Goal: Task Accomplishment & Management: Manage account settings

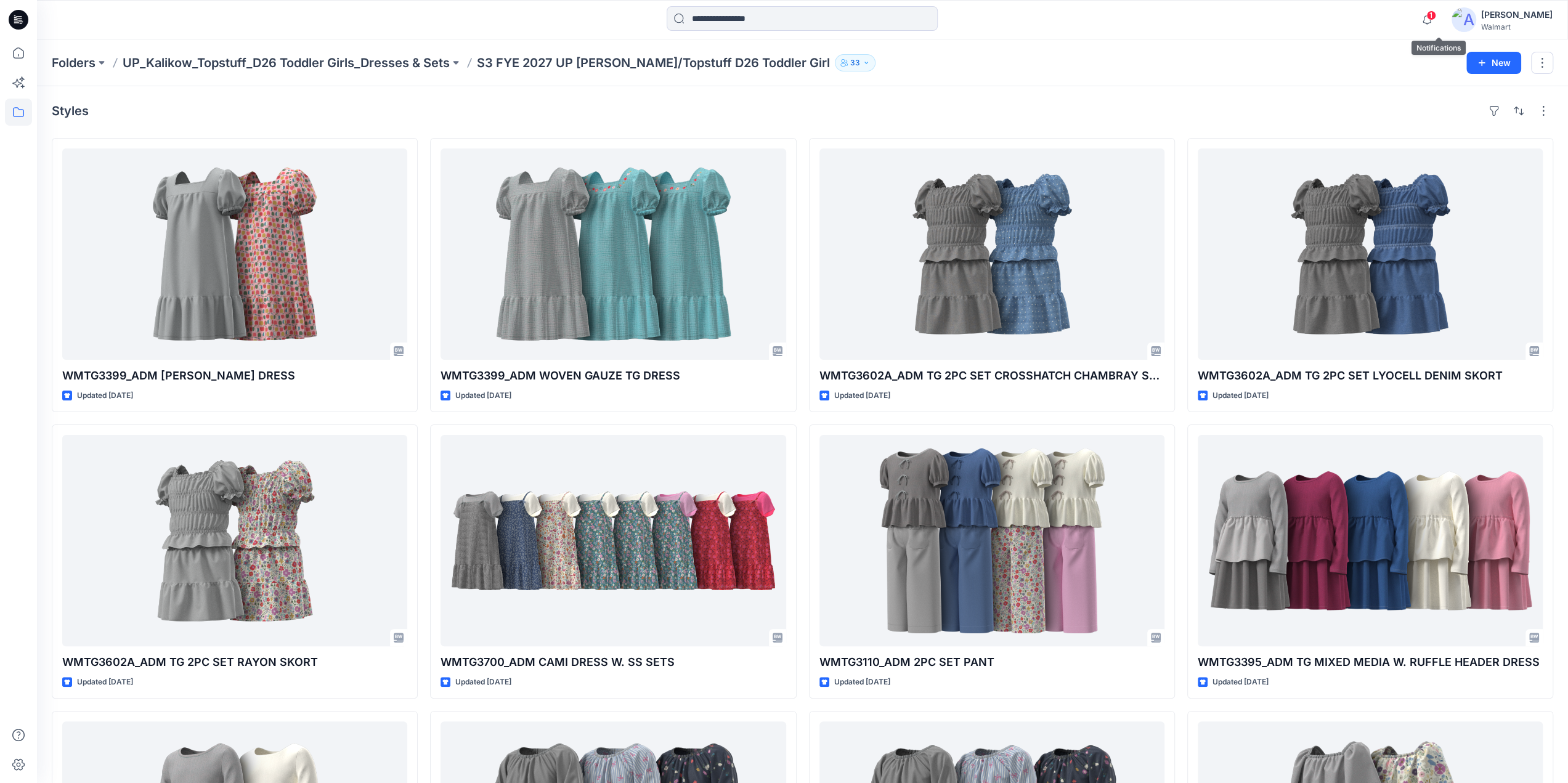
click at [1436, 17] on span "1" at bounding box center [1431, 16] width 10 height 10
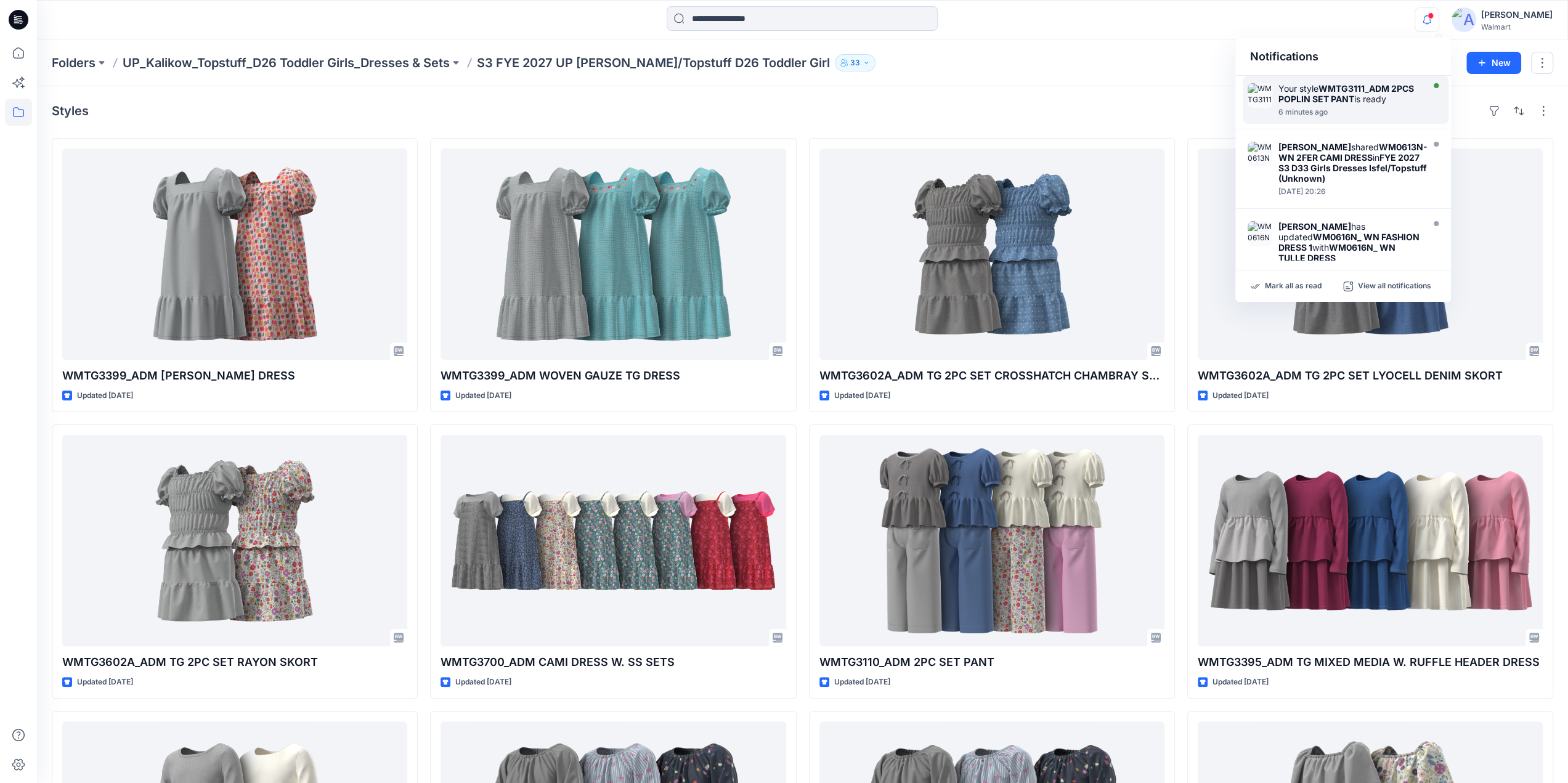
click at [1324, 97] on strong "WMTG3111_ADM 2PCS POPLIN SET PANT" at bounding box center [1346, 94] width 136 height 21
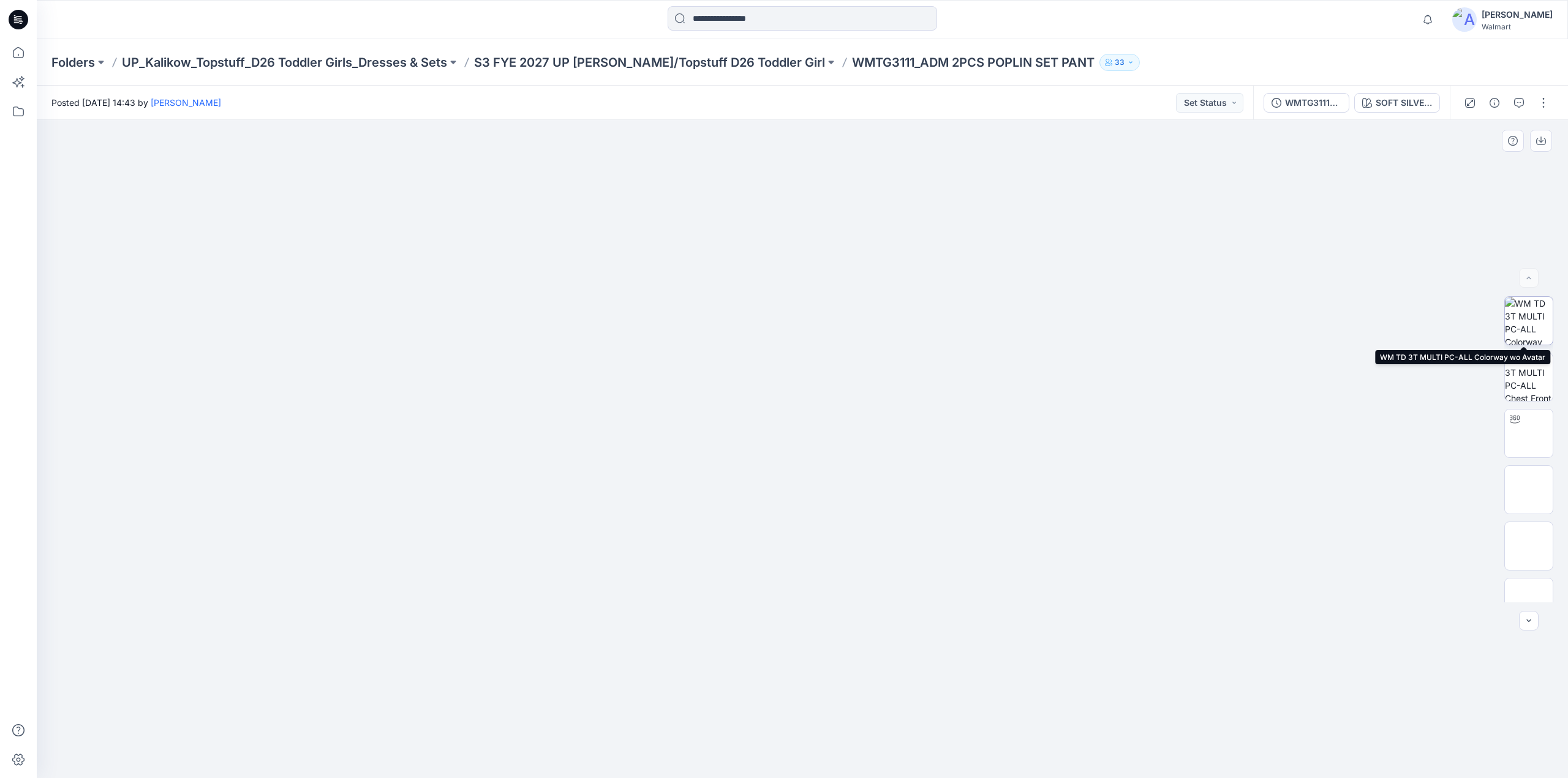
click at [1526, 329] on img at bounding box center [1529, 321] width 48 height 48
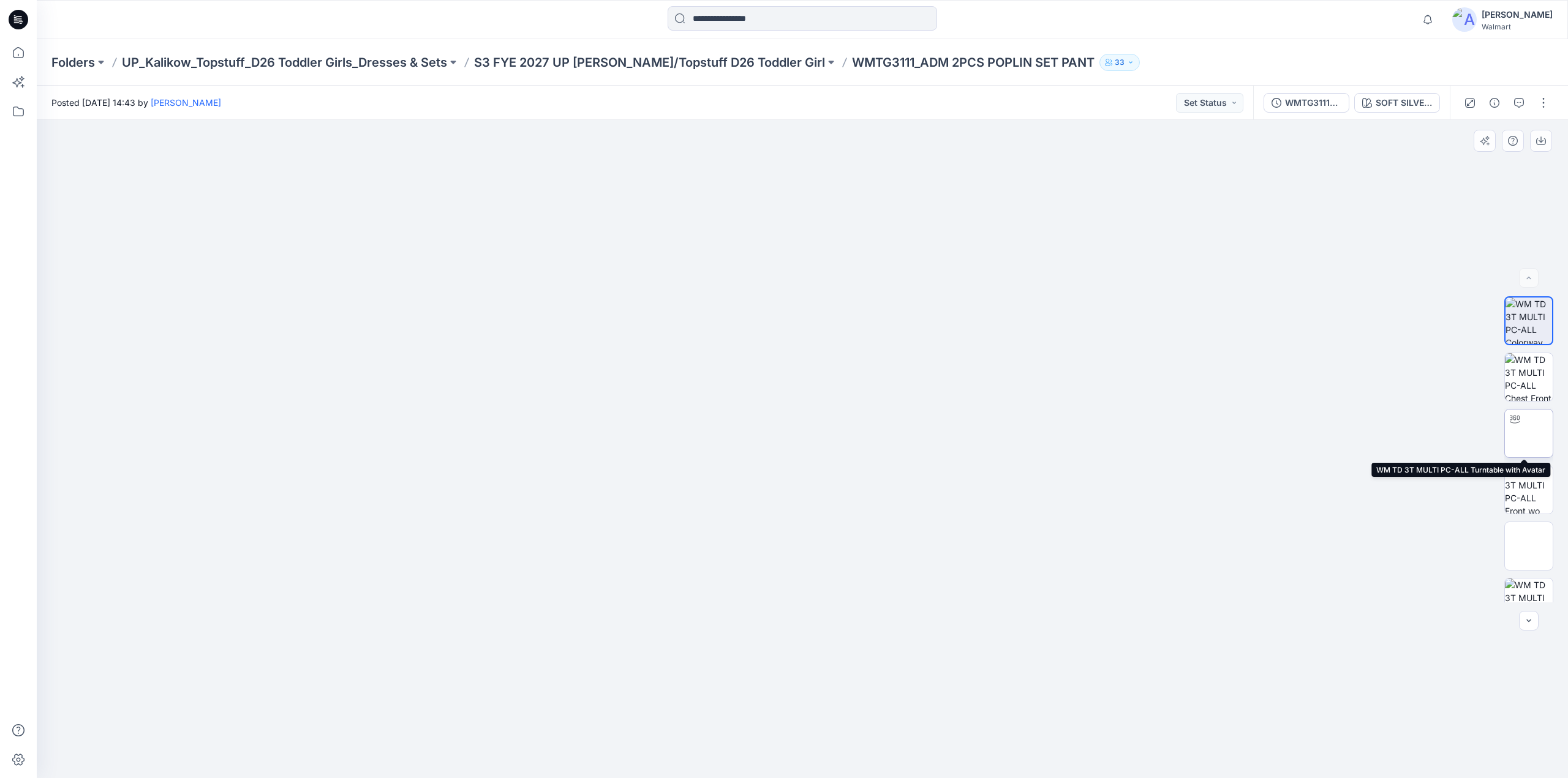
click at [1529, 442] on img at bounding box center [1529, 433] width 48 height 48
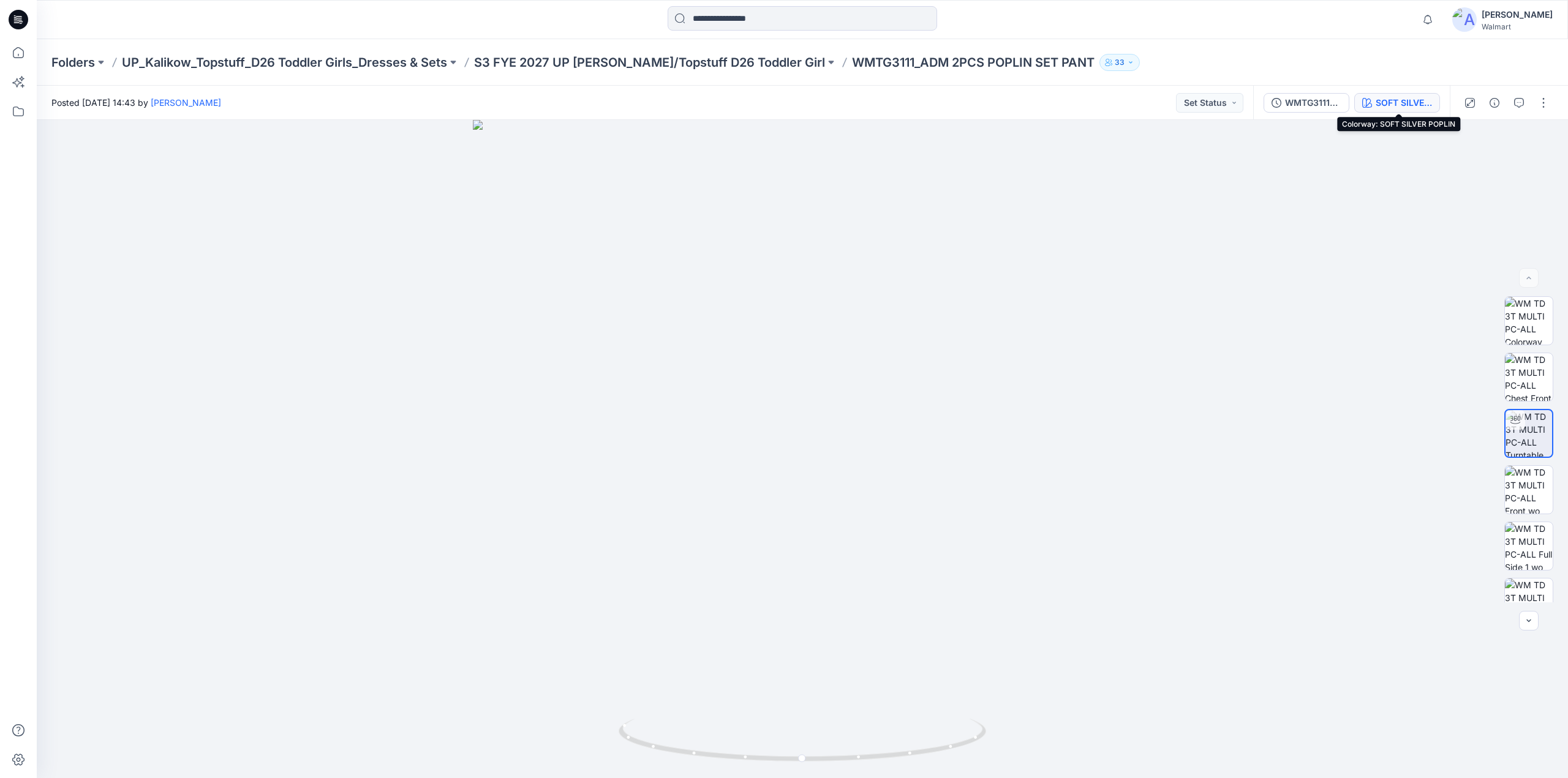
click at [1388, 105] on div "SOFT SILVER POPLIN" at bounding box center [1404, 103] width 57 height 14
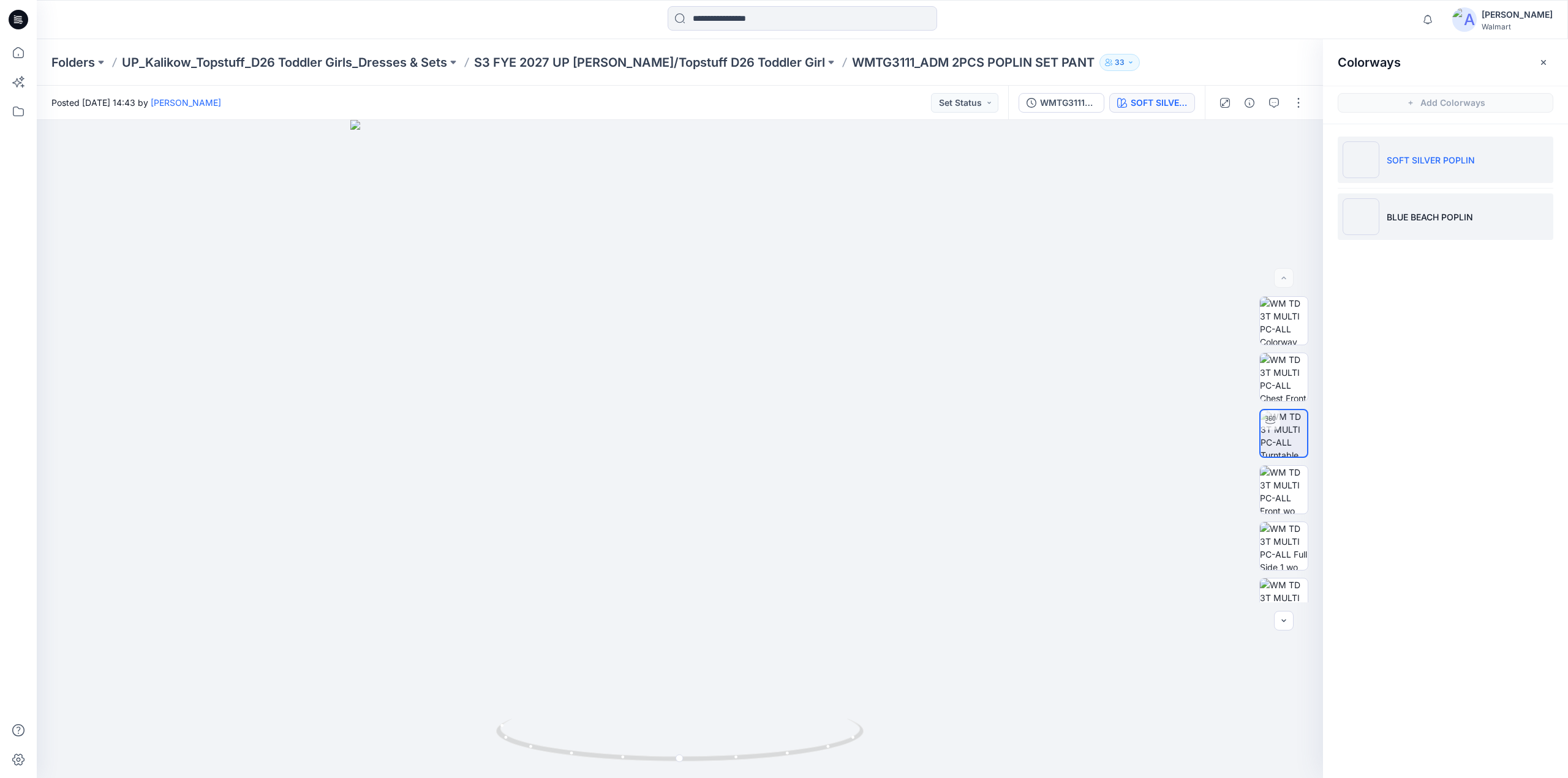
click at [1419, 227] on li "BLUE BEACH POPLIN" at bounding box center [1446, 216] width 216 height 47
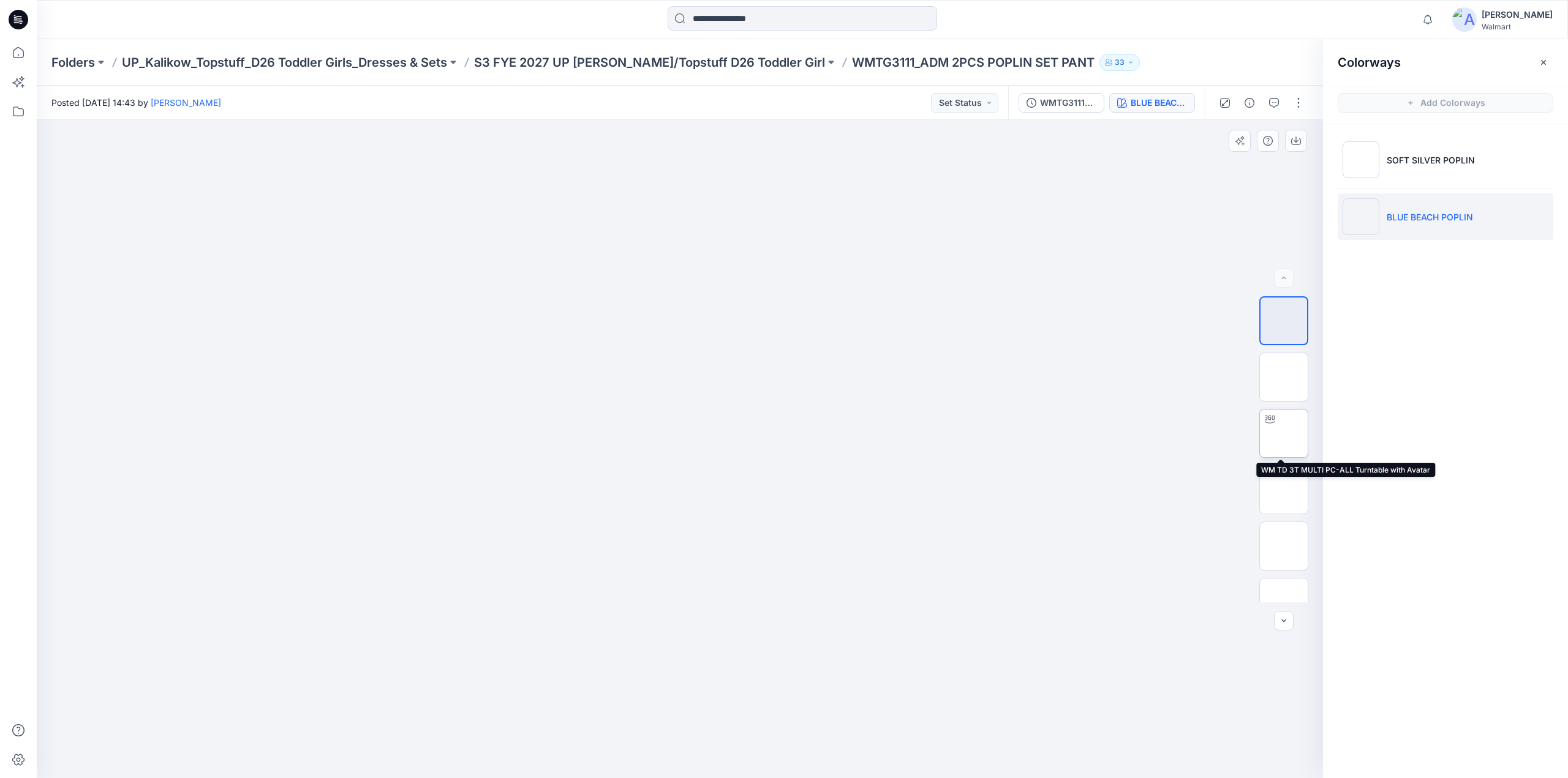
click at [1284, 434] on img at bounding box center [1284, 434] width 0 height 0
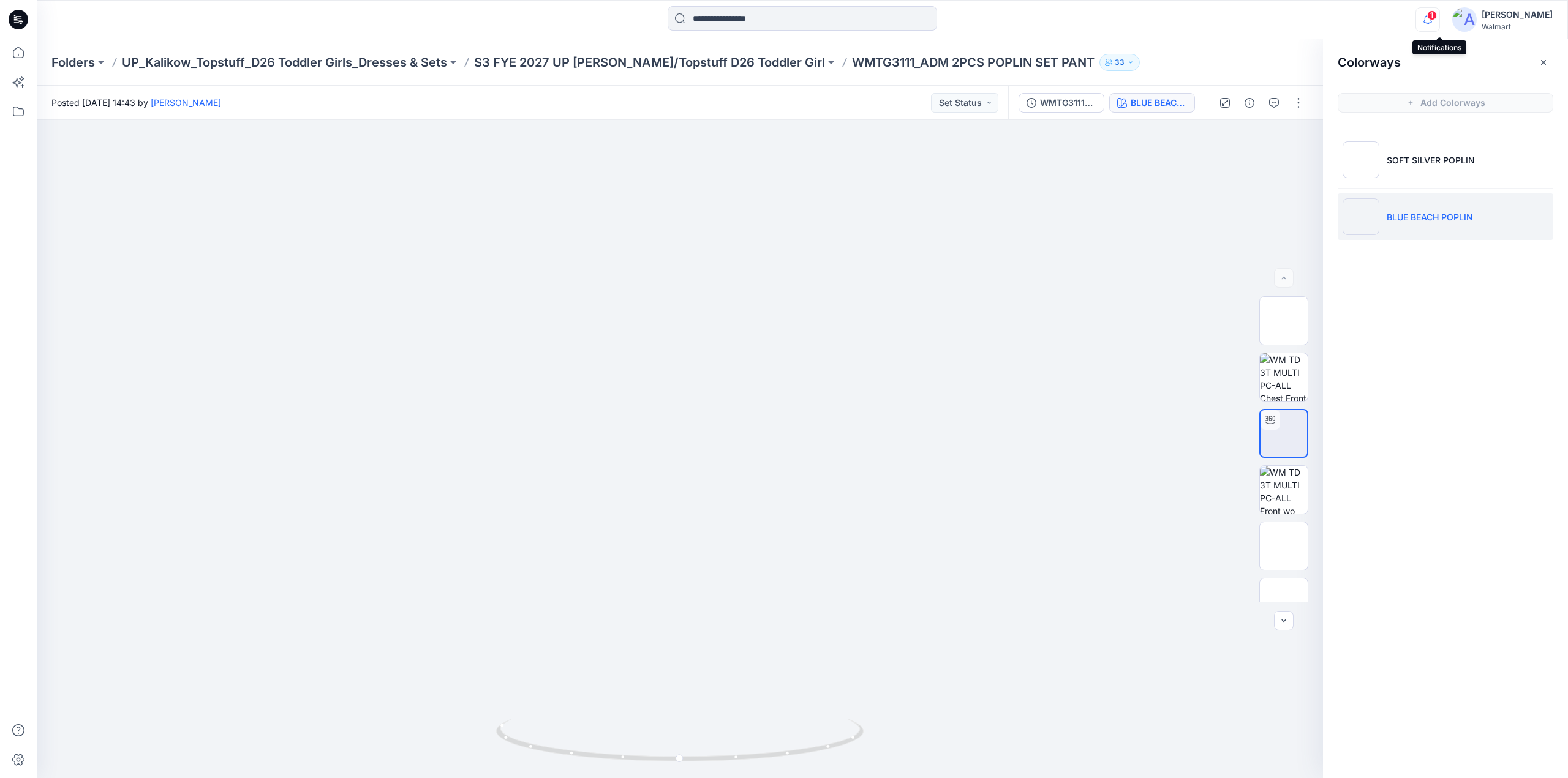
click at [1432, 21] on icon "button" at bounding box center [1428, 19] width 9 height 8
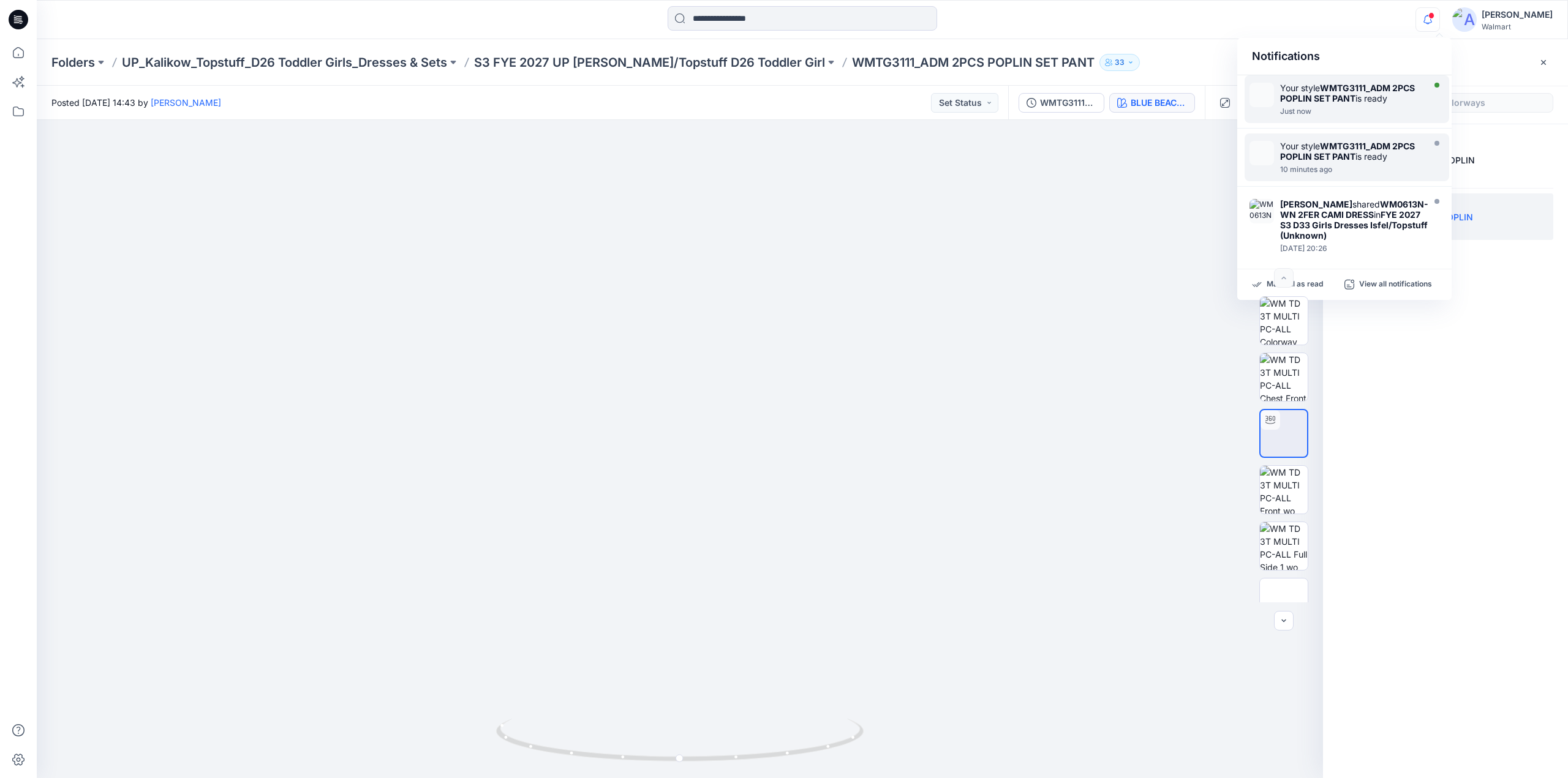
click at [1342, 104] on div at bounding box center [1350, 105] width 141 height 2
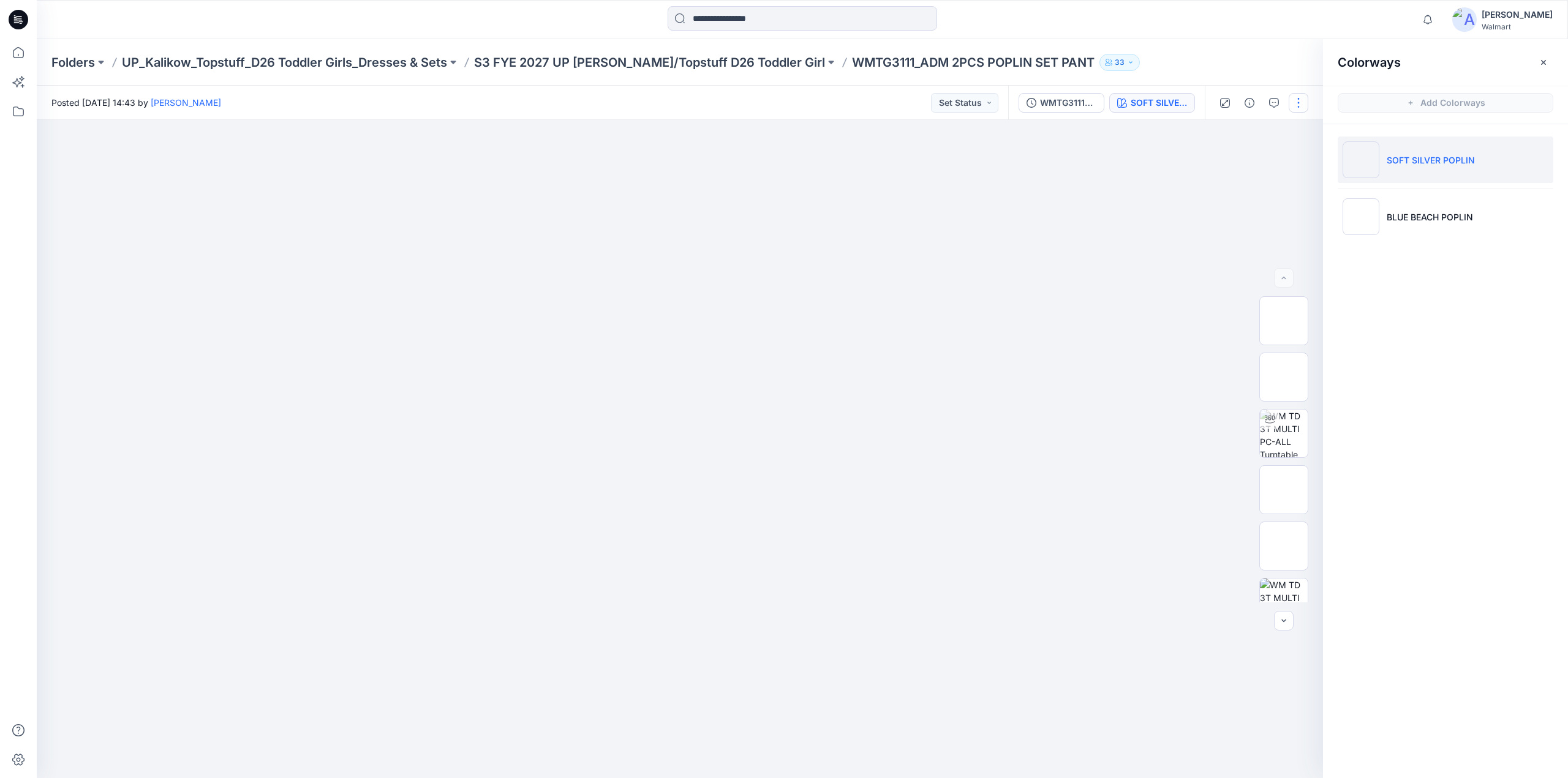
click at [1294, 105] on button "button" at bounding box center [1299, 103] width 20 height 20
click at [1213, 168] on p "Edit" at bounding box center [1220, 165] width 16 height 13
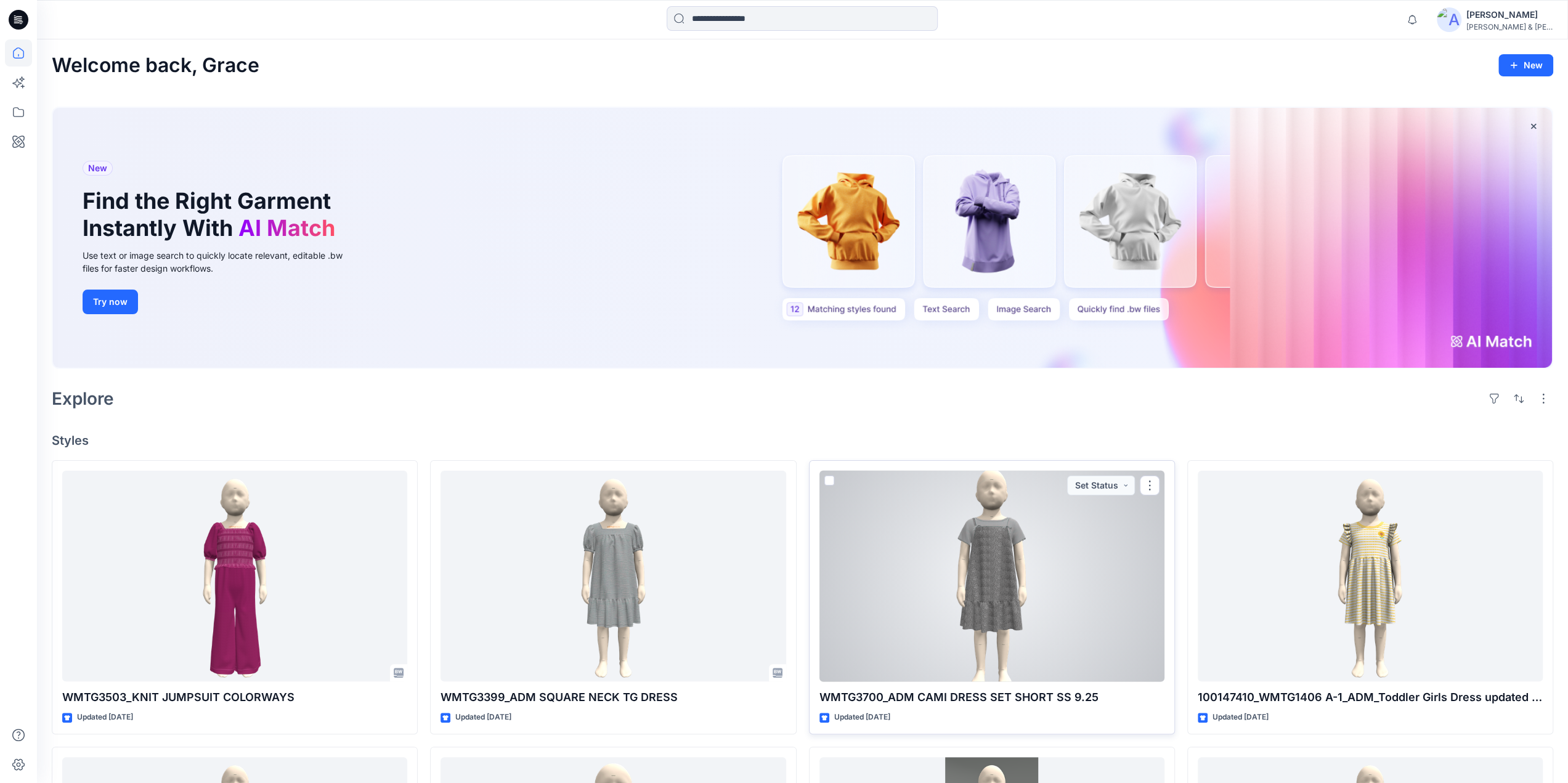
click at [1010, 578] on div at bounding box center [992, 577] width 345 height 211
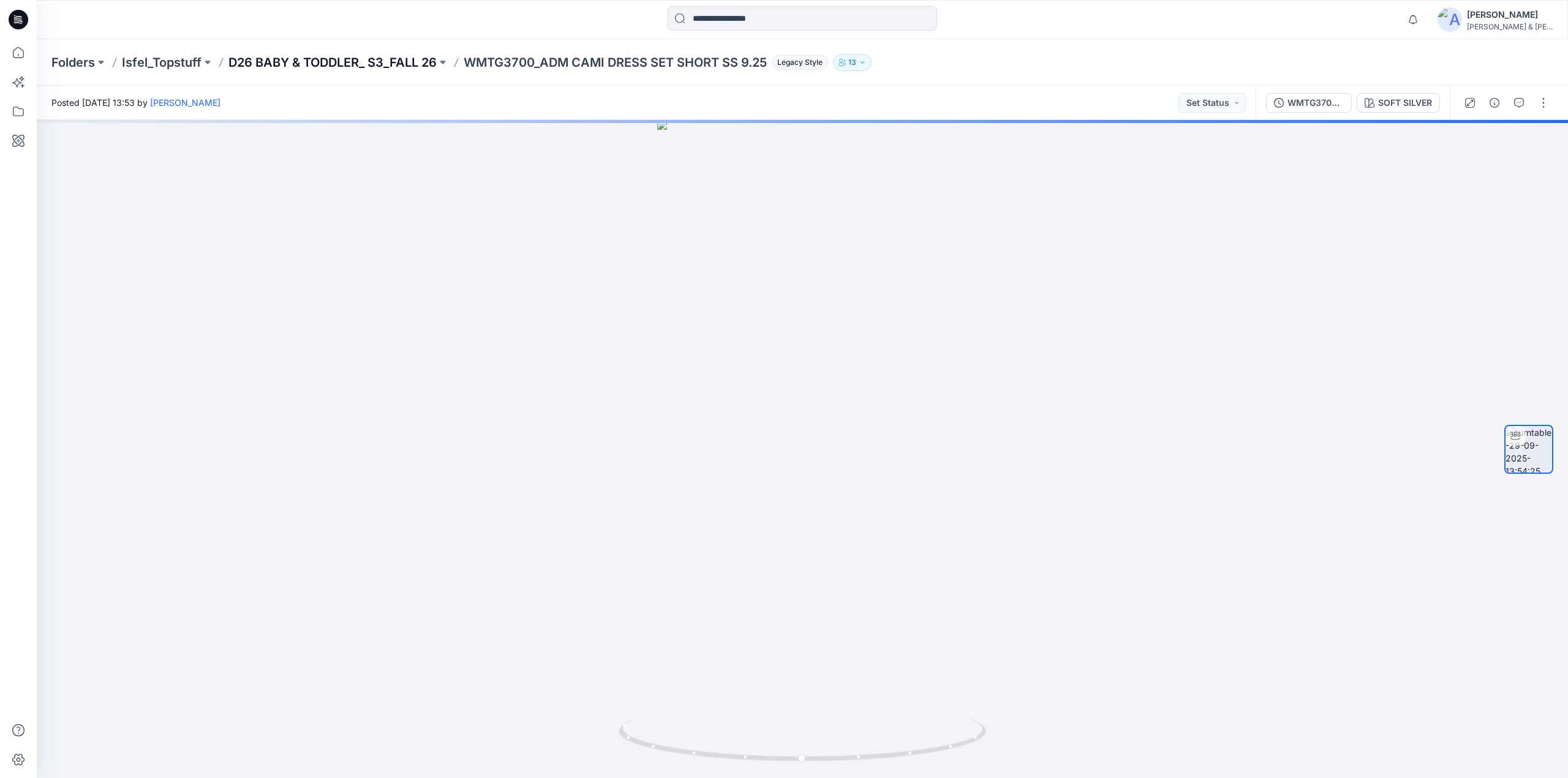
click at [394, 66] on p "D26 BABY & TODDLER_ S3_FALL 26" at bounding box center [333, 63] width 208 height 17
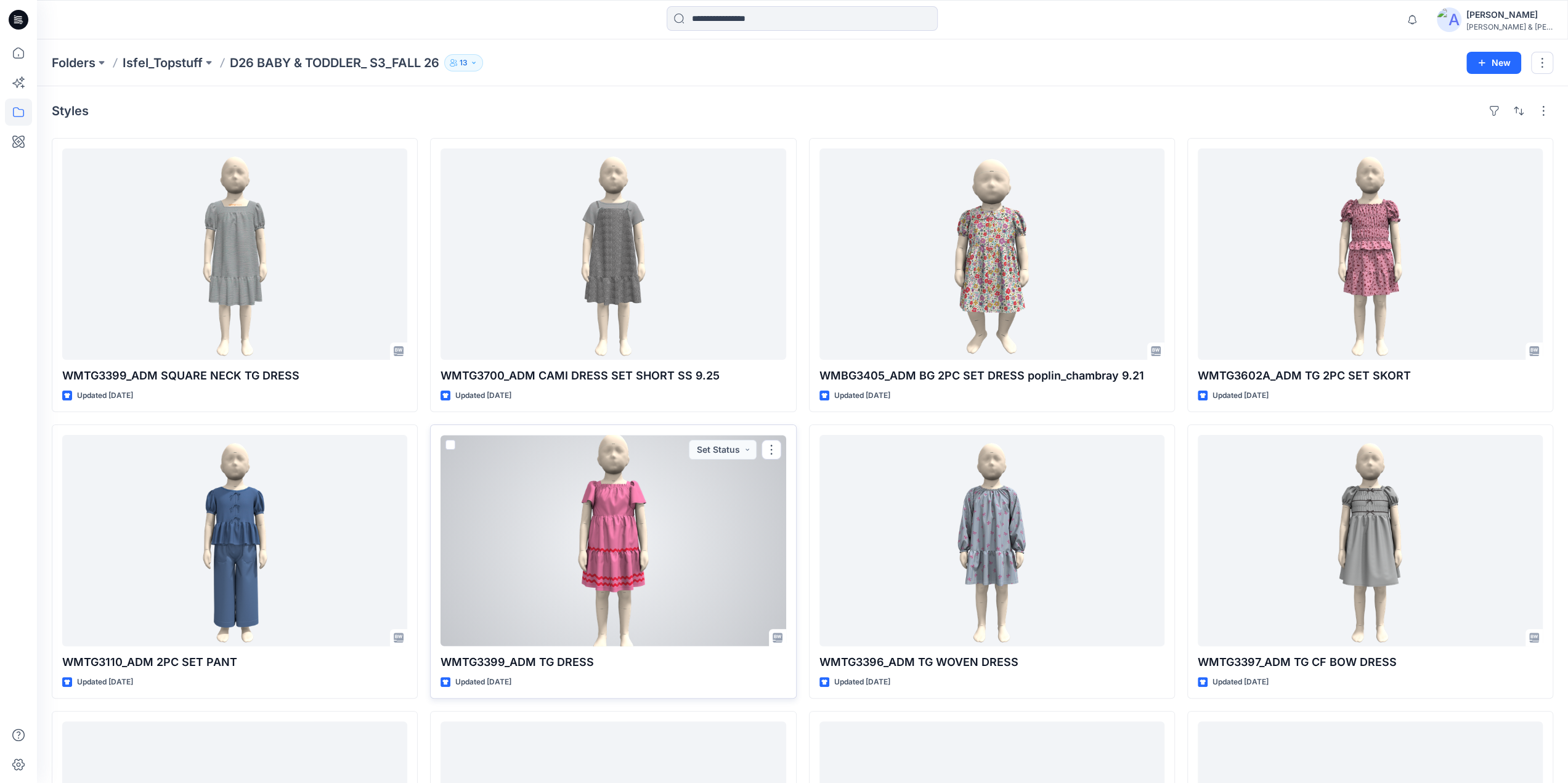
click at [608, 565] on div at bounding box center [613, 541] width 345 height 211
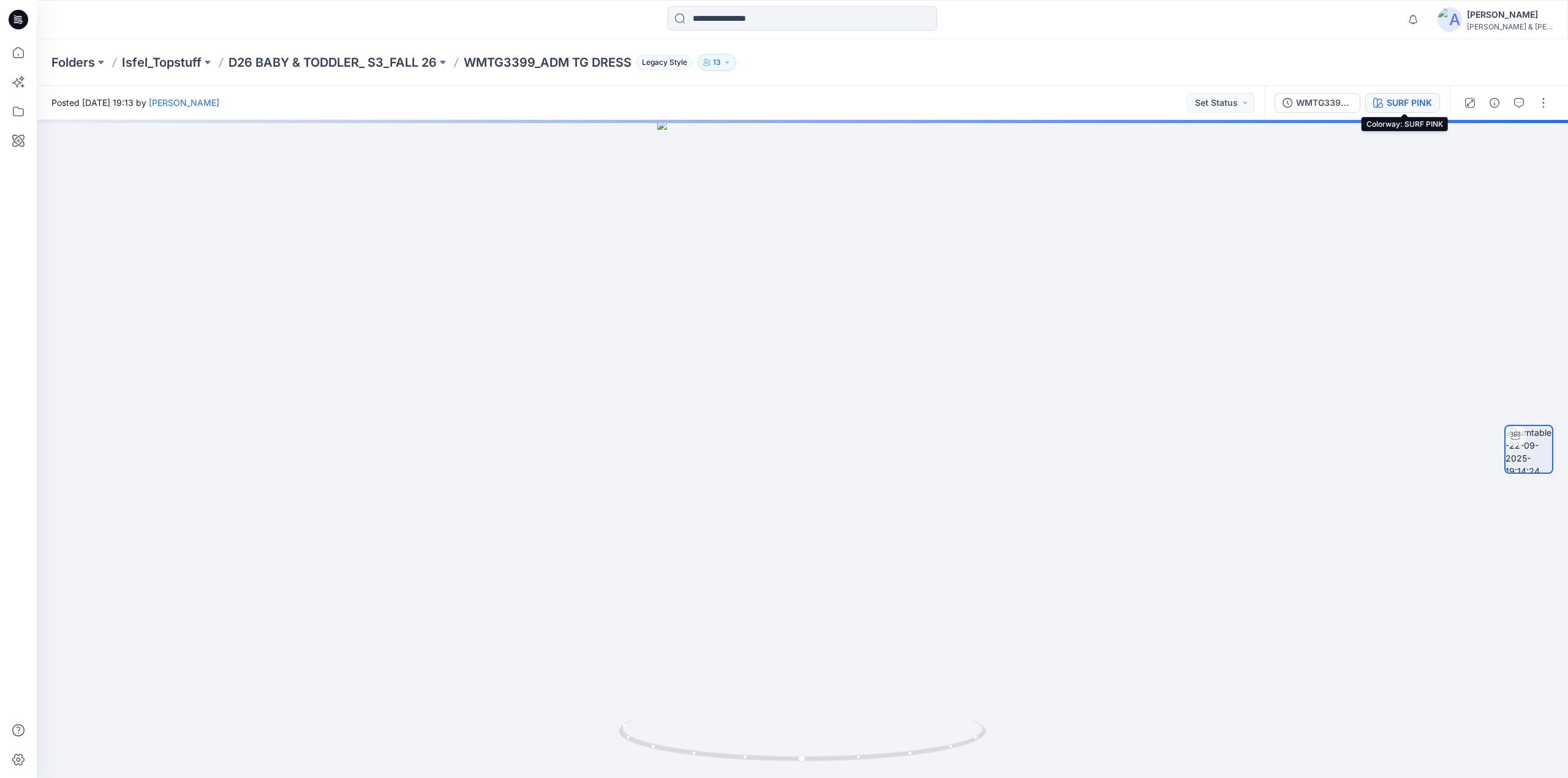
click at [1396, 103] on div "SURF PINK" at bounding box center [1409, 103] width 45 height 14
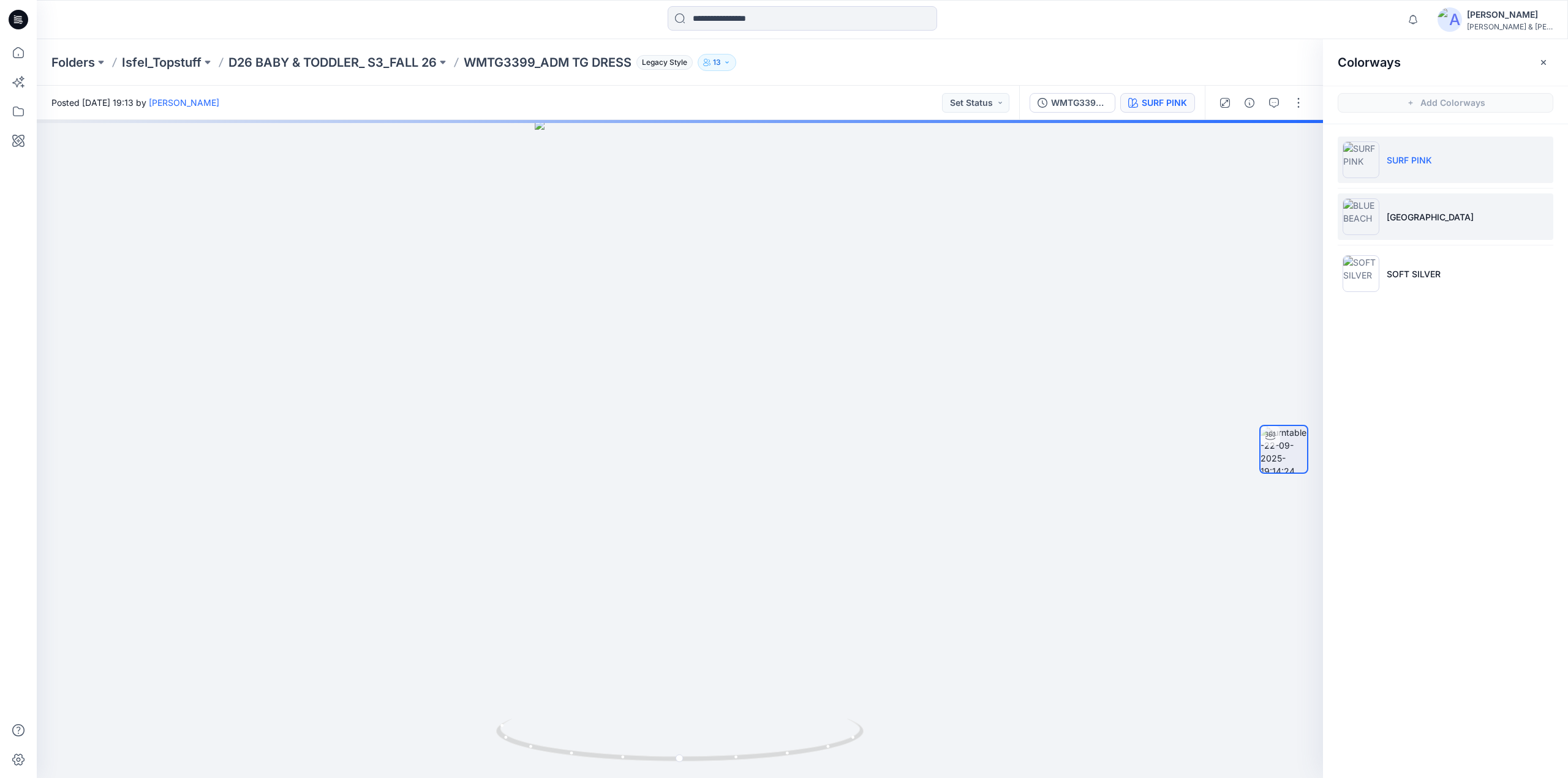
click at [1418, 216] on p "BLUE BEACH" at bounding box center [1431, 217] width 87 height 13
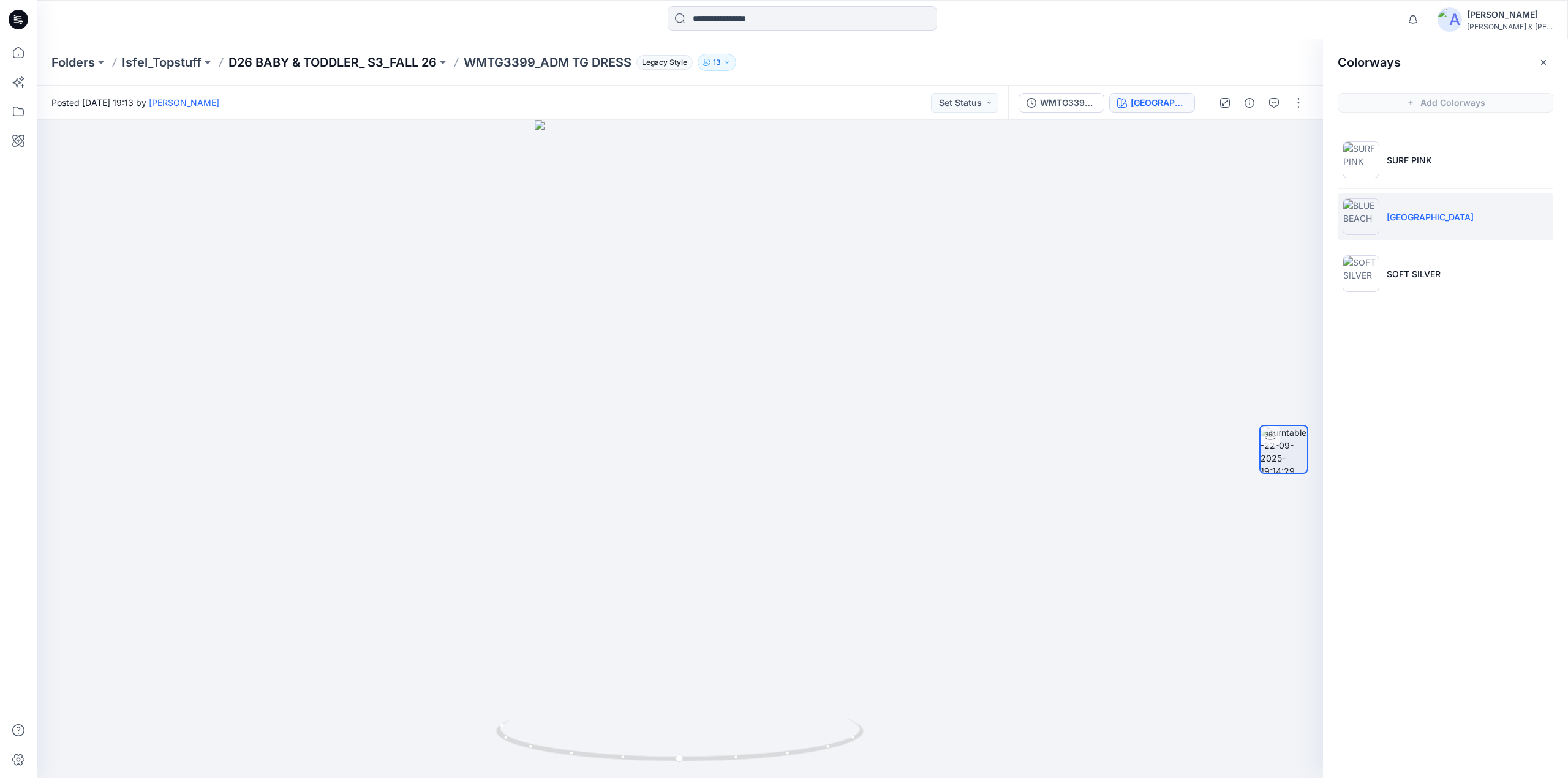
click at [408, 58] on p "D26 BABY & TODDLER_ S3_FALL 26" at bounding box center [333, 63] width 208 height 17
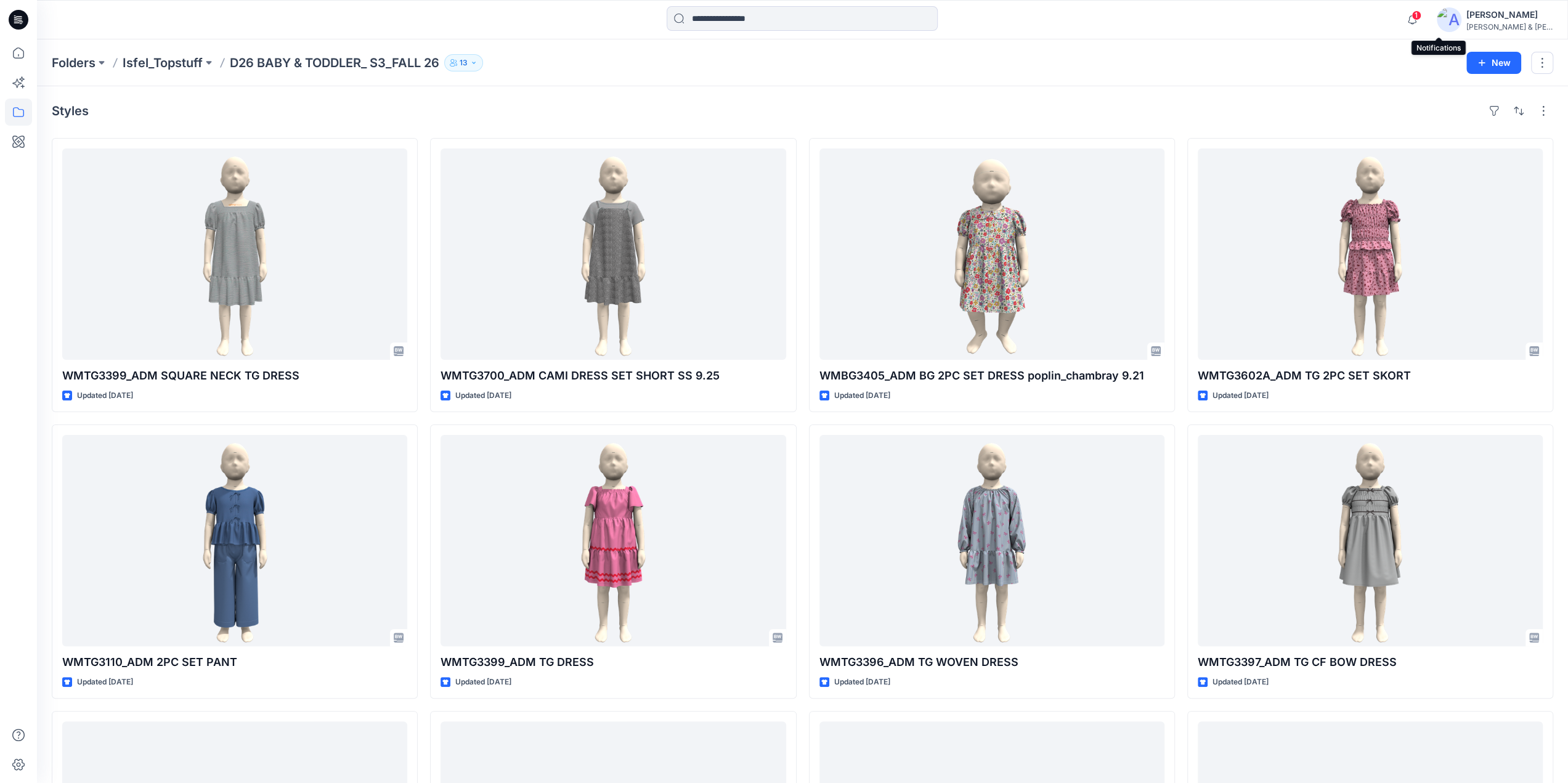
click at [1421, 13] on span "1" at bounding box center [1416, 16] width 10 height 10
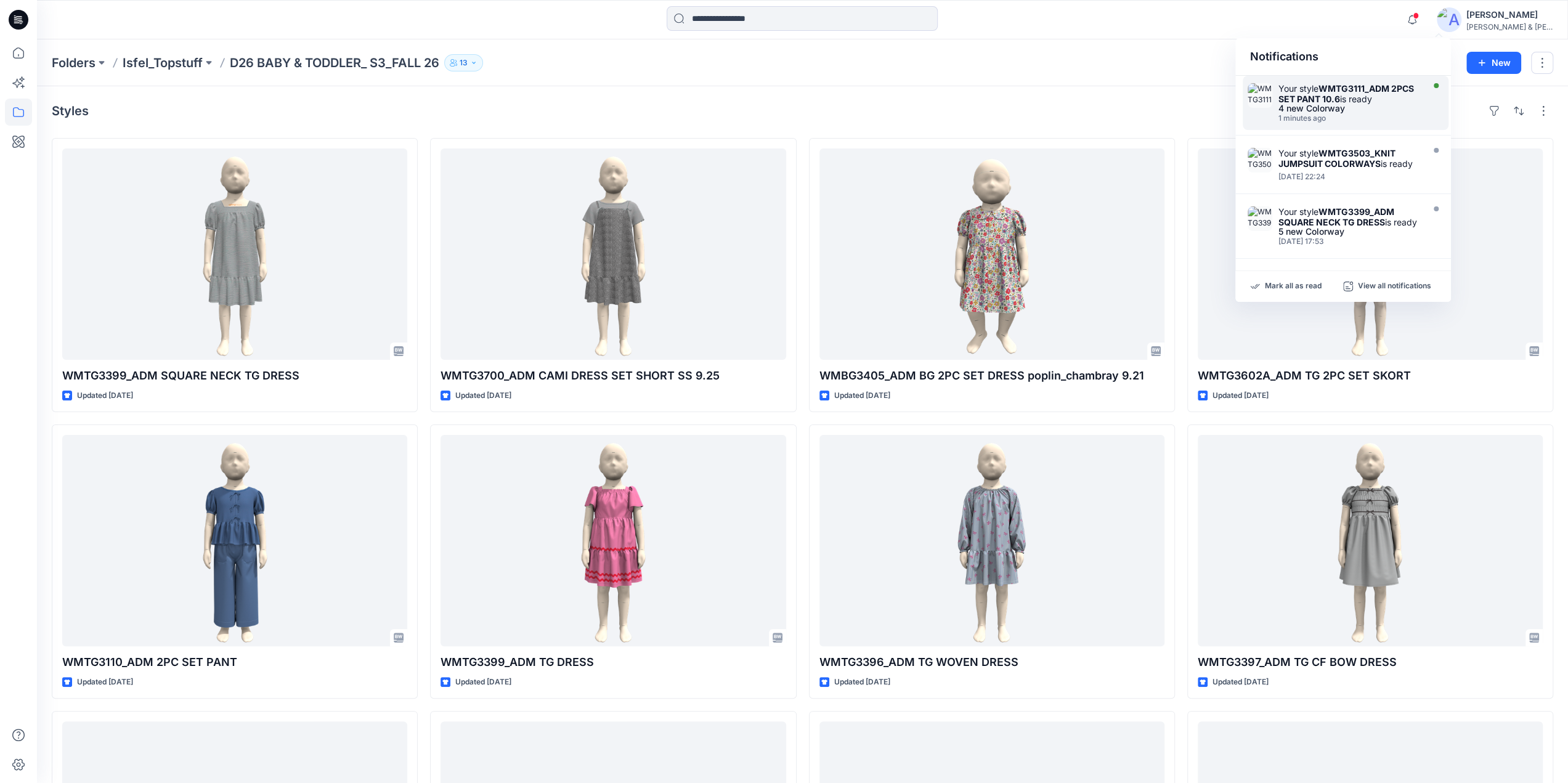
click at [1320, 93] on strong "WMTG3111_ADM 2PCS SET PANT 10.6" at bounding box center [1346, 94] width 136 height 21
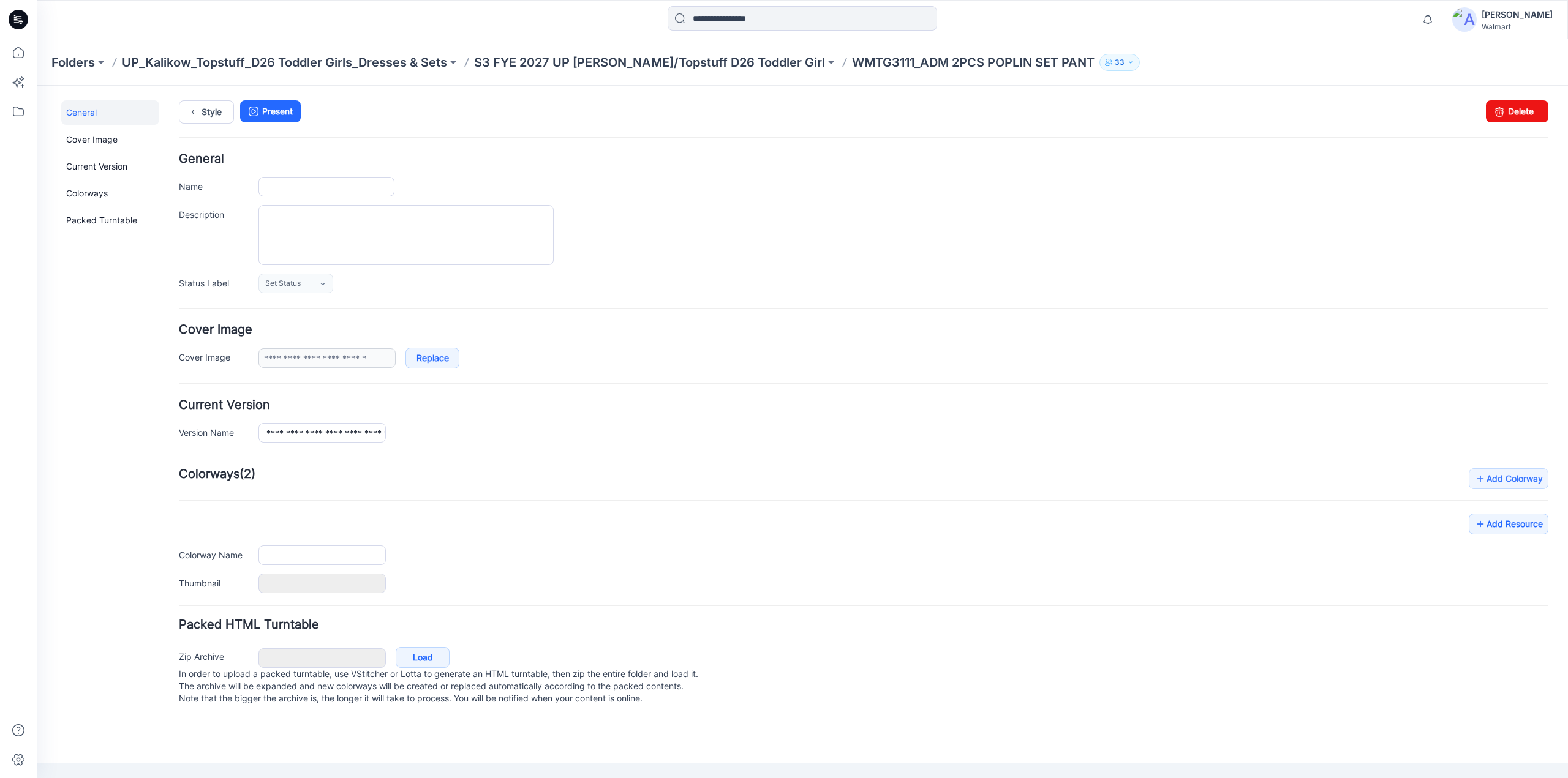
type input "**********"
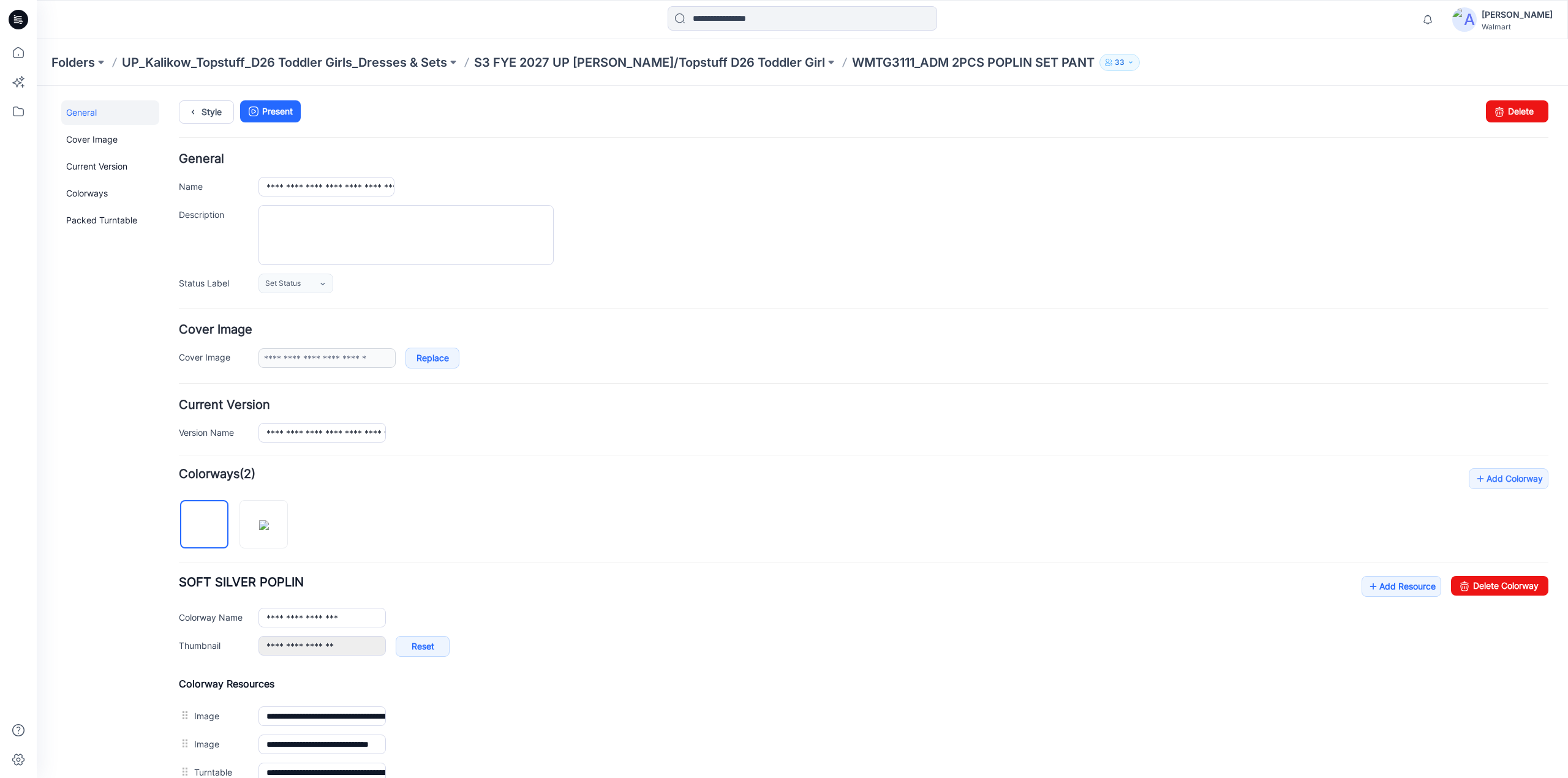
scroll to position [478, 0]
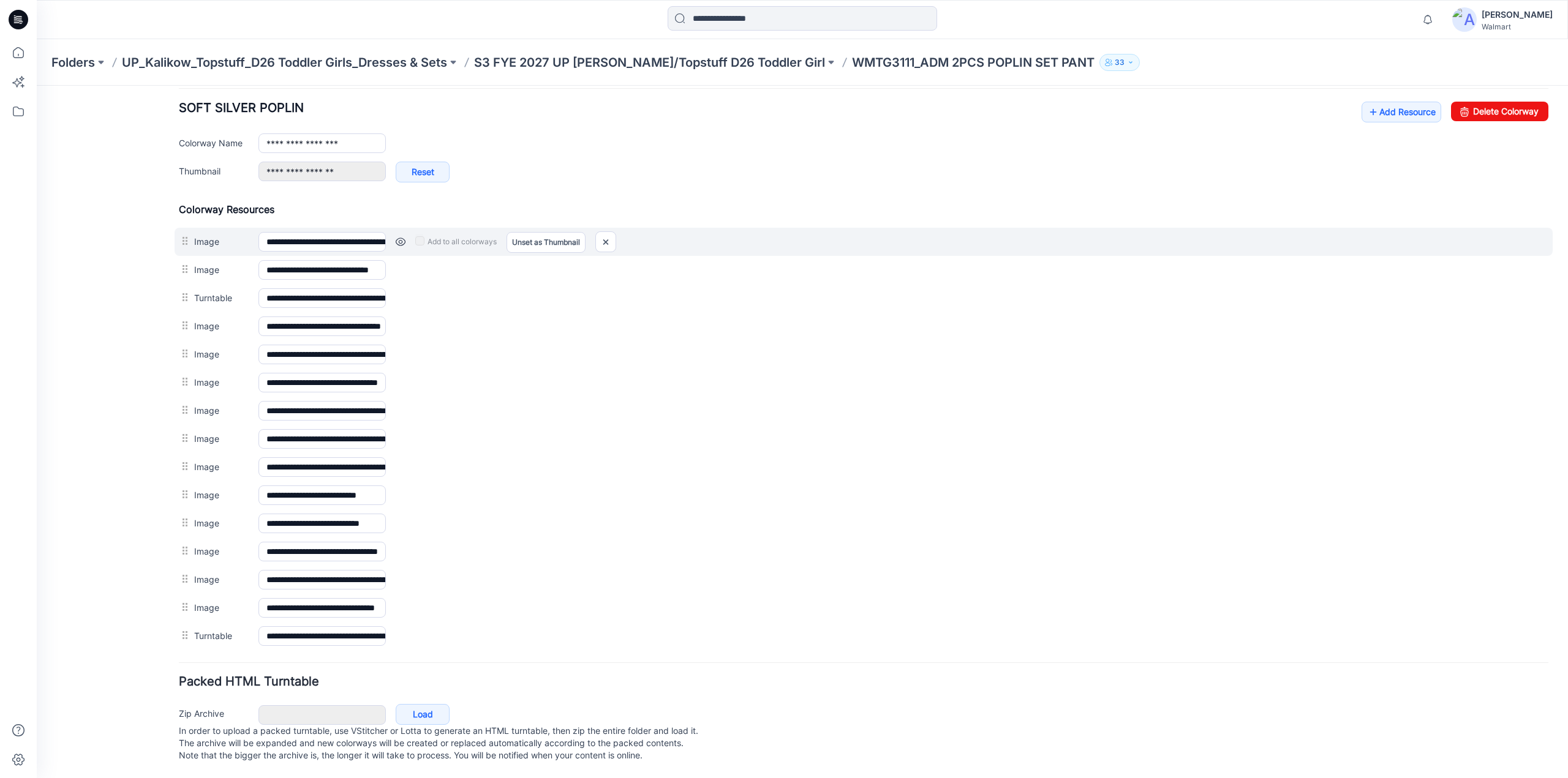
click at [399, 237] on link at bounding box center [401, 242] width 10 height 10
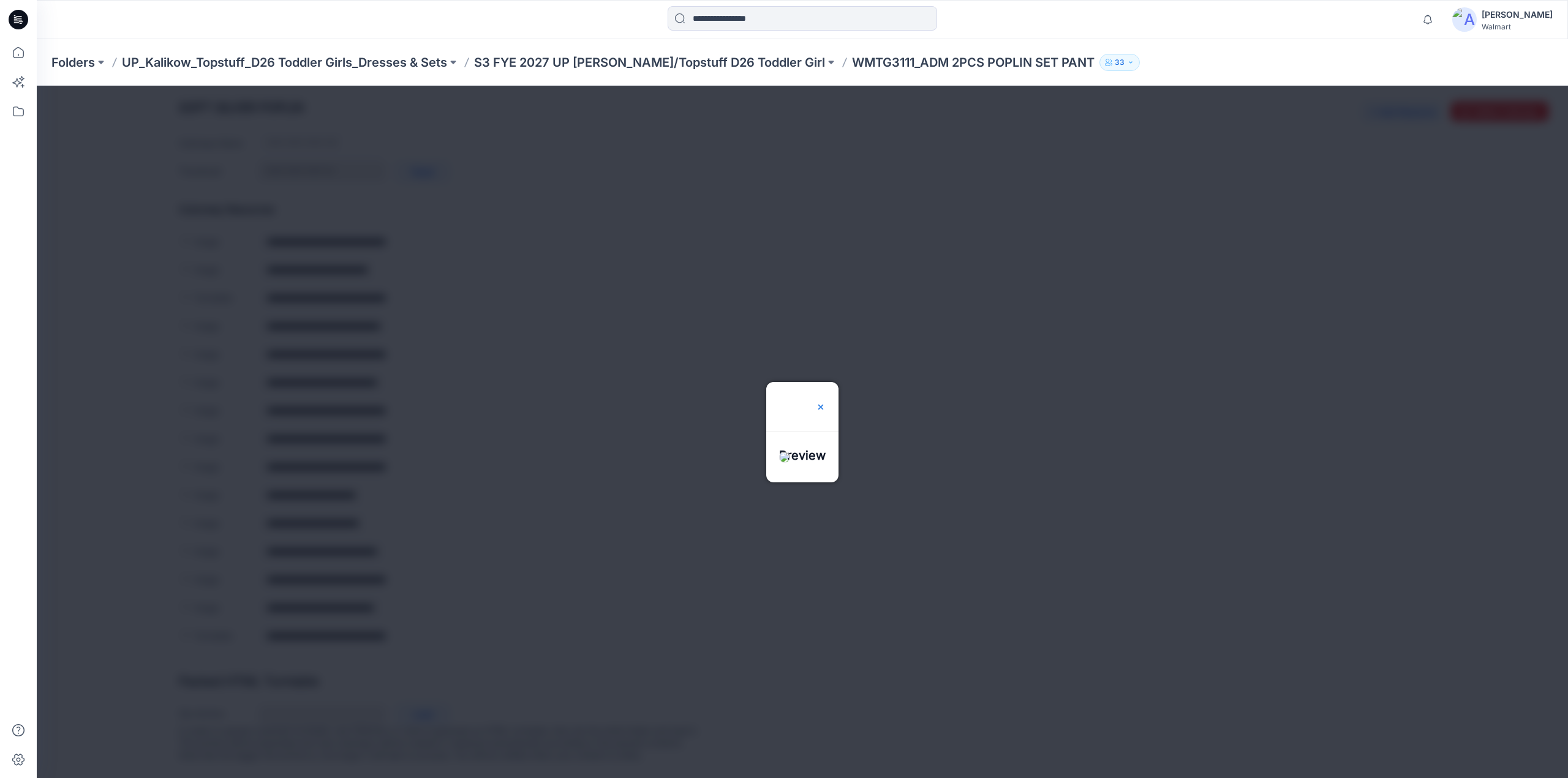
click at [826, 402] on img at bounding box center [821, 407] width 10 height 10
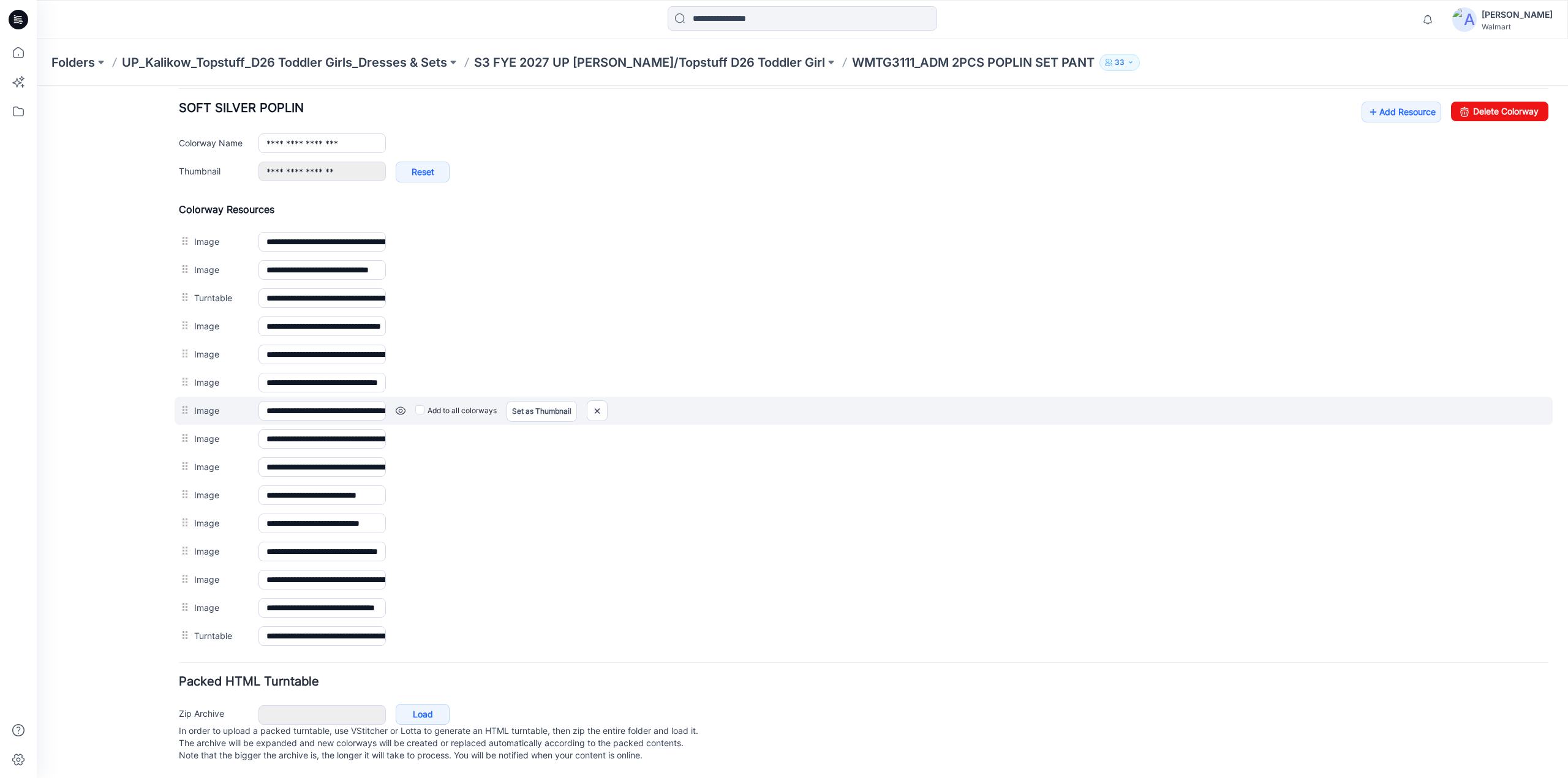
click at [399, 406] on link at bounding box center [401, 411] width 10 height 10
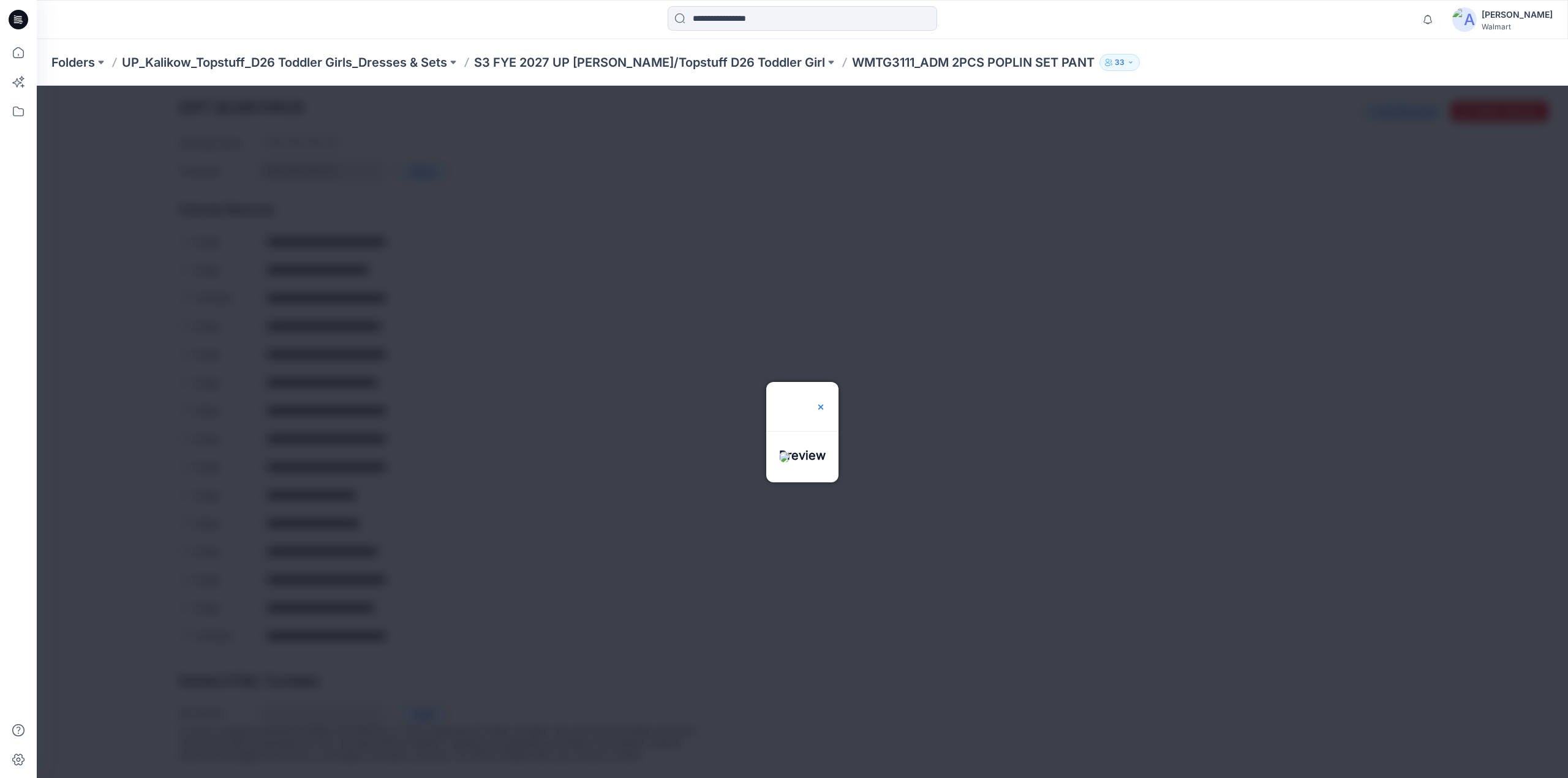
click at [826, 402] on img at bounding box center [821, 407] width 10 height 10
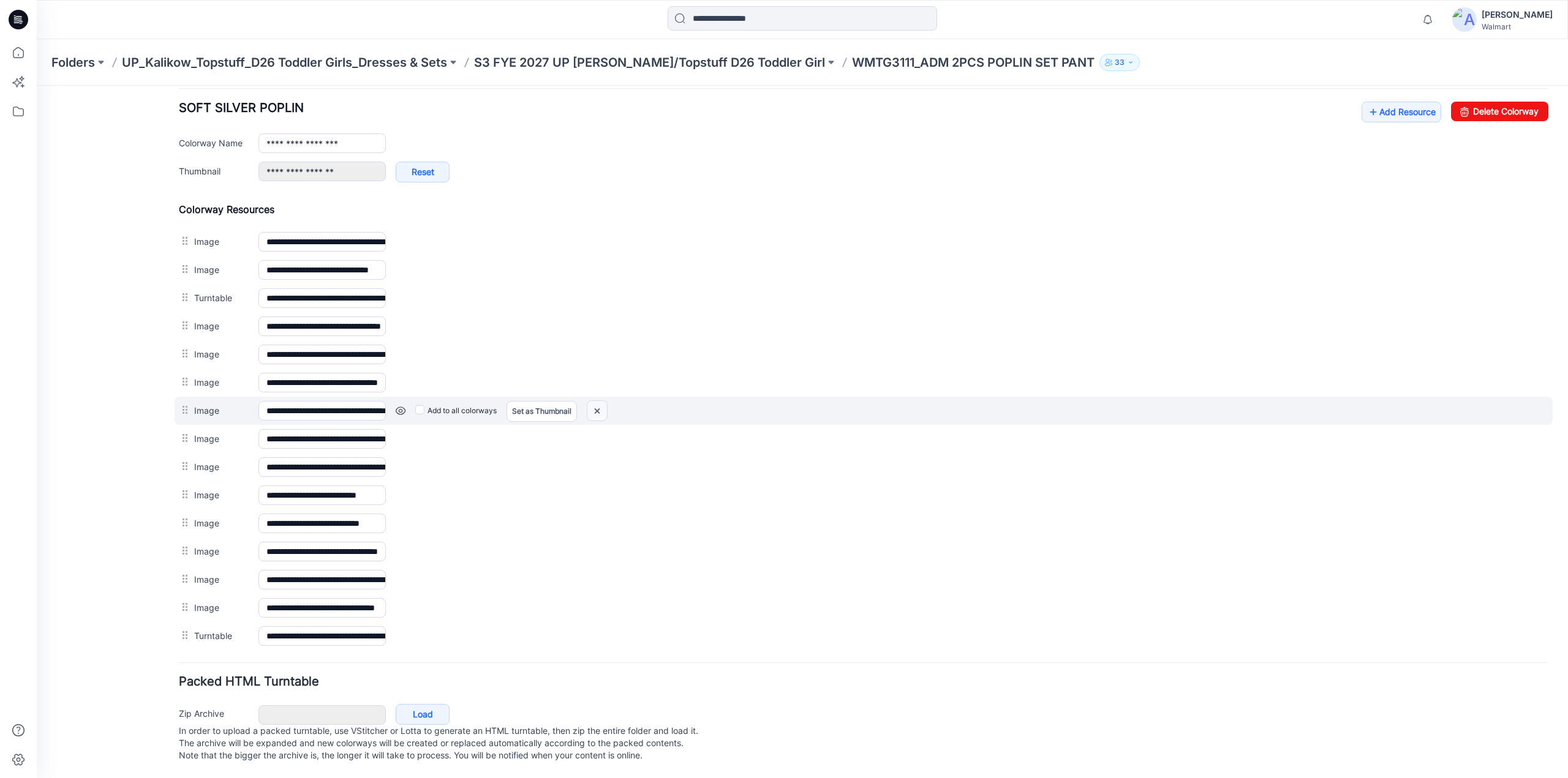
drag, startPoint x: 604, startPoint y: 403, endPoint x: 886, endPoint y: 144, distance: 382.9
click at [604, 403] on img at bounding box center [597, 411] width 20 height 21
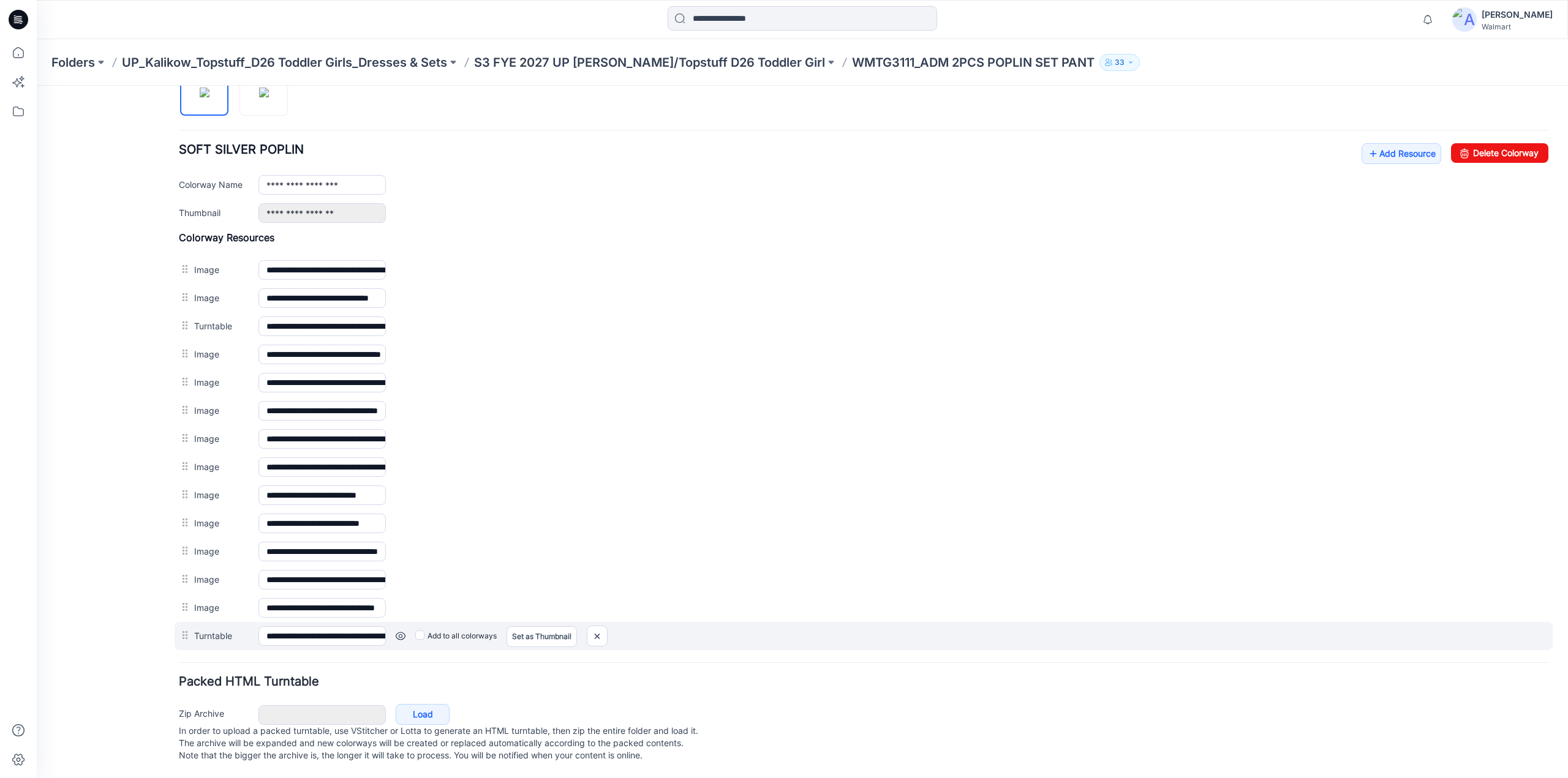
scroll to position [436, 0]
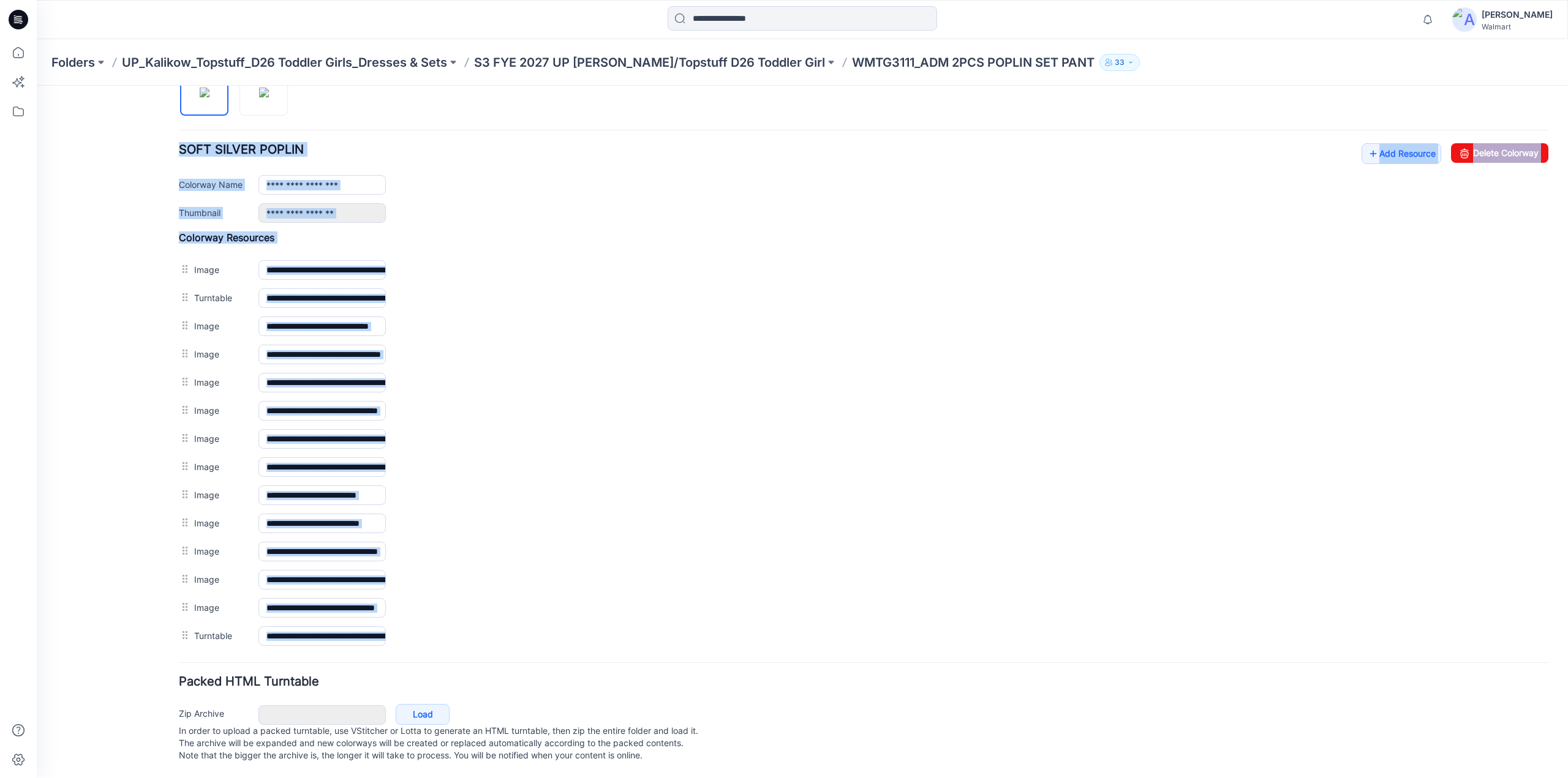
drag, startPoint x: 174, startPoint y: 603, endPoint x: 168, endPoint y: 370, distance: 233.1
click at [168, 370] on div "**********" at bounding box center [795, 215] width 1517 height 1125
click at [937, 727] on p "In order to upload a packed turntable, use VStitcher or Lotta to generate an HT…" at bounding box center [864, 743] width 1370 height 37
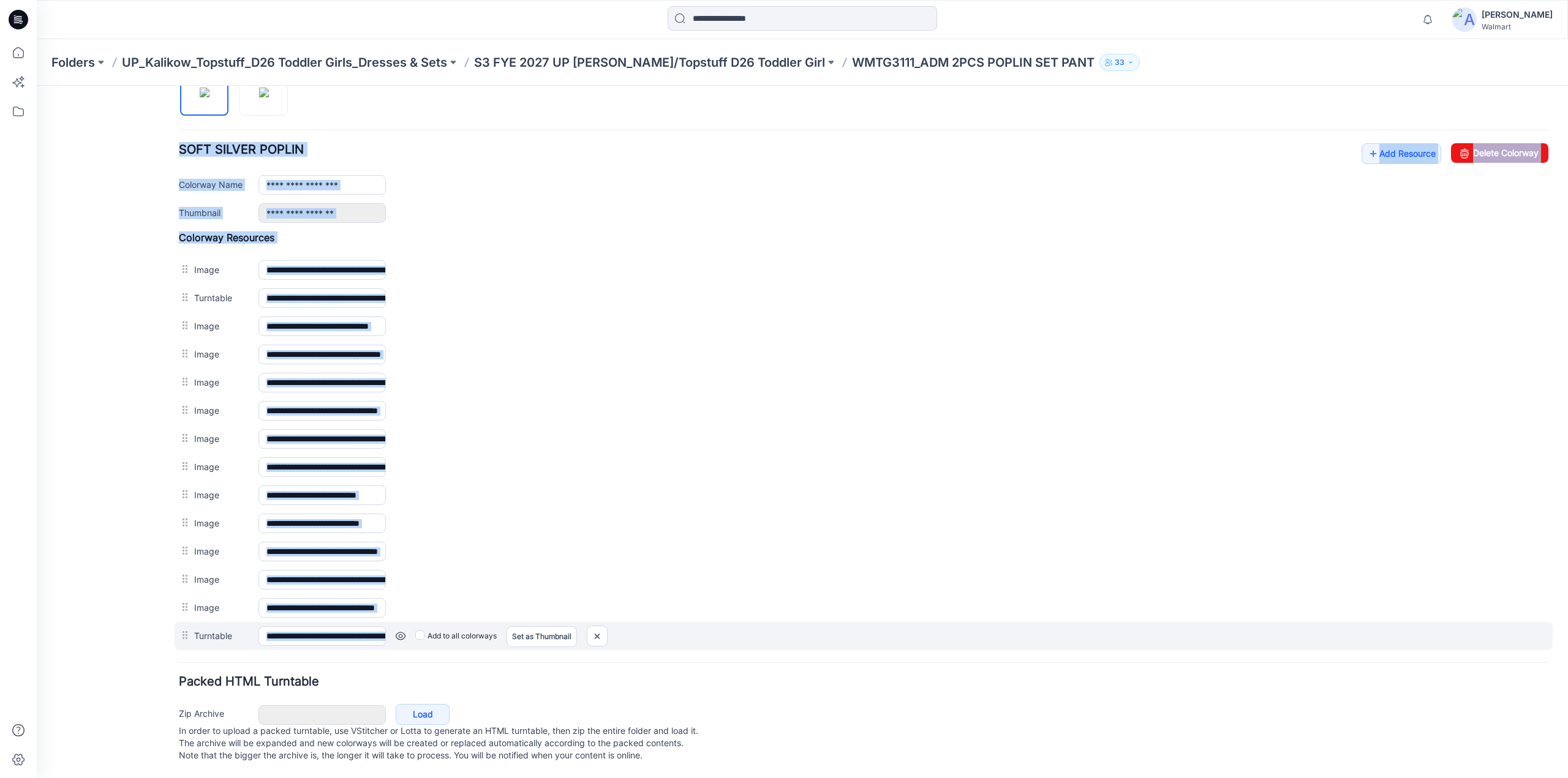
click at [187, 626] on div at bounding box center [187, 636] width 16 height 19
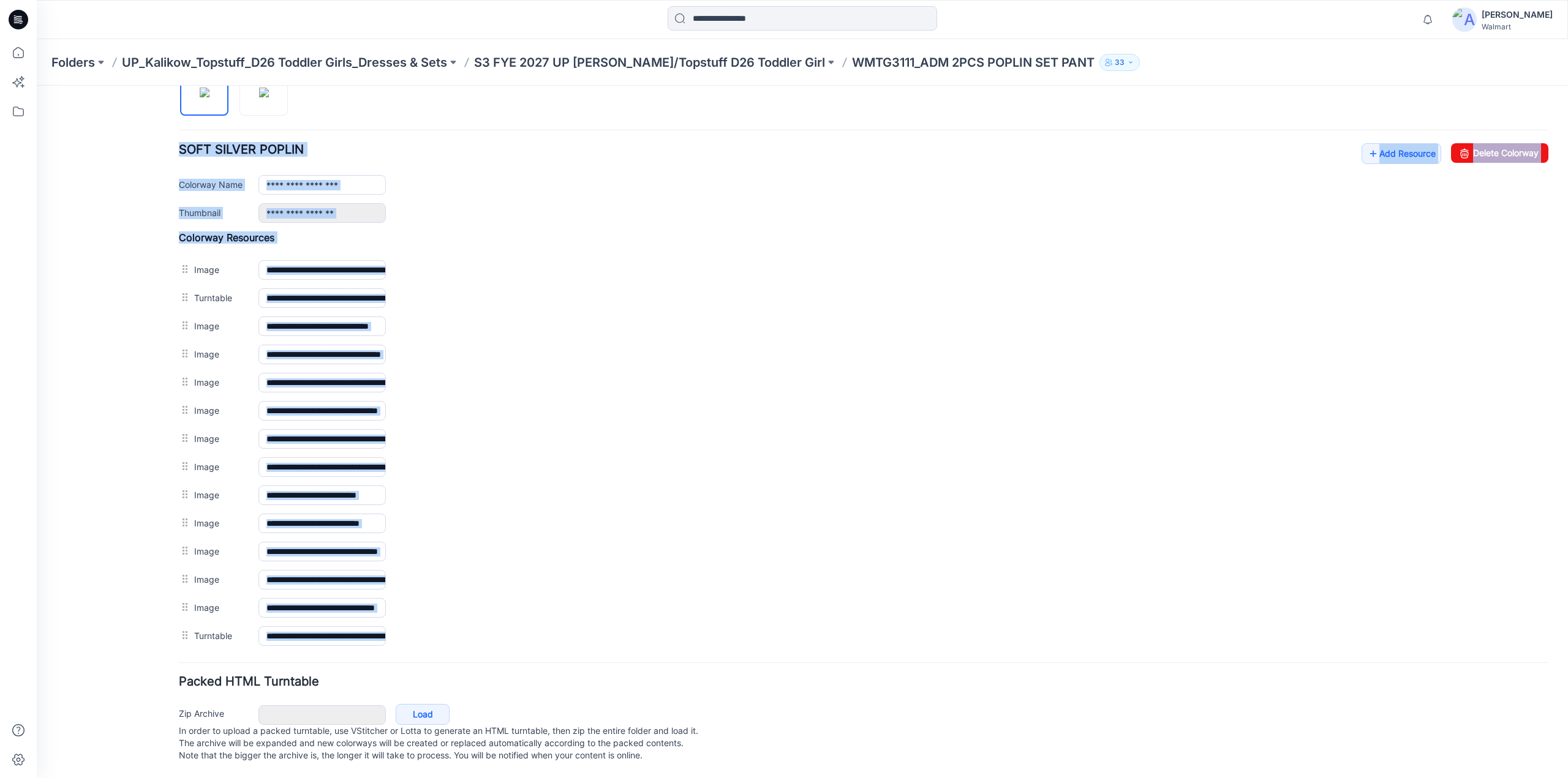
click at [1141, 740] on p "In order to upload a packed turntable, use VStitcher or Lotta to generate an HT…" at bounding box center [864, 743] width 1370 height 37
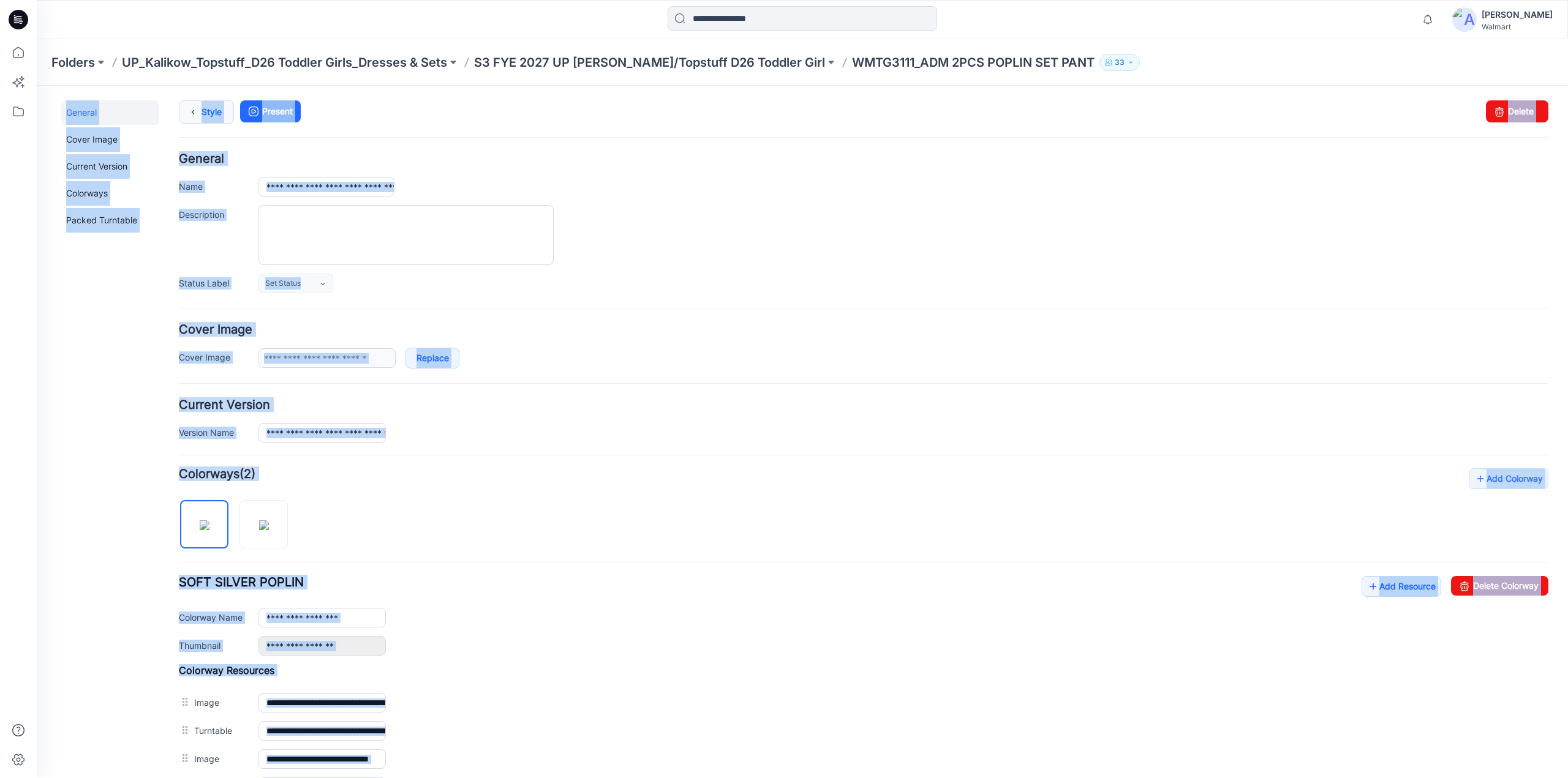
click at [191, 109] on icon at bounding box center [193, 112] width 17 height 22
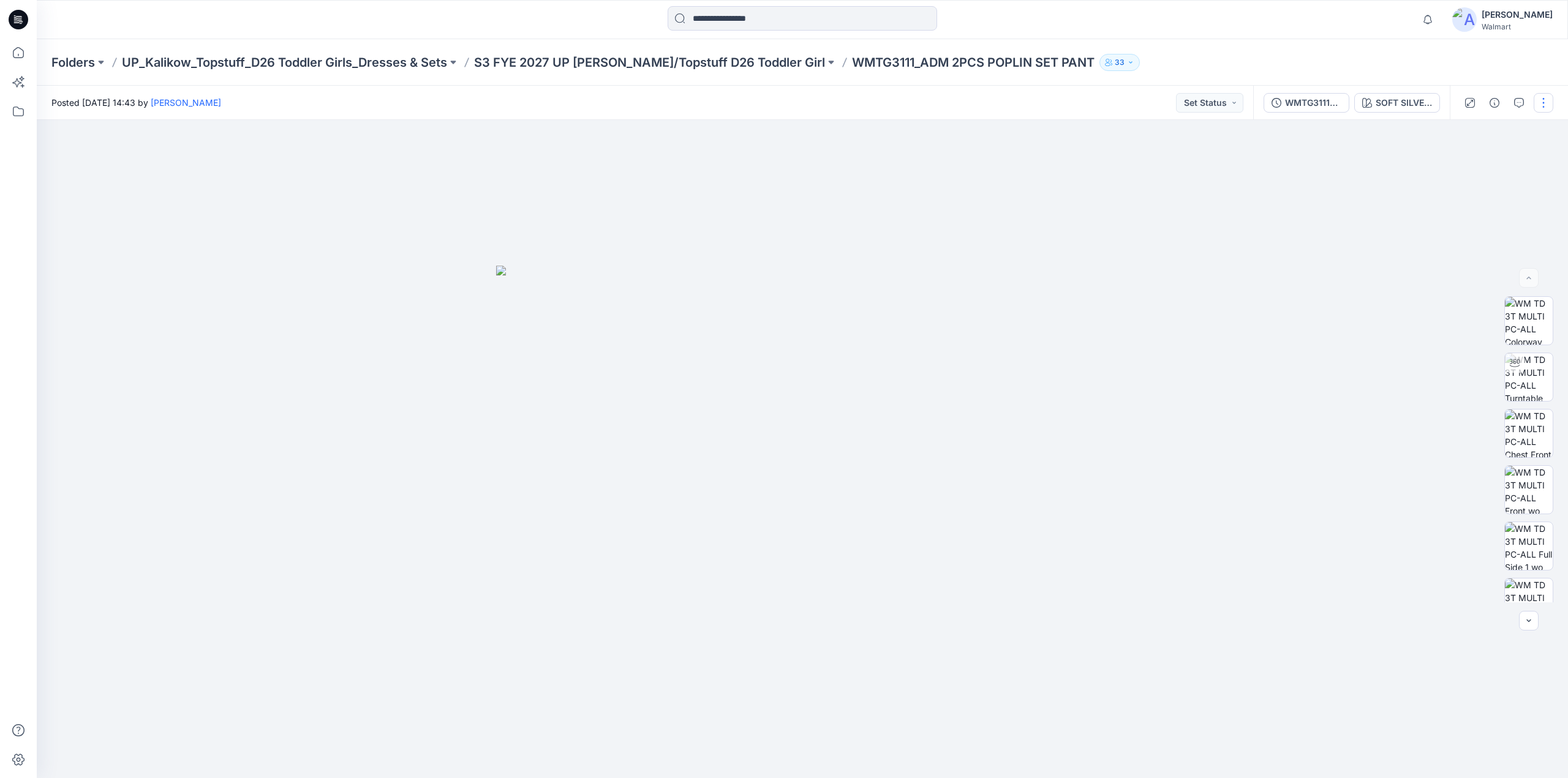
click at [1550, 98] on button "button" at bounding box center [1544, 103] width 20 height 20
click at [1459, 165] on p "Edit" at bounding box center [1465, 165] width 16 height 13
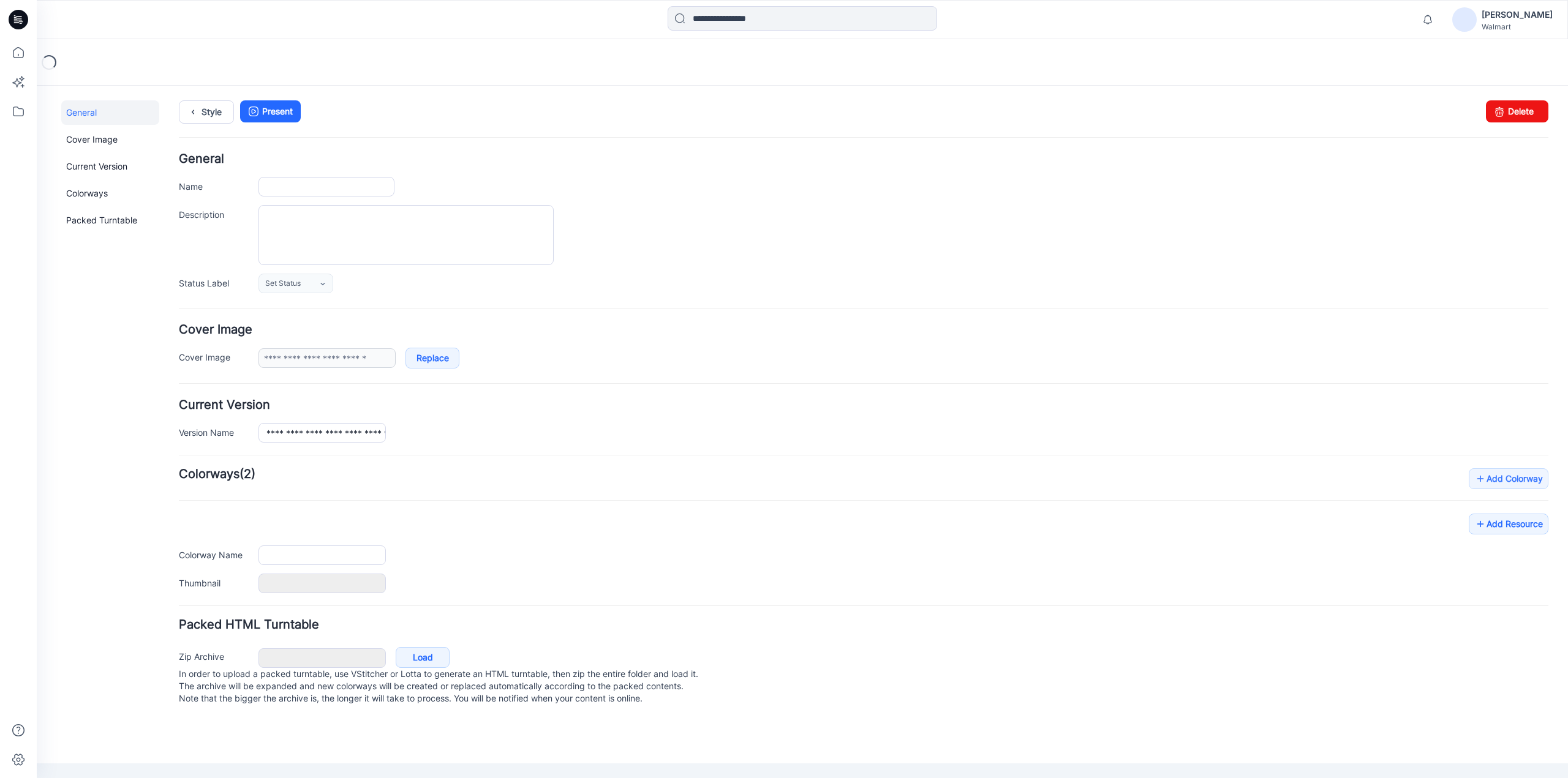
type input "**********"
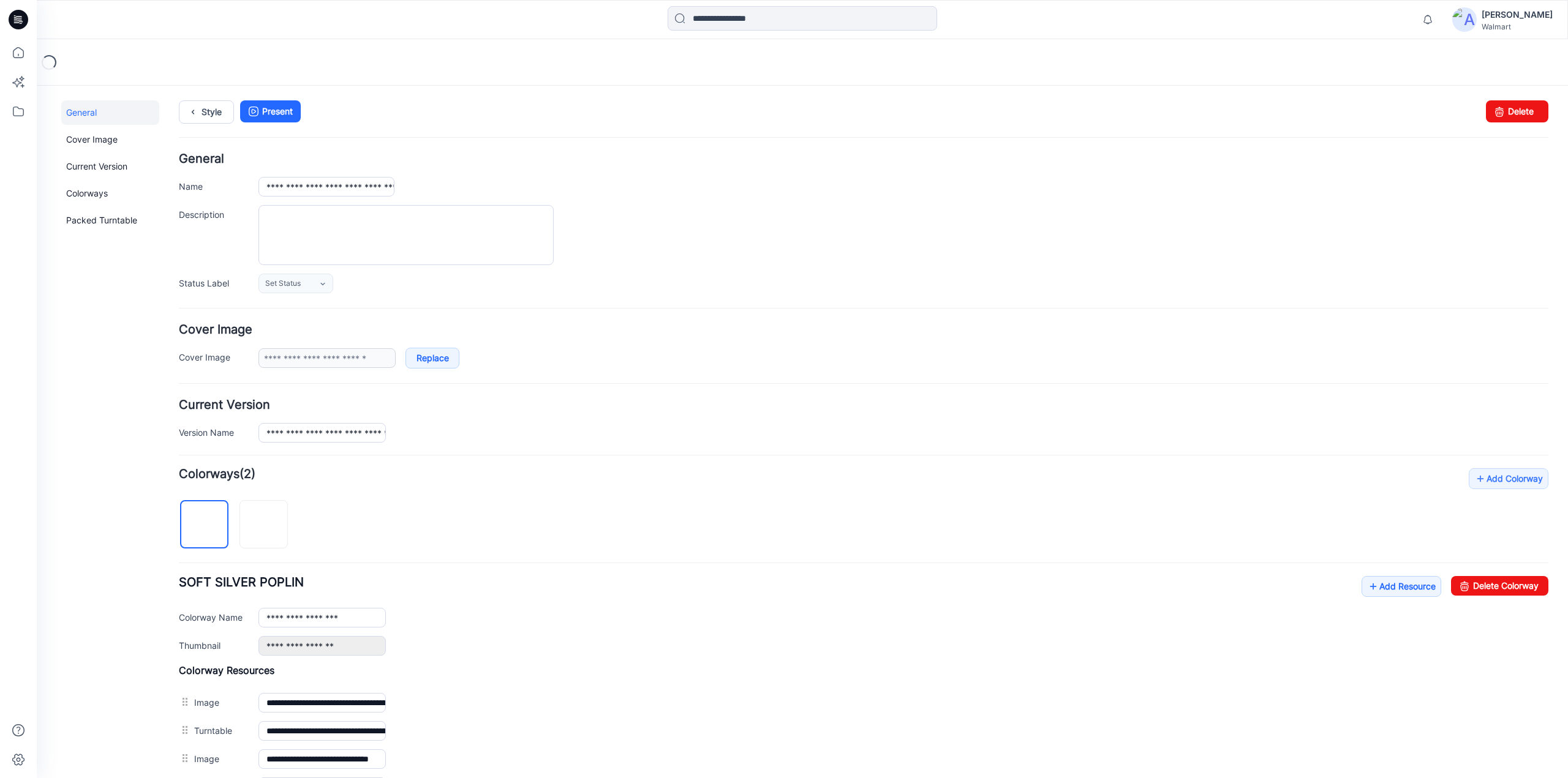
scroll to position [436, 0]
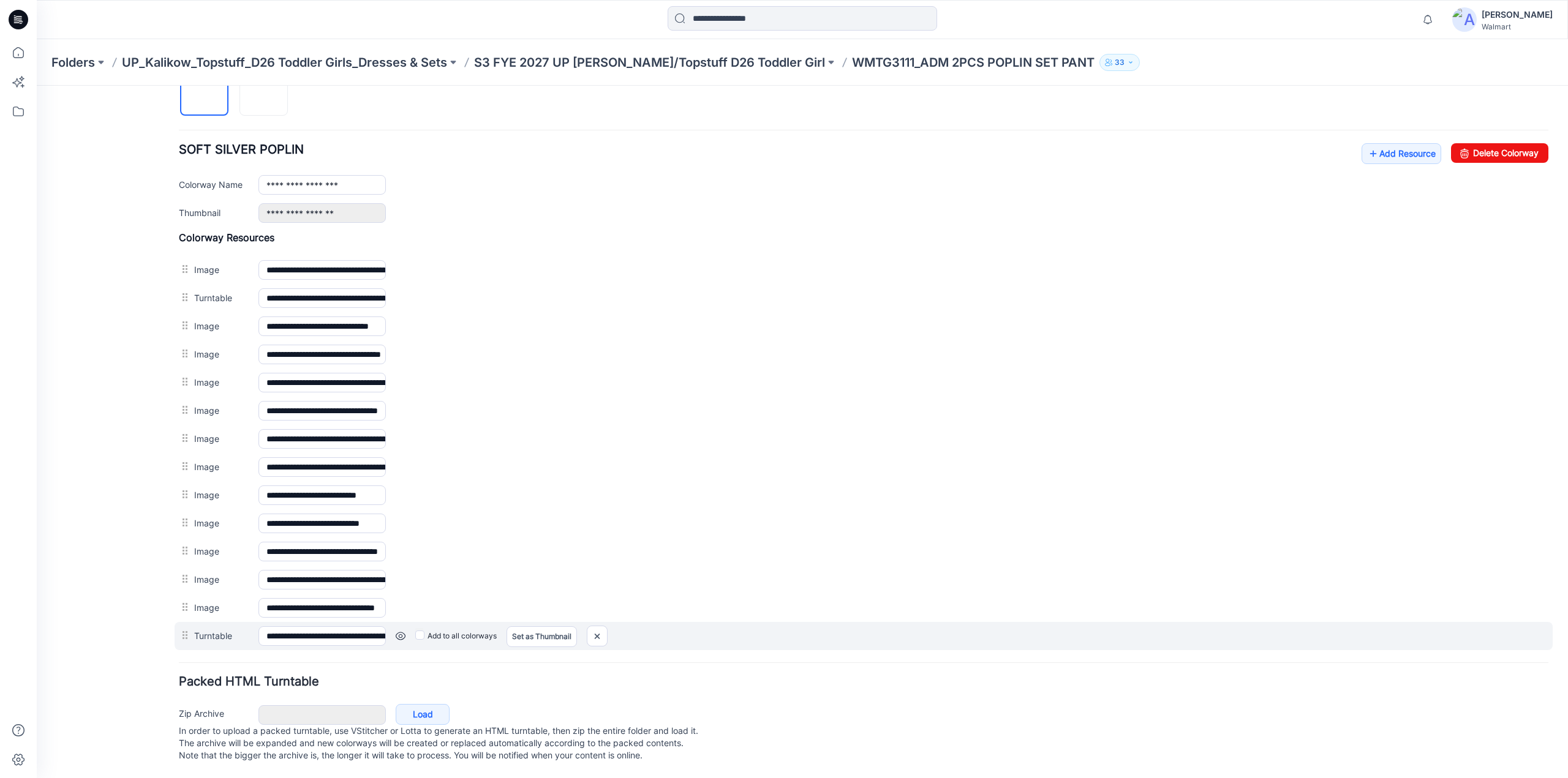
click at [186, 626] on div at bounding box center [187, 636] width 16 height 19
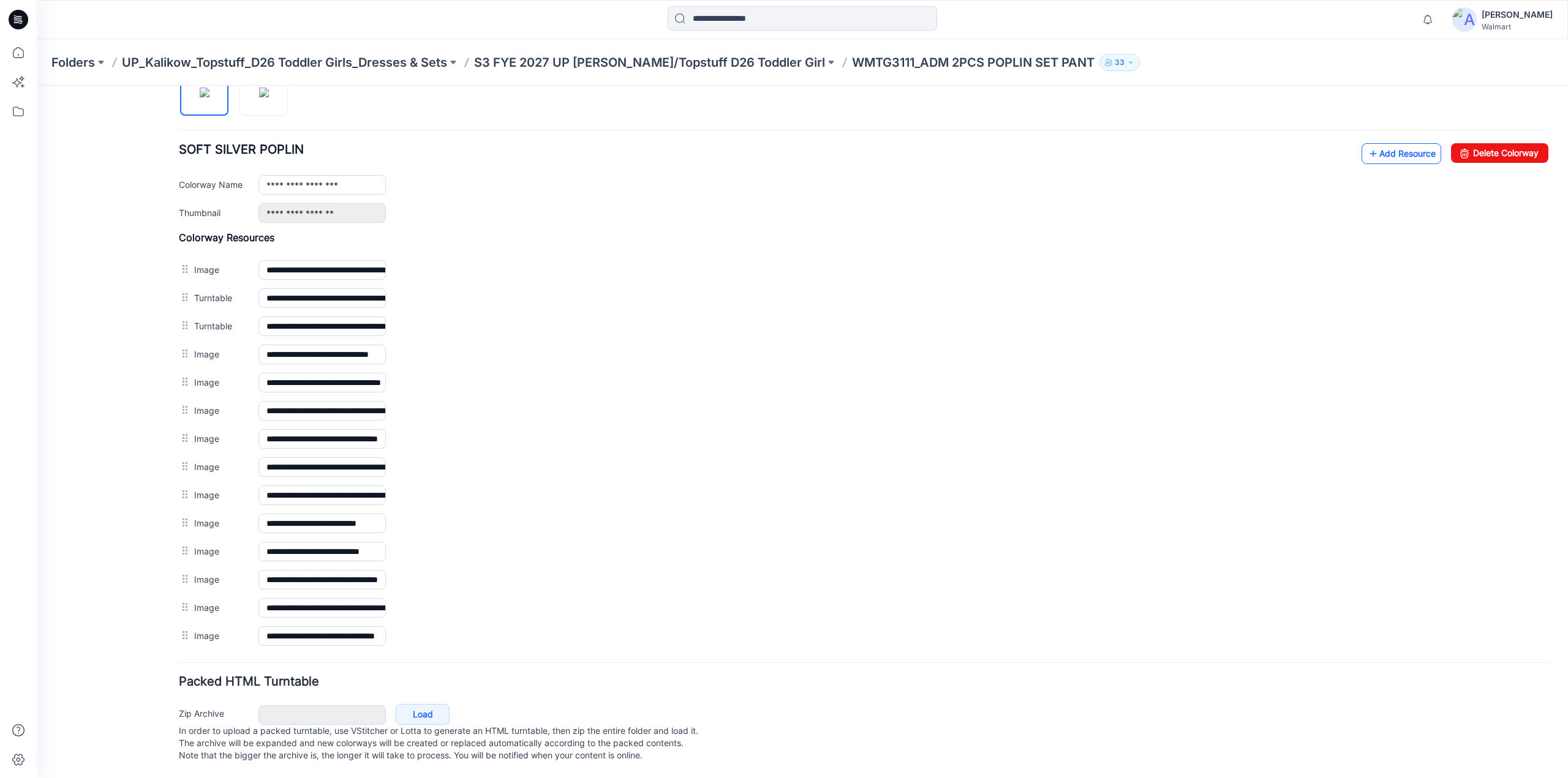
click at [1383, 146] on link "Add Resource" at bounding box center [1401, 154] width 80 height 21
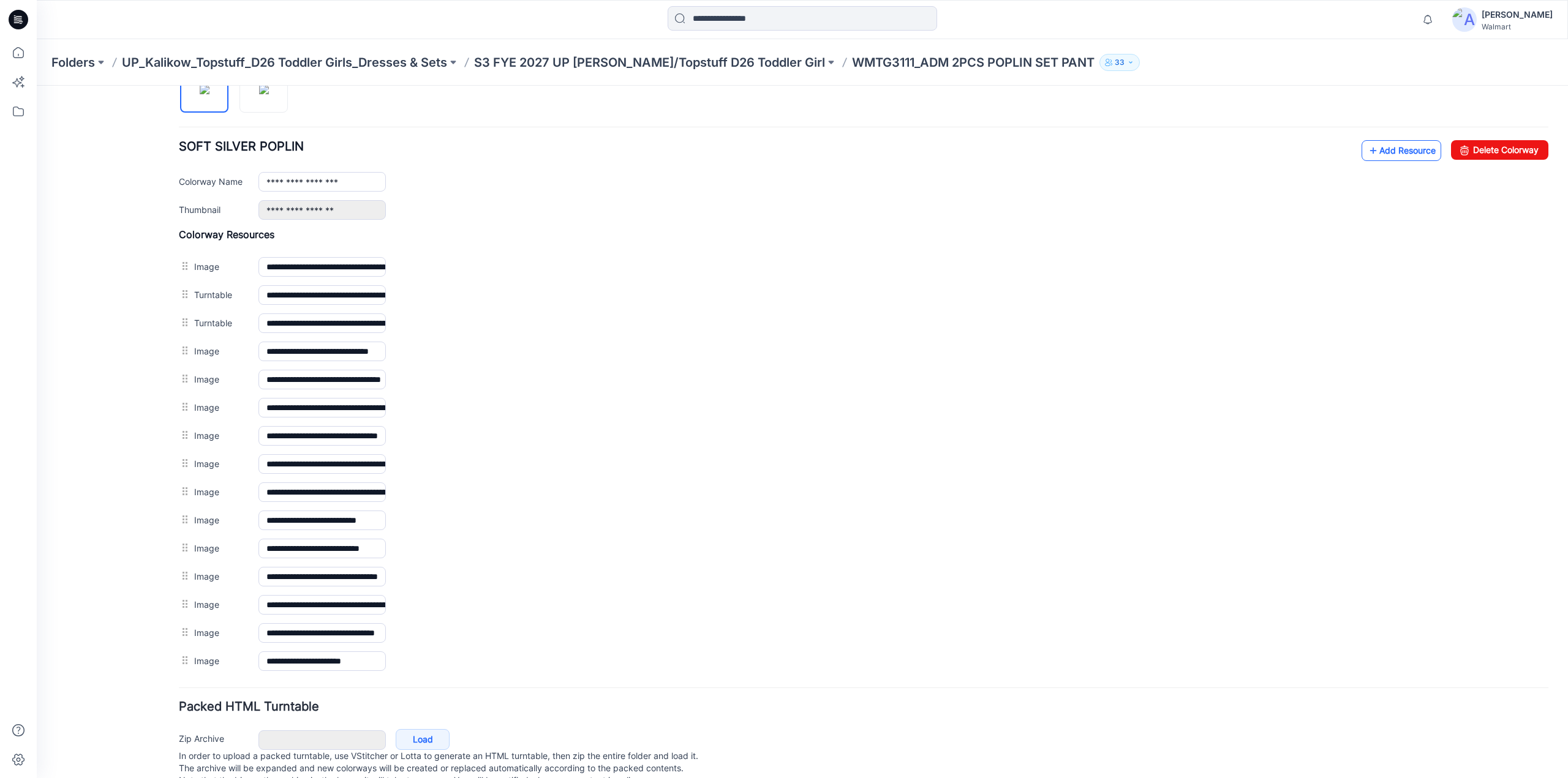
click at [1400, 145] on link "Add Resource" at bounding box center [1401, 151] width 80 height 21
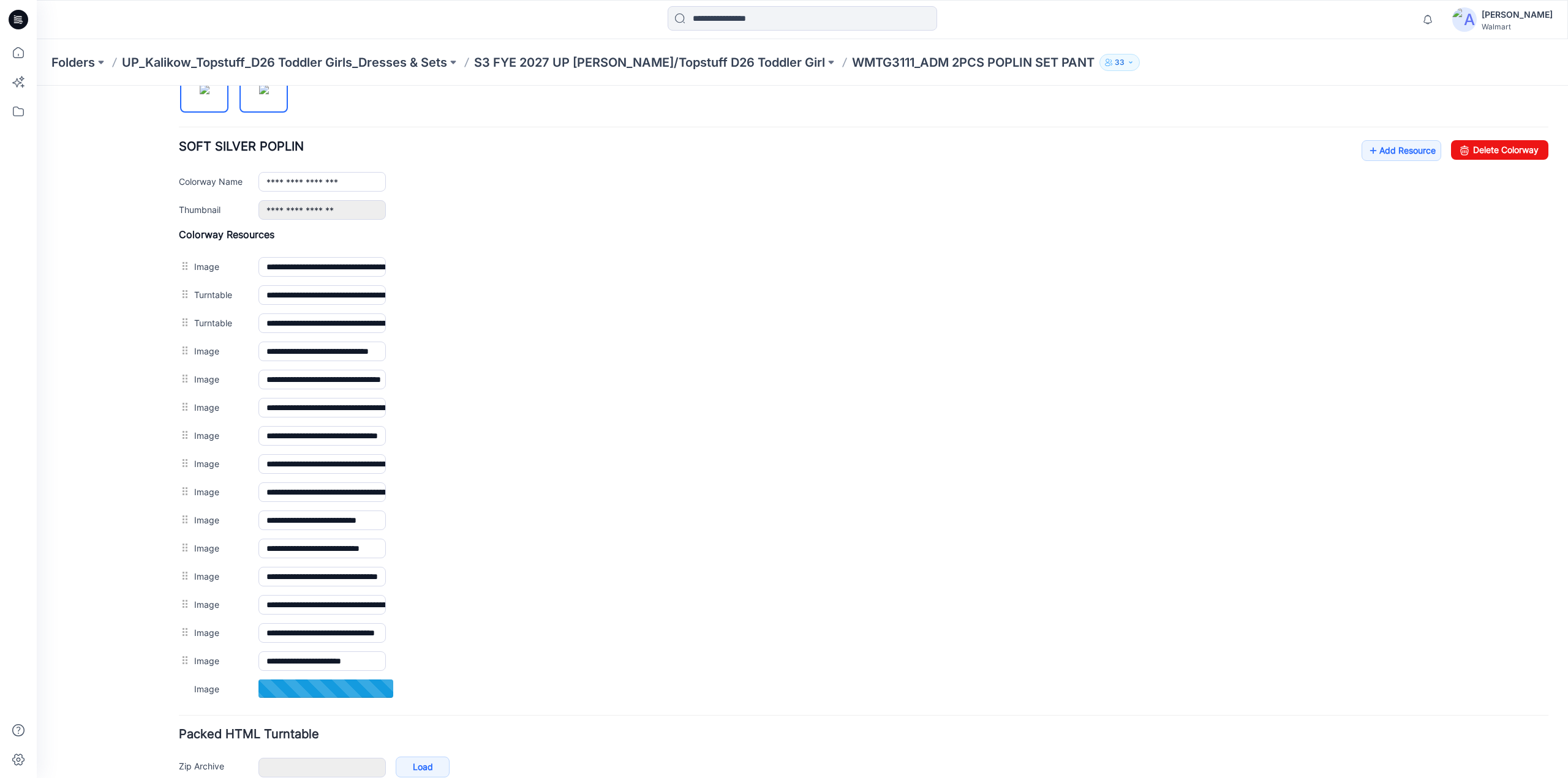
click at [260, 94] on img at bounding box center [264, 89] width 10 height 10
type input "**********"
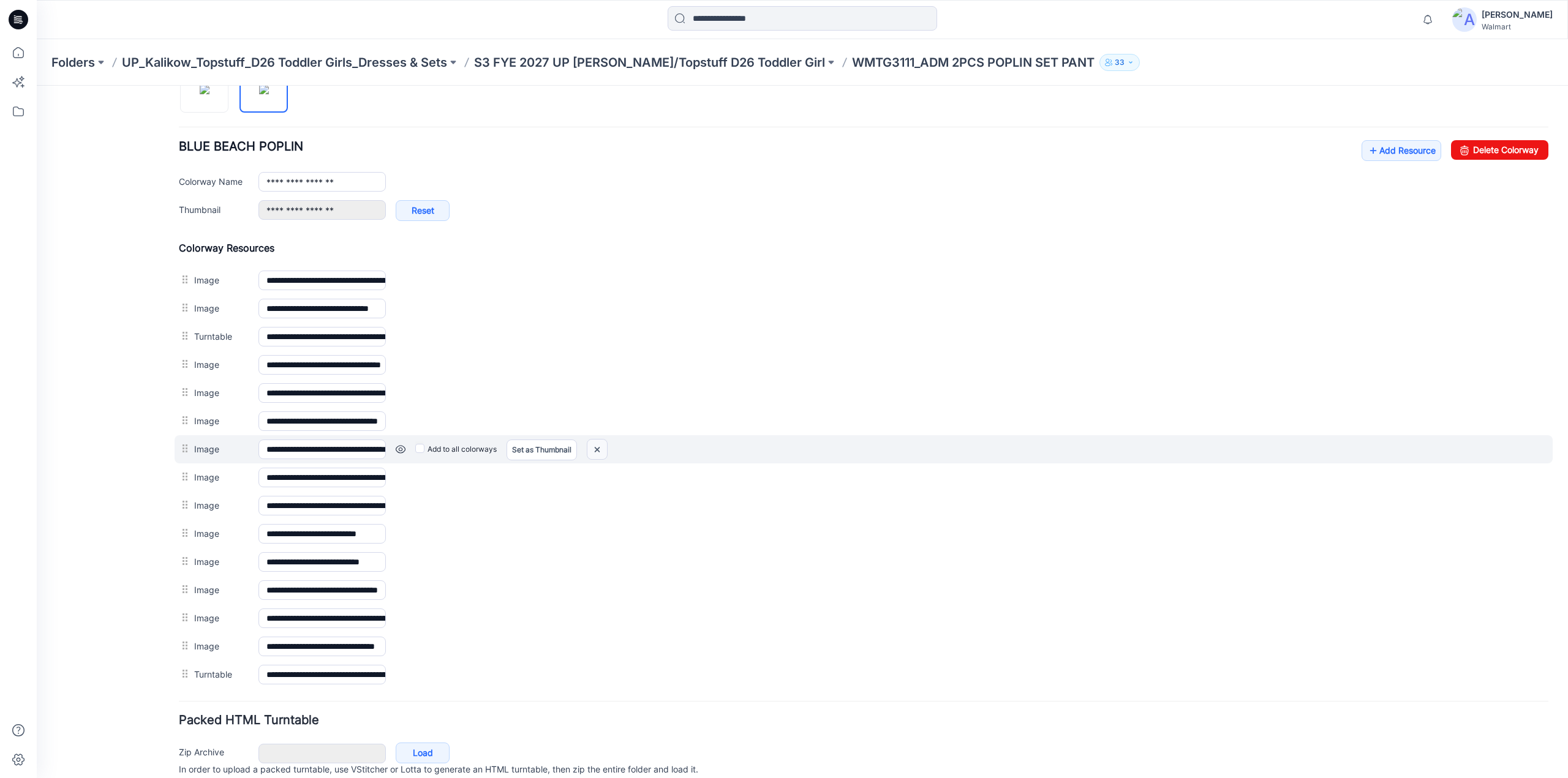
click at [597, 445] on img at bounding box center [597, 449] width 20 height 21
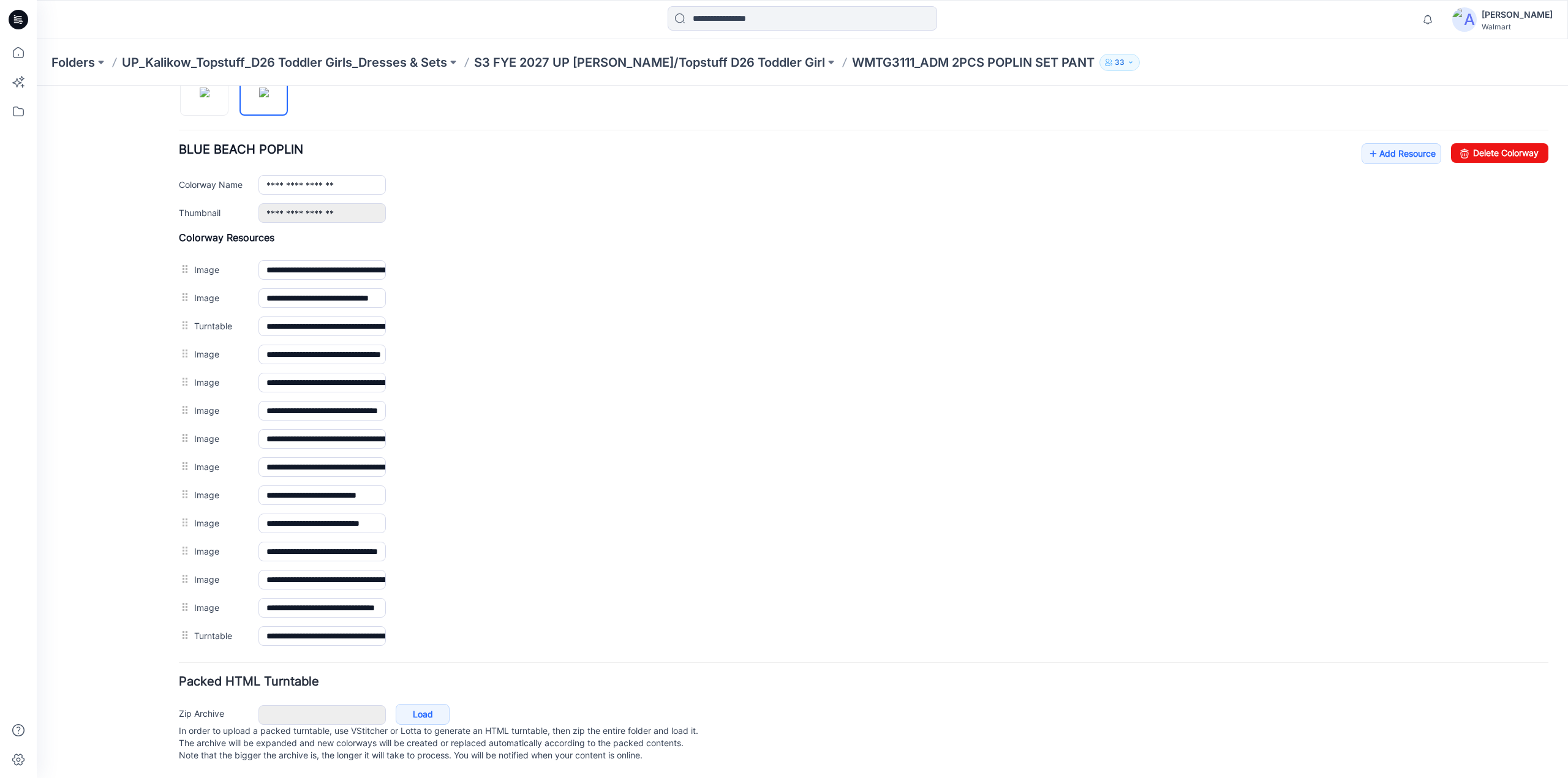
click at [188, 341] on div "**********" at bounding box center [864, 354] width 1370 height 28
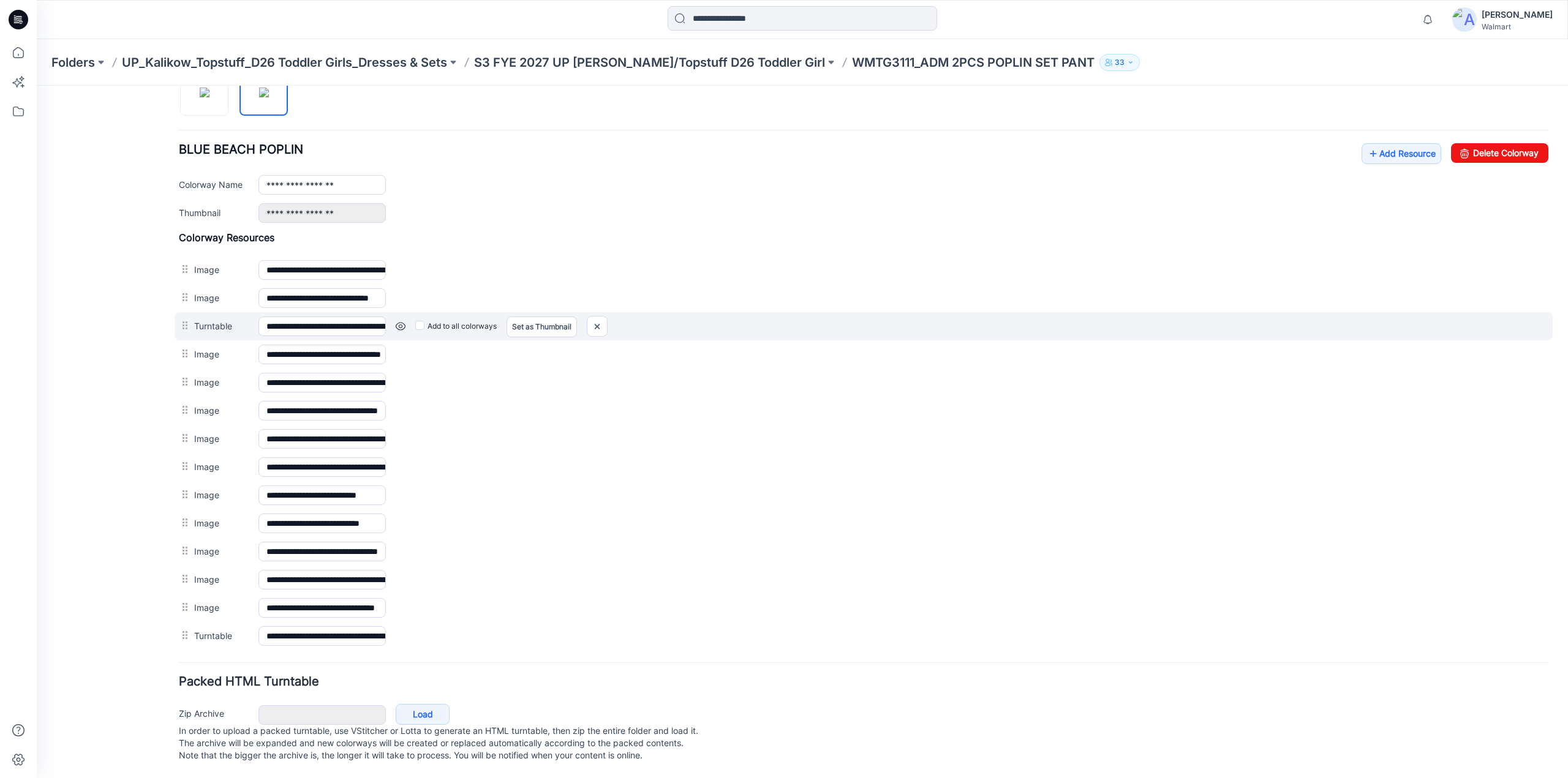
click at [187, 316] on div at bounding box center [187, 326] width 16 height 19
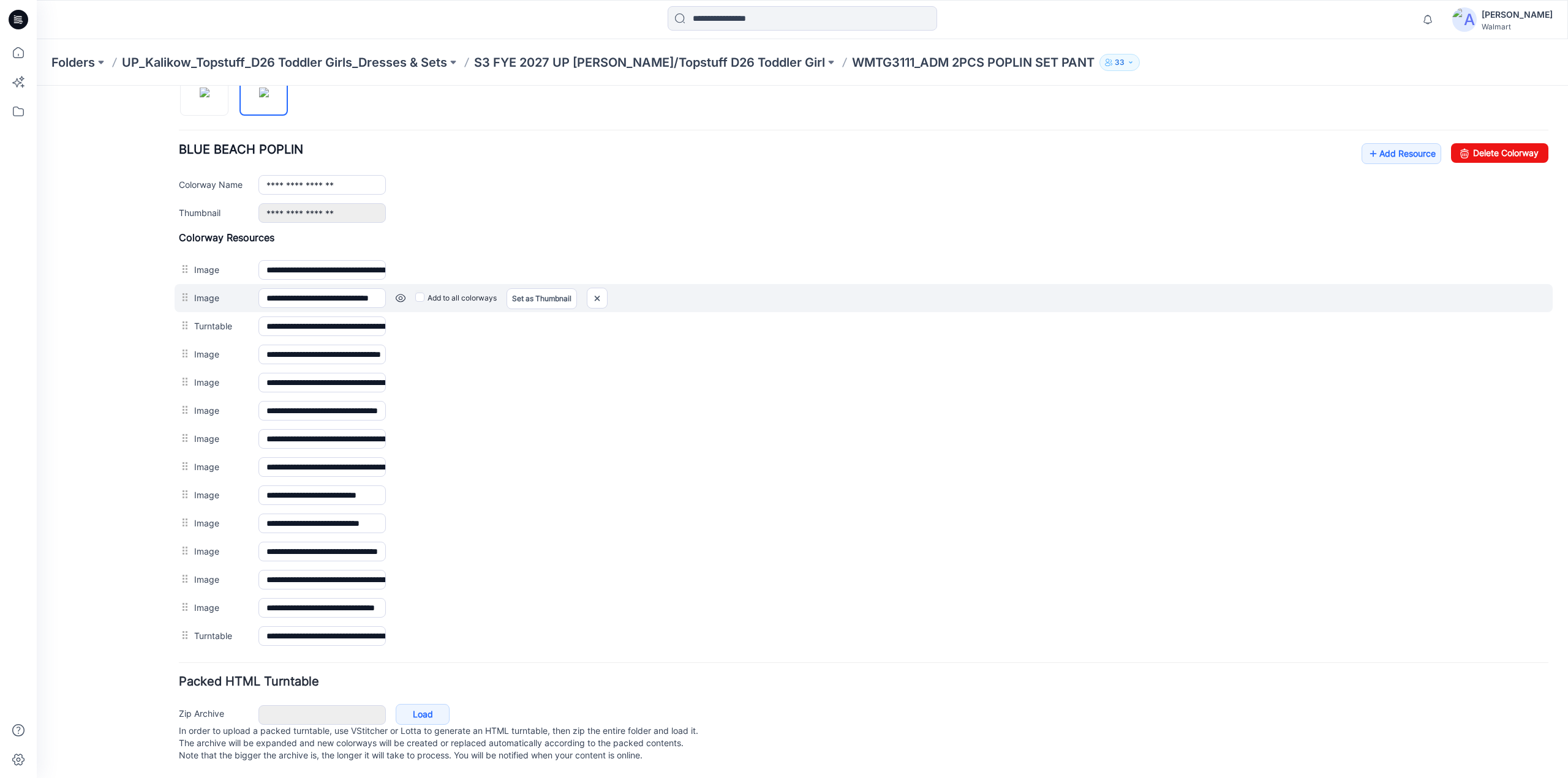
drag, startPoint x: 187, startPoint y: 307, endPoint x: 190, endPoint y: 290, distance: 17.3
click at [190, 290] on div "**********" at bounding box center [864, 441] width 1370 height 419
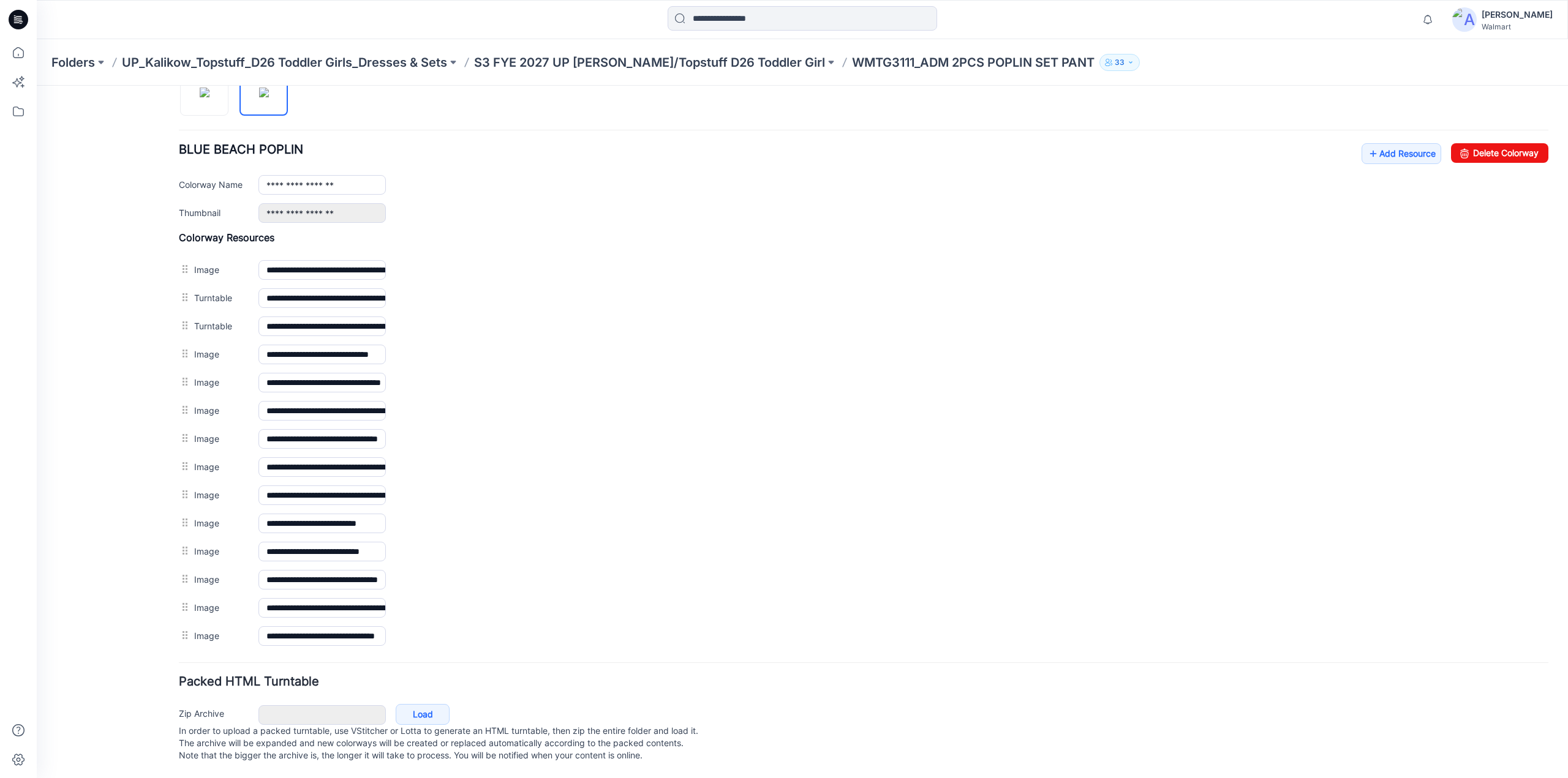
scroll to position [0, 0]
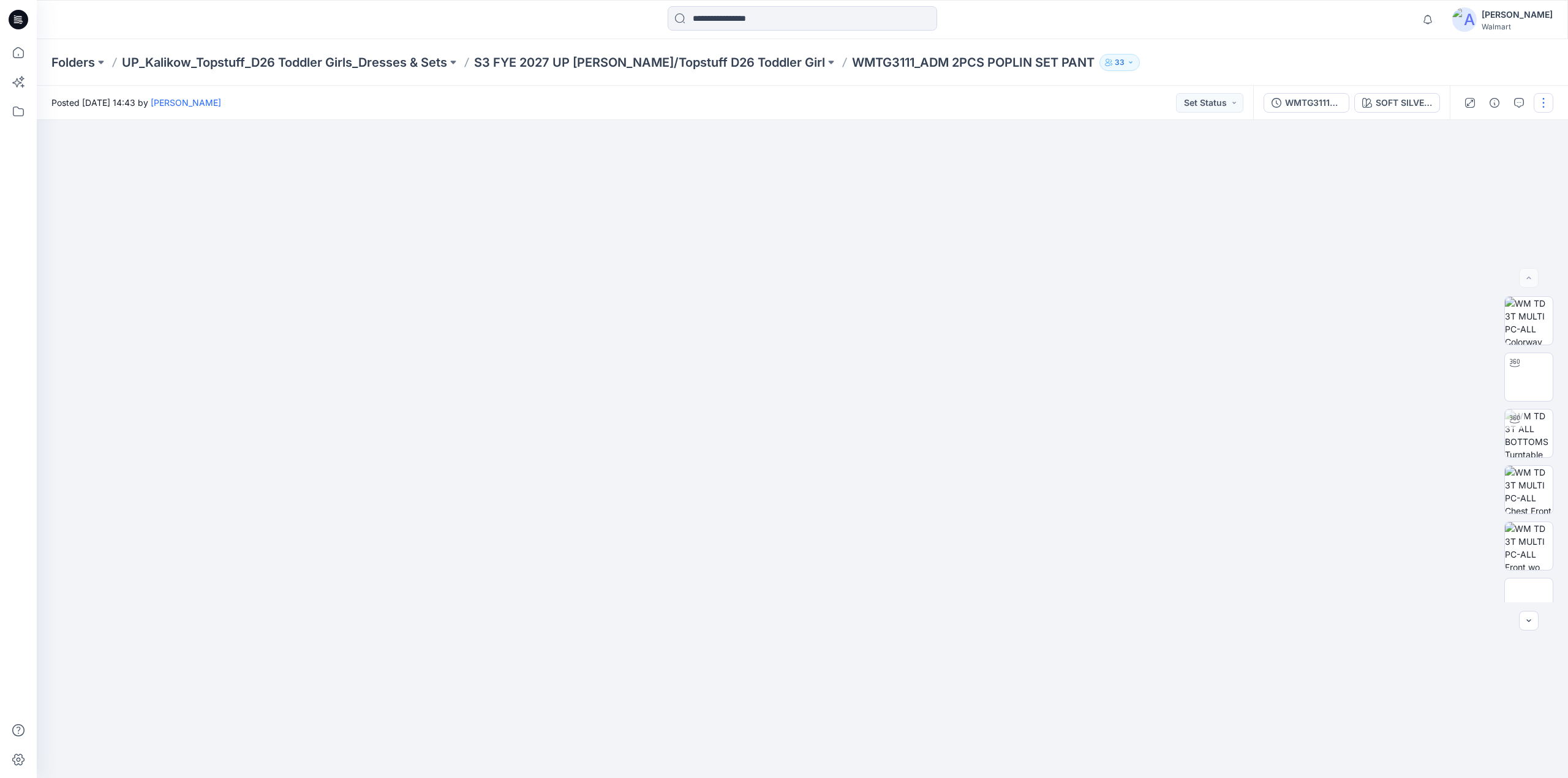
click at [1543, 108] on button "button" at bounding box center [1544, 103] width 20 height 20
click at [1460, 163] on p "Edit" at bounding box center [1465, 165] width 16 height 13
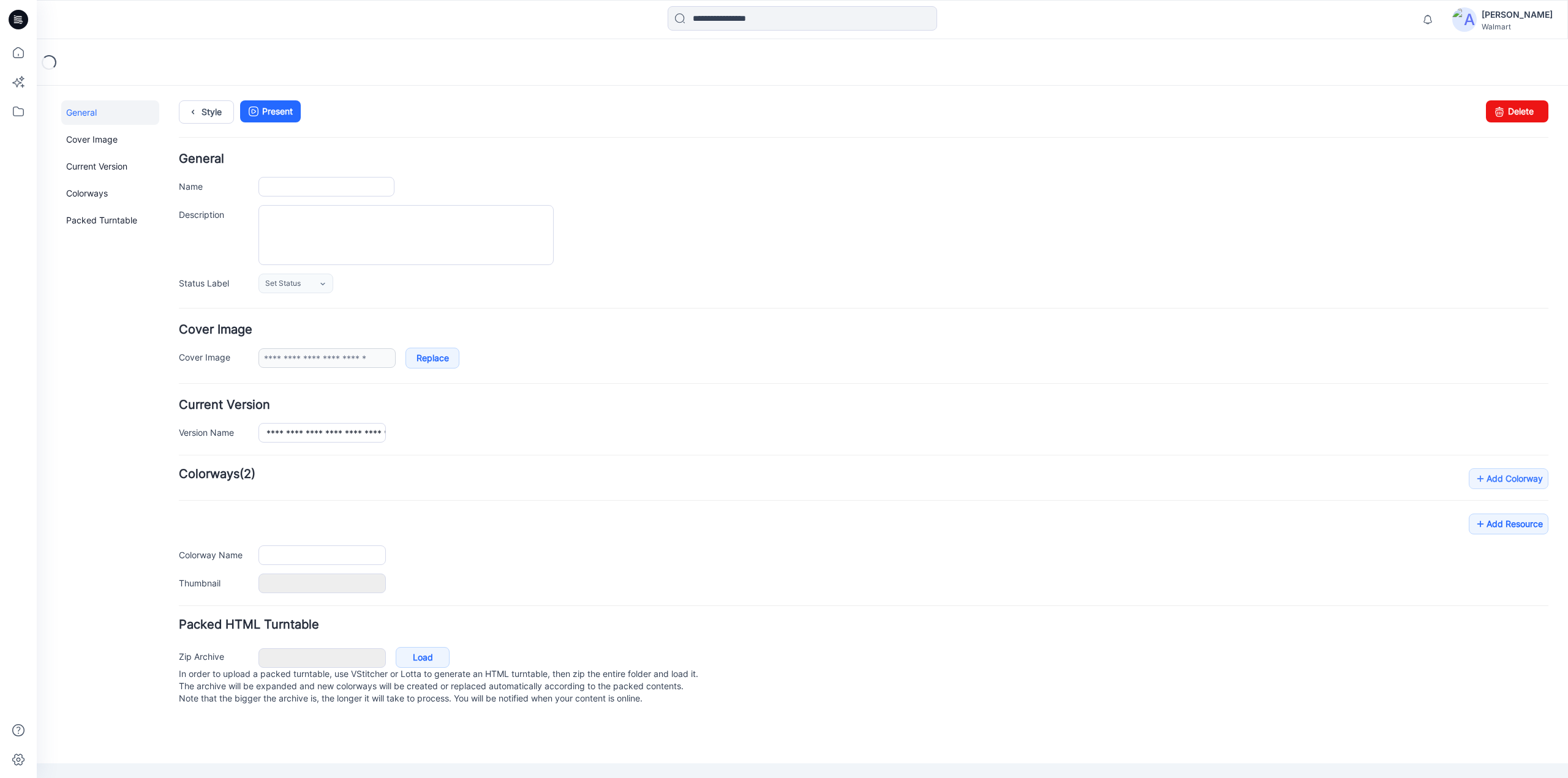
type input "**********"
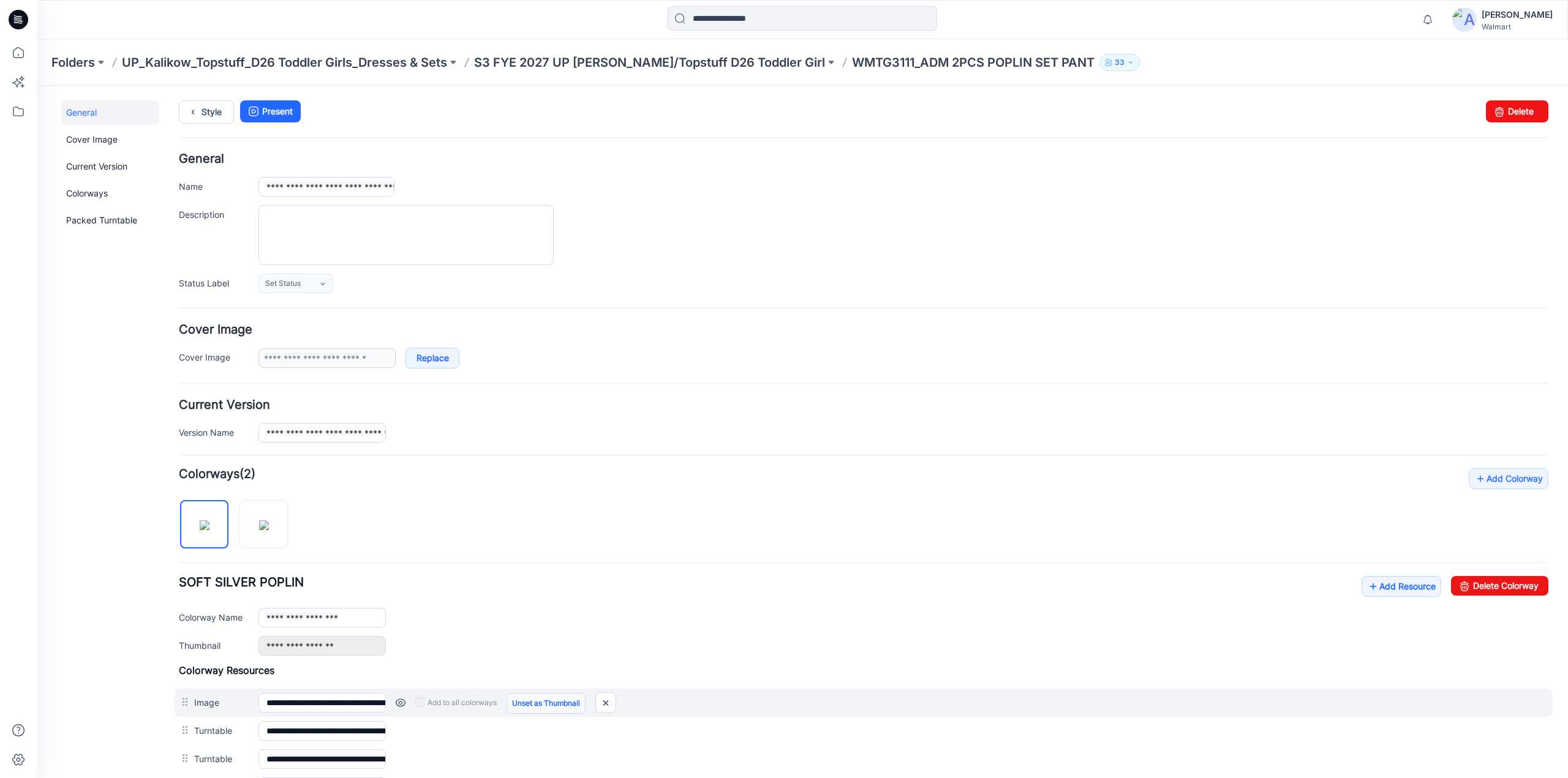
click at [546, 702] on link "Unset as Thumbnail" at bounding box center [546, 703] width 79 height 21
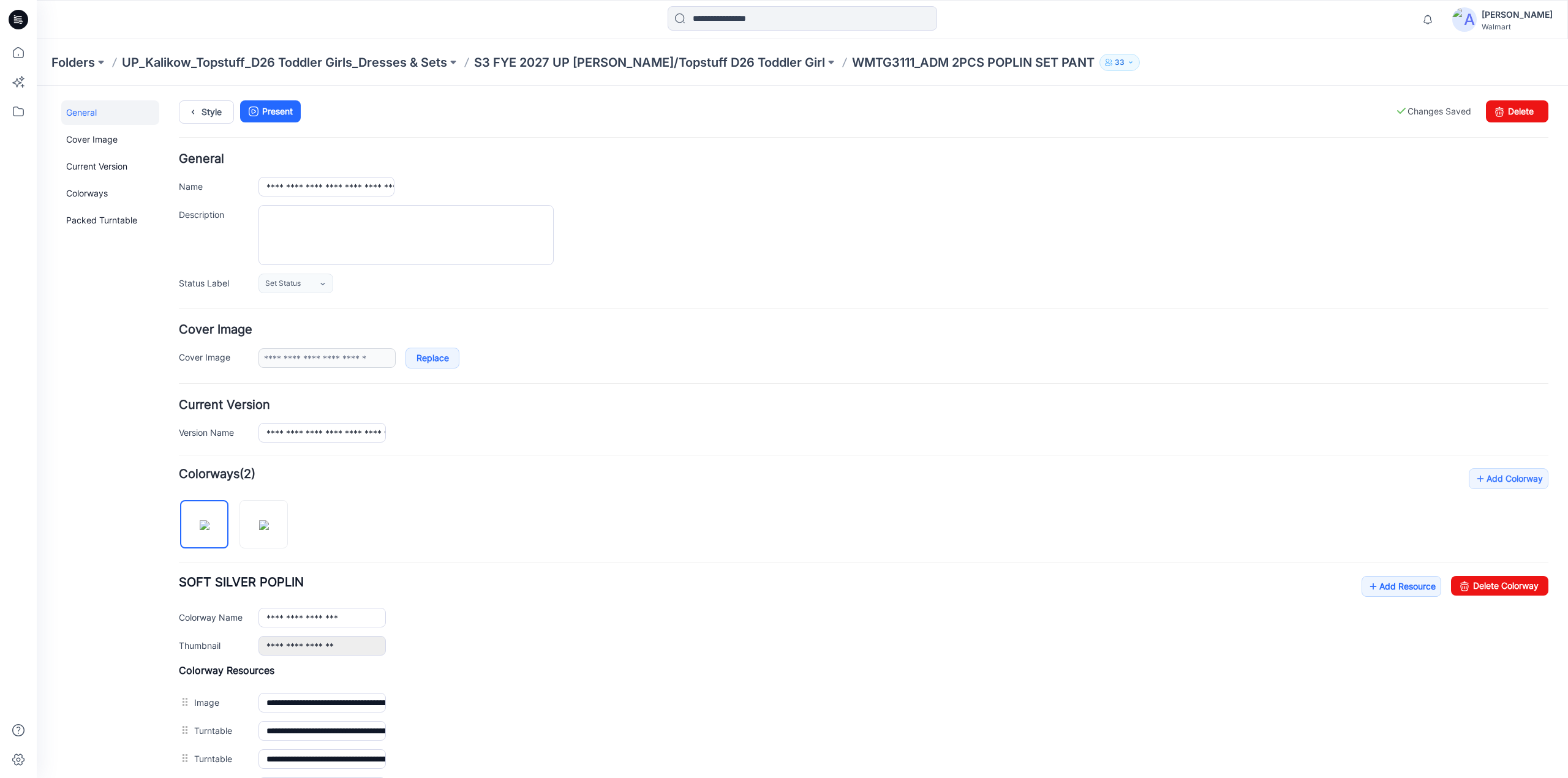
click at [37, 86] on link "Unset as Thumbnail" at bounding box center [37, 86] width 0 height 0
click at [244, 643] on link at bounding box center [246, 646] width 10 height 10
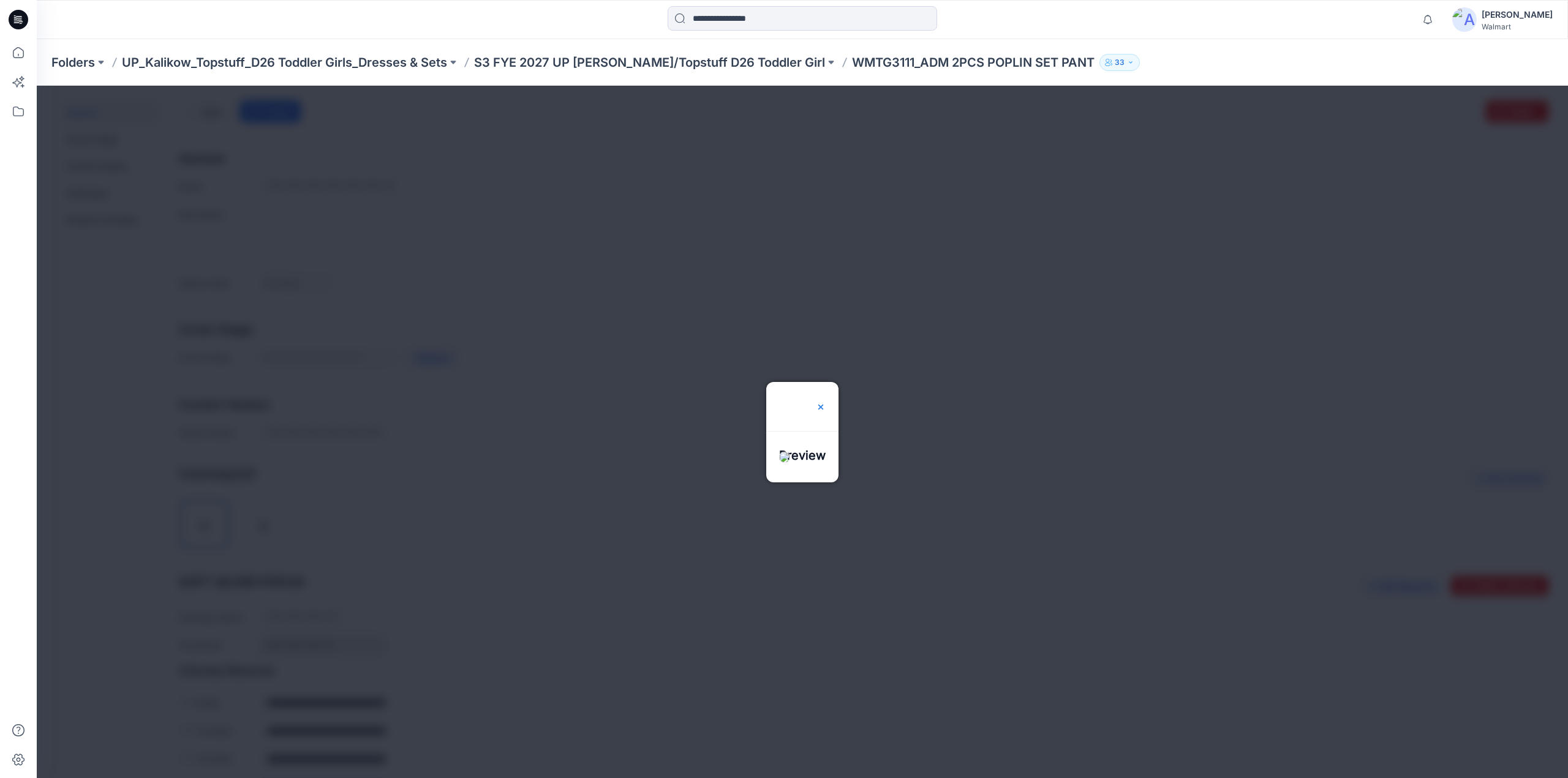
click at [826, 402] on img at bounding box center [821, 407] width 10 height 10
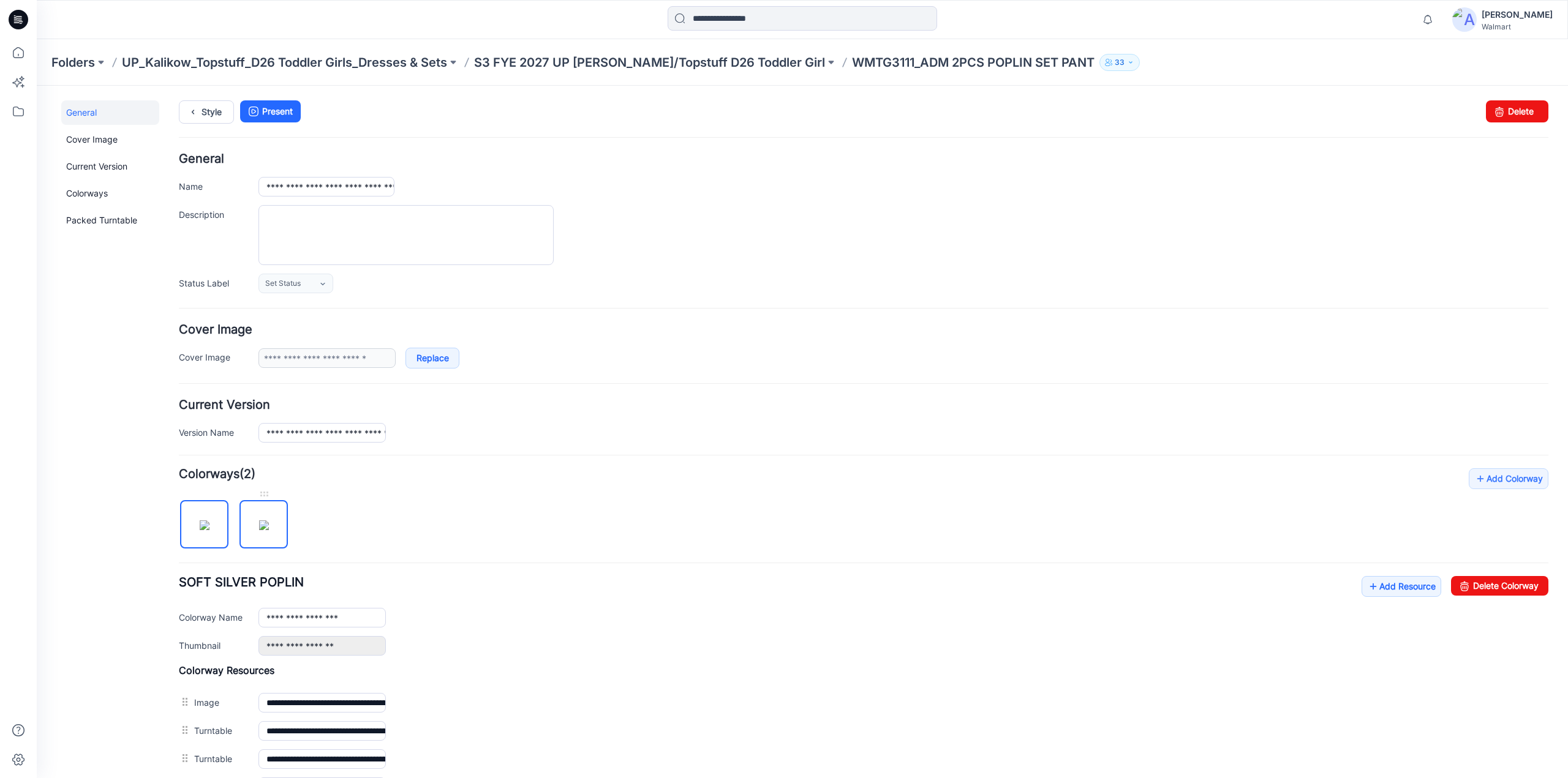
click at [269, 523] on img at bounding box center [264, 526] width 10 height 10
type input "**********"
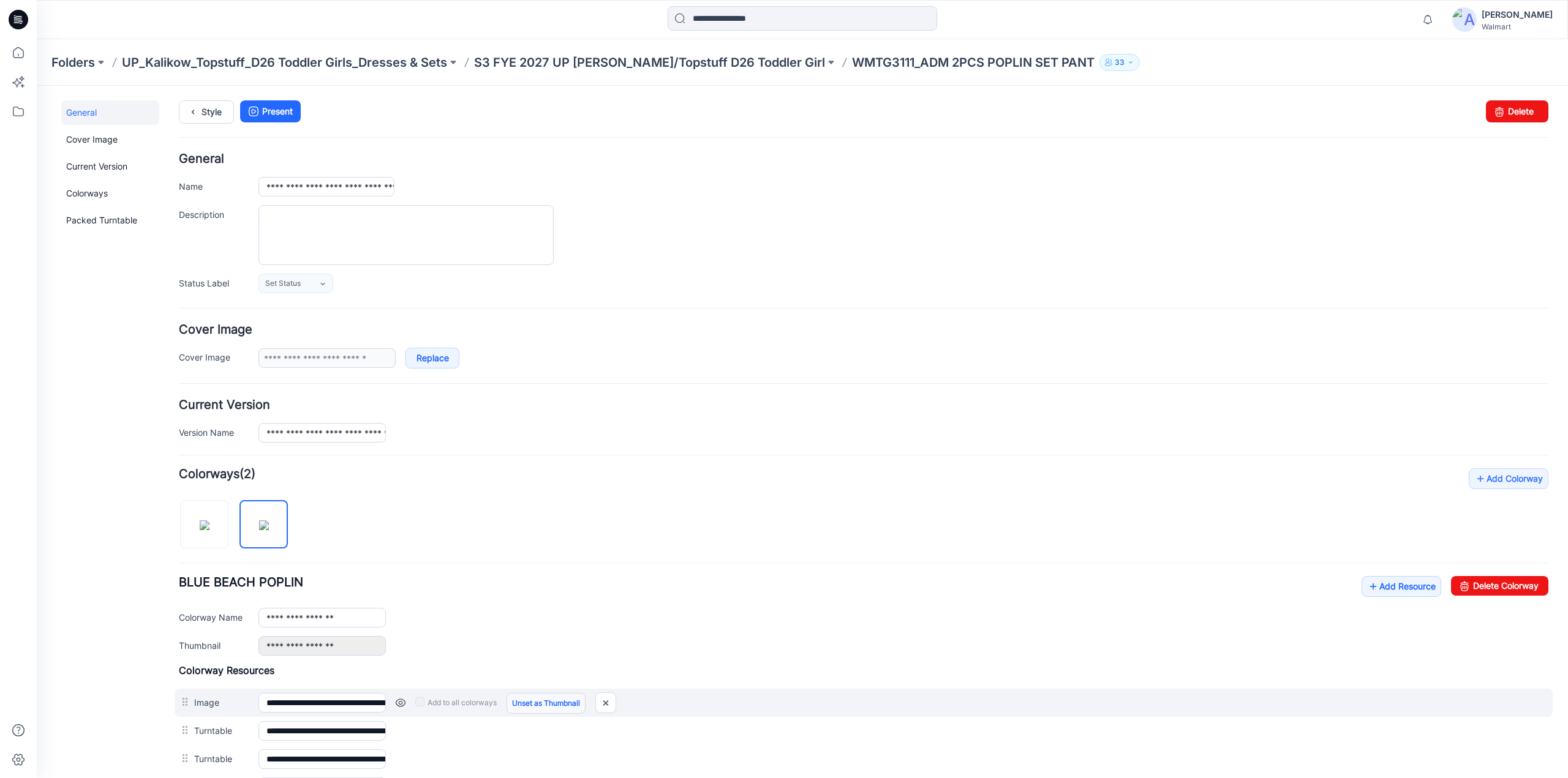
click at [522, 700] on link "Unset as Thumbnail" at bounding box center [546, 703] width 79 height 21
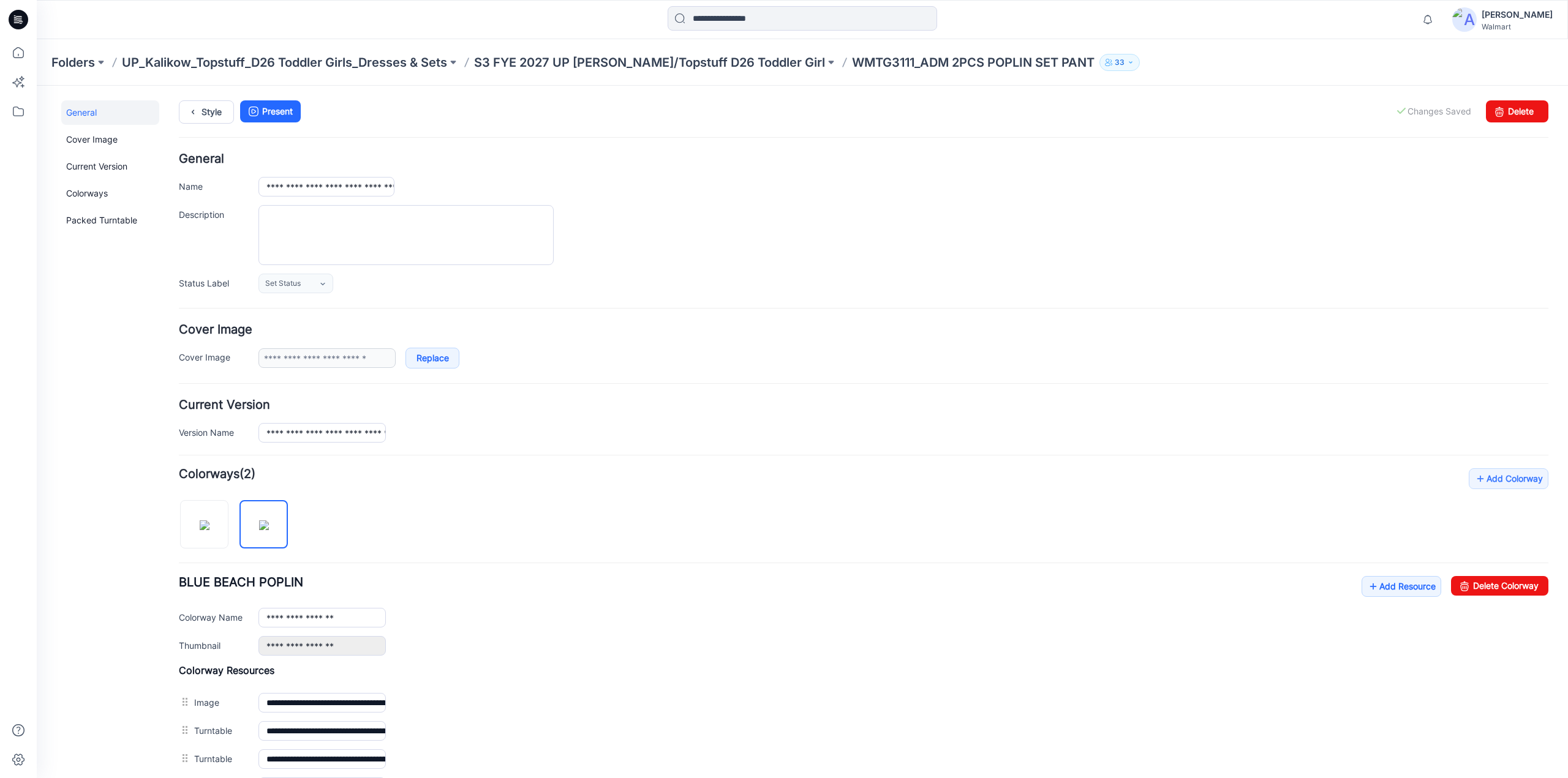
click at [37, 86] on link "Unset as Thumbnail" at bounding box center [37, 86] width 0 height 0
click at [244, 641] on link at bounding box center [246, 646] width 10 height 10
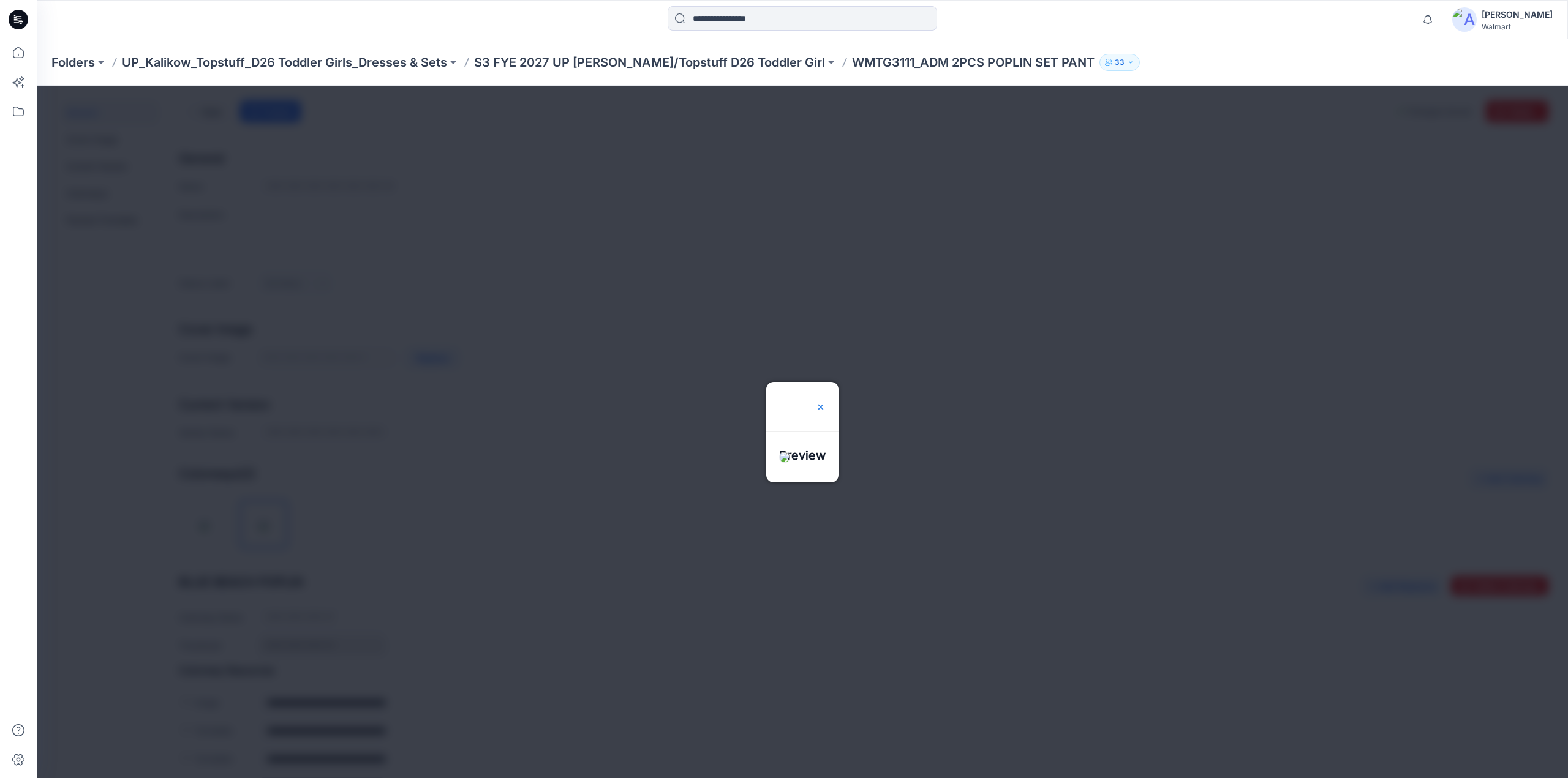
click at [826, 402] on img at bounding box center [821, 407] width 10 height 10
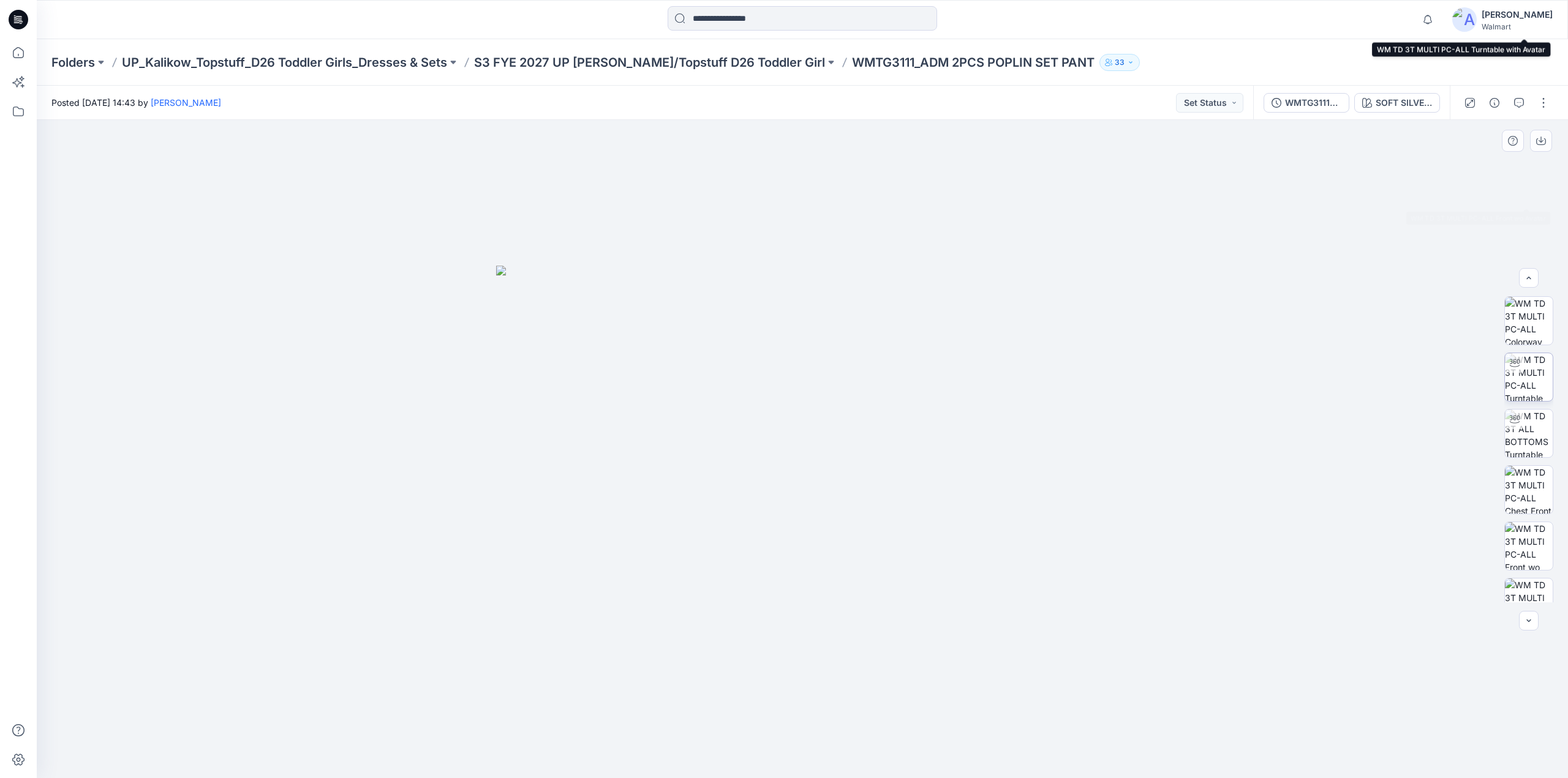
scroll to position [644, 0]
click at [1526, 579] on img at bounding box center [1529, 578] width 47 height 47
click at [1544, 108] on button "button" at bounding box center [1544, 103] width 20 height 20
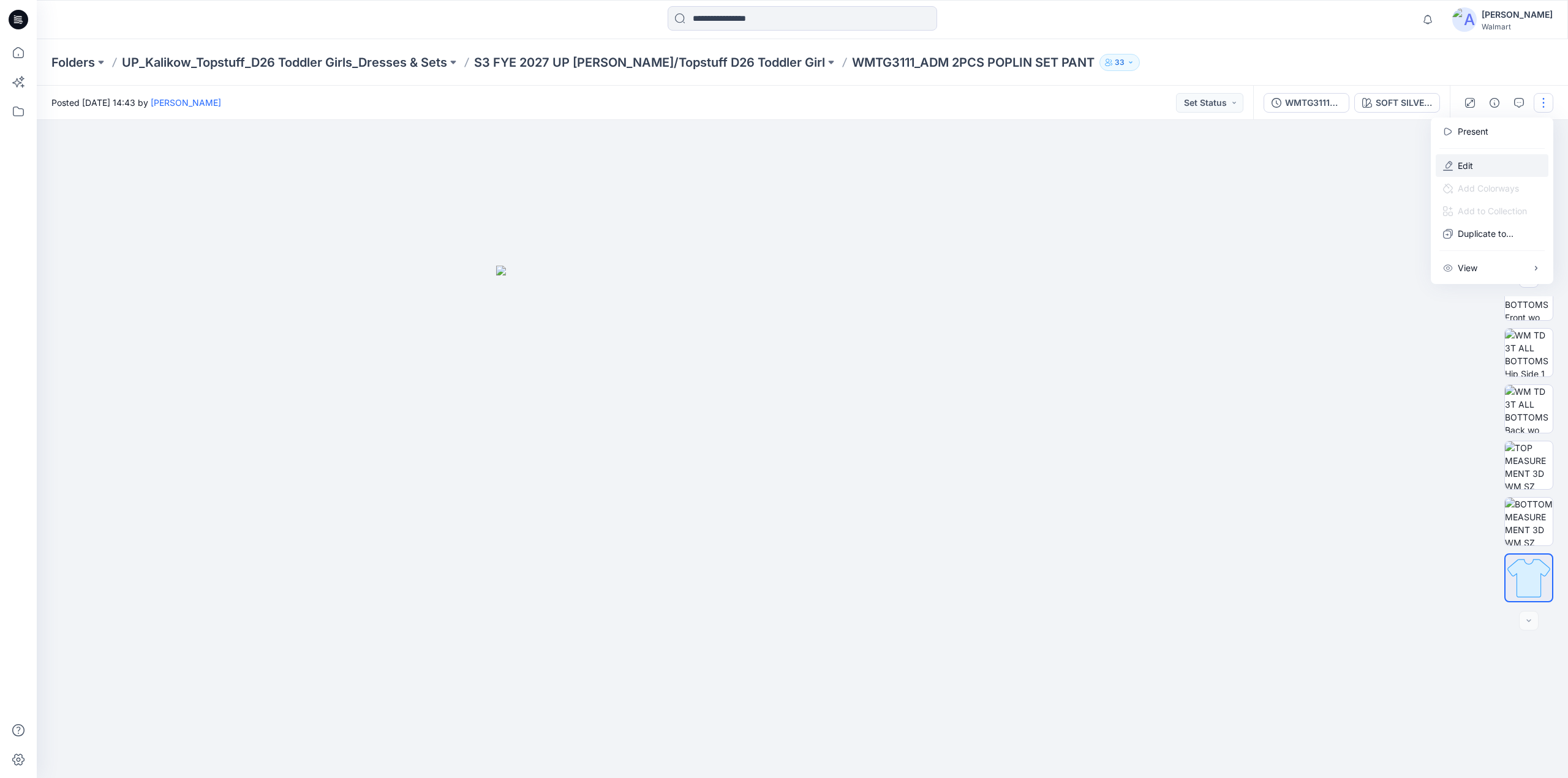
click at [1464, 164] on p "Edit" at bounding box center [1465, 165] width 16 height 13
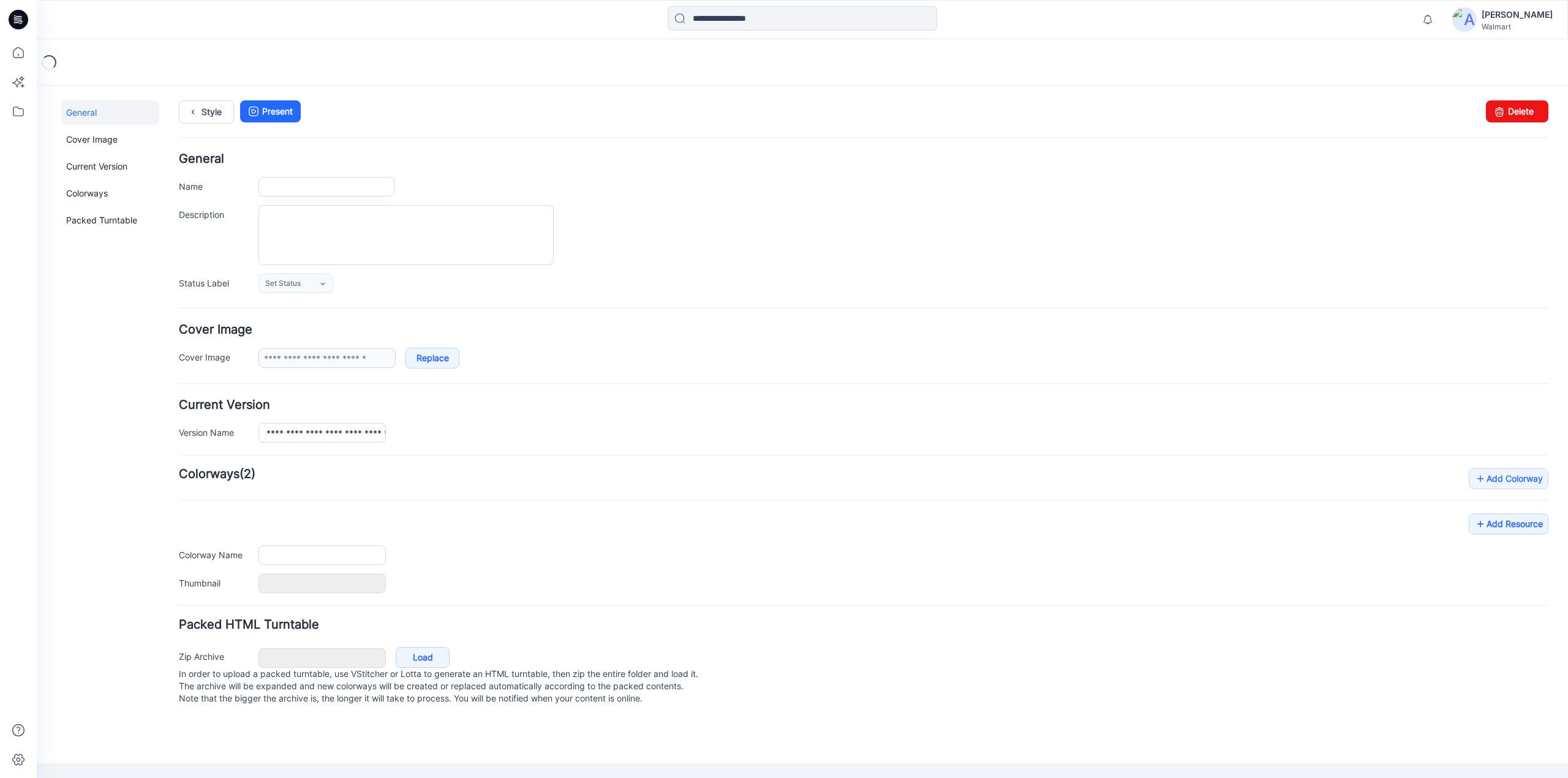
type input "**********"
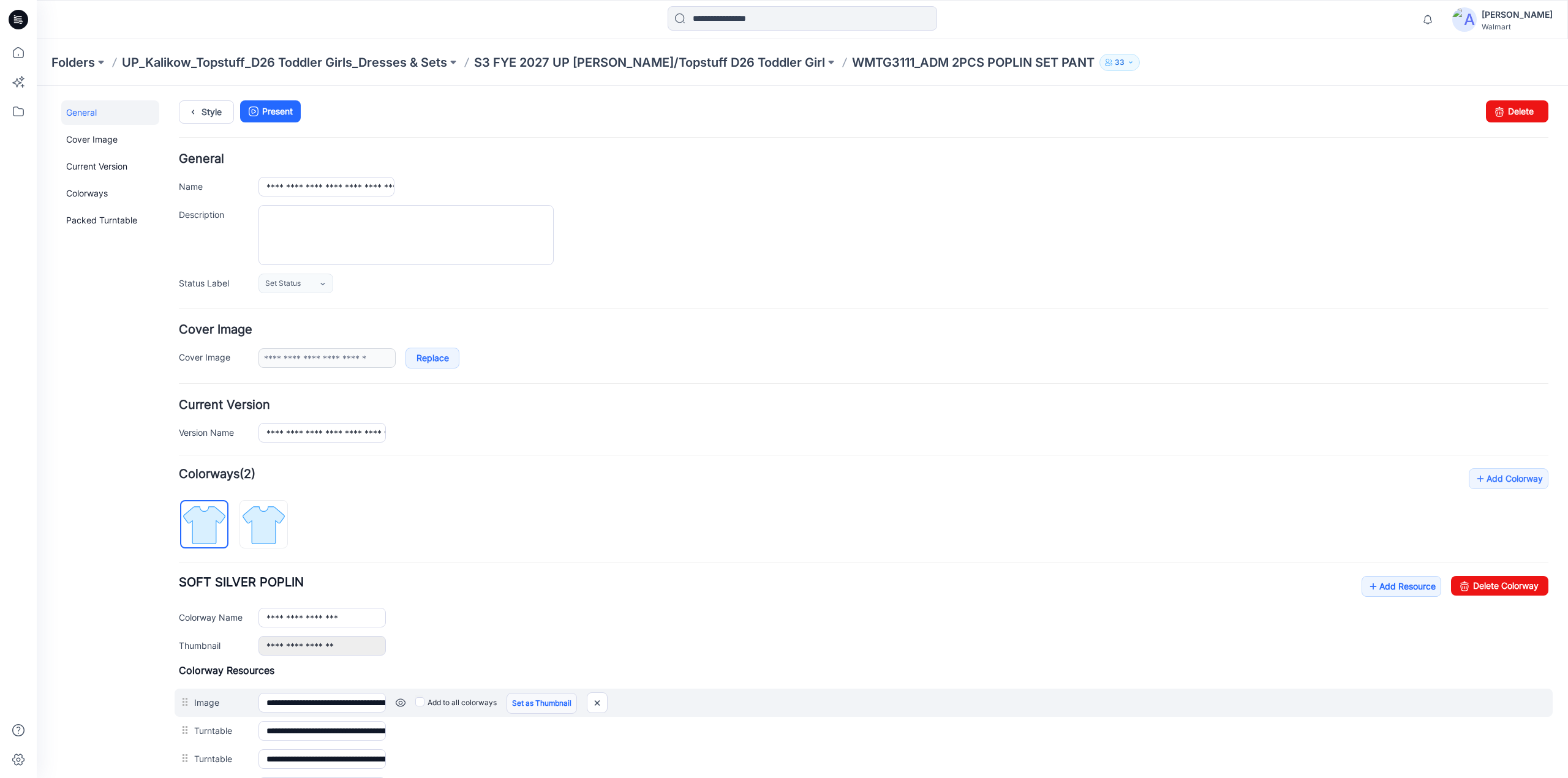
click at [527, 697] on link "Set as Thumbnail" at bounding box center [542, 703] width 70 height 21
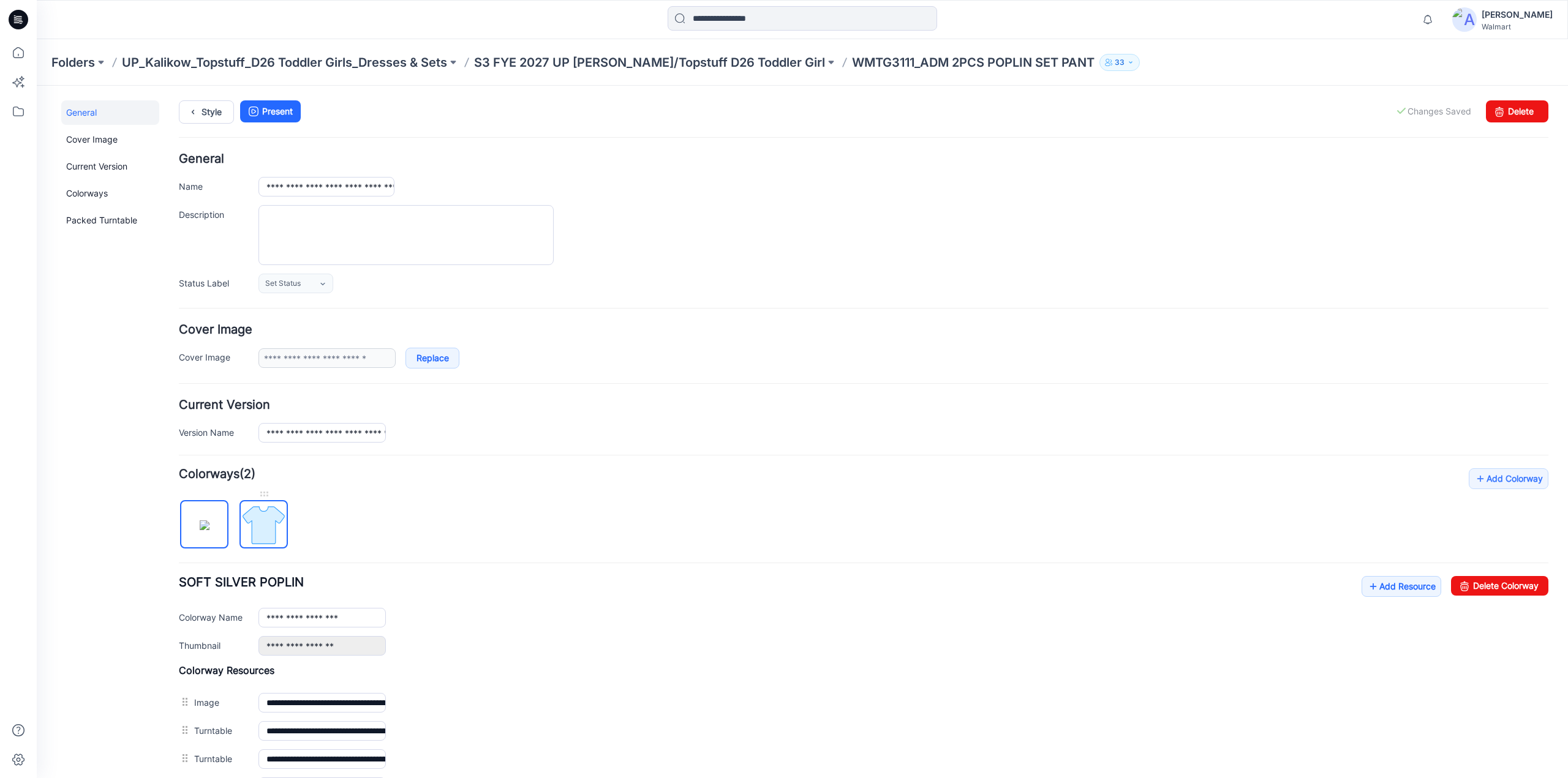
click at [274, 523] on img at bounding box center [264, 525] width 46 height 46
type input "**********"
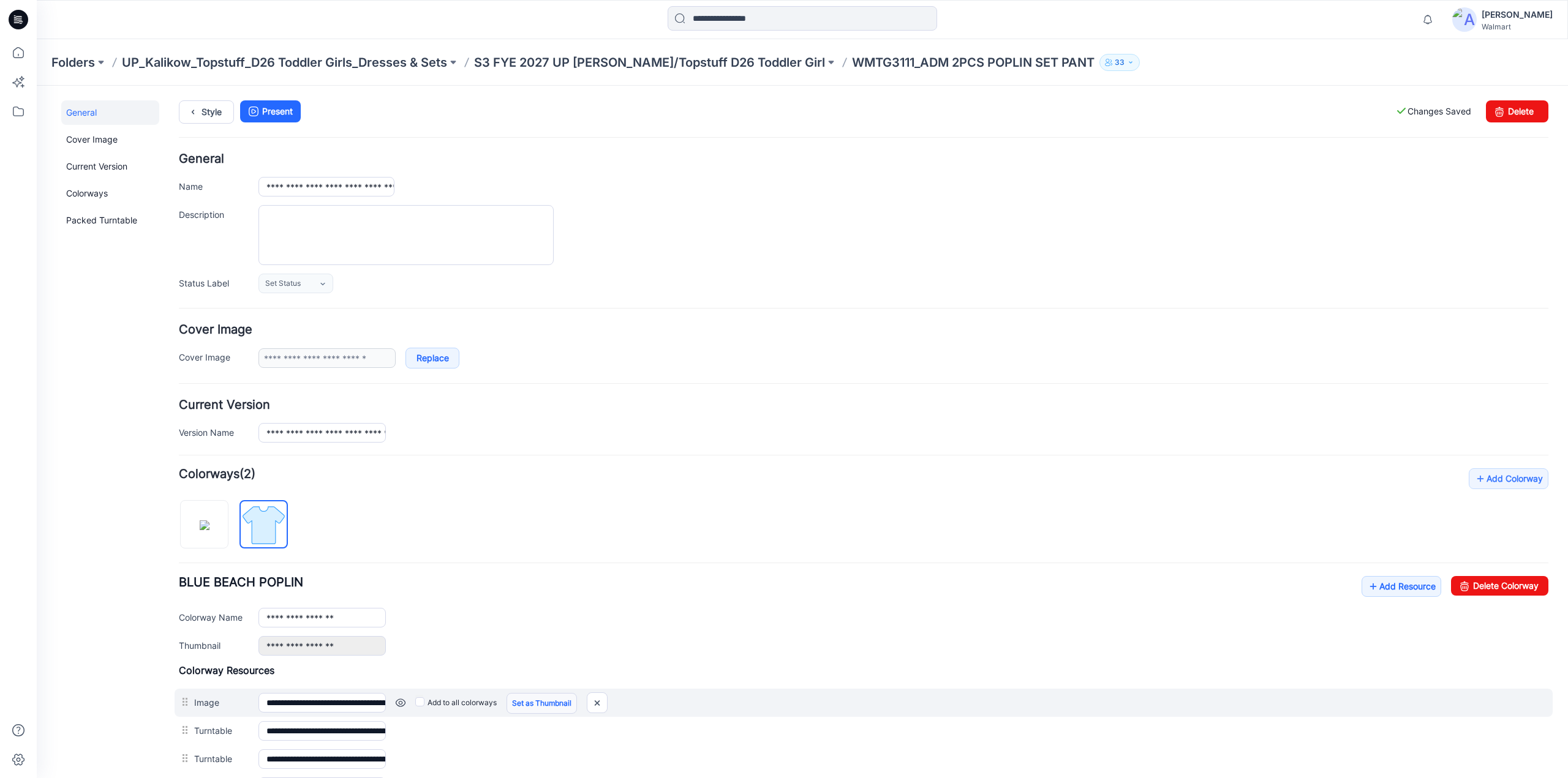
click at [540, 701] on link "Set as Thumbnail" at bounding box center [542, 703] width 70 height 21
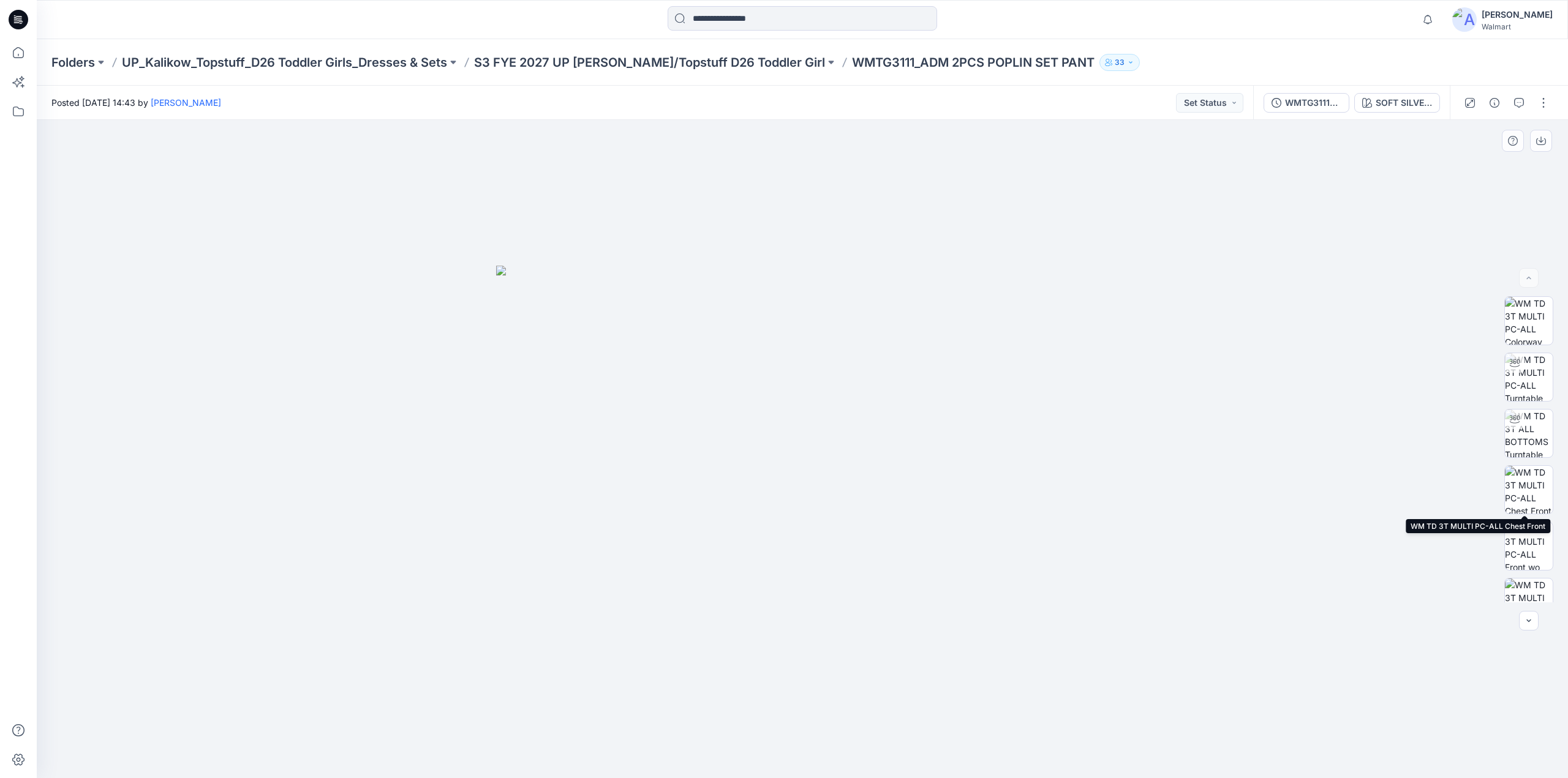
scroll to position [644, 0]
click at [620, 57] on p "S3 FYE 2027 UP [PERSON_NAME]/Topstuff D26 Toddler Girl" at bounding box center [650, 63] width 351 height 17
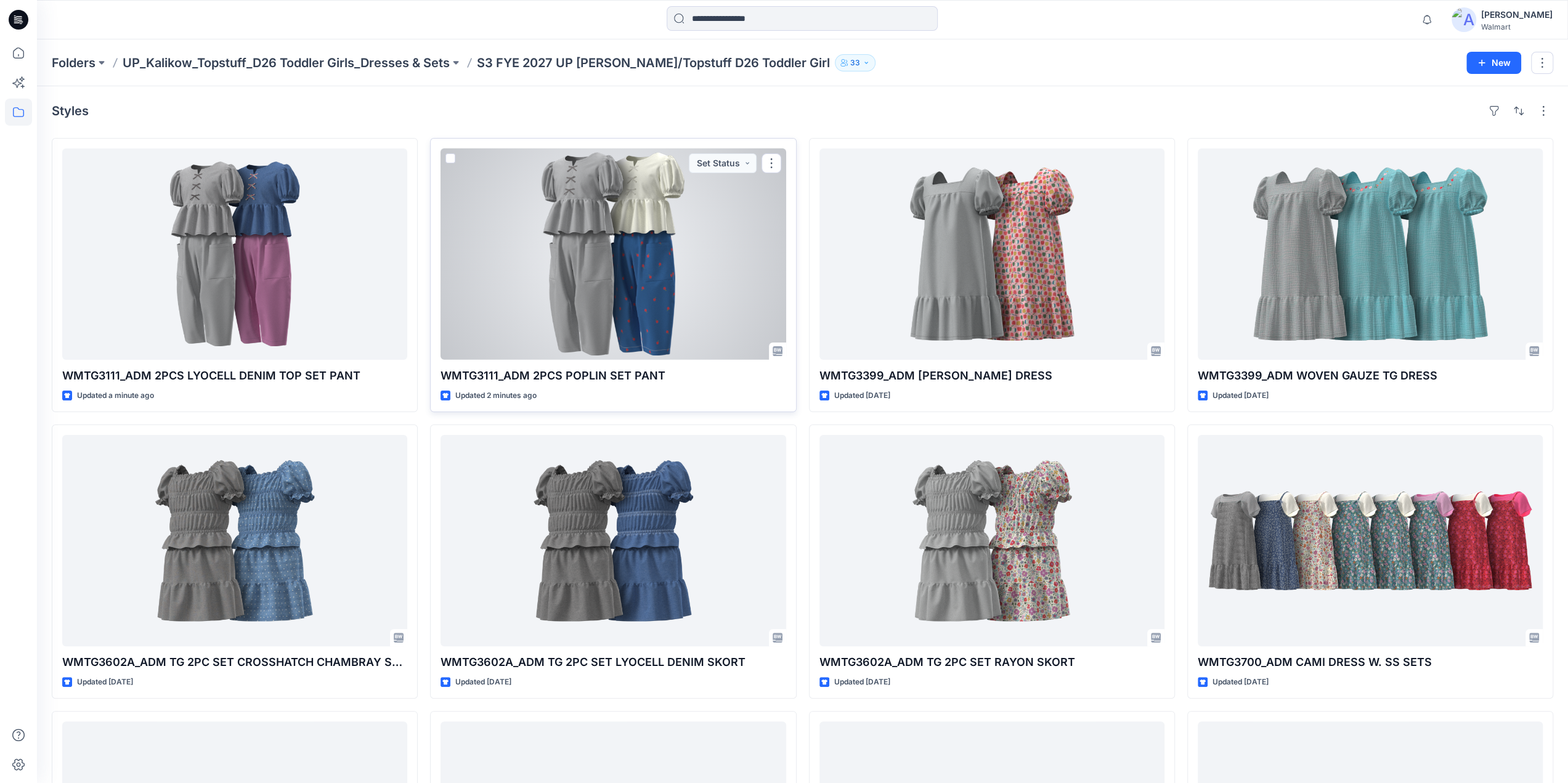
click at [586, 289] on div at bounding box center [613, 254] width 345 height 211
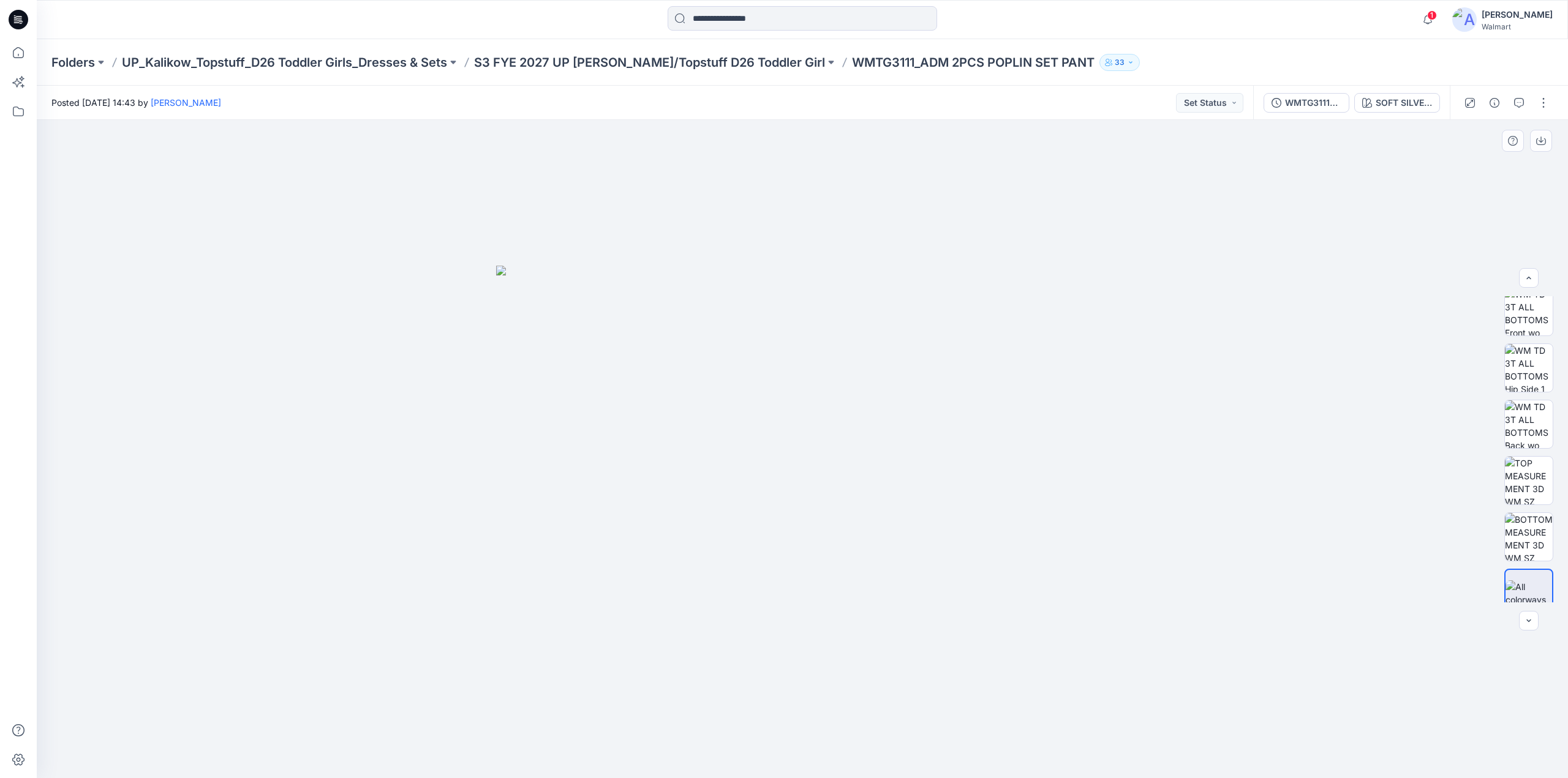
scroll to position [644, 0]
click at [1398, 99] on div "SOFT SILVER POPLIN" at bounding box center [1404, 103] width 57 height 14
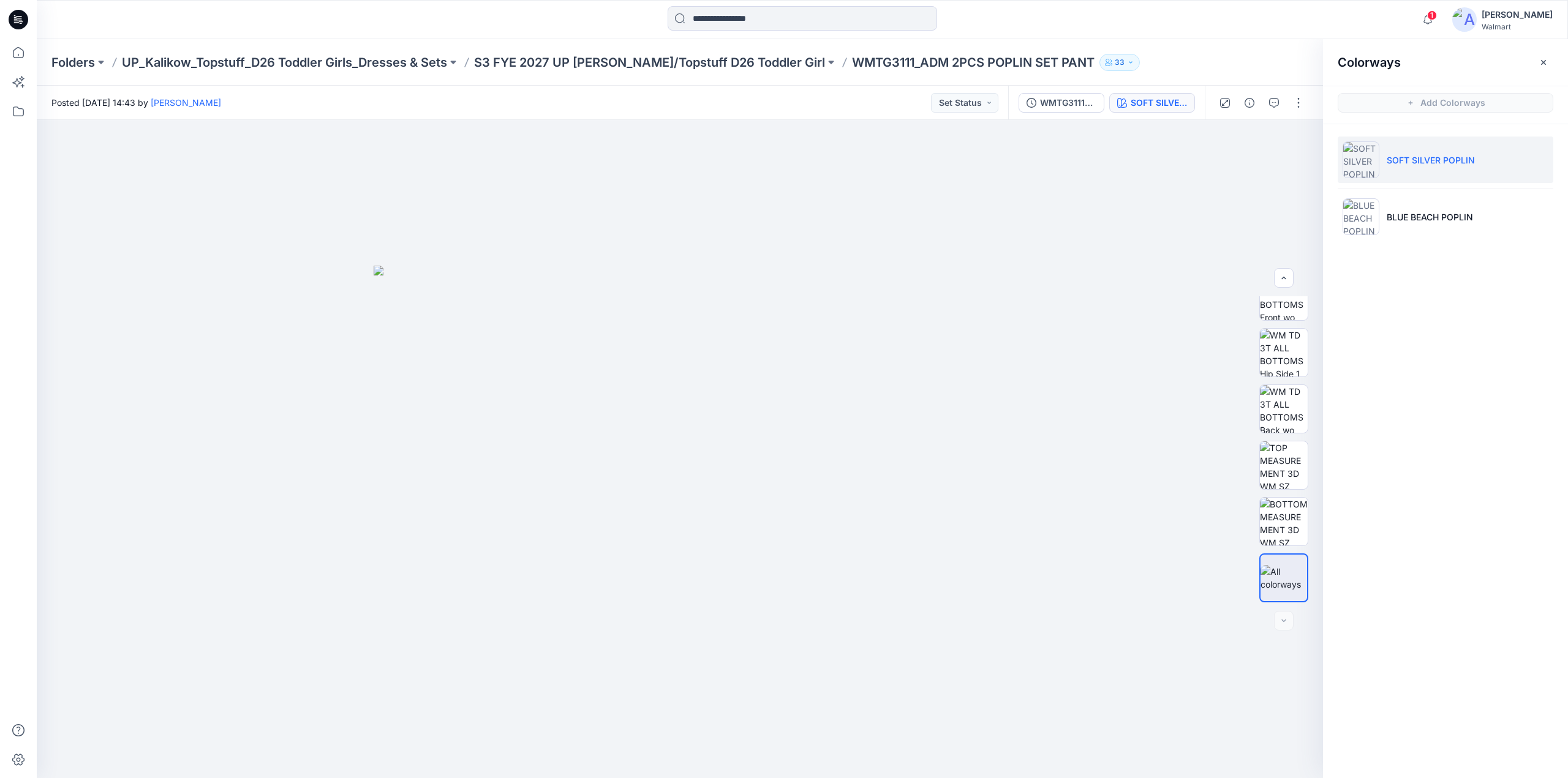
click at [1403, 164] on p "SOFT SILVER POPLIN" at bounding box center [1431, 160] width 88 height 13
click at [1280, 415] on img at bounding box center [1284, 409] width 48 height 48
click at [1288, 344] on img at bounding box center [1284, 352] width 48 height 48
click at [1284, 314] on img at bounding box center [1284, 296] width 48 height 48
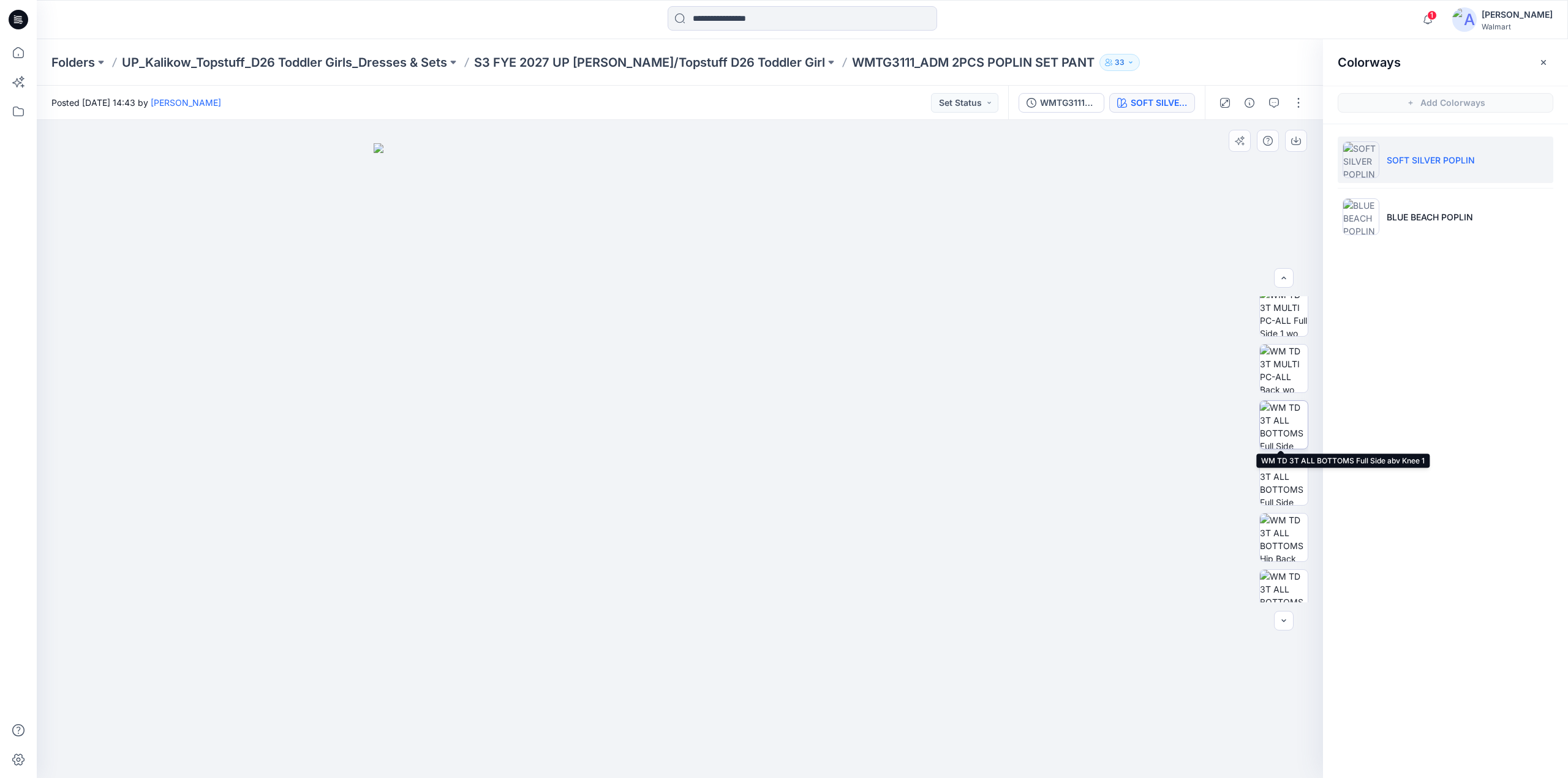
click at [1270, 428] on img at bounding box center [1284, 424] width 48 height 48
click at [1285, 480] on img at bounding box center [1284, 481] width 48 height 48
click at [1288, 445] on img at bounding box center [1284, 441] width 48 height 48
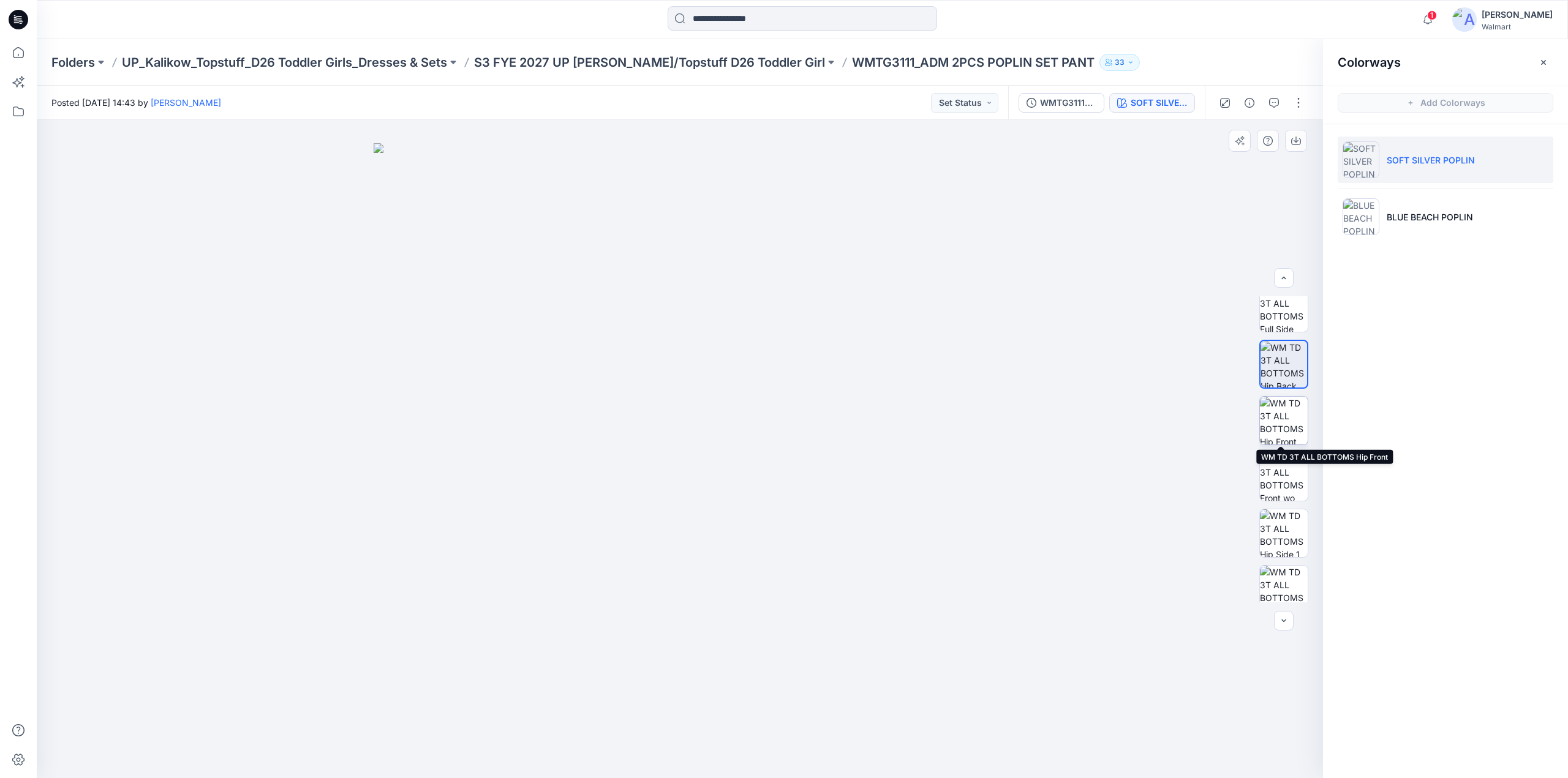
click at [1288, 425] on img at bounding box center [1284, 421] width 48 height 48
click at [1286, 412] on img at bounding box center [1284, 412] width 48 height 48
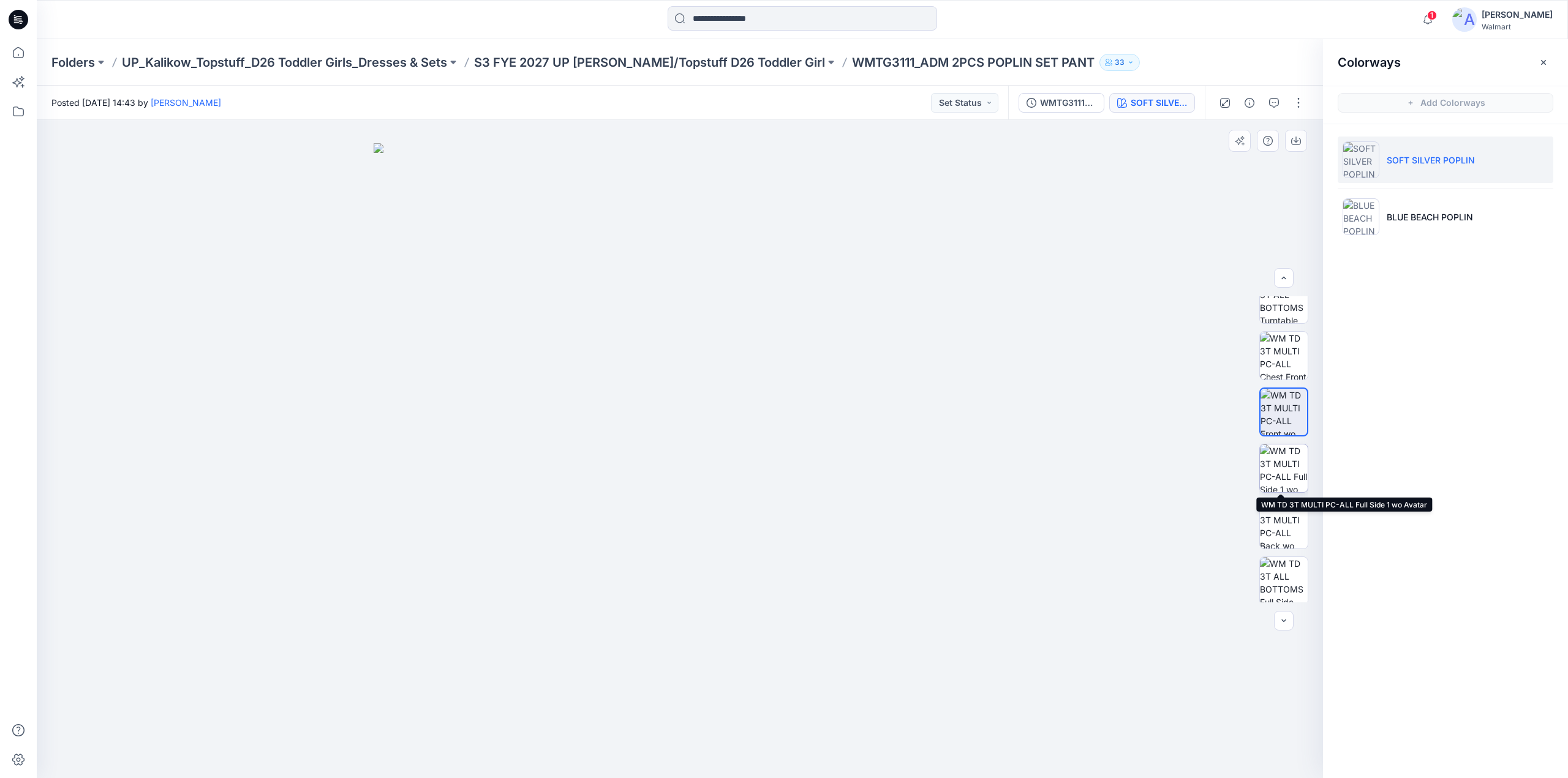
click at [1288, 464] on img at bounding box center [1284, 468] width 48 height 48
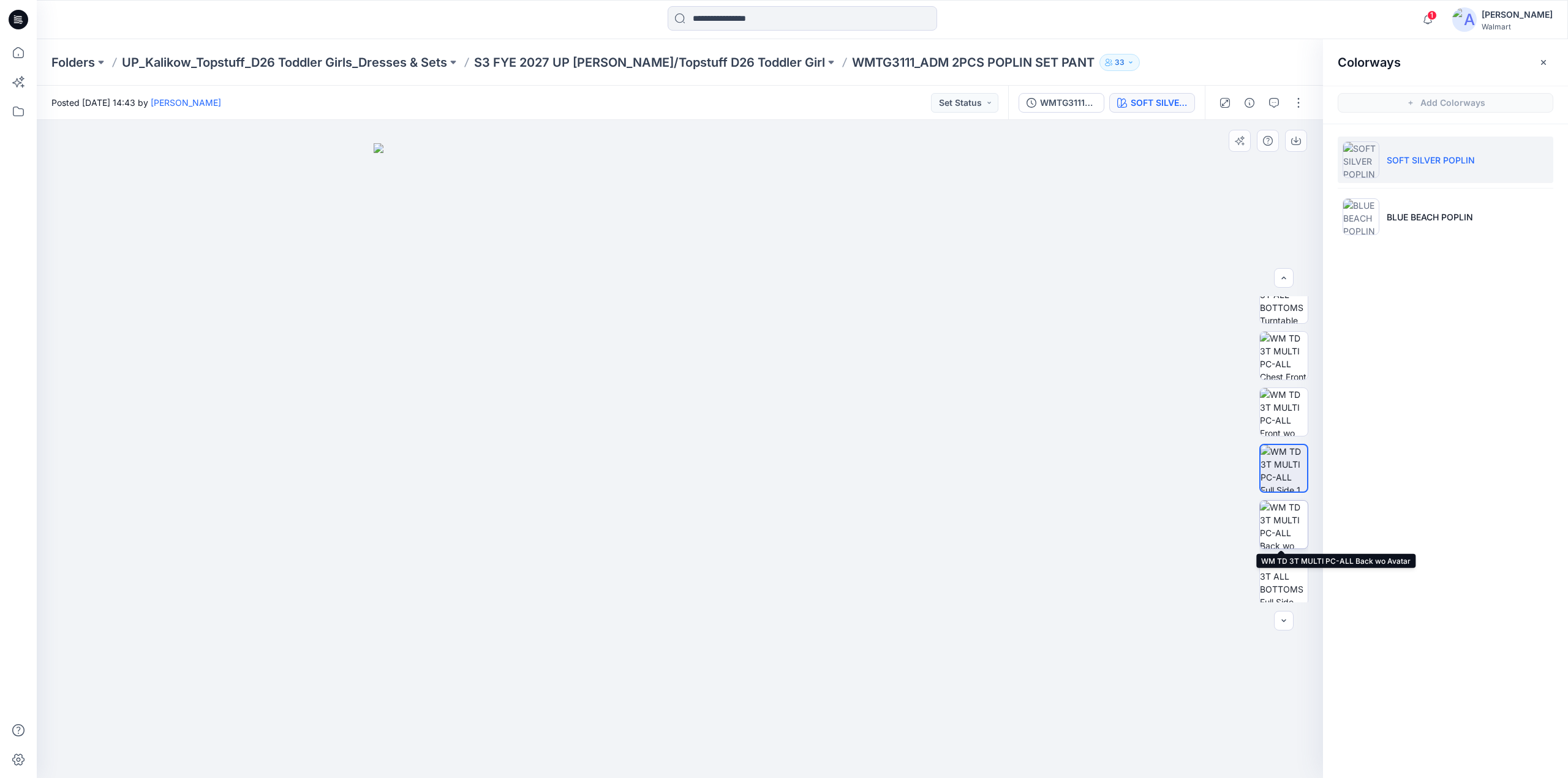
click at [1291, 523] on img at bounding box center [1284, 524] width 48 height 48
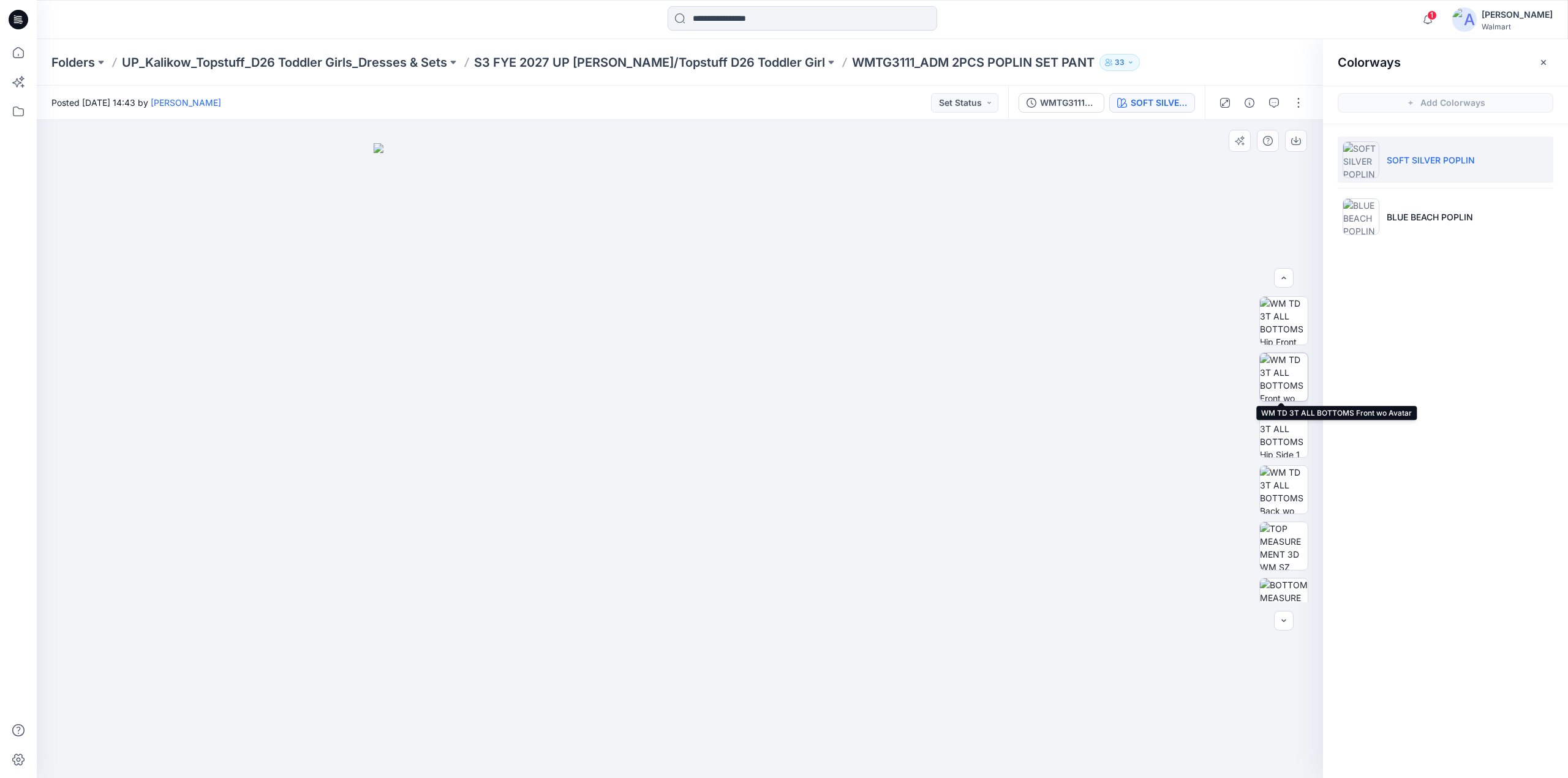
click at [1288, 375] on img at bounding box center [1284, 377] width 48 height 48
drag, startPoint x: 1296, startPoint y: 427, endPoint x: 1293, endPoint y: 434, distance: 7.6
click at [1294, 431] on img at bounding box center [1284, 433] width 48 height 48
click at [1440, 24] on icon "button" at bounding box center [1427, 19] width 23 height 24
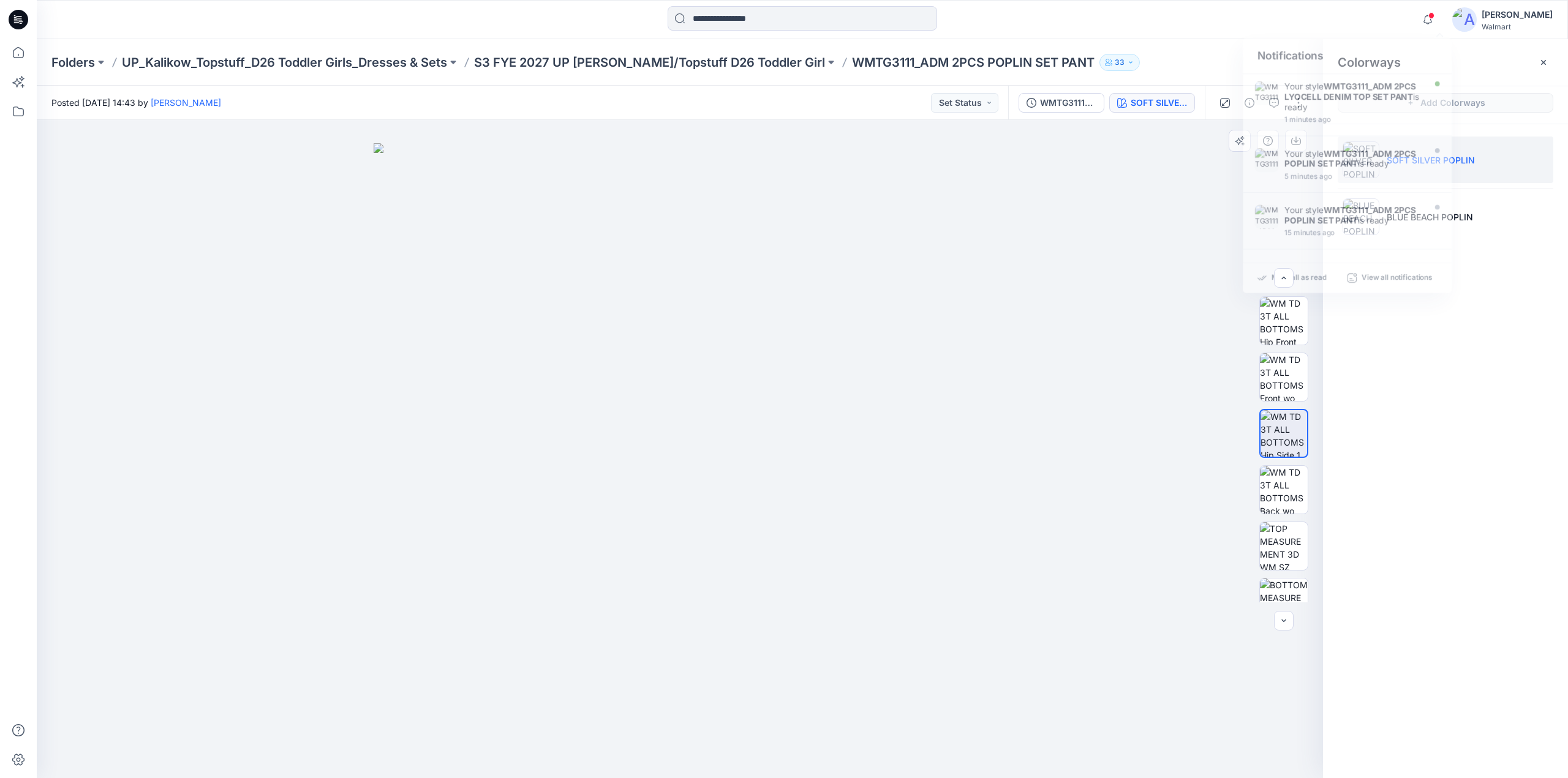
click at [1083, 318] on div at bounding box center [680, 449] width 1286 height 658
click at [1435, 21] on icon "button" at bounding box center [1427, 19] width 23 height 24
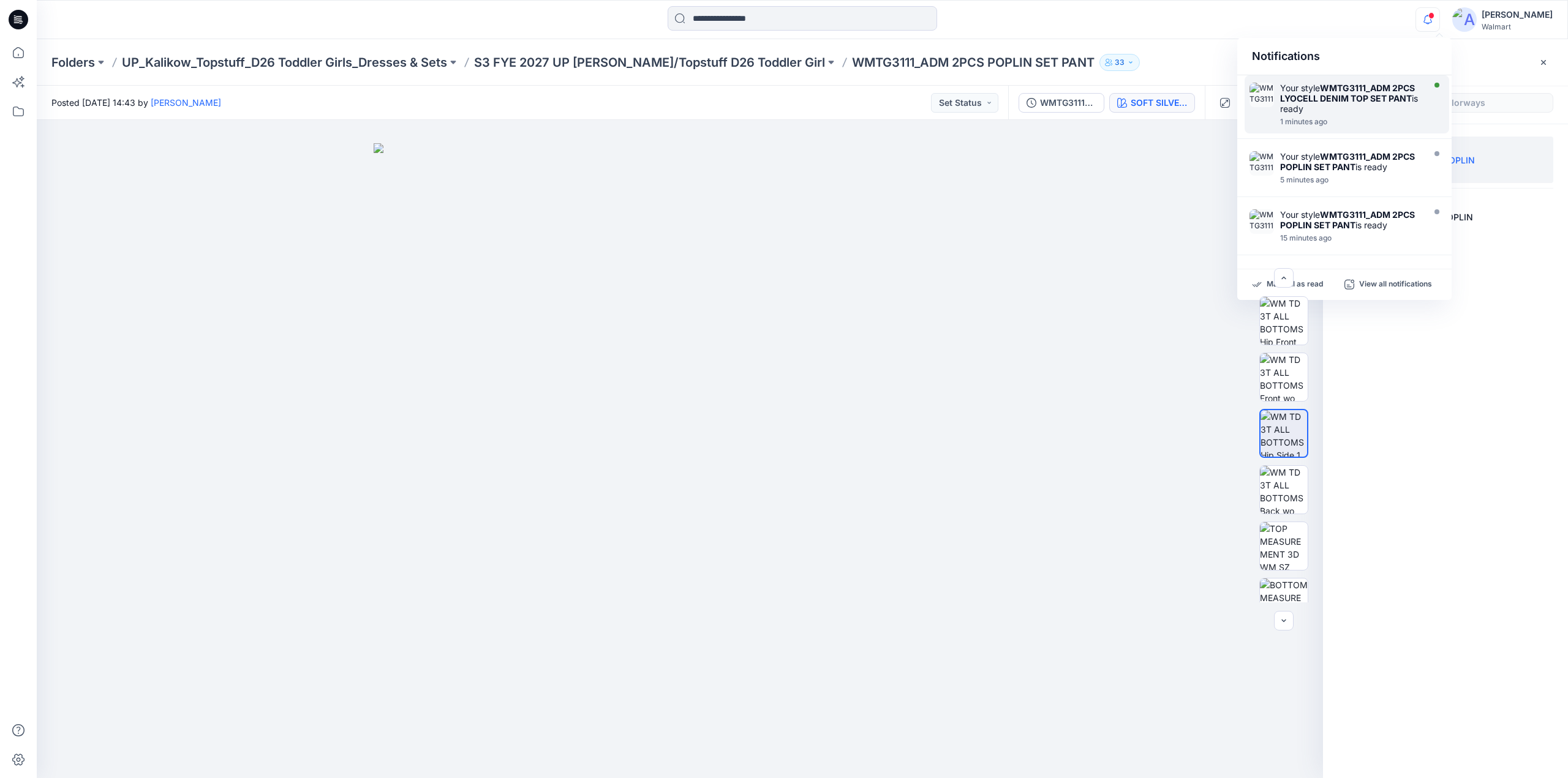
click at [1327, 101] on strong "WMTG3111_ADM 2PCS LYOCELL DENIM TOP SET PANT" at bounding box center [1347, 93] width 135 height 21
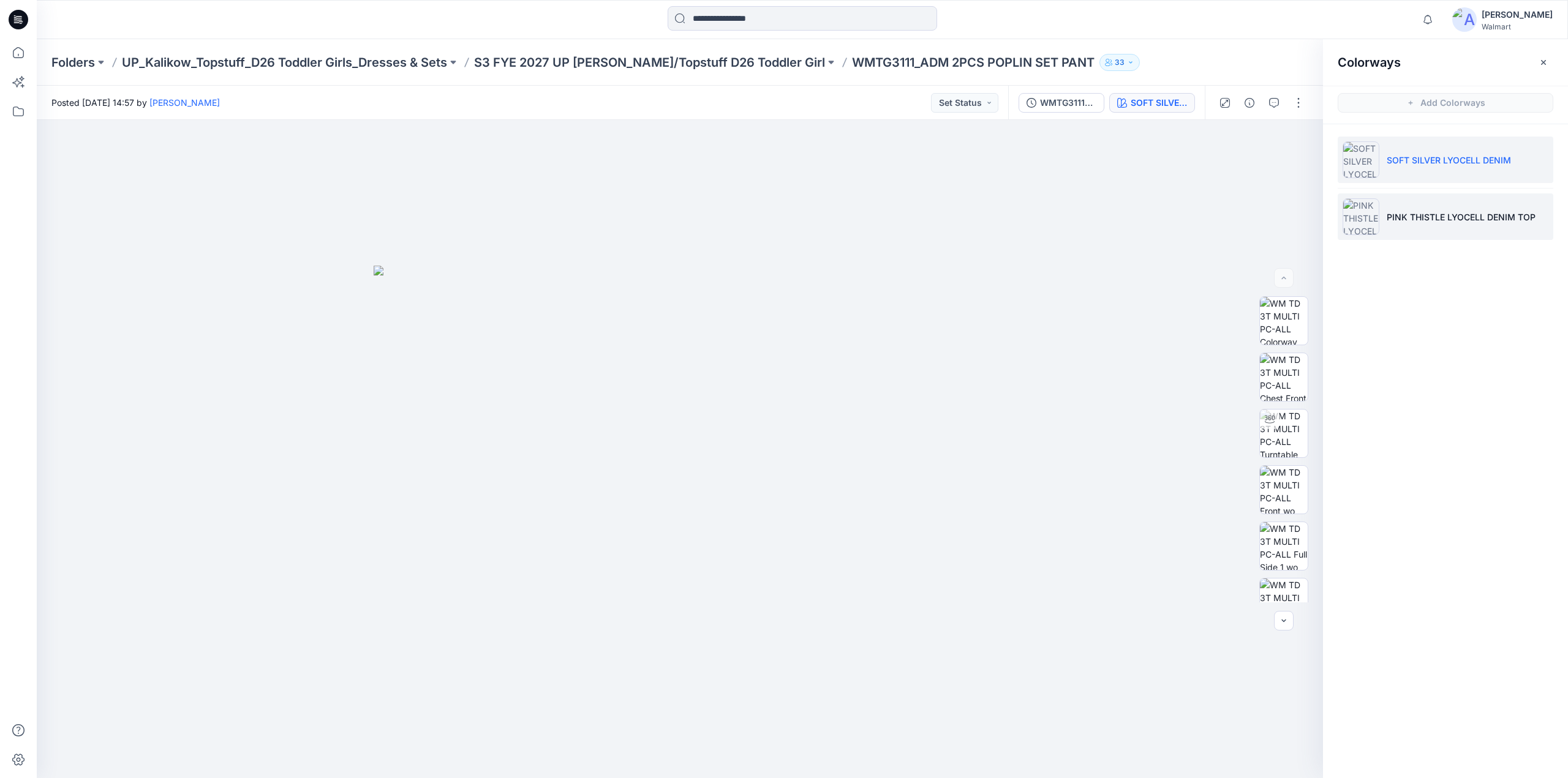
click at [1434, 221] on p "PINK THISTLE LYOCELL DENIM TOP" at bounding box center [1461, 217] width 149 height 13
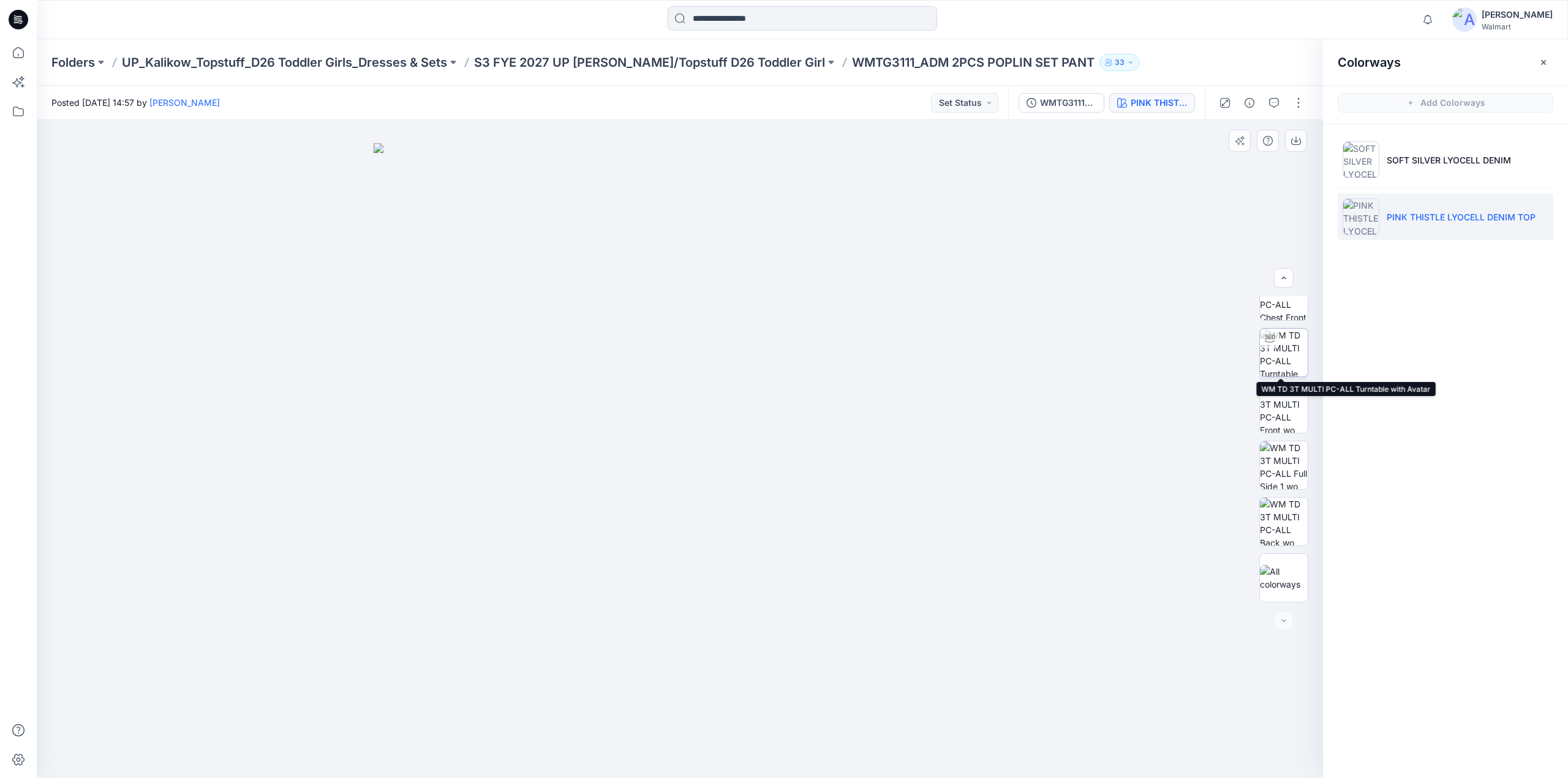
click at [1278, 350] on img at bounding box center [1284, 352] width 48 height 48
click at [679, 57] on p "S3 FYE 2027 UP [PERSON_NAME]/Topstuff D26 Toddler Girl" at bounding box center [650, 63] width 351 height 17
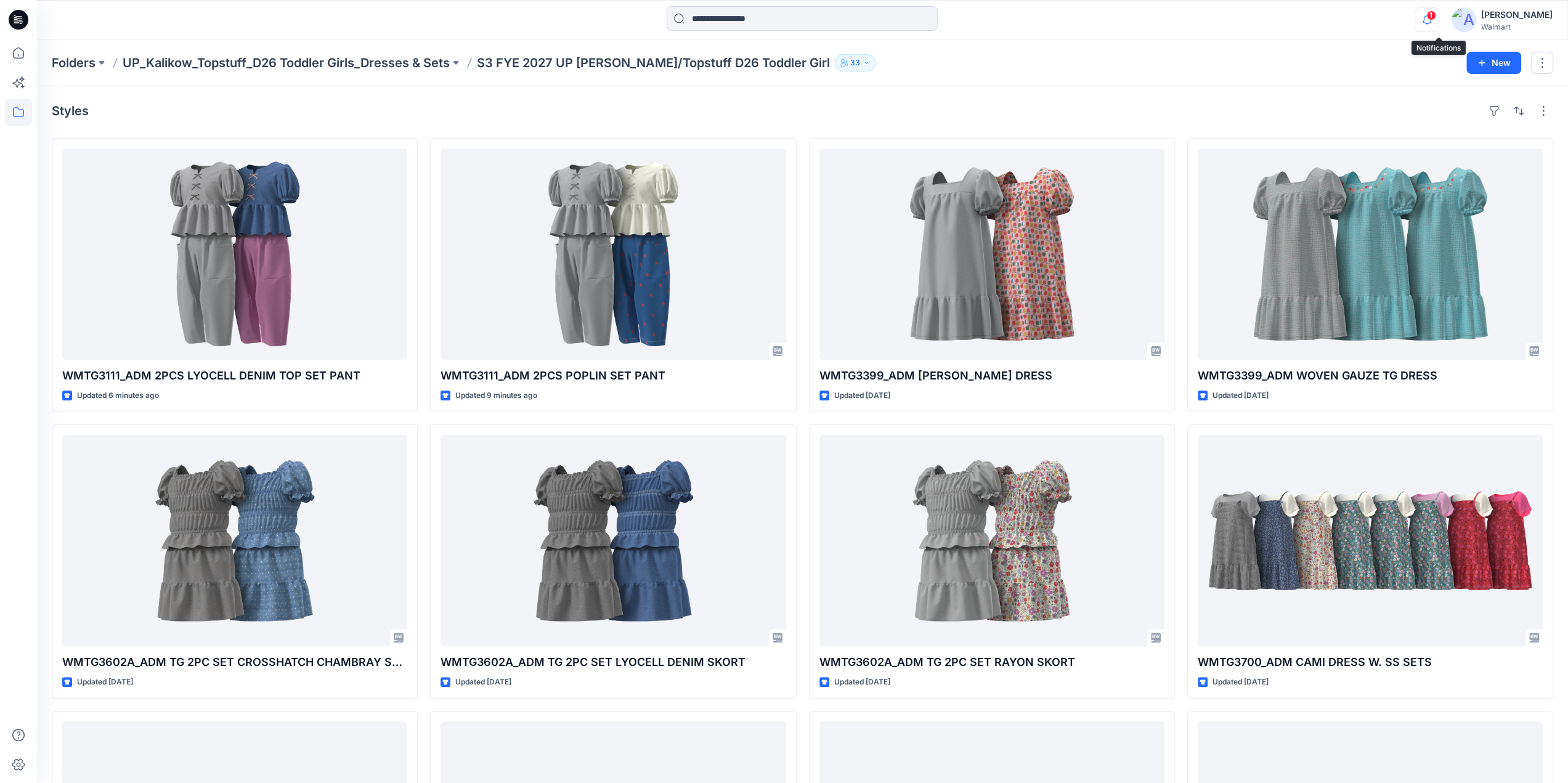
click at [1433, 16] on icon "button" at bounding box center [1426, 19] width 23 height 24
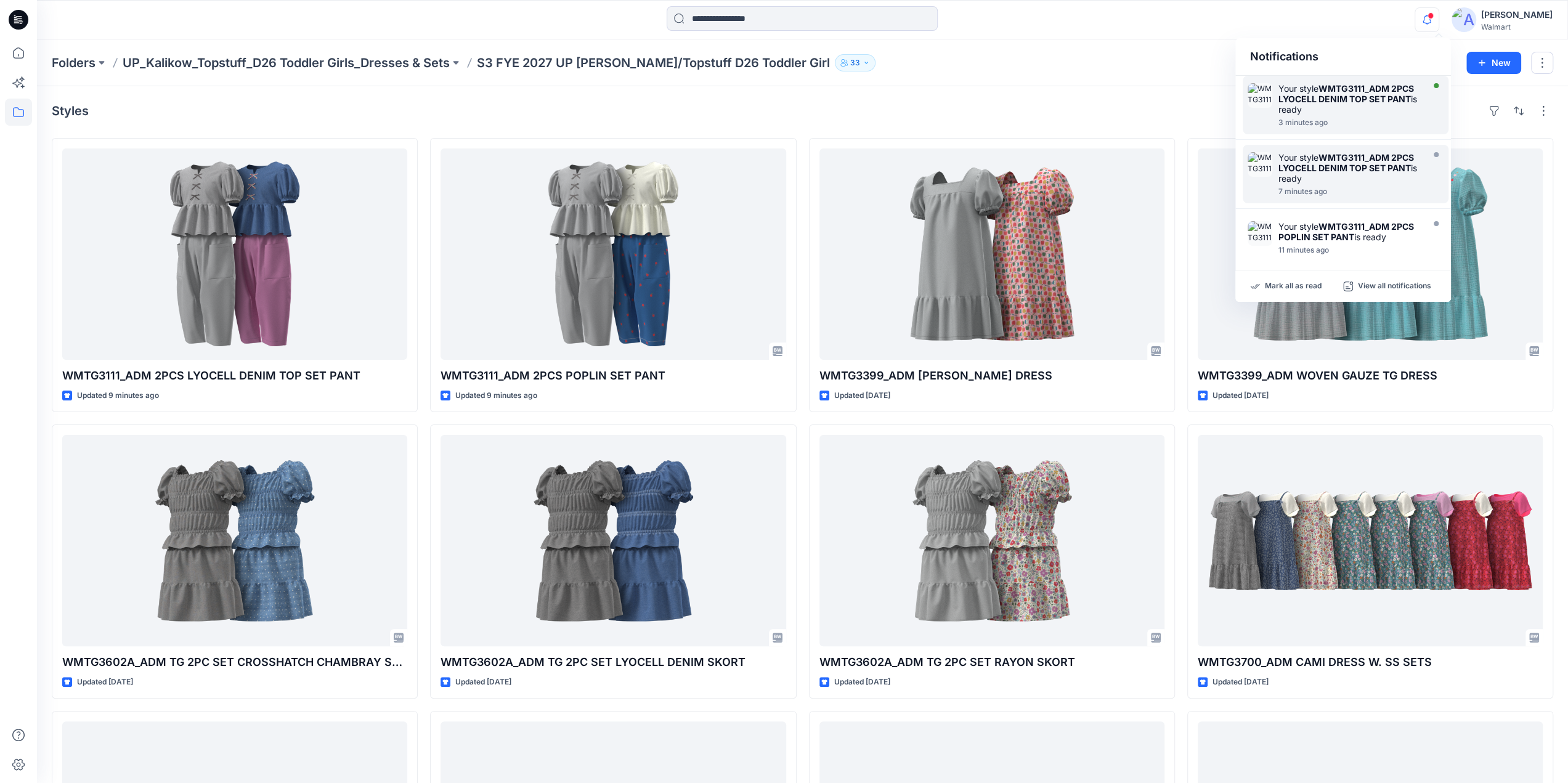
click at [1347, 99] on strong "WMTG3111_ADM 2PCS LYOCELL DENIM TOP SET PANT" at bounding box center [1346, 94] width 136 height 21
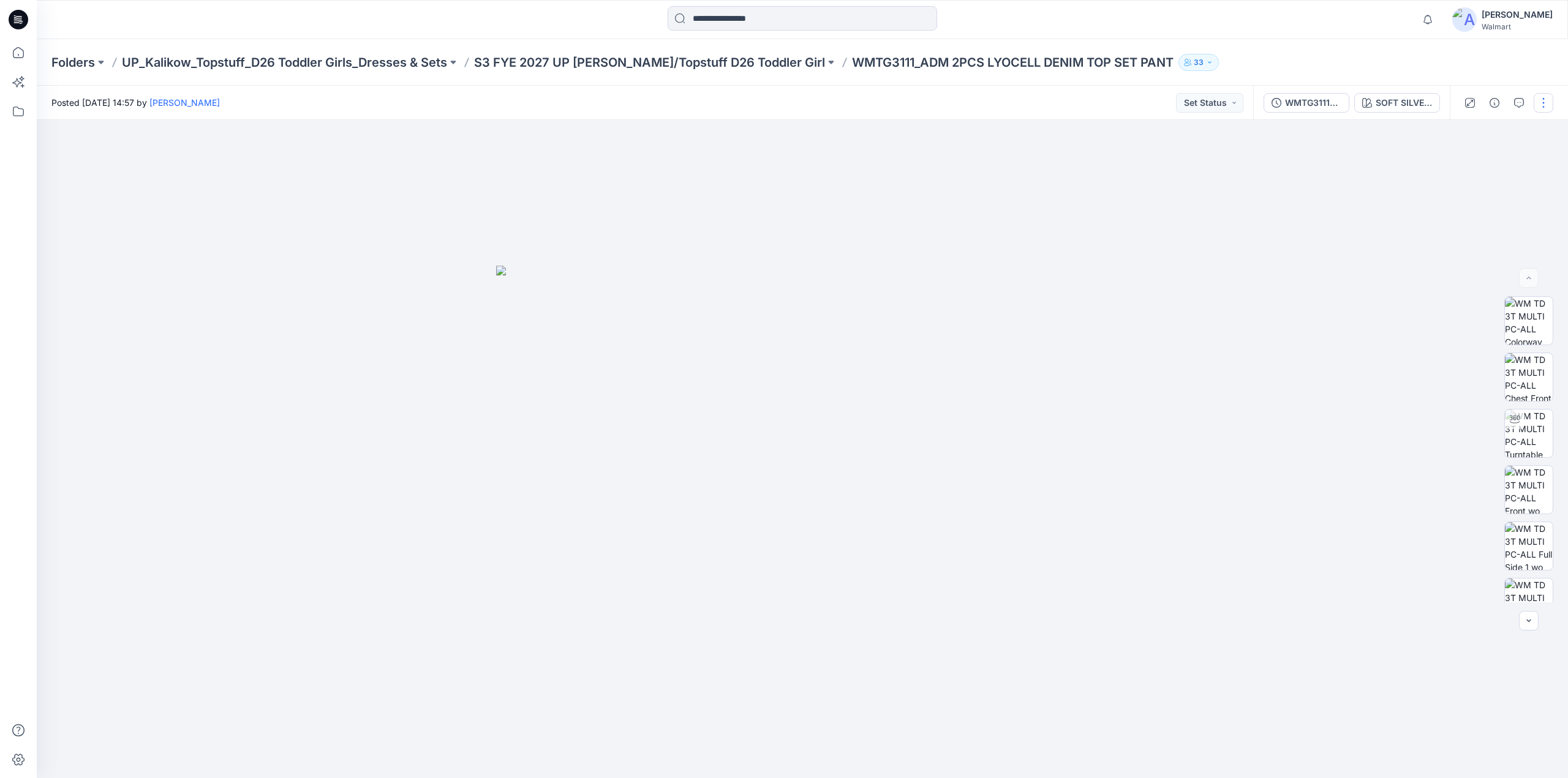
click at [1547, 101] on button "button" at bounding box center [1544, 103] width 20 height 20
click at [1458, 163] on p "Edit" at bounding box center [1465, 165] width 16 height 13
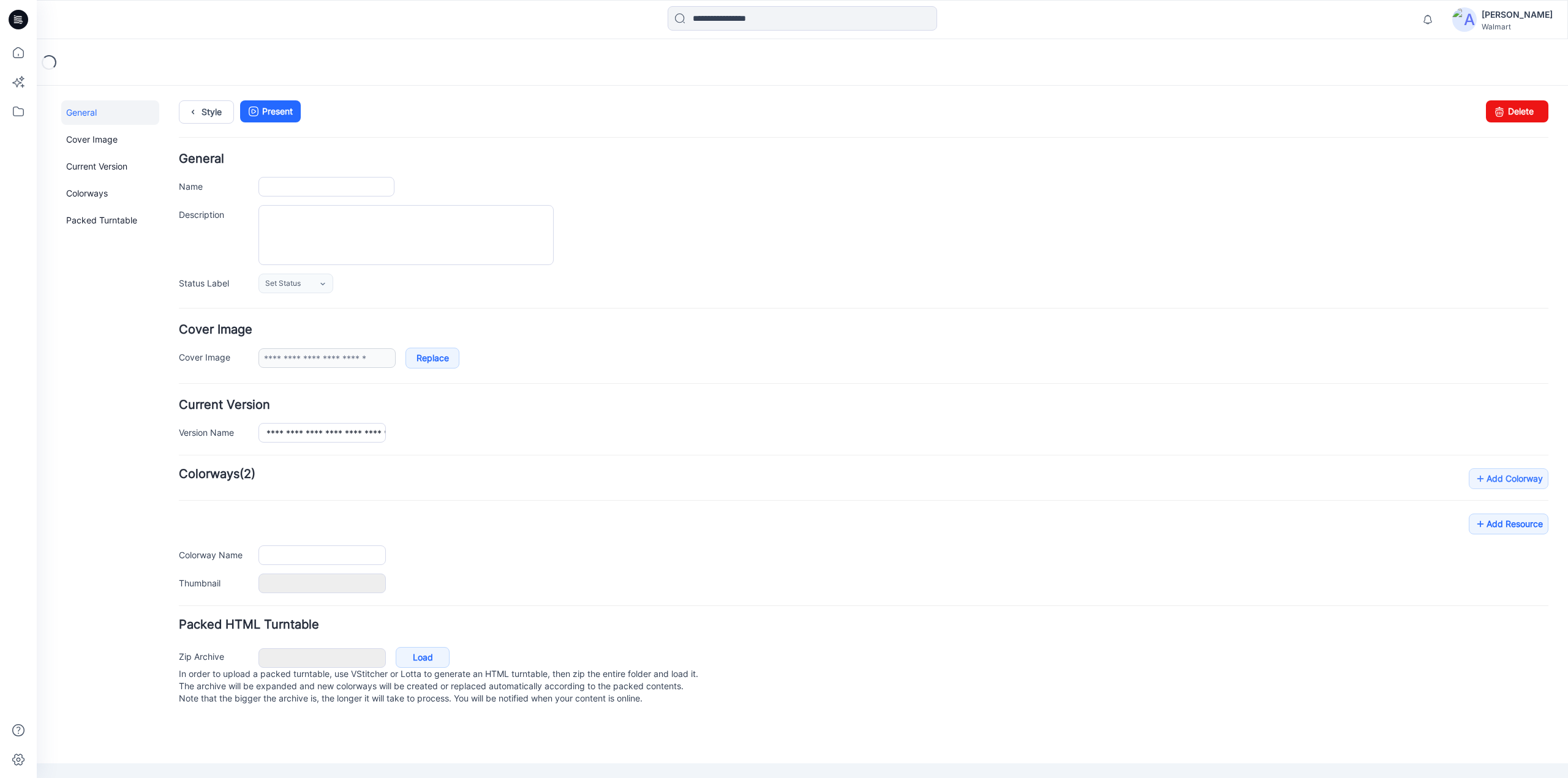
type input "**********"
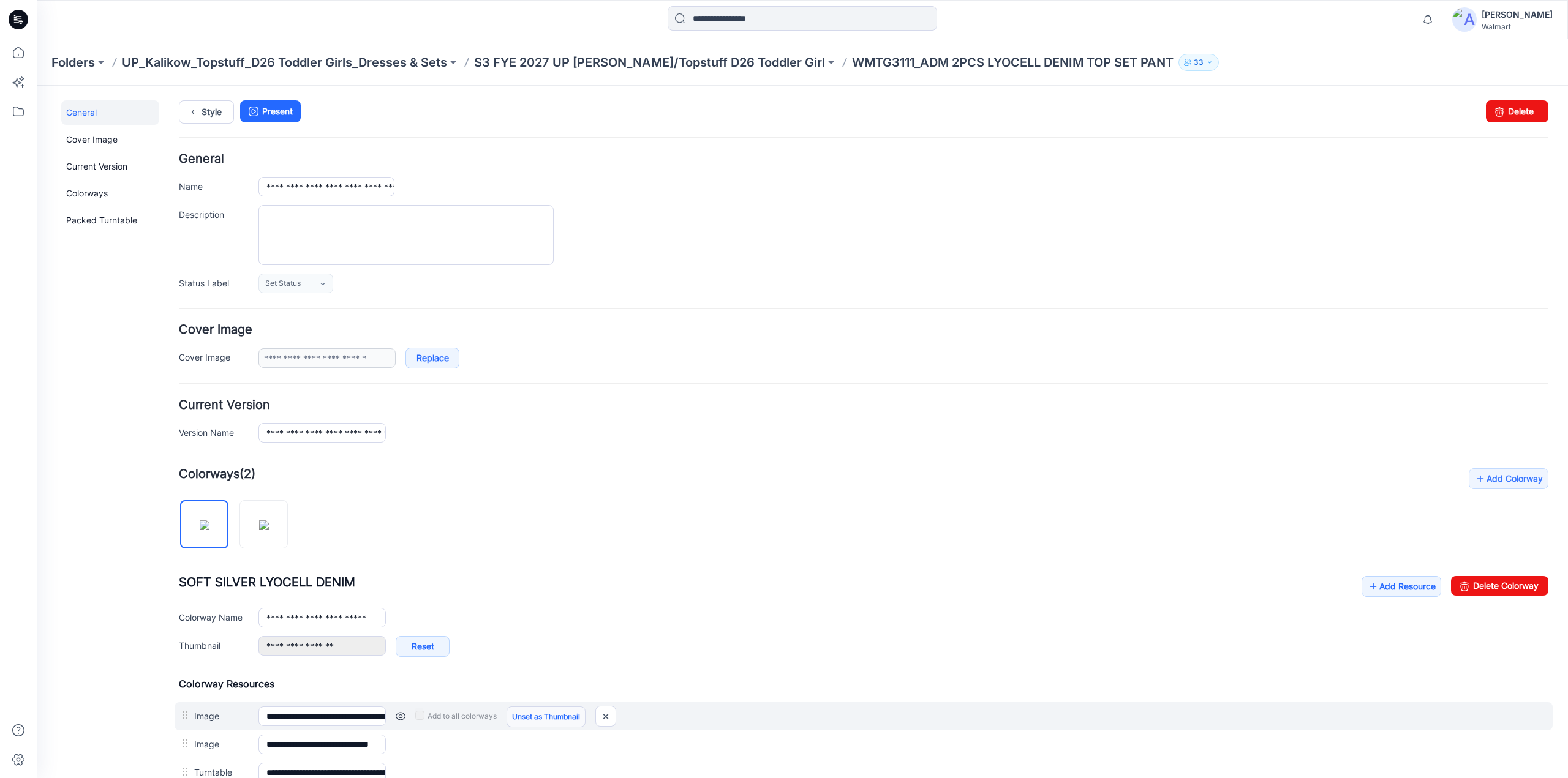
click at [525, 715] on link "Unset as Thumbnail" at bounding box center [546, 717] width 79 height 21
click at [527, 715] on link "Unset as Thumbnail" at bounding box center [546, 717] width 79 height 21
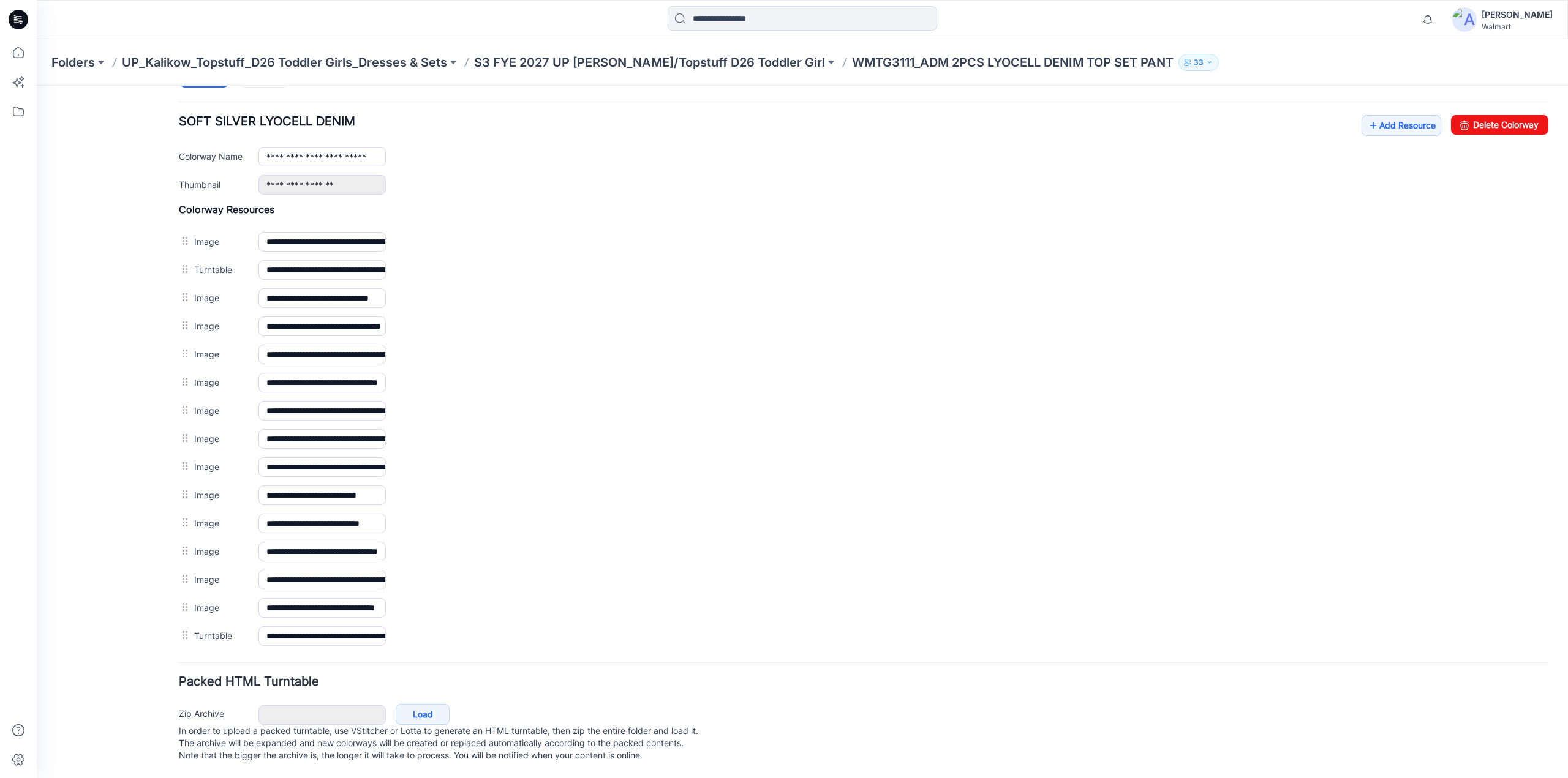
scroll to position [464, 0]
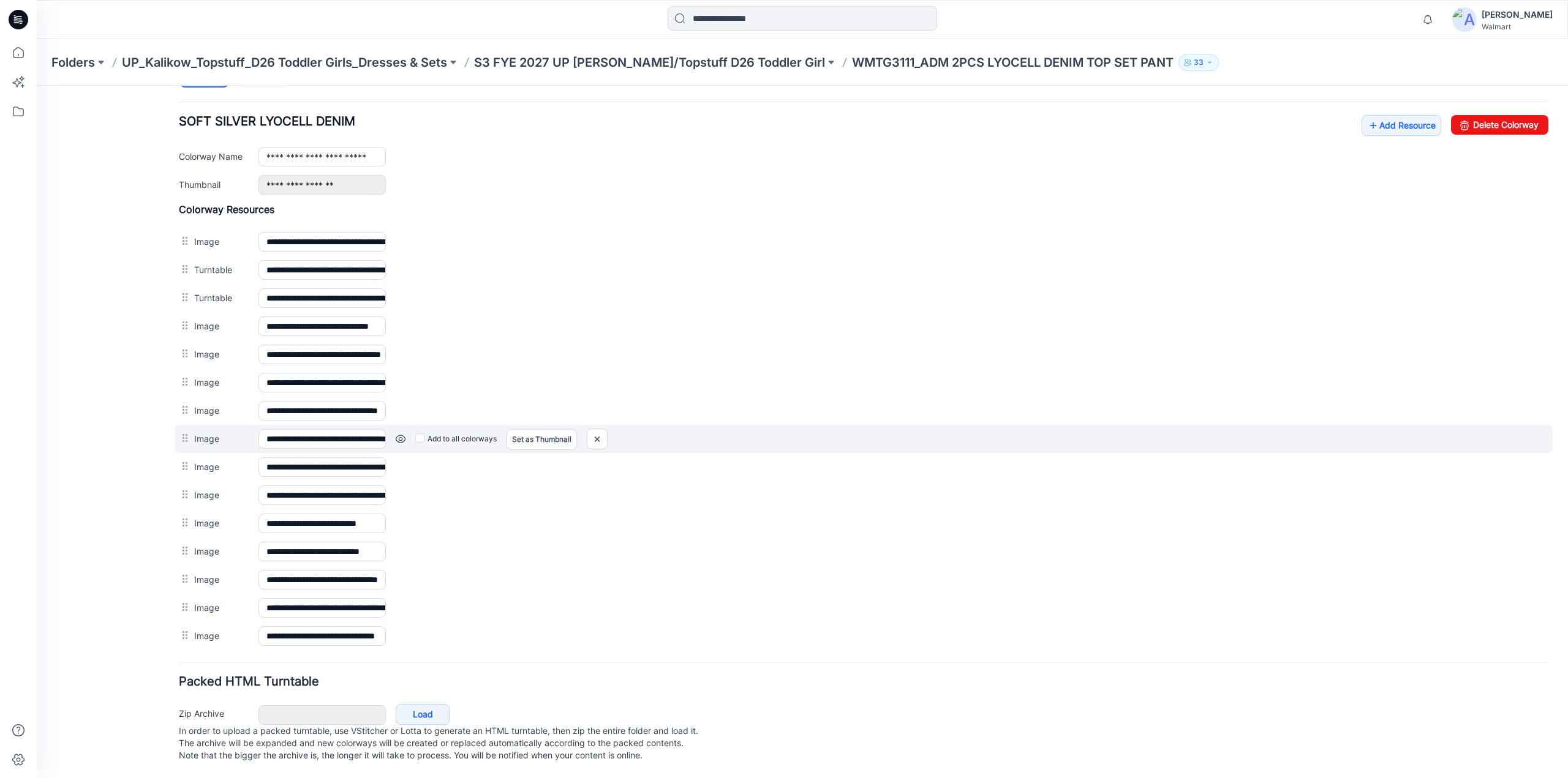
click at [404, 434] on link at bounding box center [401, 439] width 10 height 10
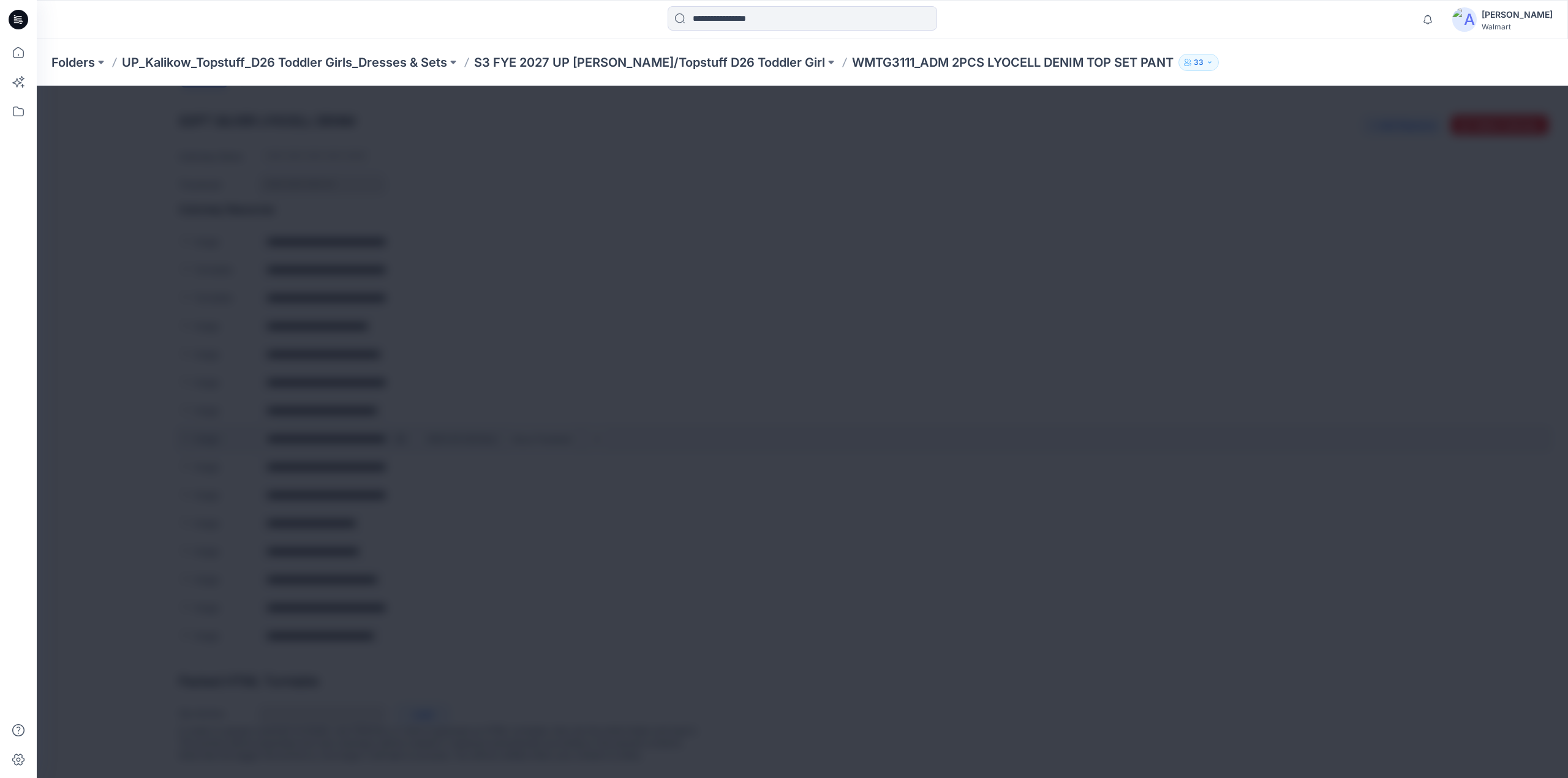
scroll to position [464, 0]
click at [826, 402] on img at bounding box center [821, 407] width 10 height 10
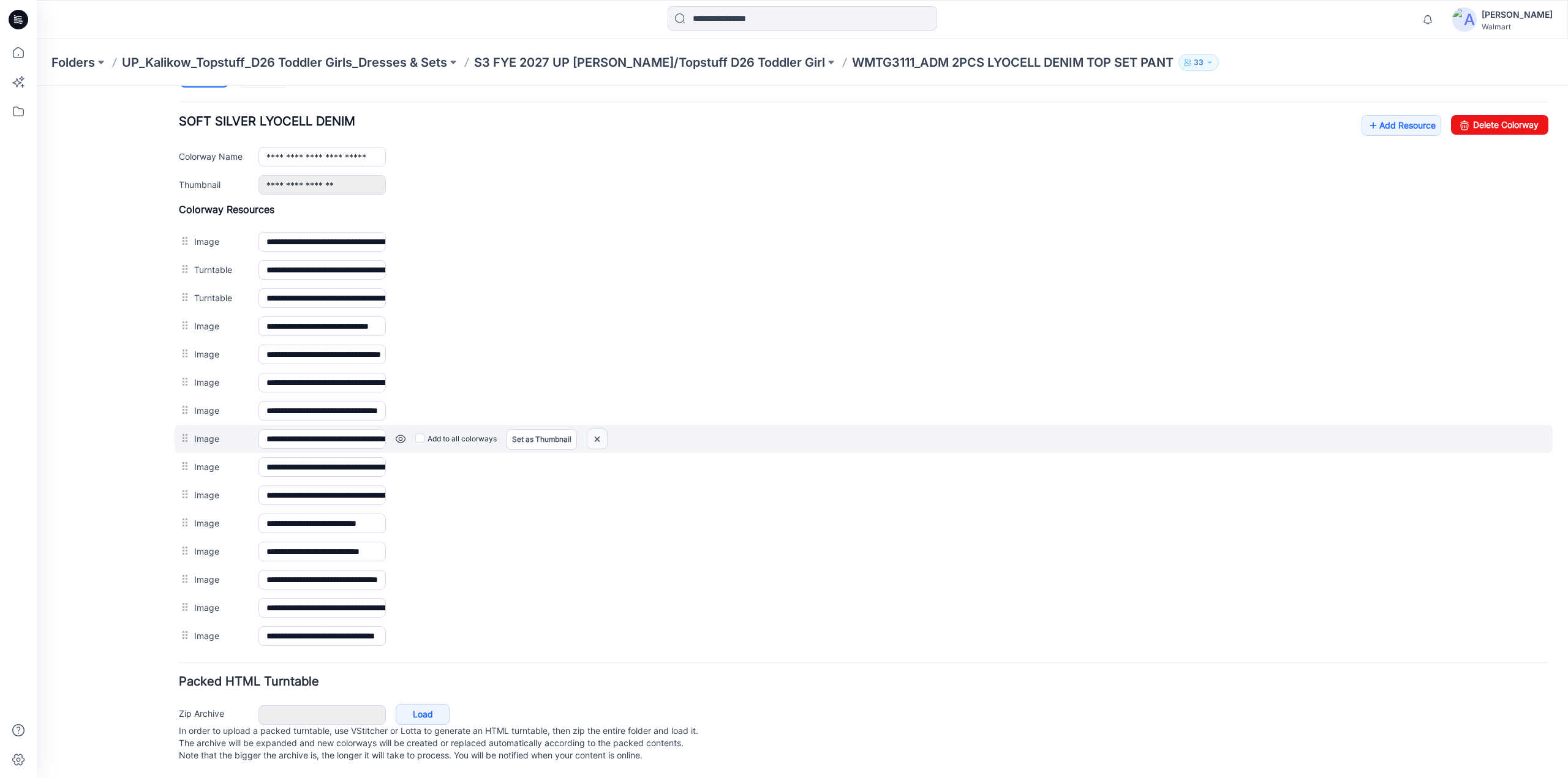
click at [598, 429] on img at bounding box center [597, 439] width 20 height 21
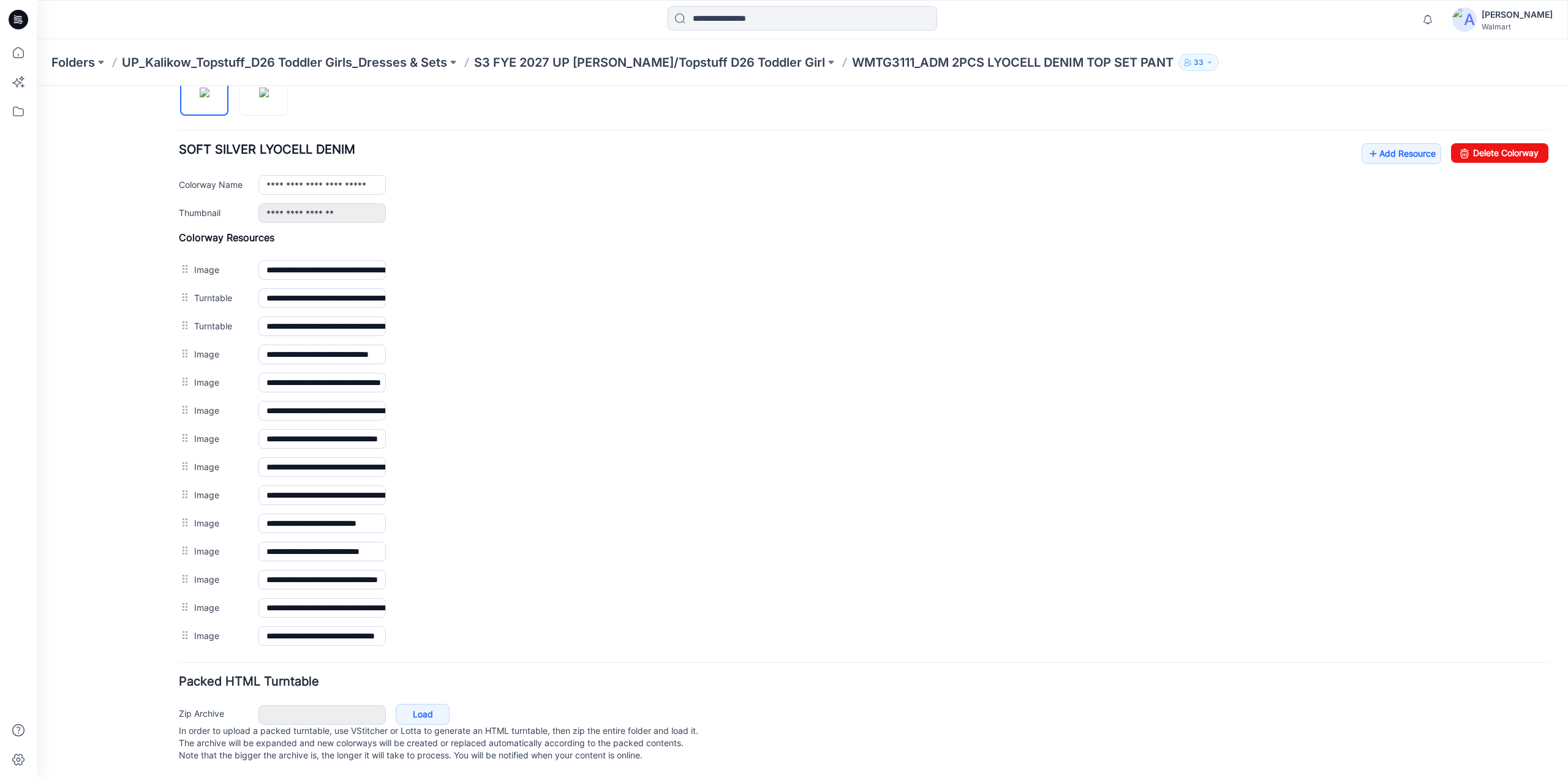
scroll to position [436, 0]
click at [262, 94] on img at bounding box center [264, 93] width 10 height 10
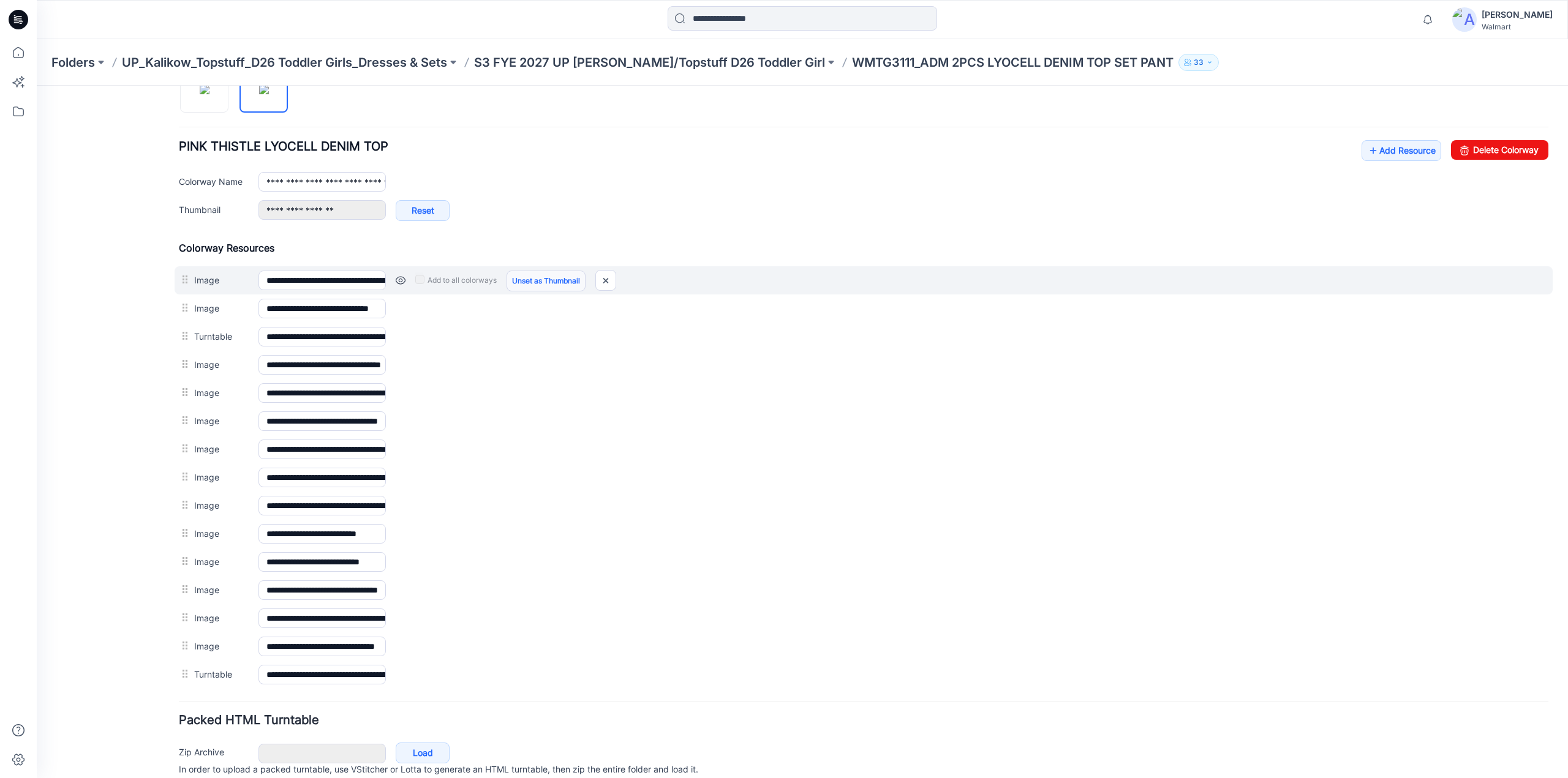
click at [551, 280] on link "Unset as Thumbnail" at bounding box center [546, 281] width 79 height 21
click at [552, 278] on link "Unset as Thumbnail" at bounding box center [546, 281] width 79 height 21
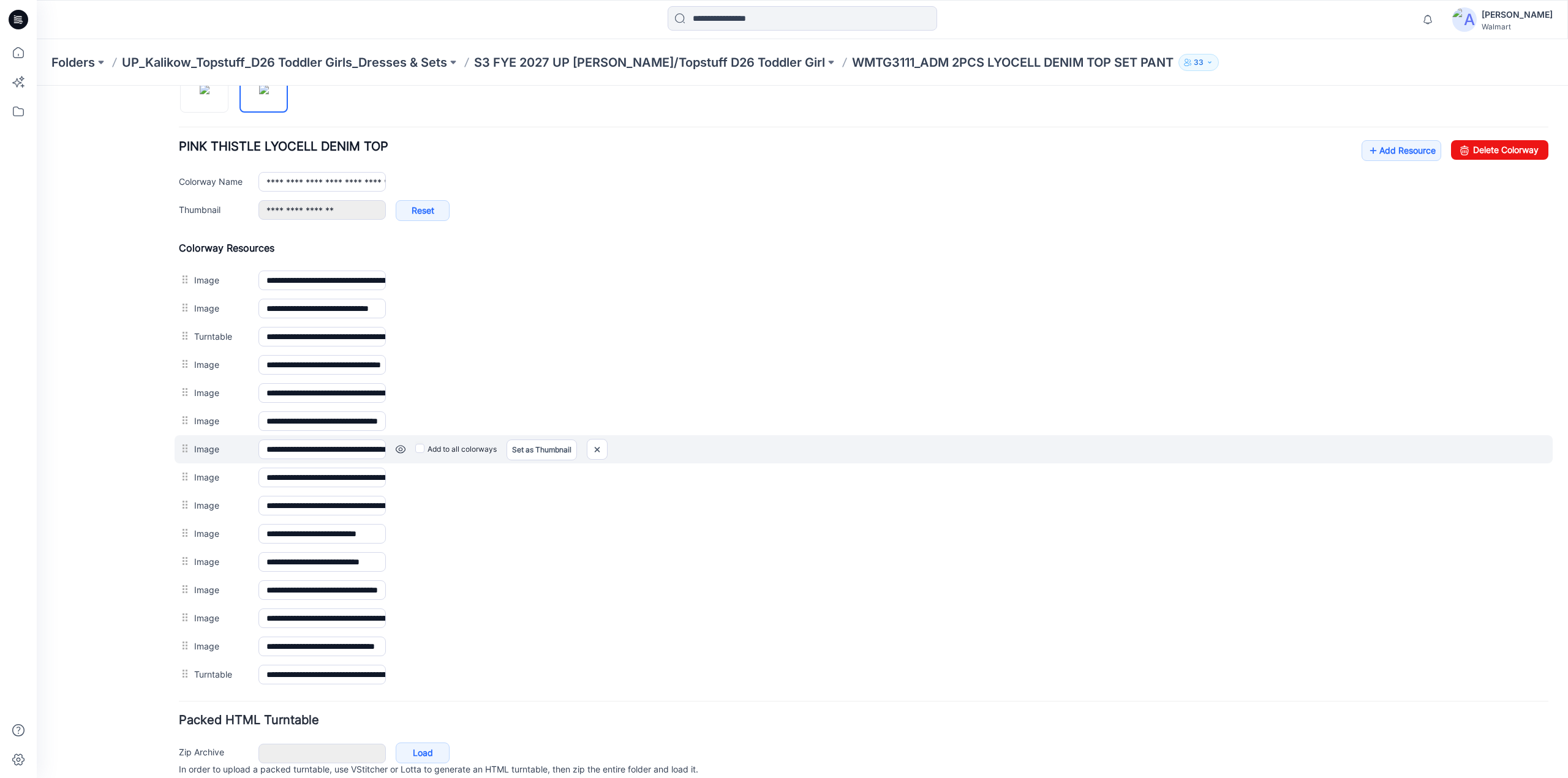
click at [397, 444] on link at bounding box center [401, 449] width 10 height 10
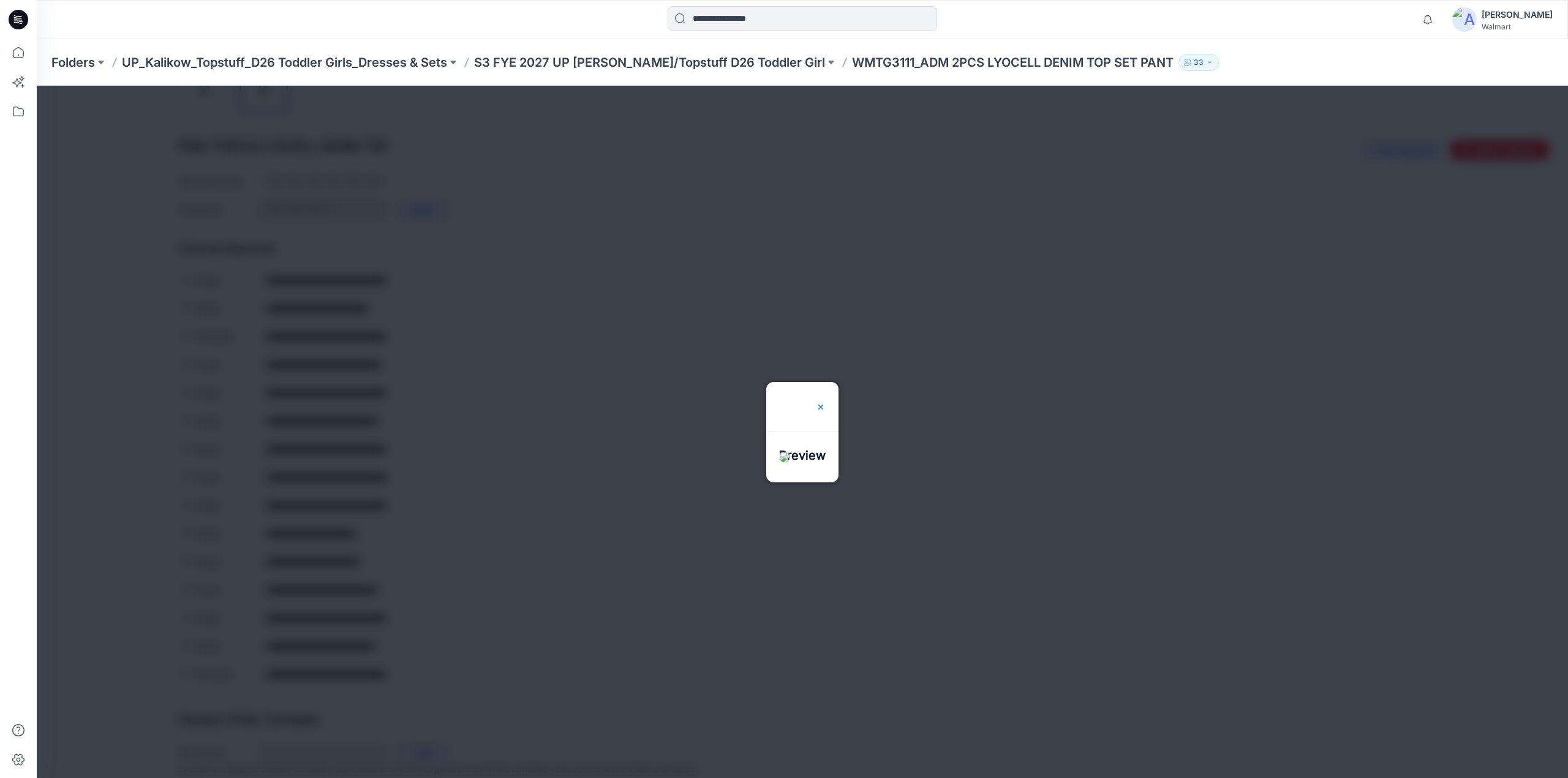
click at [826, 402] on img at bounding box center [821, 407] width 10 height 10
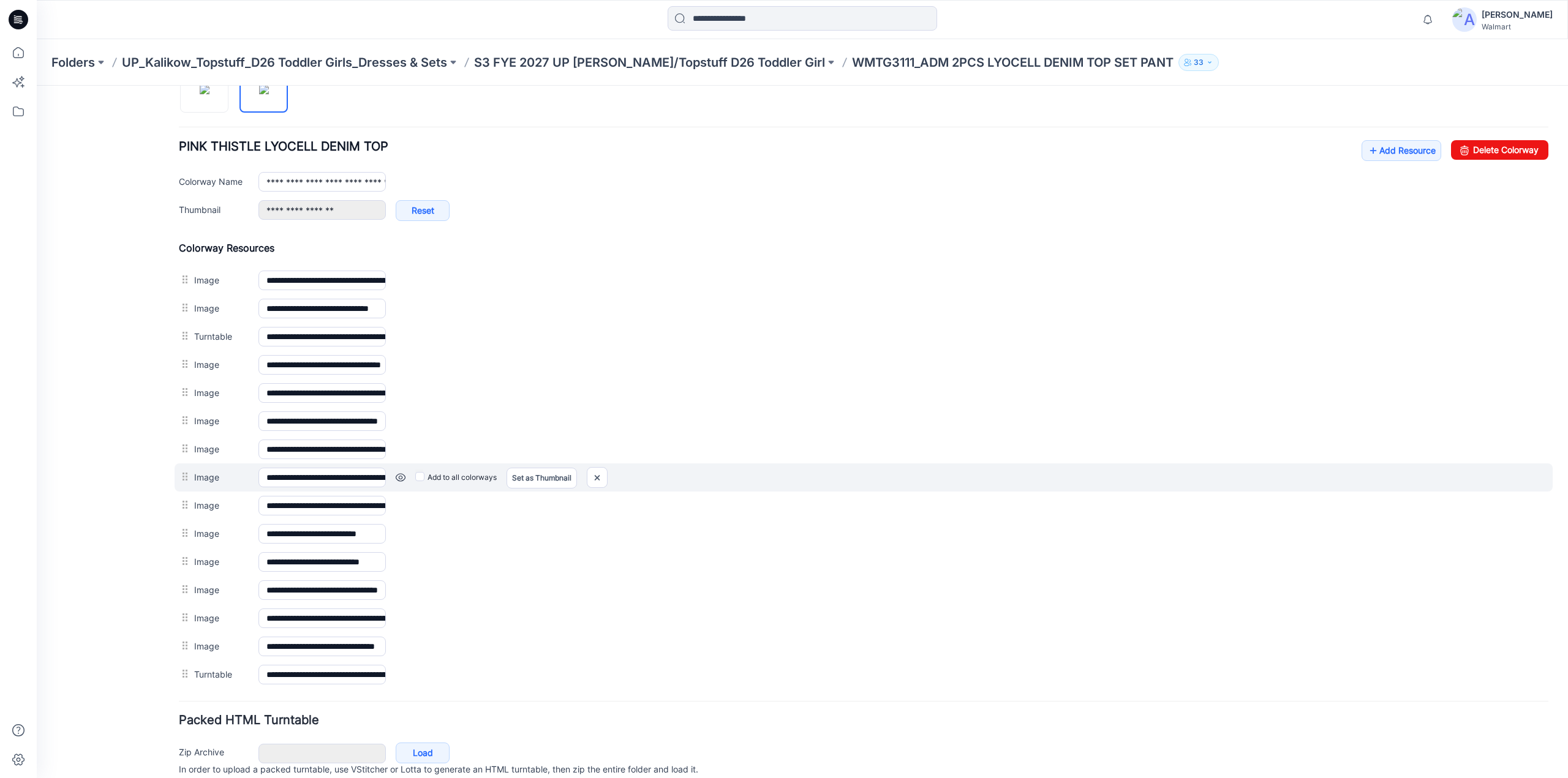
click at [399, 473] on link at bounding box center [401, 478] width 10 height 10
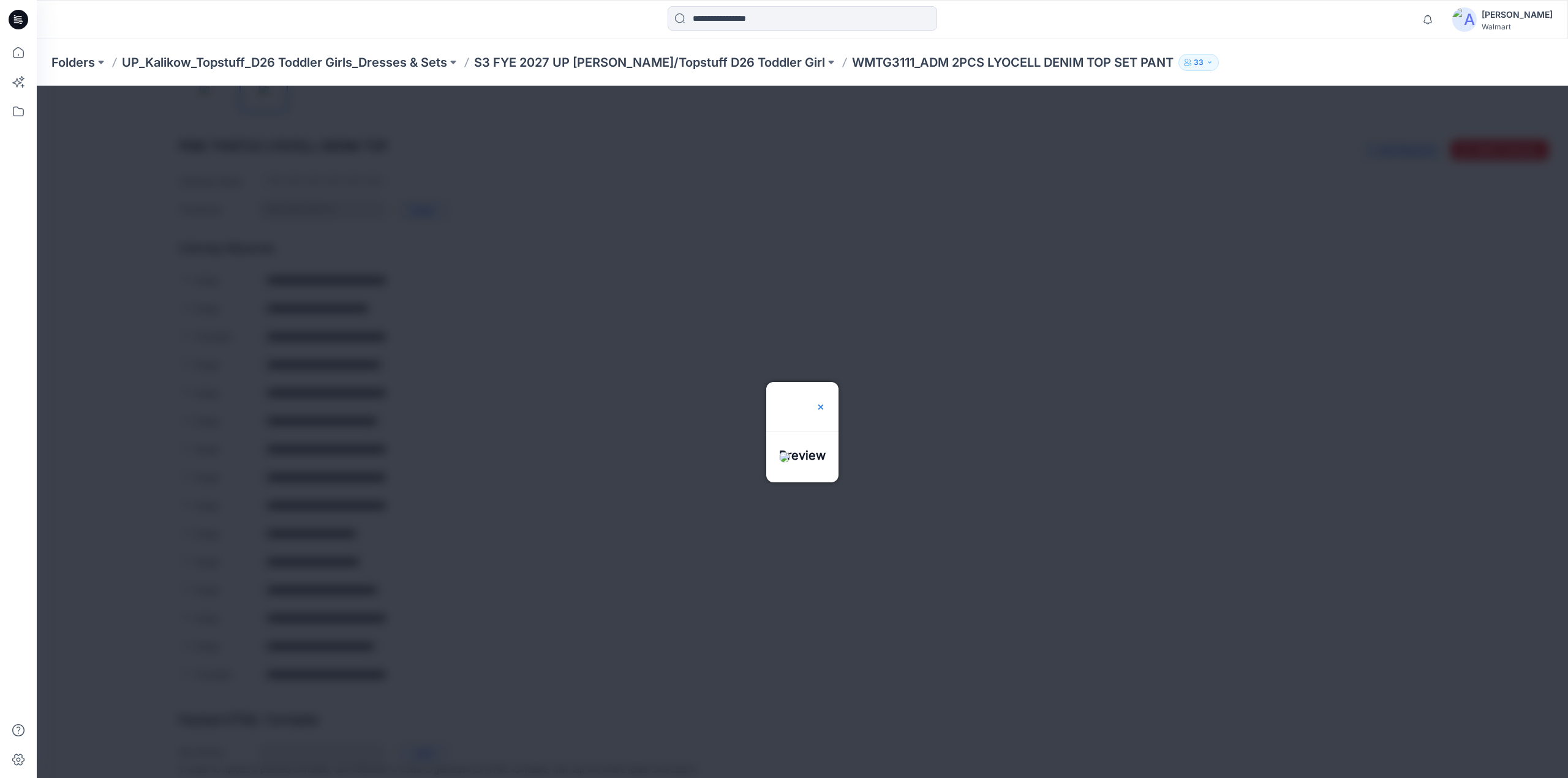
click at [826, 402] on img at bounding box center [821, 407] width 10 height 10
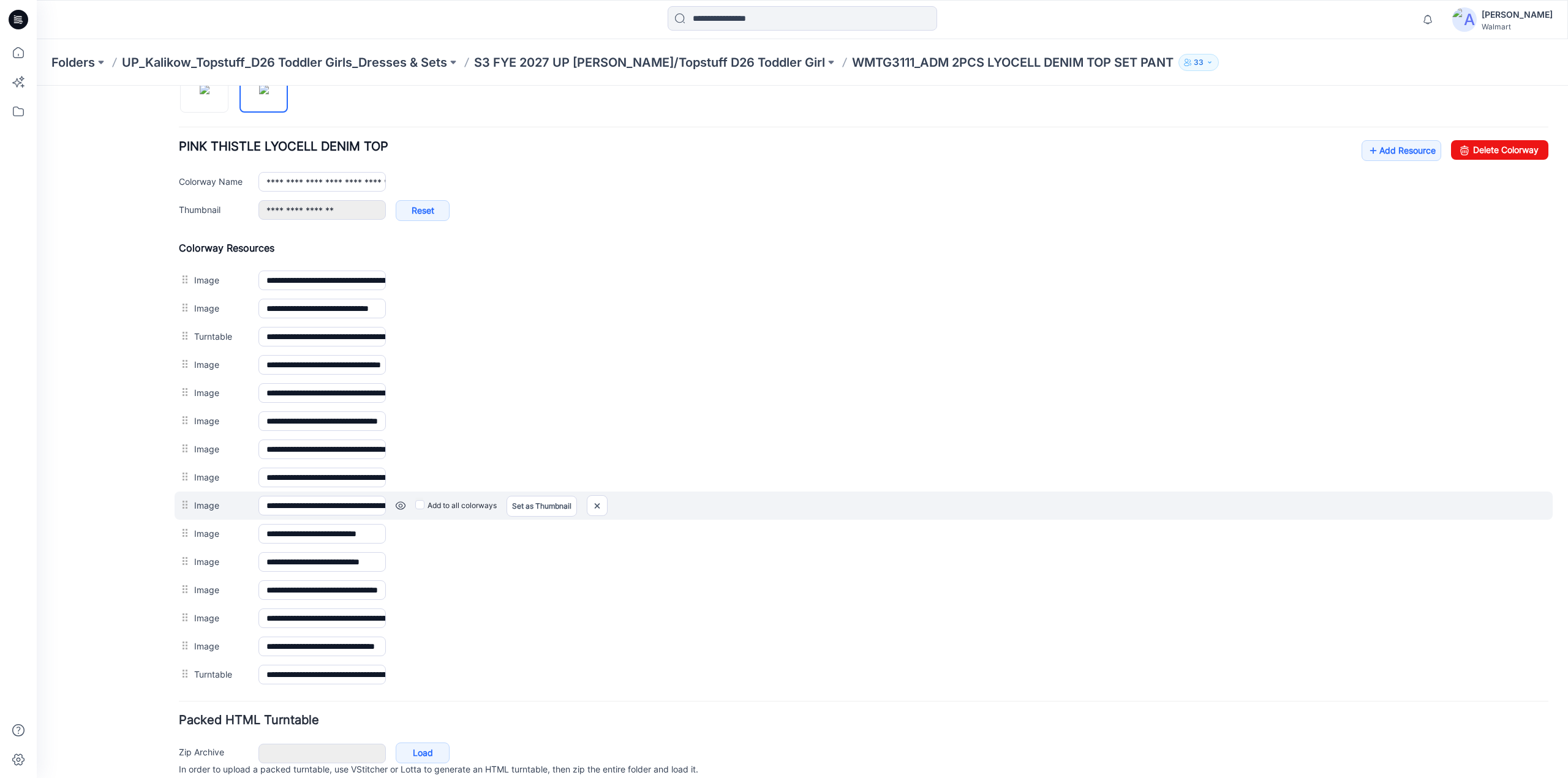
click at [404, 501] on link at bounding box center [401, 506] width 10 height 10
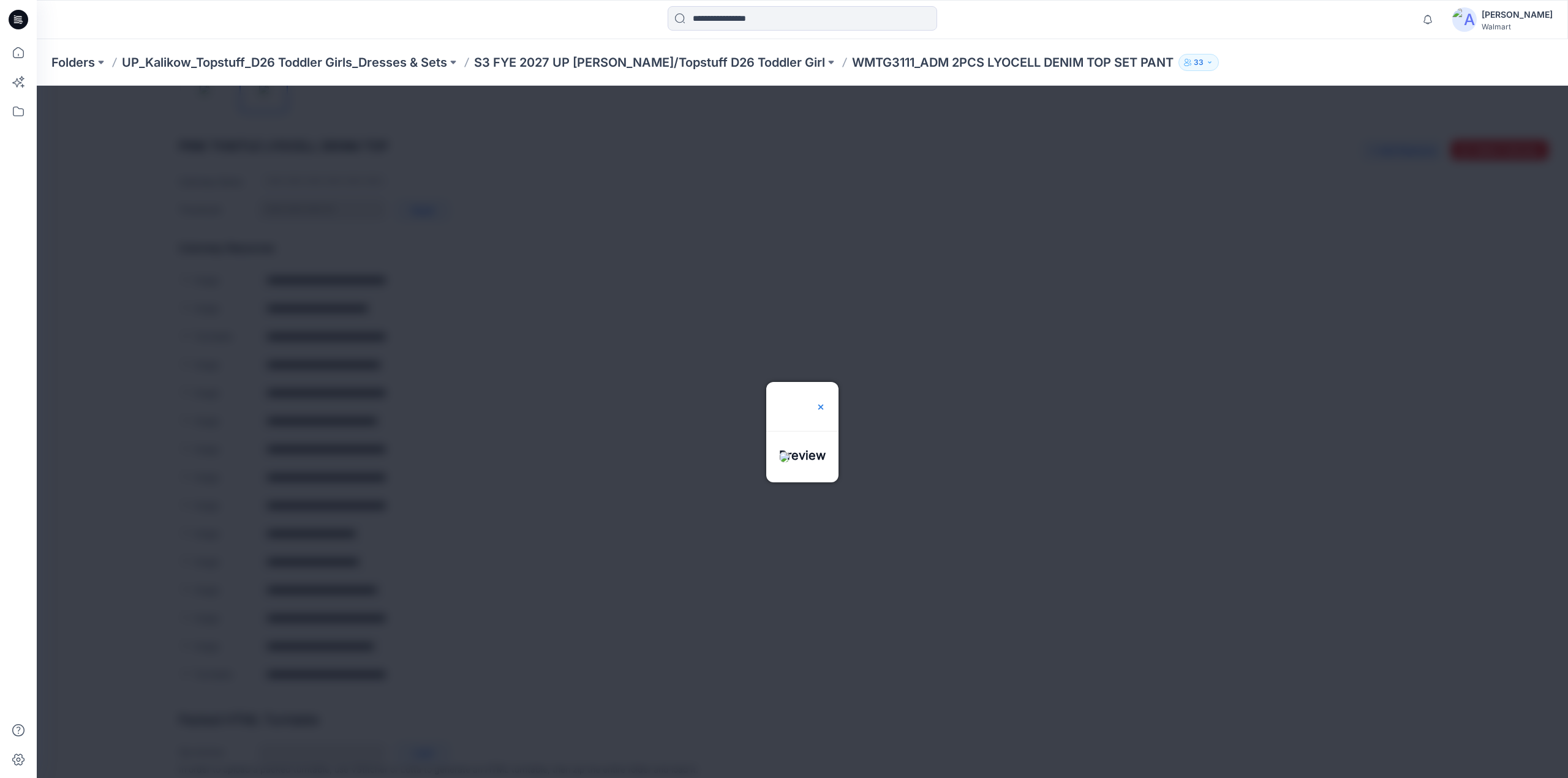
click at [826, 402] on img at bounding box center [821, 407] width 10 height 10
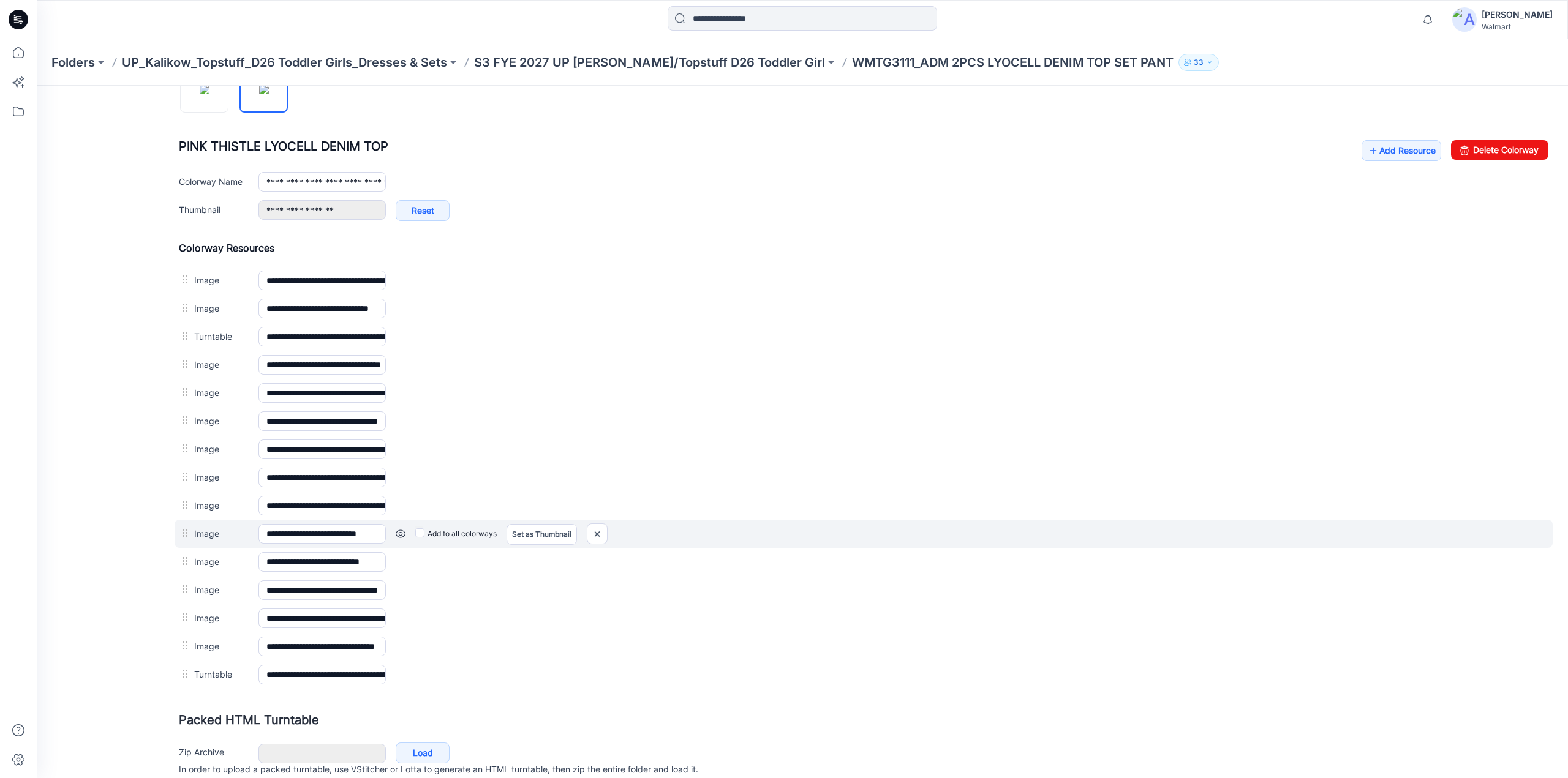
click at [404, 529] on link at bounding box center [401, 534] width 10 height 10
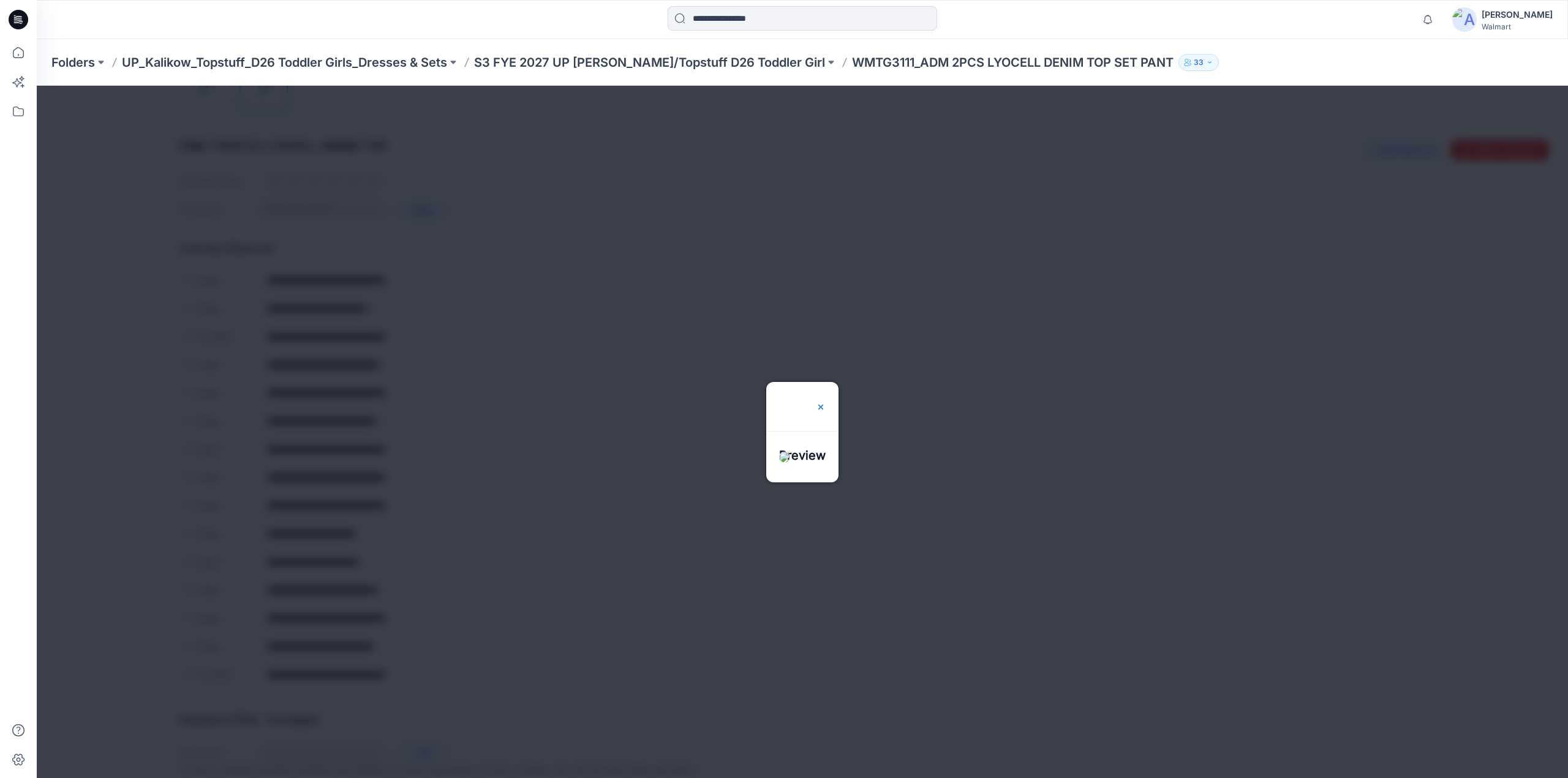
click at [826, 402] on img at bounding box center [821, 407] width 10 height 10
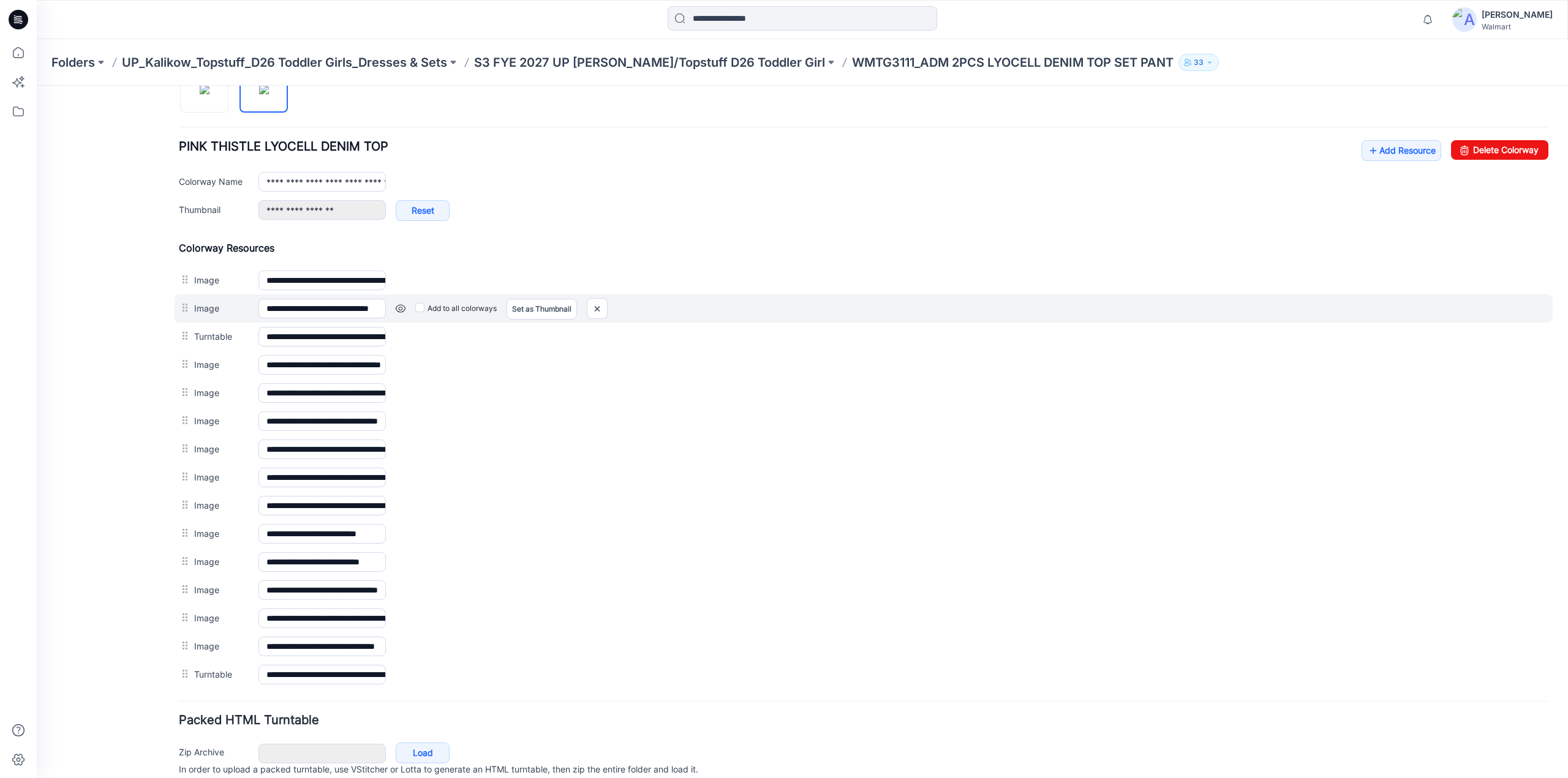
drag, startPoint x: 187, startPoint y: 587, endPoint x: 203, endPoint y: 317, distance: 270.5
click at [203, 317] on div "**********" at bounding box center [864, 465] width 1370 height 447
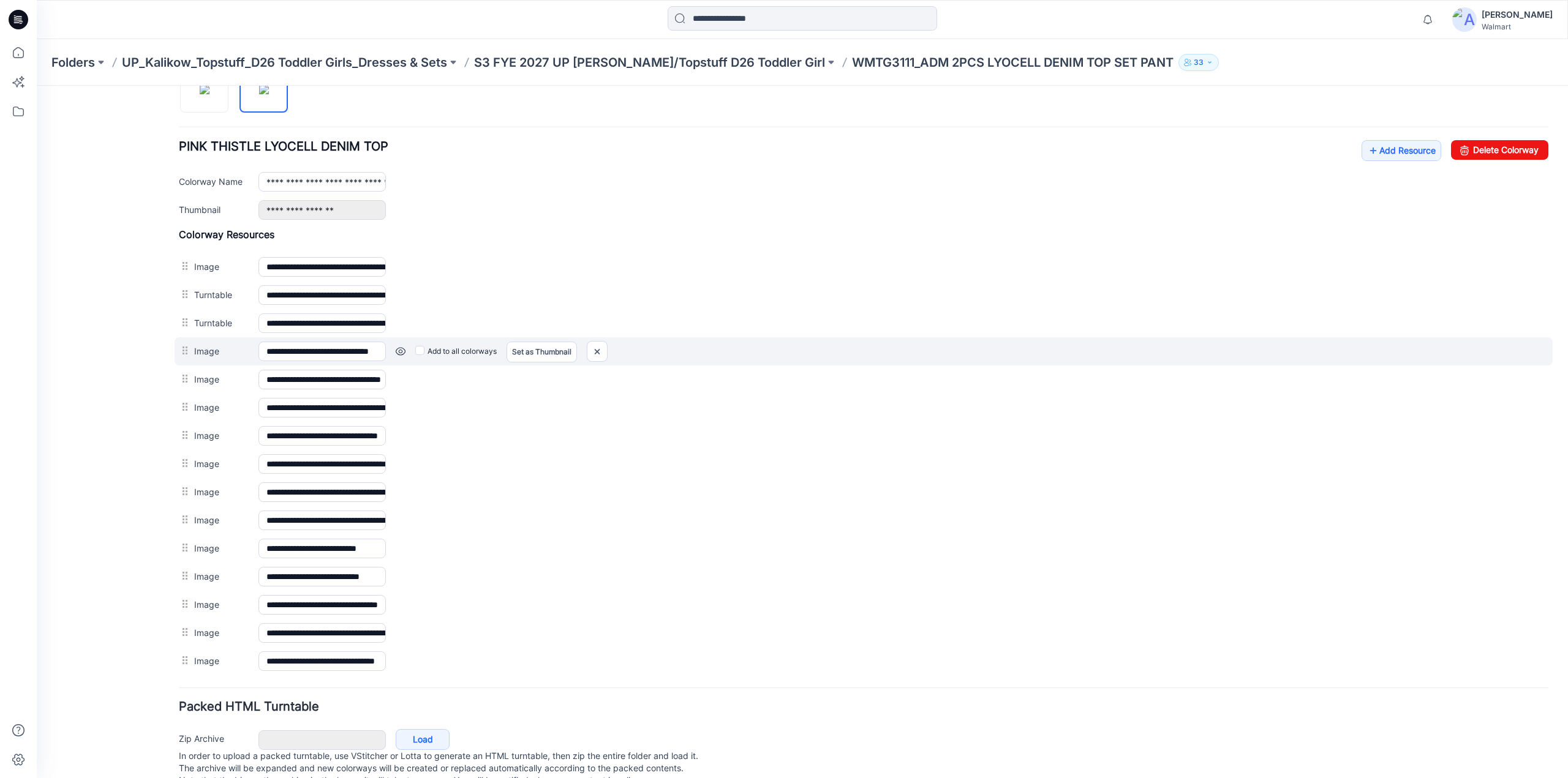
click at [403, 347] on link at bounding box center [401, 352] width 10 height 10
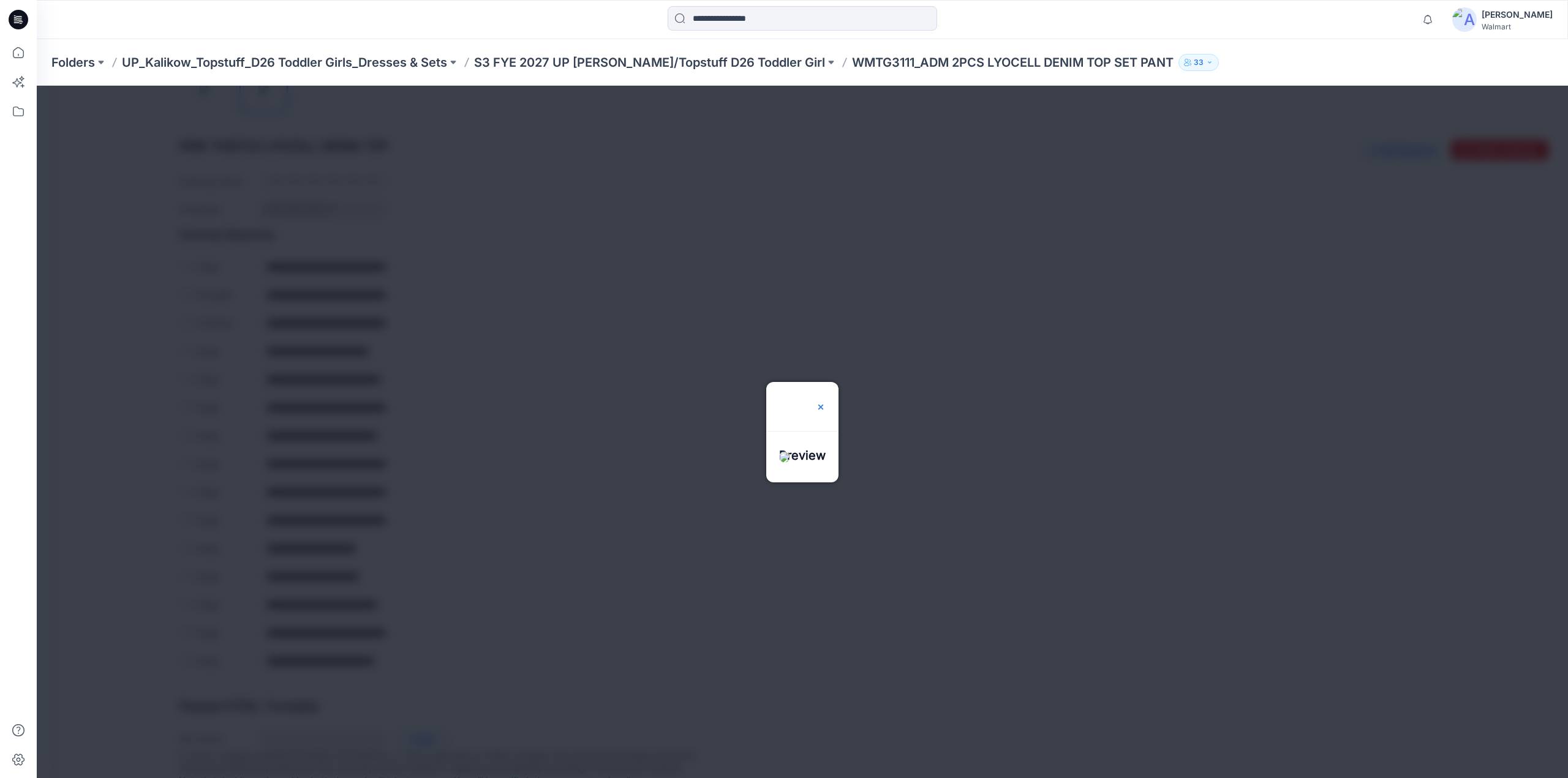
click at [826, 402] on img at bounding box center [821, 407] width 10 height 10
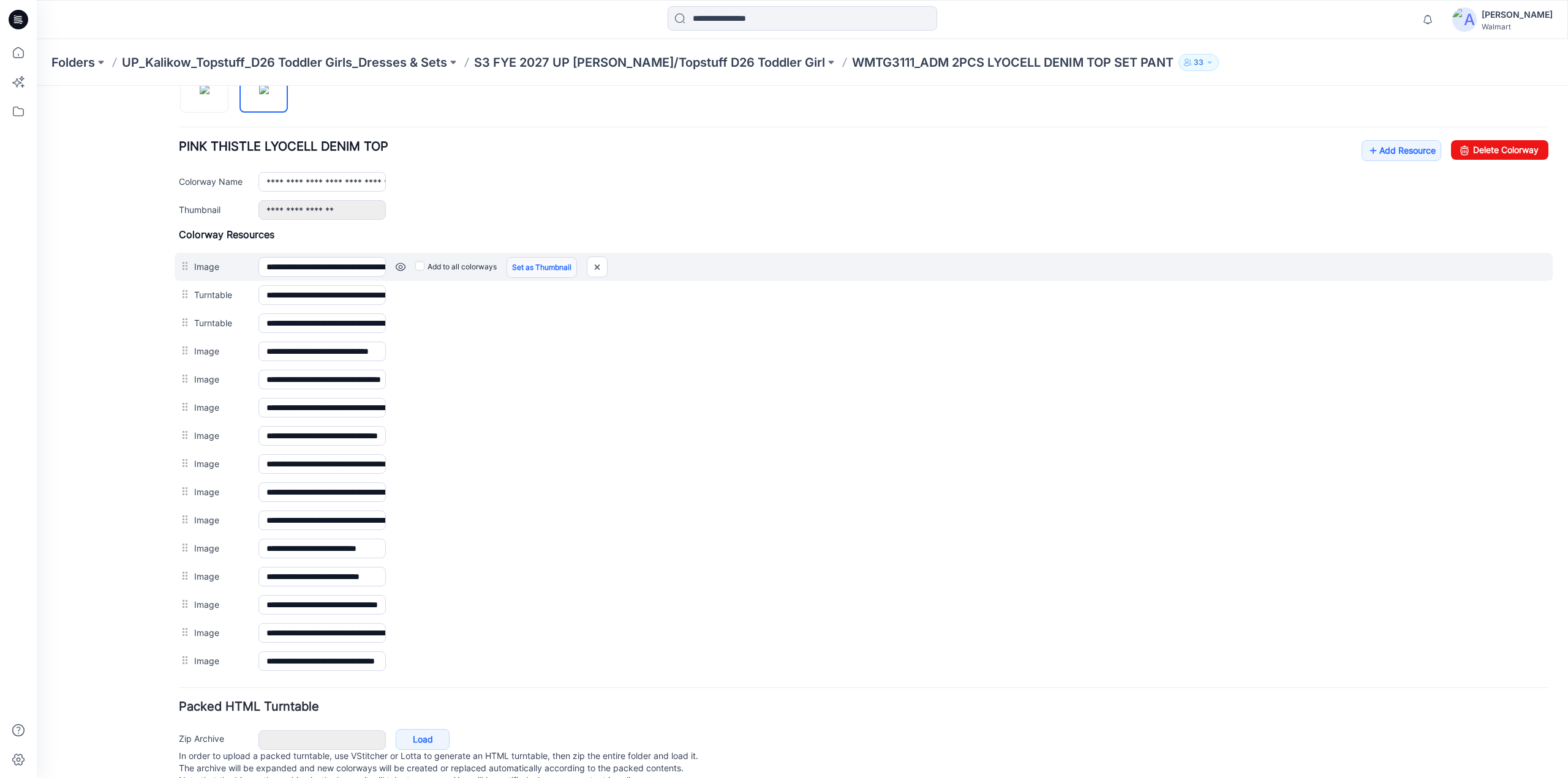
click at [523, 262] on link "Set as Thumbnail" at bounding box center [542, 268] width 70 height 21
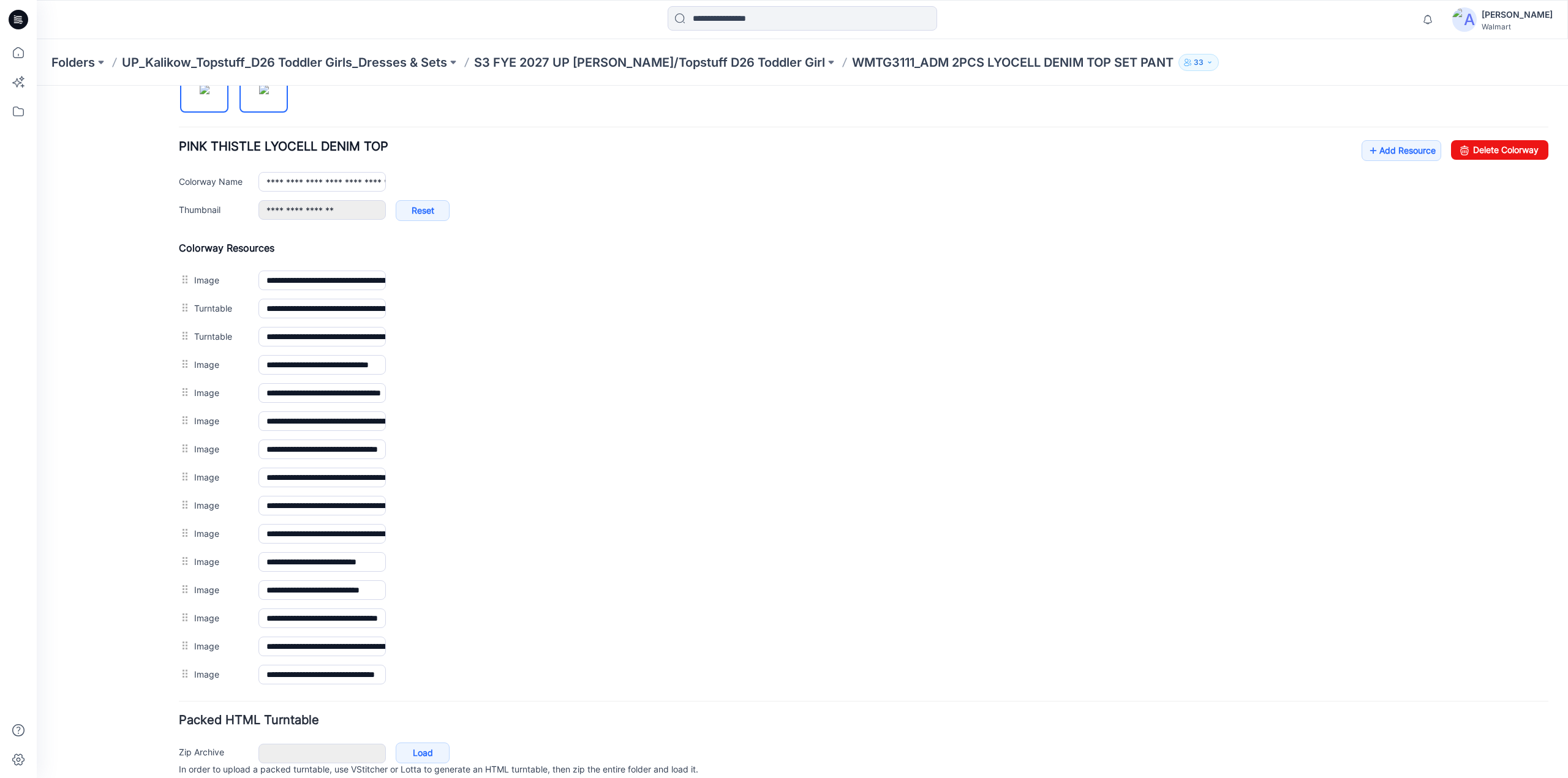
click at [200, 92] on img at bounding box center [205, 89] width 10 height 10
type input "**********"
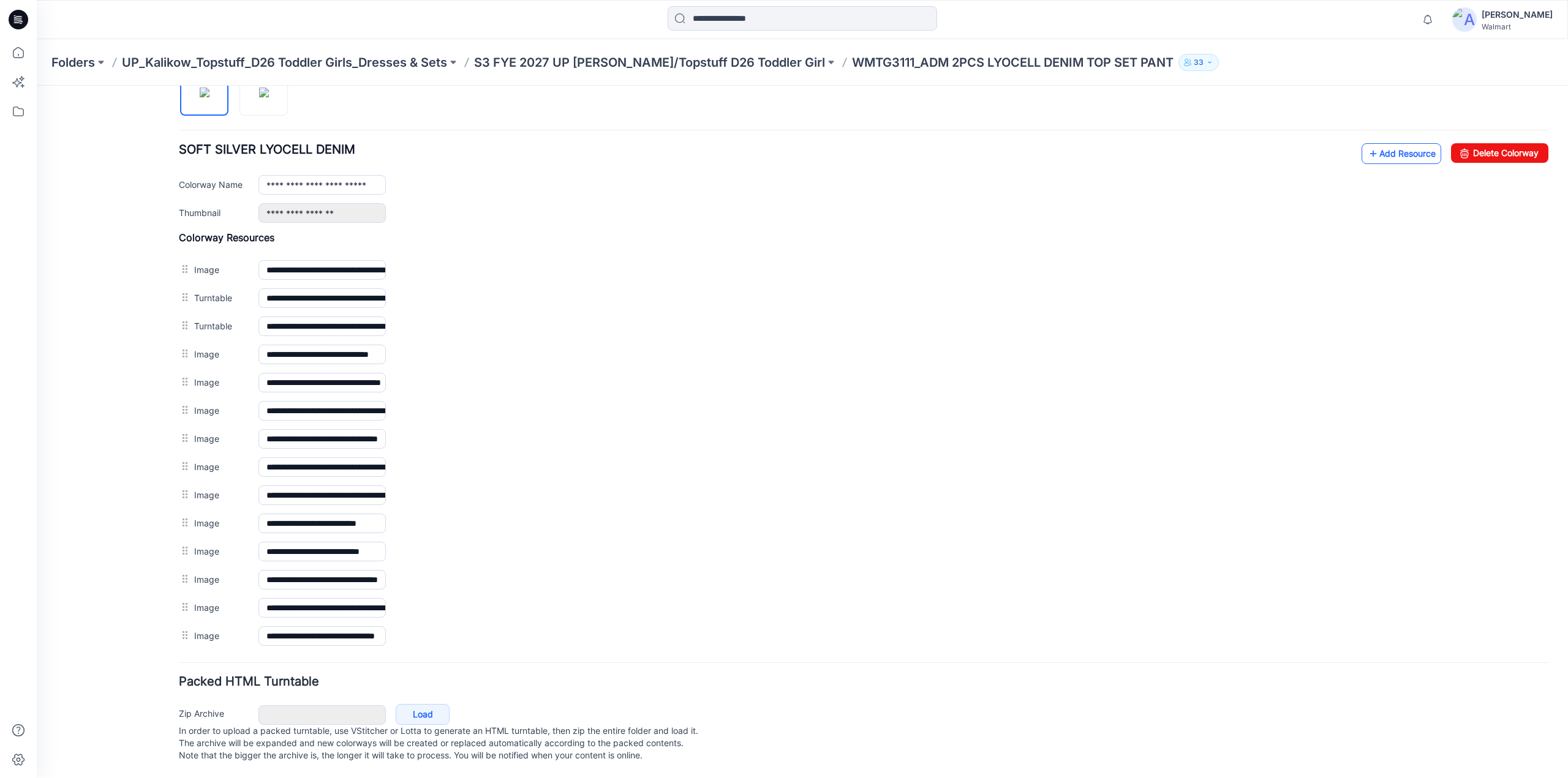
click at [1393, 149] on link "Add Resource" at bounding box center [1401, 154] width 80 height 21
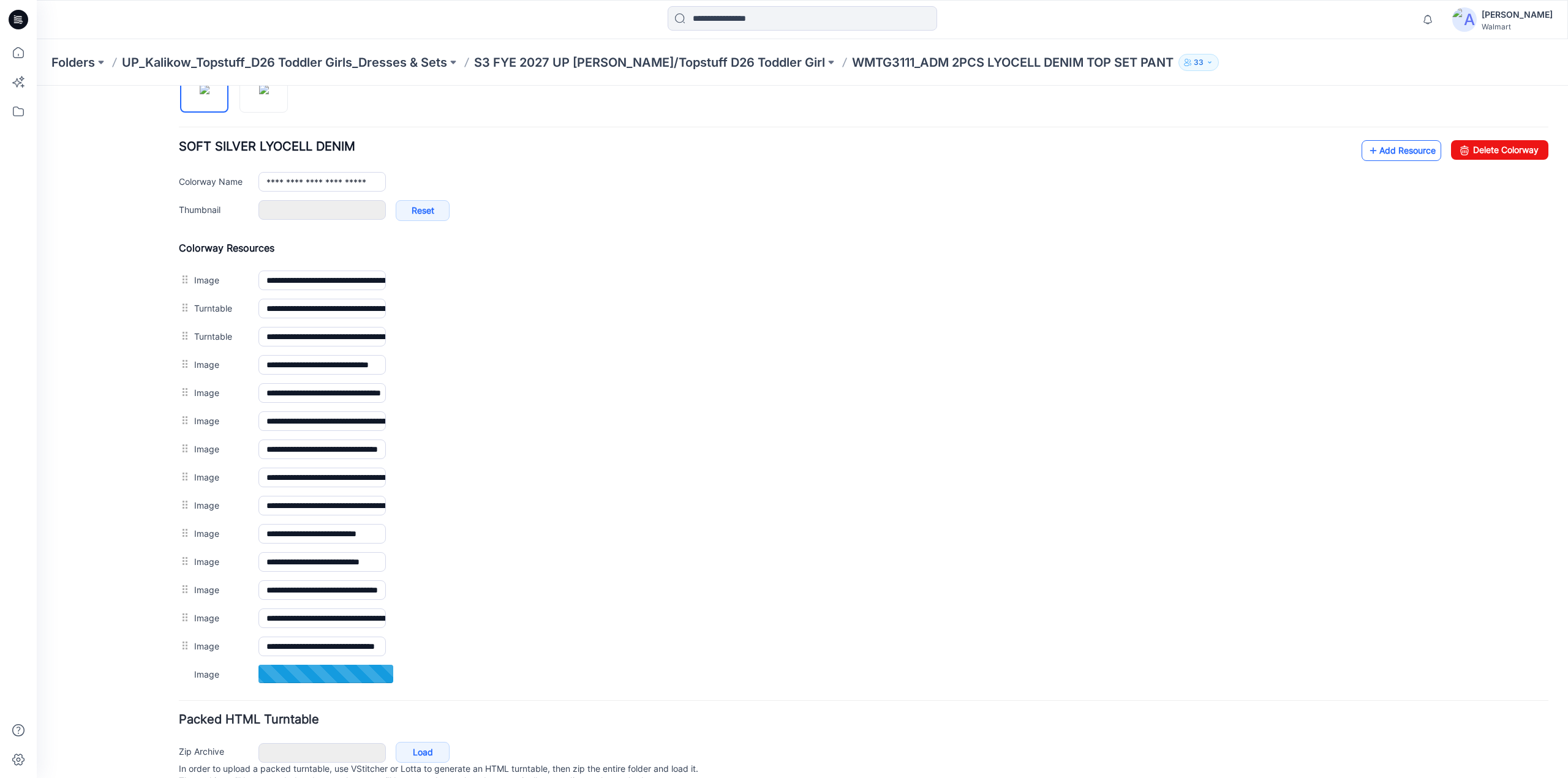
type input "**********"
click at [1398, 150] on link "Add Resource" at bounding box center [1401, 151] width 80 height 21
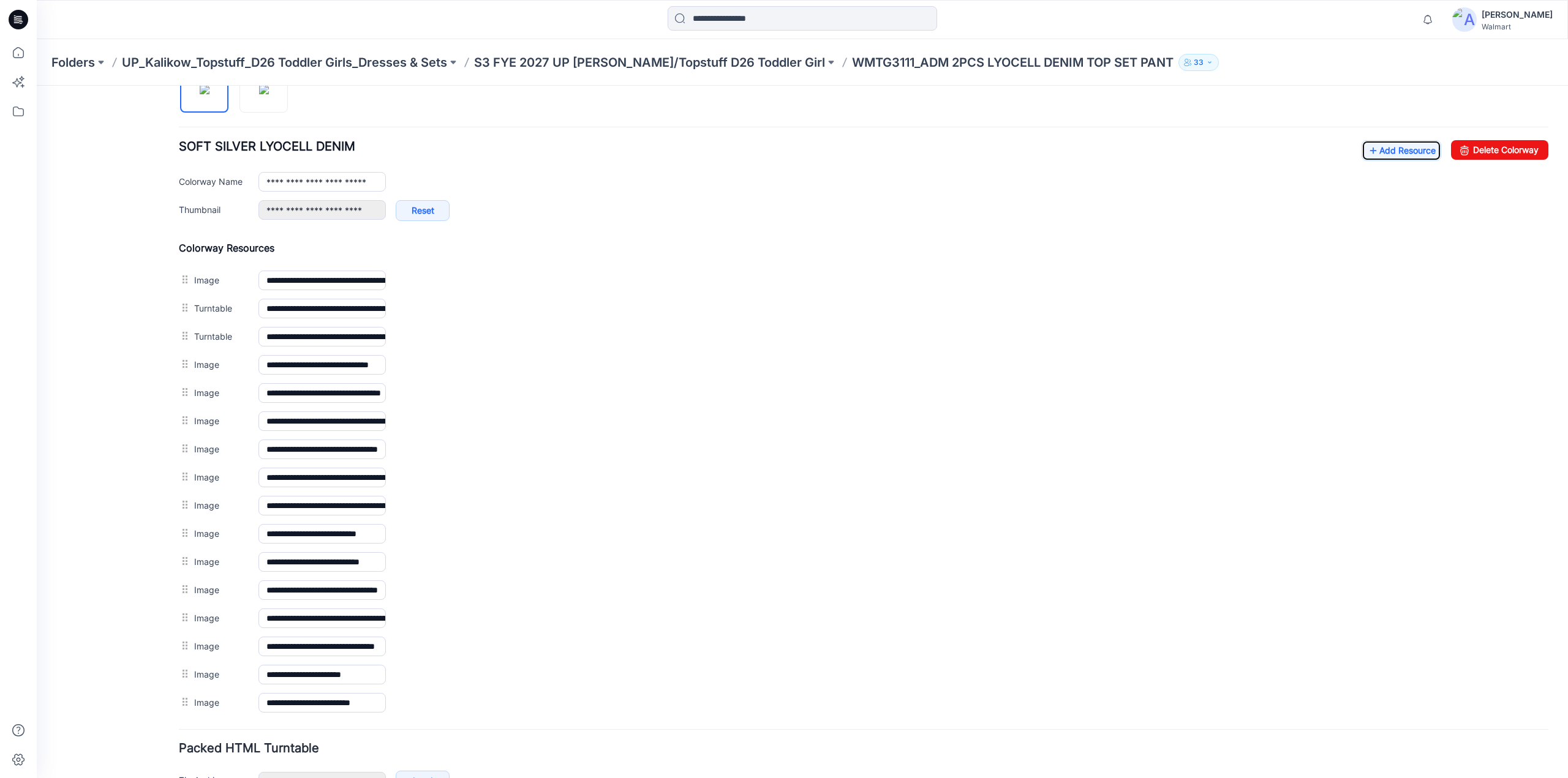
scroll to position [0, 0]
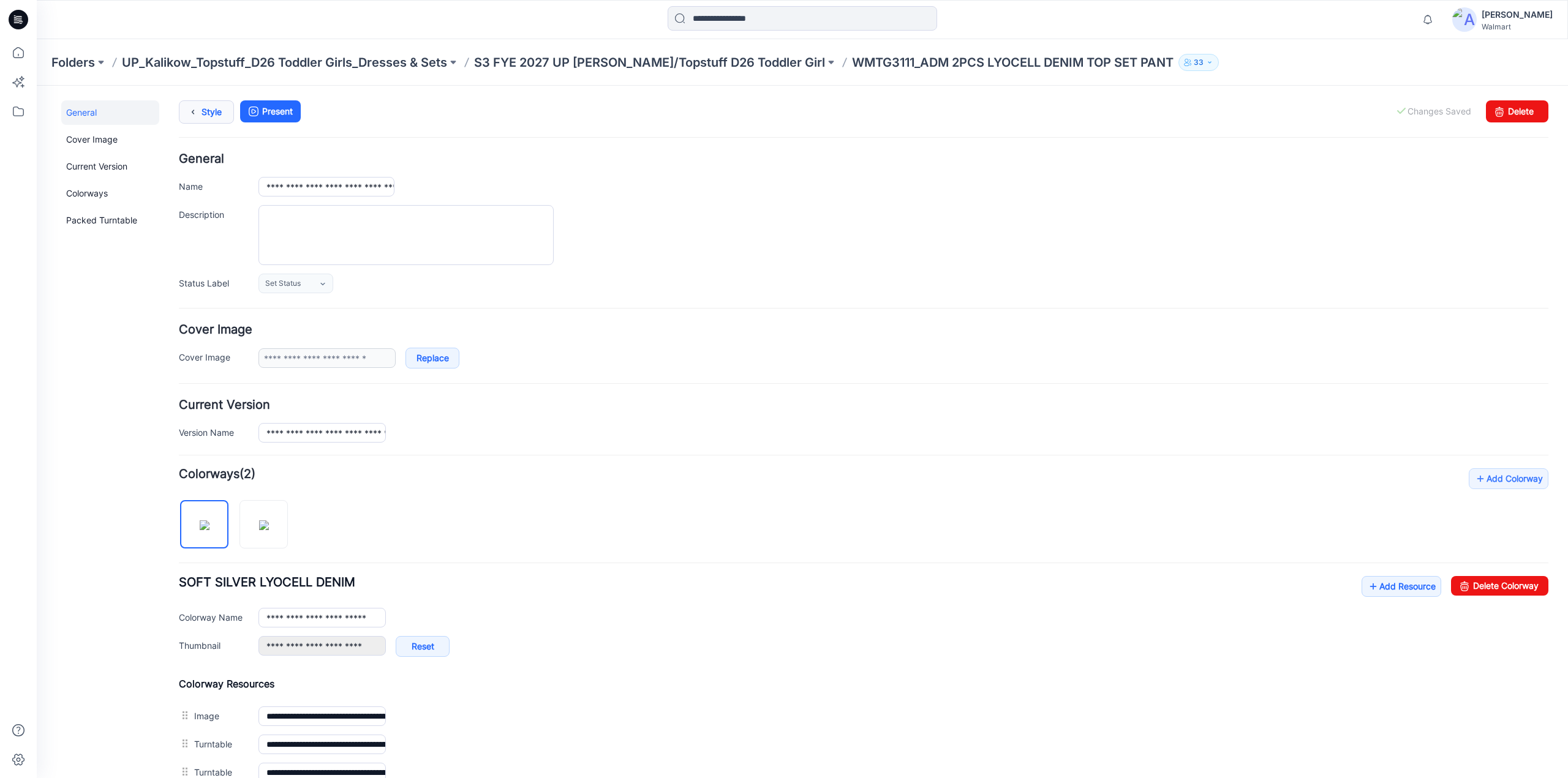
click at [194, 114] on icon at bounding box center [193, 112] width 17 height 22
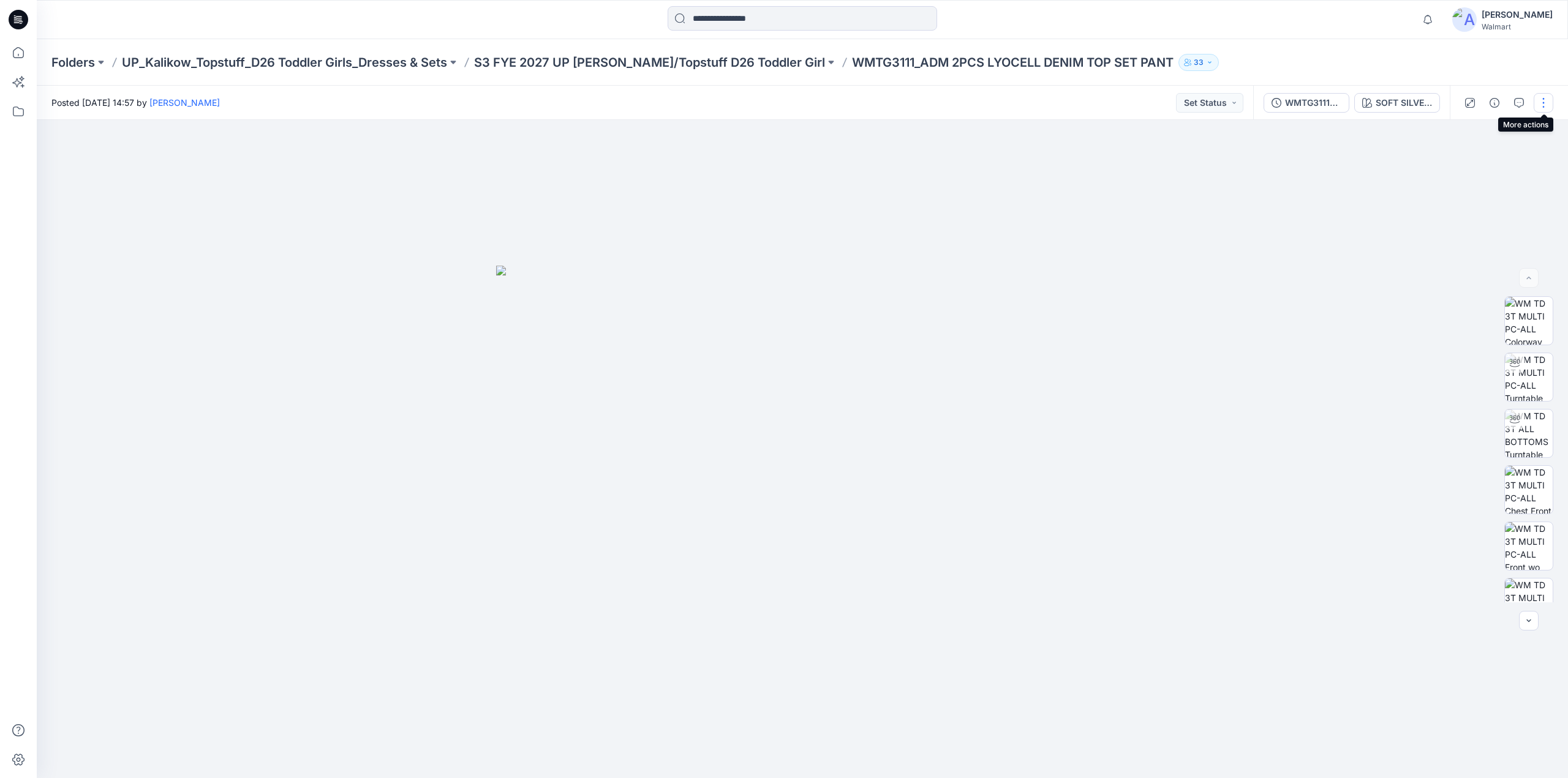
click at [1547, 101] on button "button" at bounding box center [1544, 103] width 20 height 20
click at [1467, 167] on p "Edit" at bounding box center [1465, 165] width 16 height 13
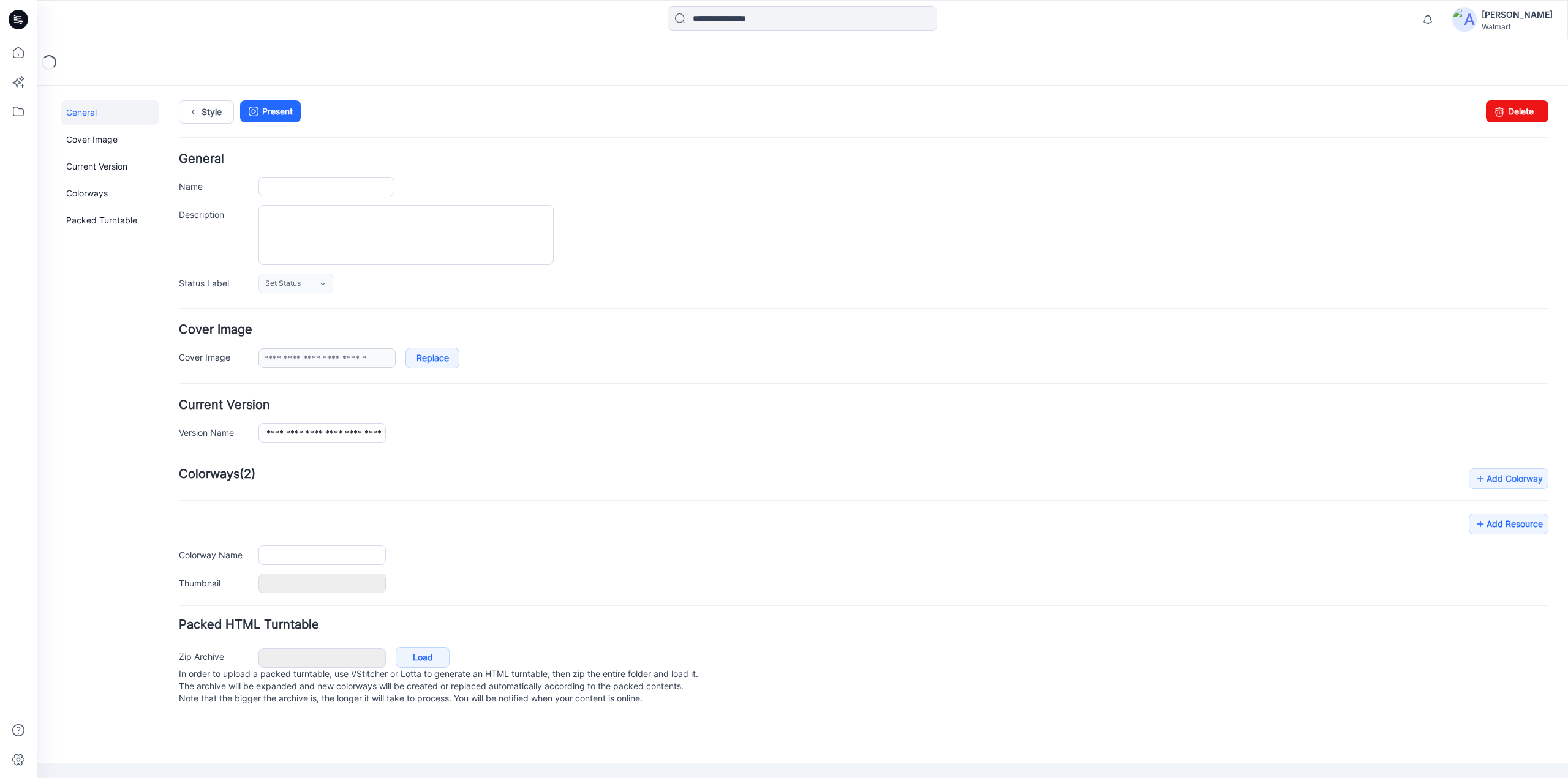
type input "**********"
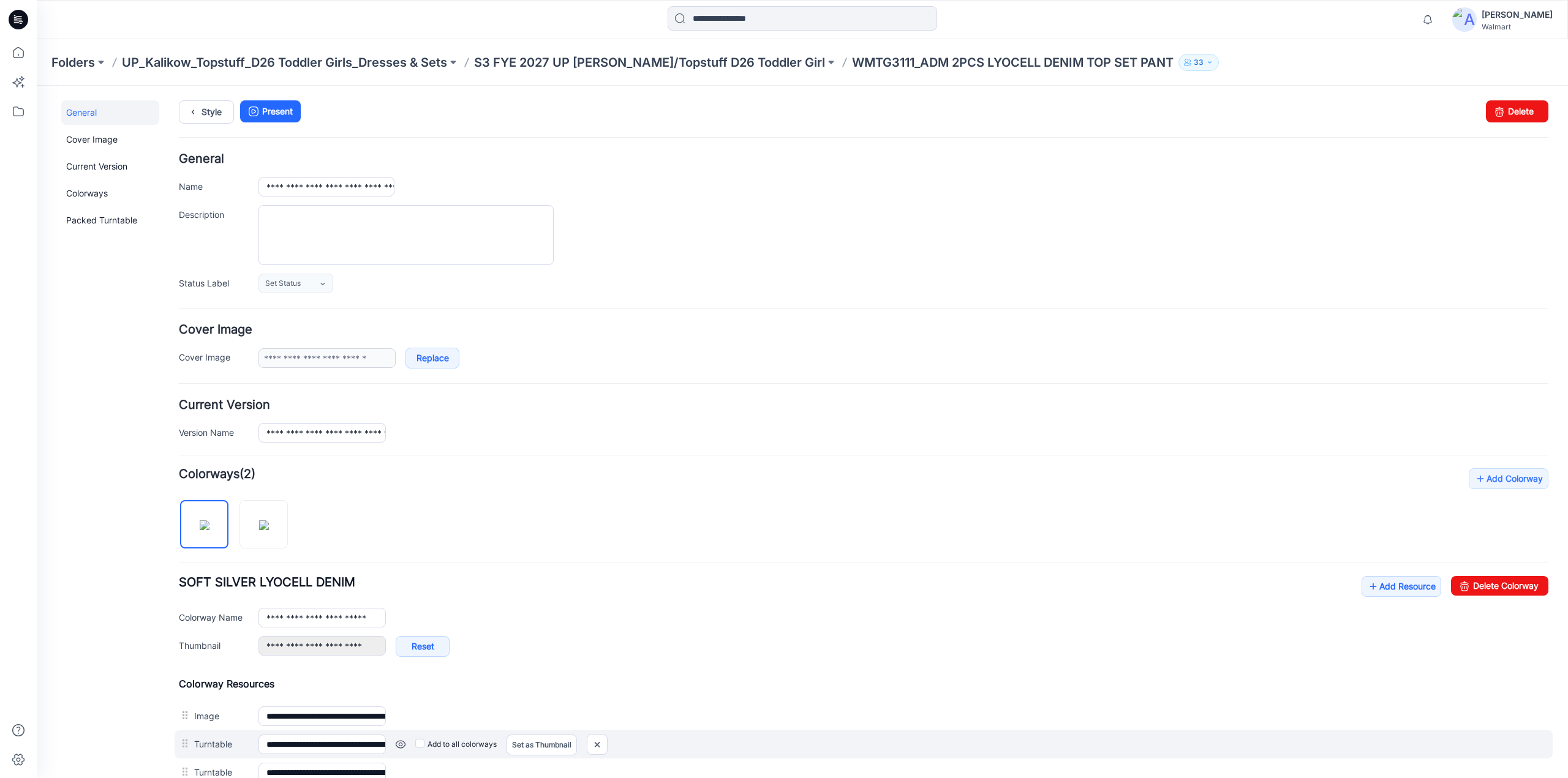
scroll to position [505, 0]
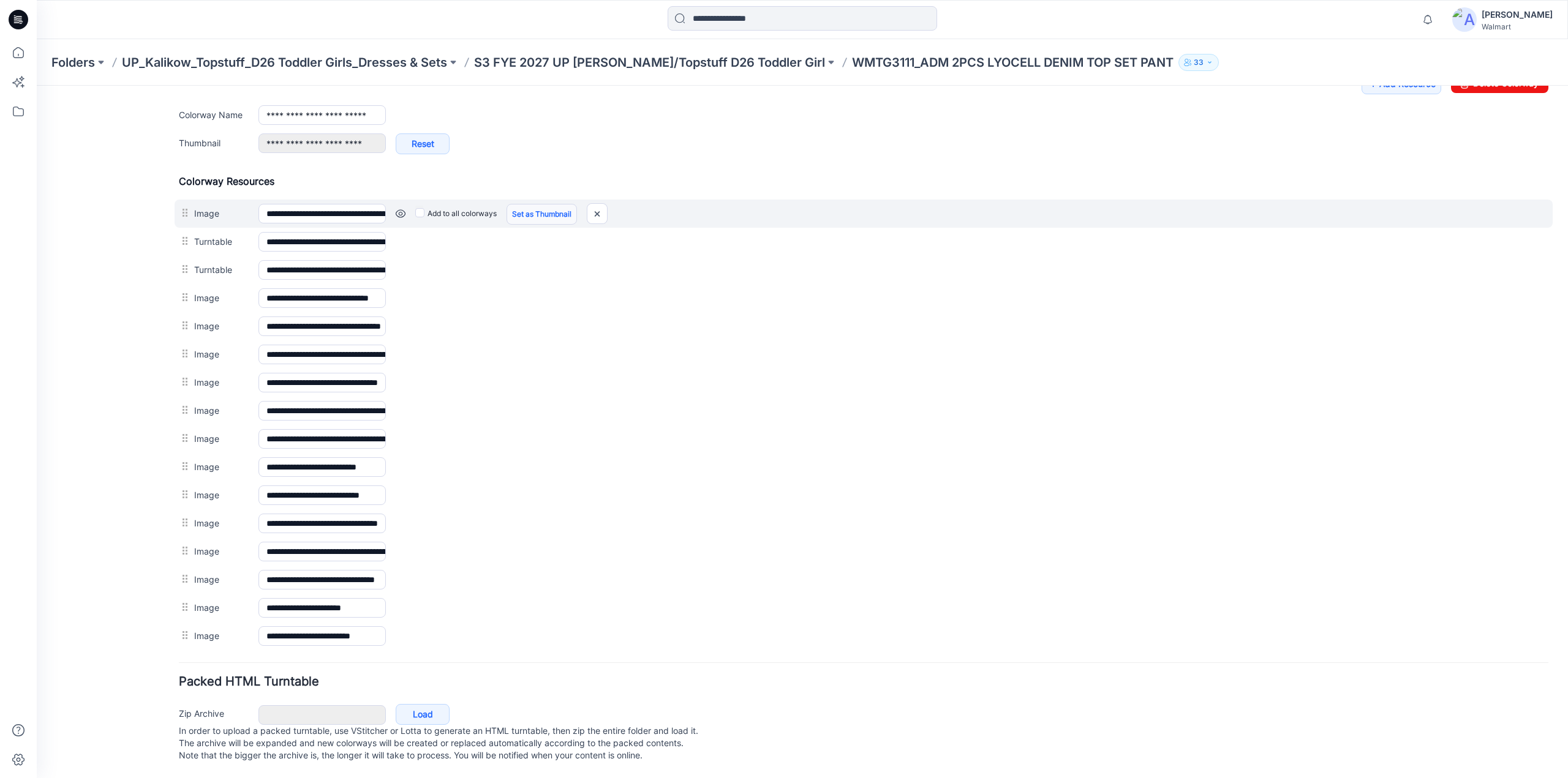
click at [522, 206] on link "Set as Thumbnail" at bounding box center [542, 214] width 70 height 21
type input "**********"
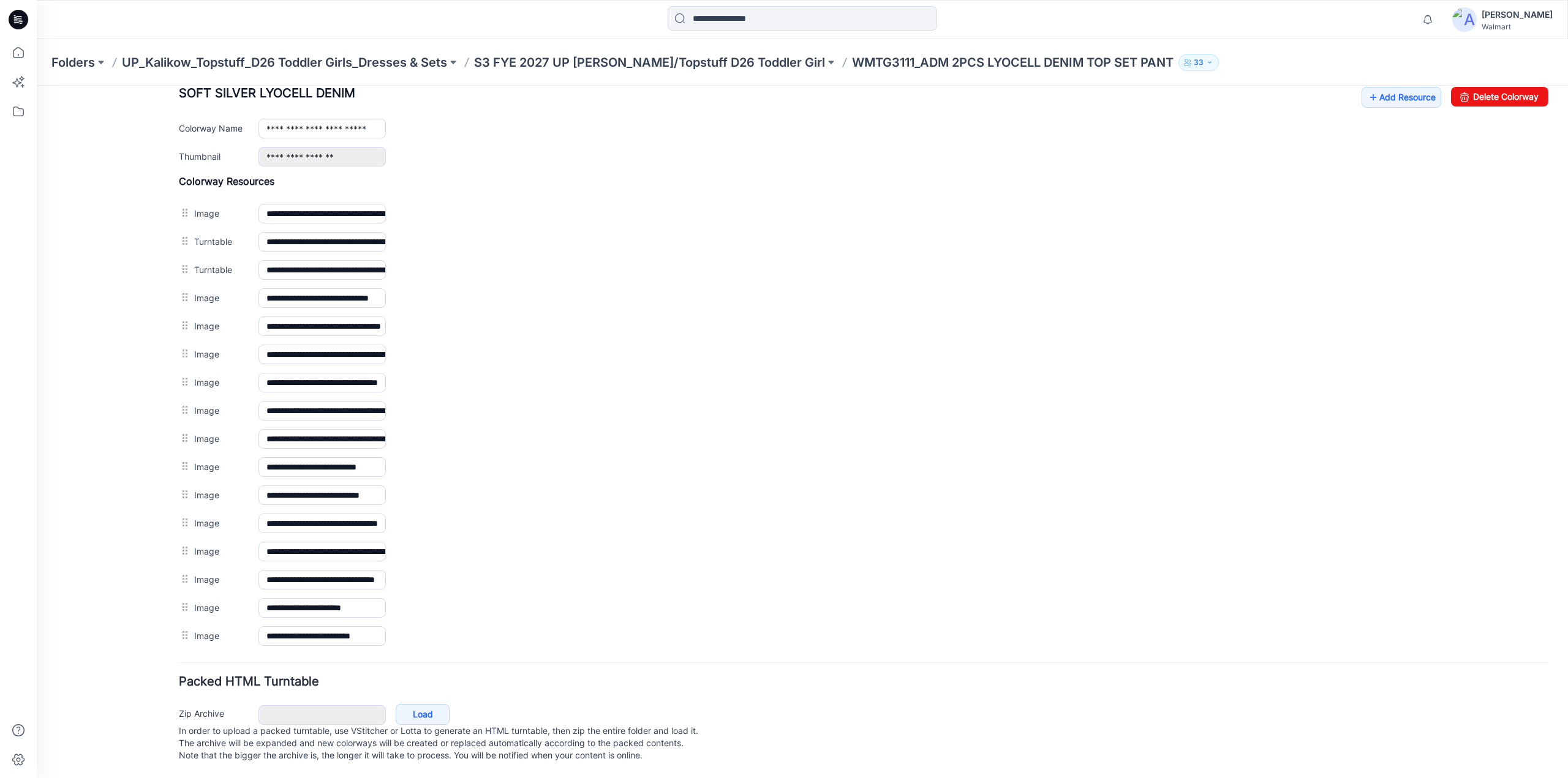
scroll to position [0, 0]
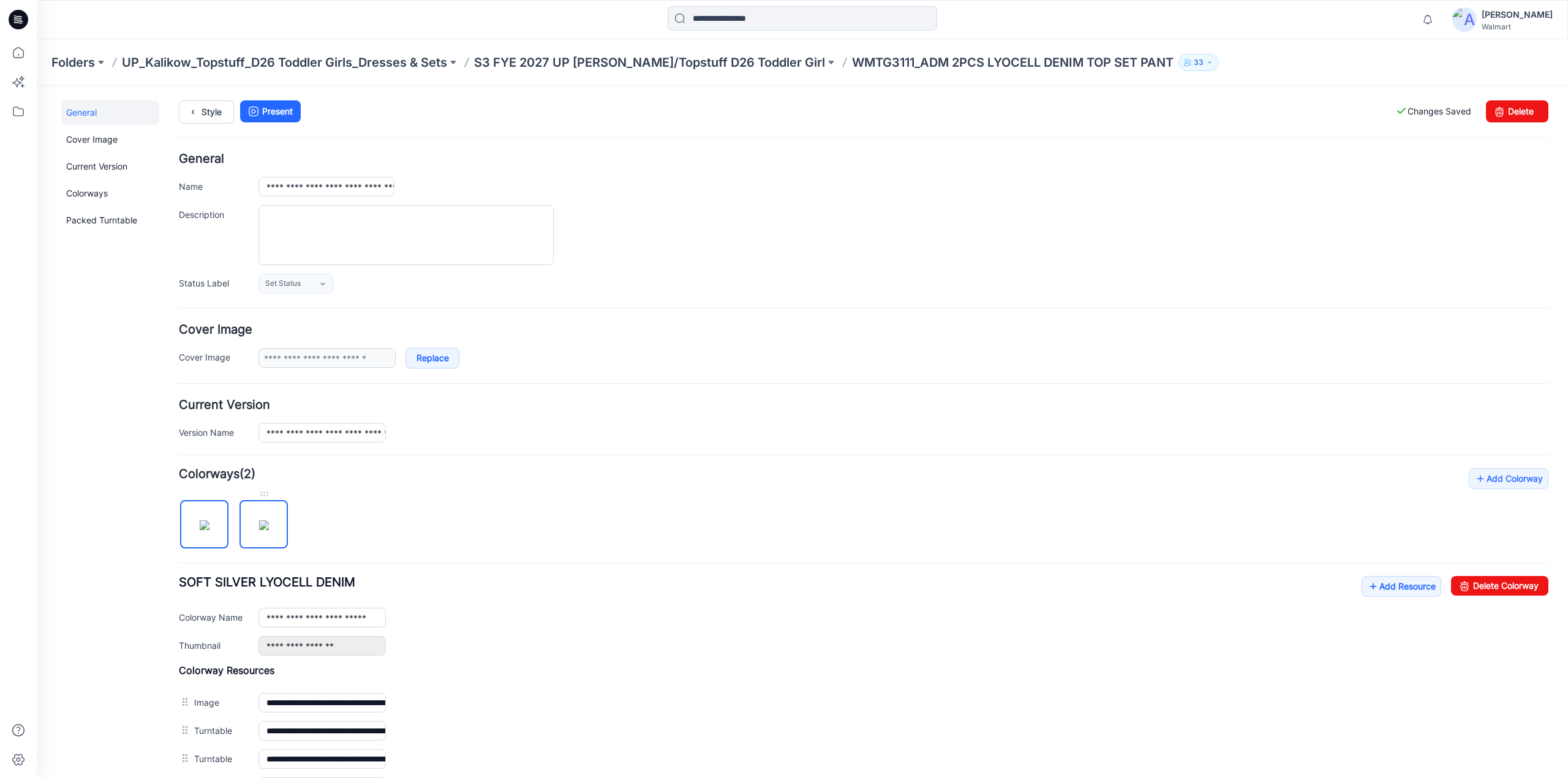
click at [259, 524] on img at bounding box center [264, 526] width 10 height 10
type input "**********"
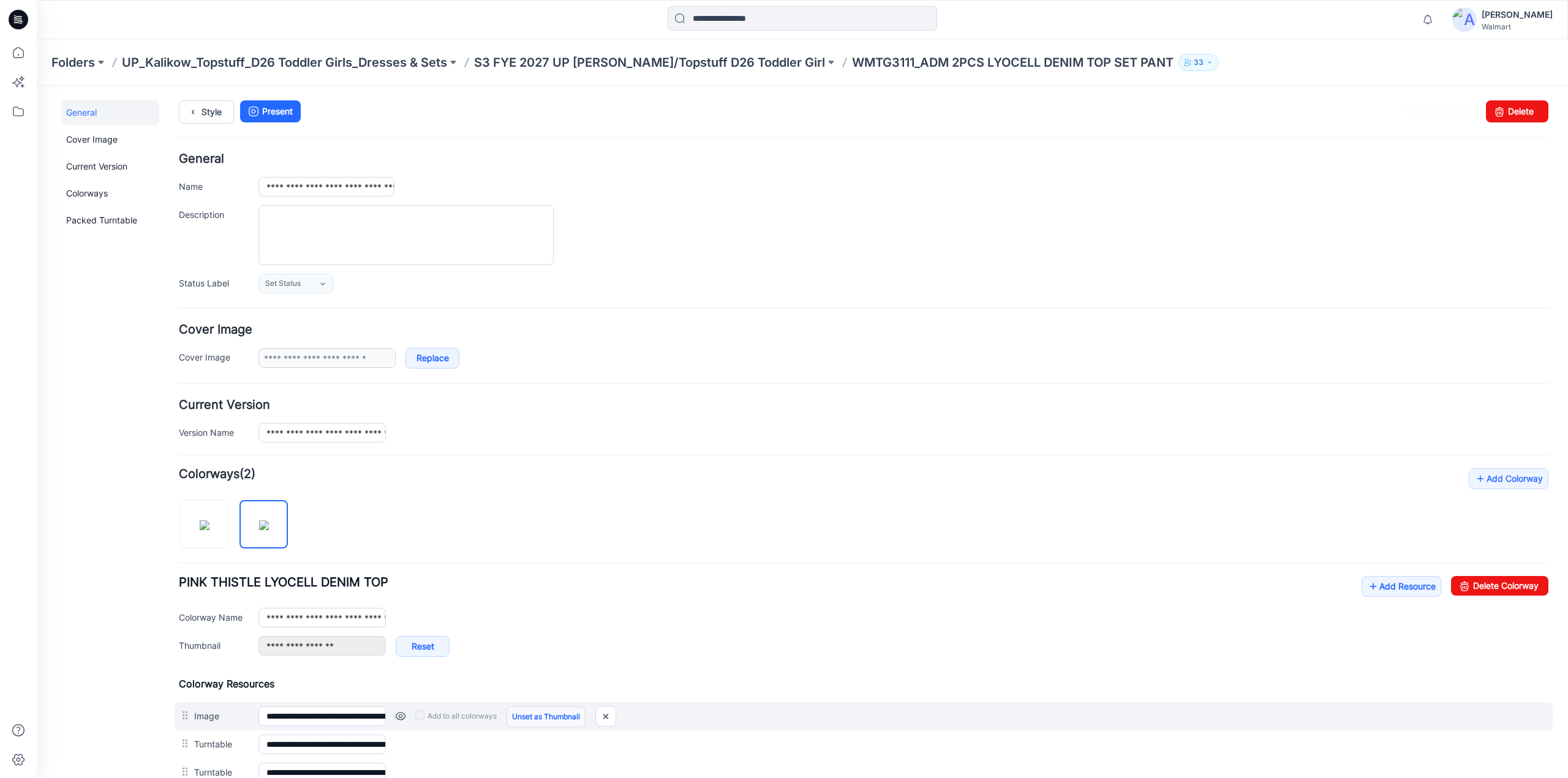
click at [525, 718] on link "Unset as Thumbnail" at bounding box center [546, 717] width 79 height 21
click at [526, 712] on link "Unset as Thumbnail" at bounding box center [546, 717] width 79 height 21
click at [400, 712] on link at bounding box center [401, 716] width 10 height 10
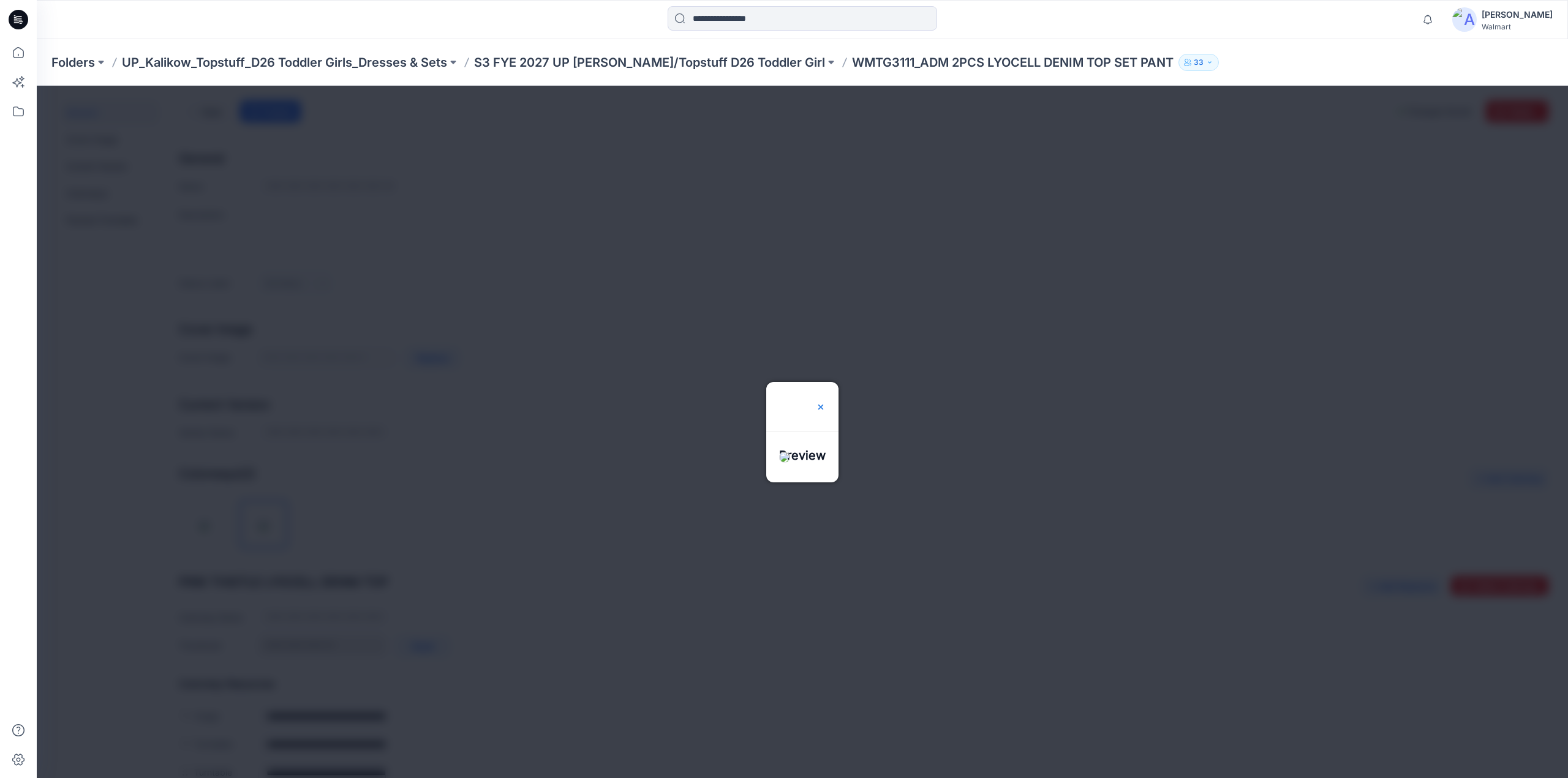
click at [826, 402] on img at bounding box center [821, 407] width 10 height 10
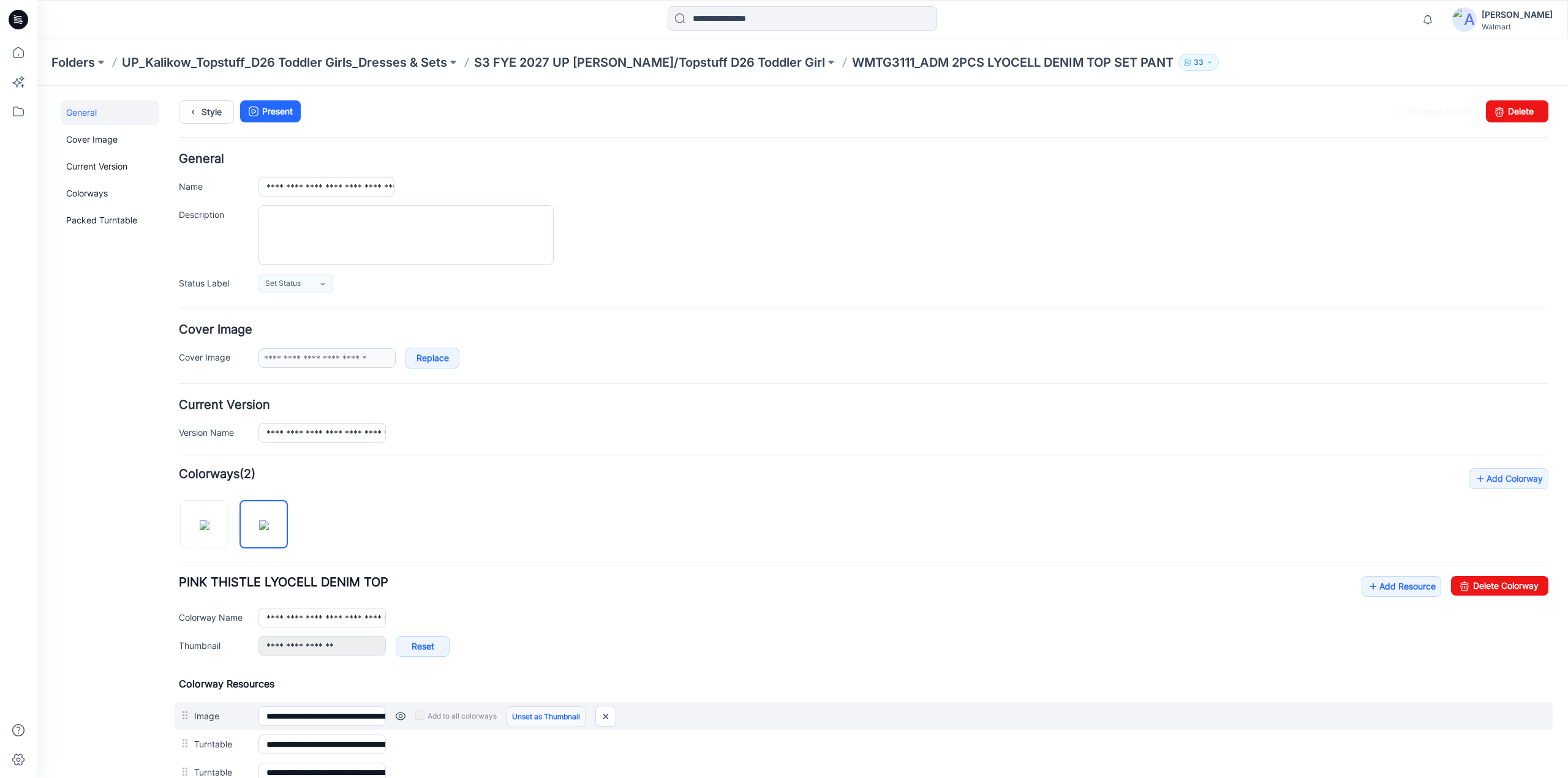
click at [528, 712] on link "Unset as Thumbnail" at bounding box center [546, 717] width 79 height 21
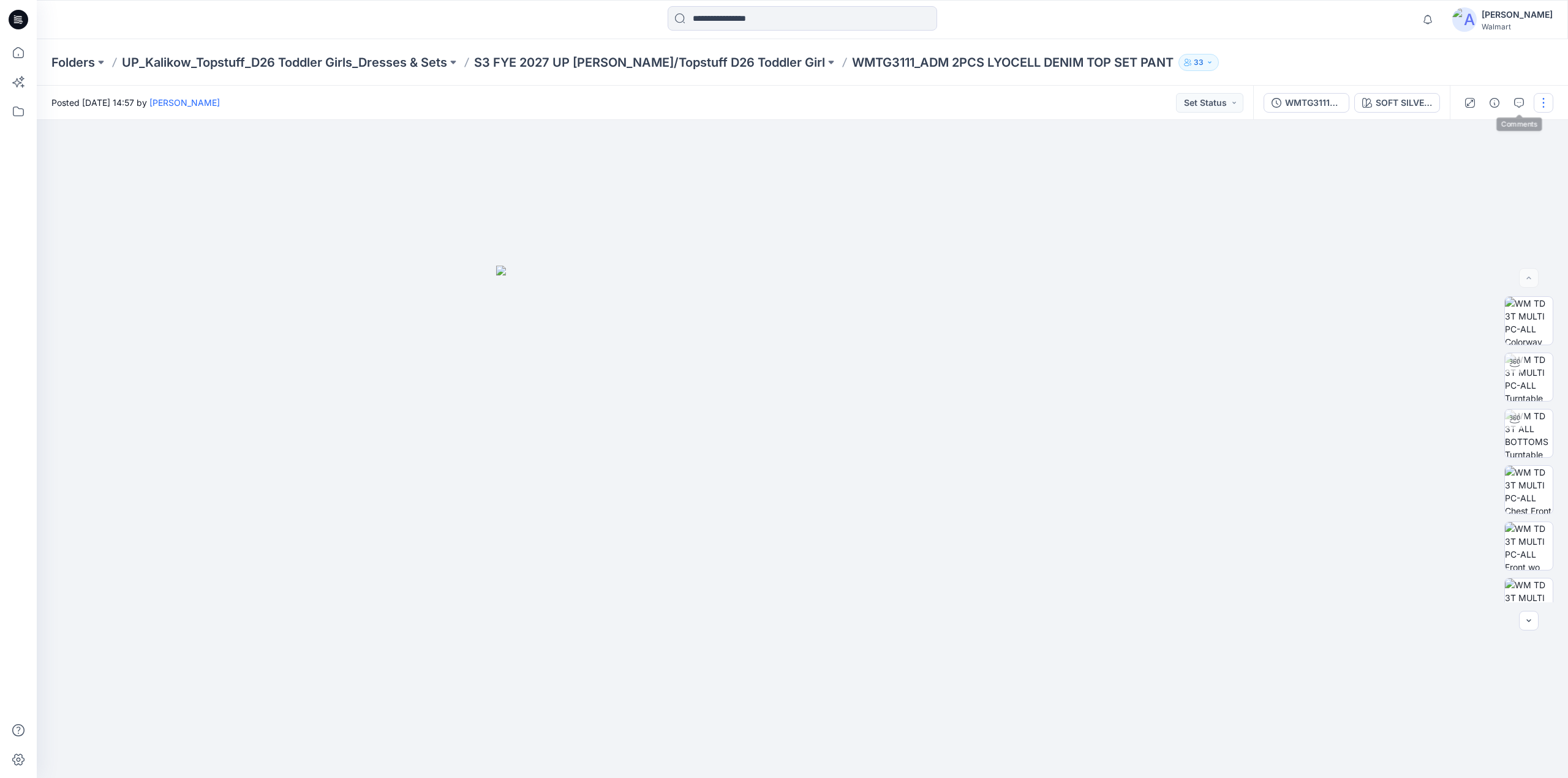
click at [1543, 103] on button "button" at bounding box center [1544, 103] width 20 height 20
click at [1454, 165] on button "Edit" at bounding box center [1492, 165] width 113 height 22
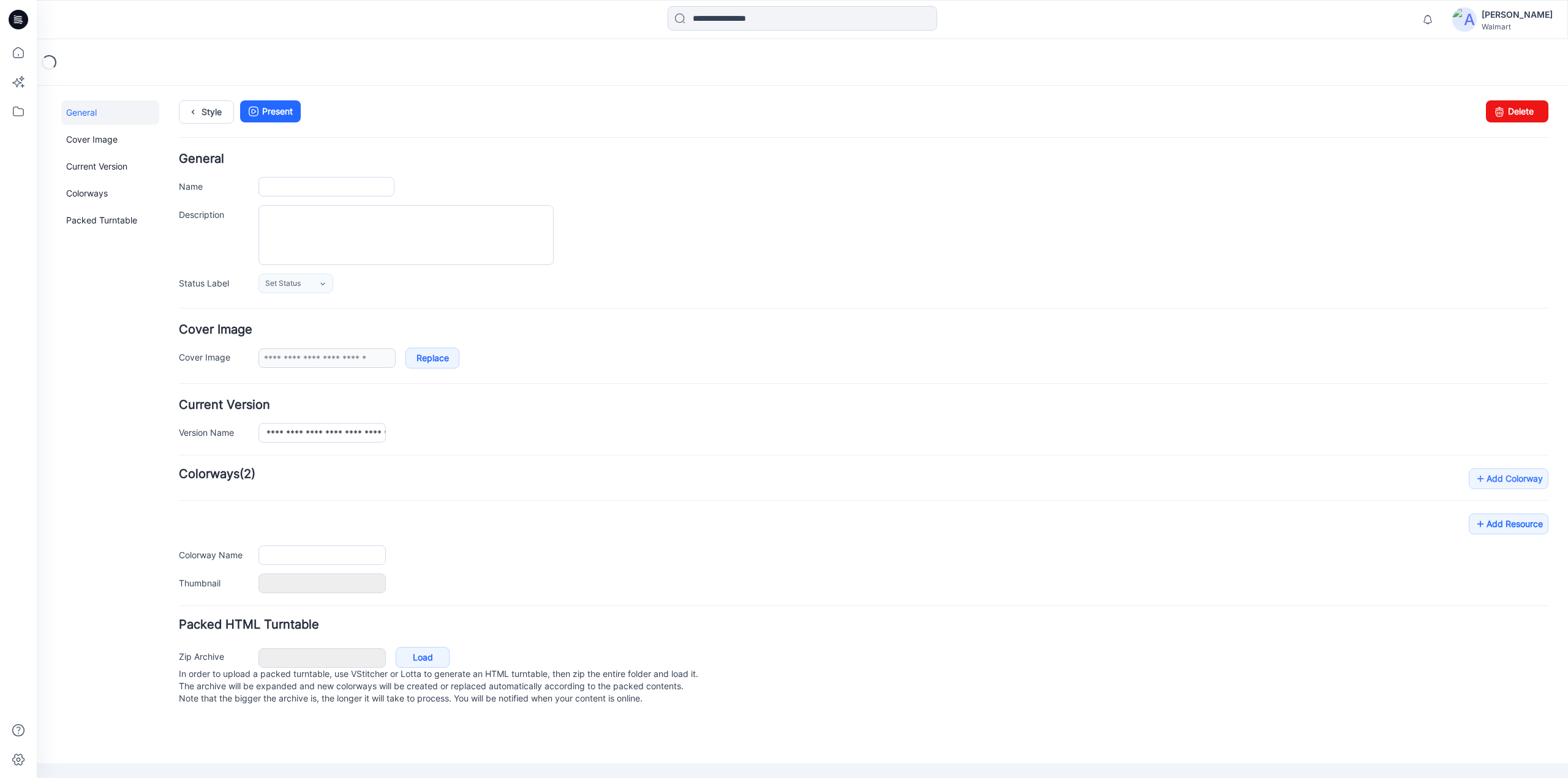
type input "**********"
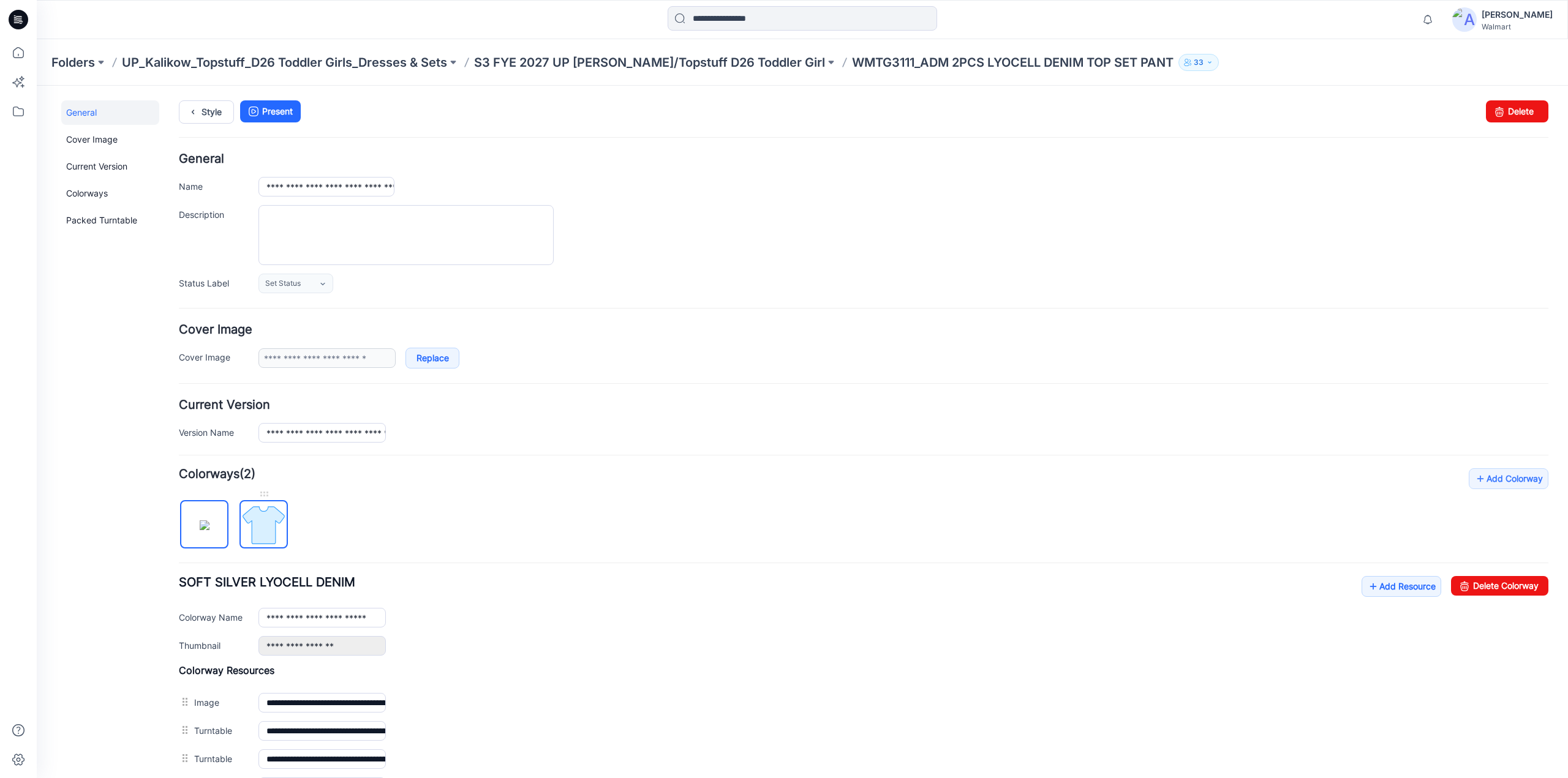
click at [269, 531] on img at bounding box center [264, 525] width 46 height 46
type input "**********"
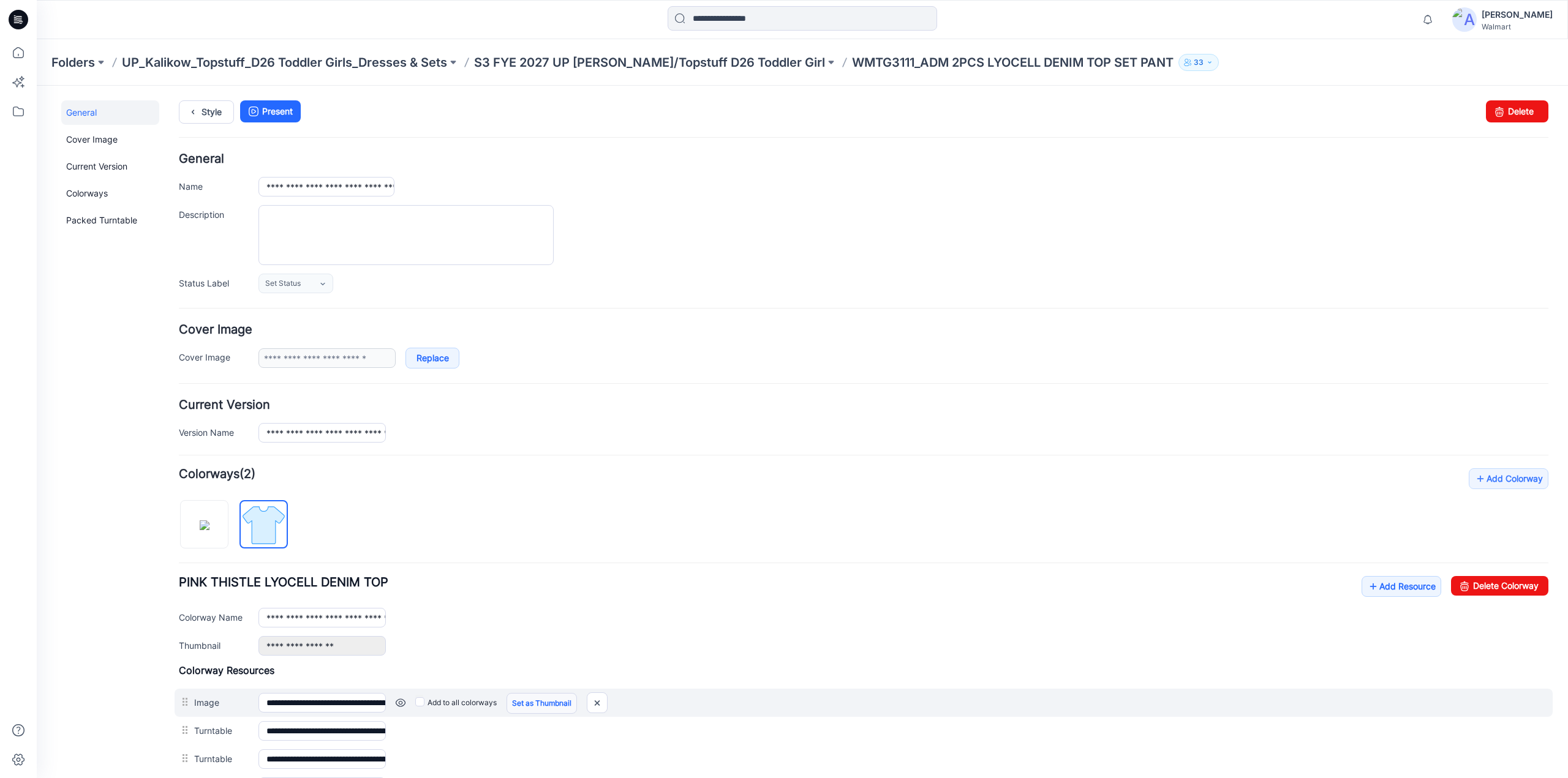
click at [527, 702] on link "Set as Thumbnail" at bounding box center [542, 703] width 70 height 21
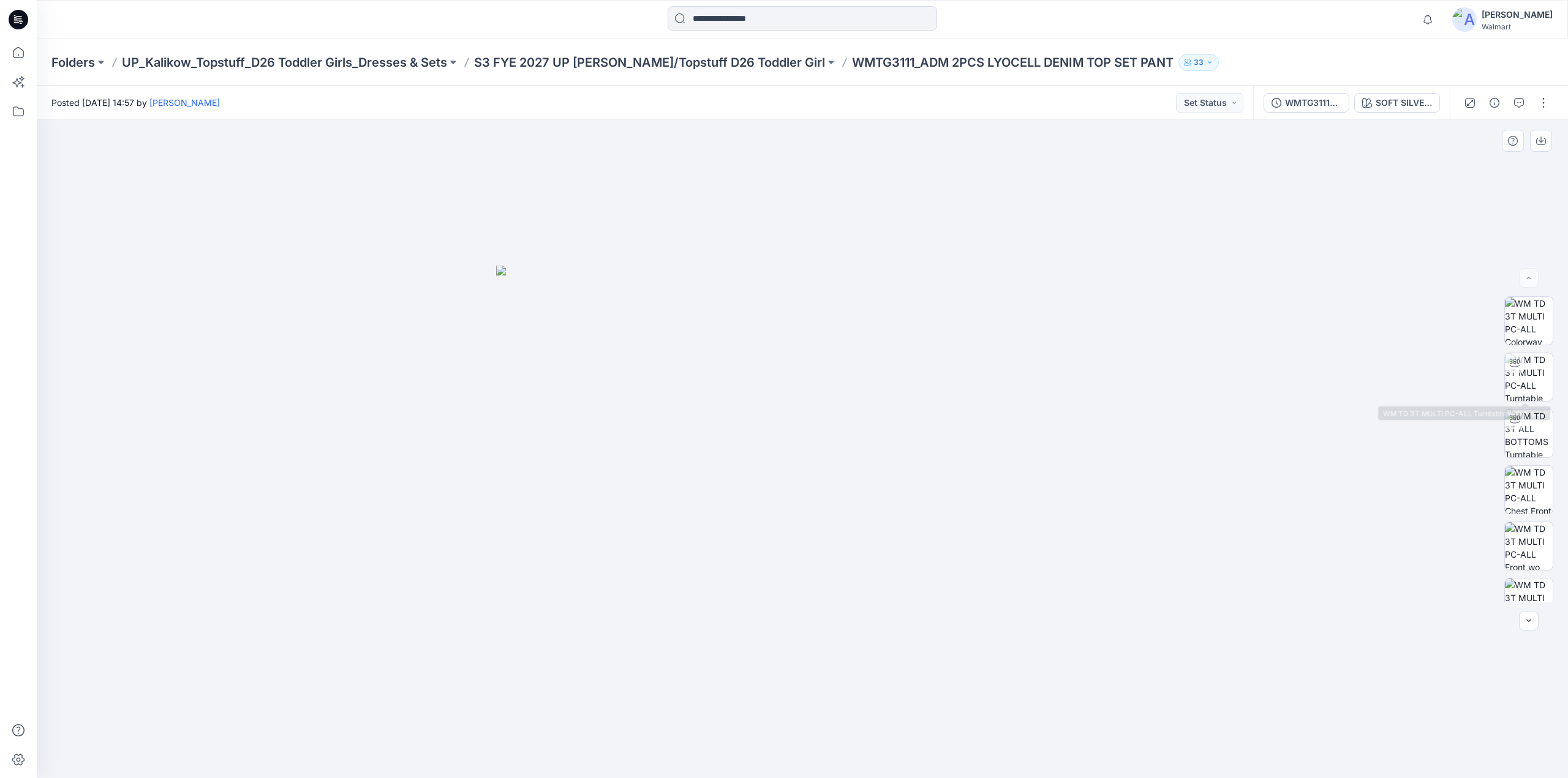
scroll to position [644, 0]
click at [1539, 99] on button "button" at bounding box center [1544, 103] width 20 height 20
click at [1467, 163] on p "Edit" at bounding box center [1465, 165] width 16 height 13
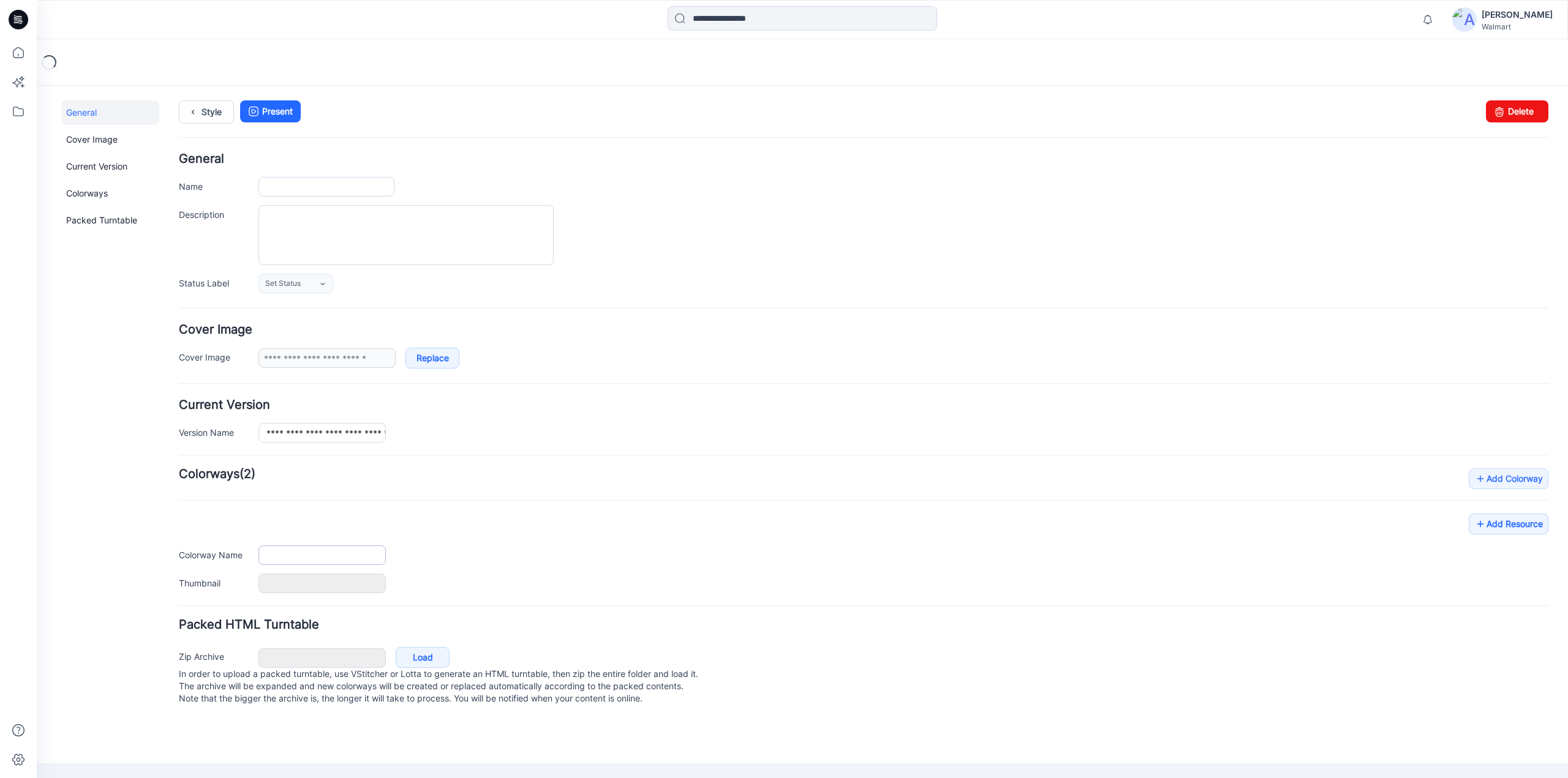
type input "**********"
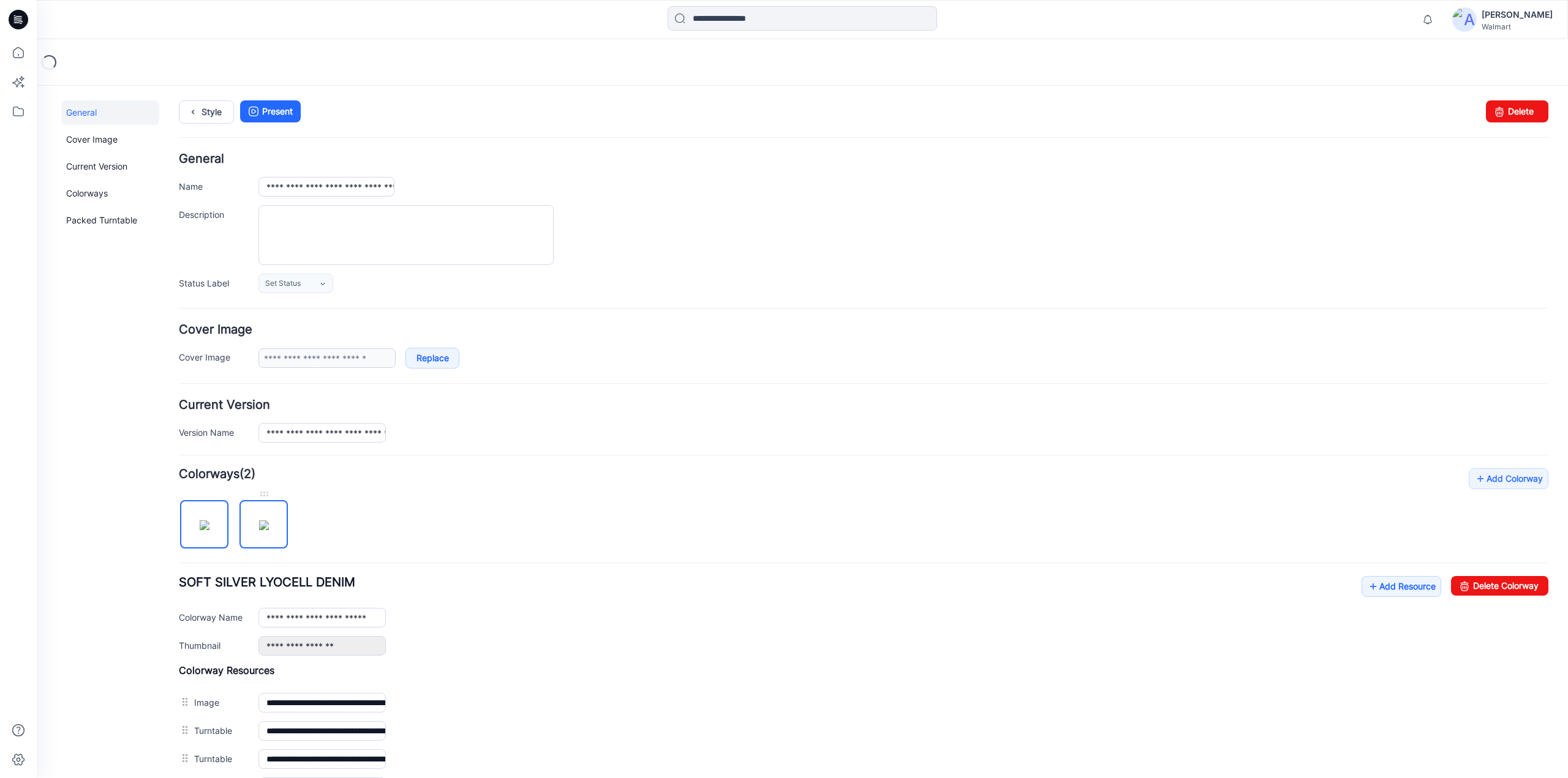
click at [269, 526] on img at bounding box center [264, 526] width 10 height 10
type input "**********"
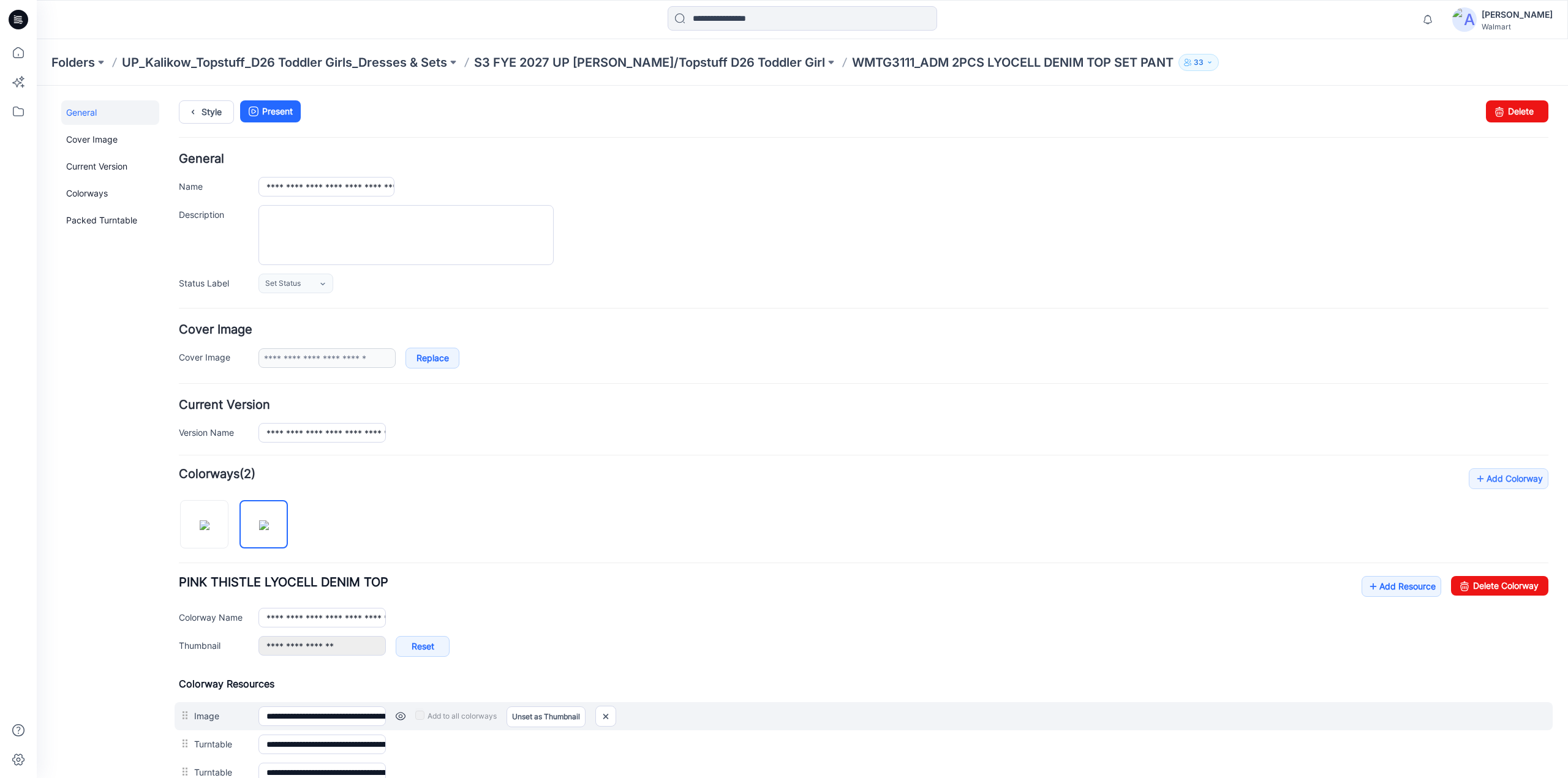
click at [399, 712] on link at bounding box center [401, 716] width 10 height 10
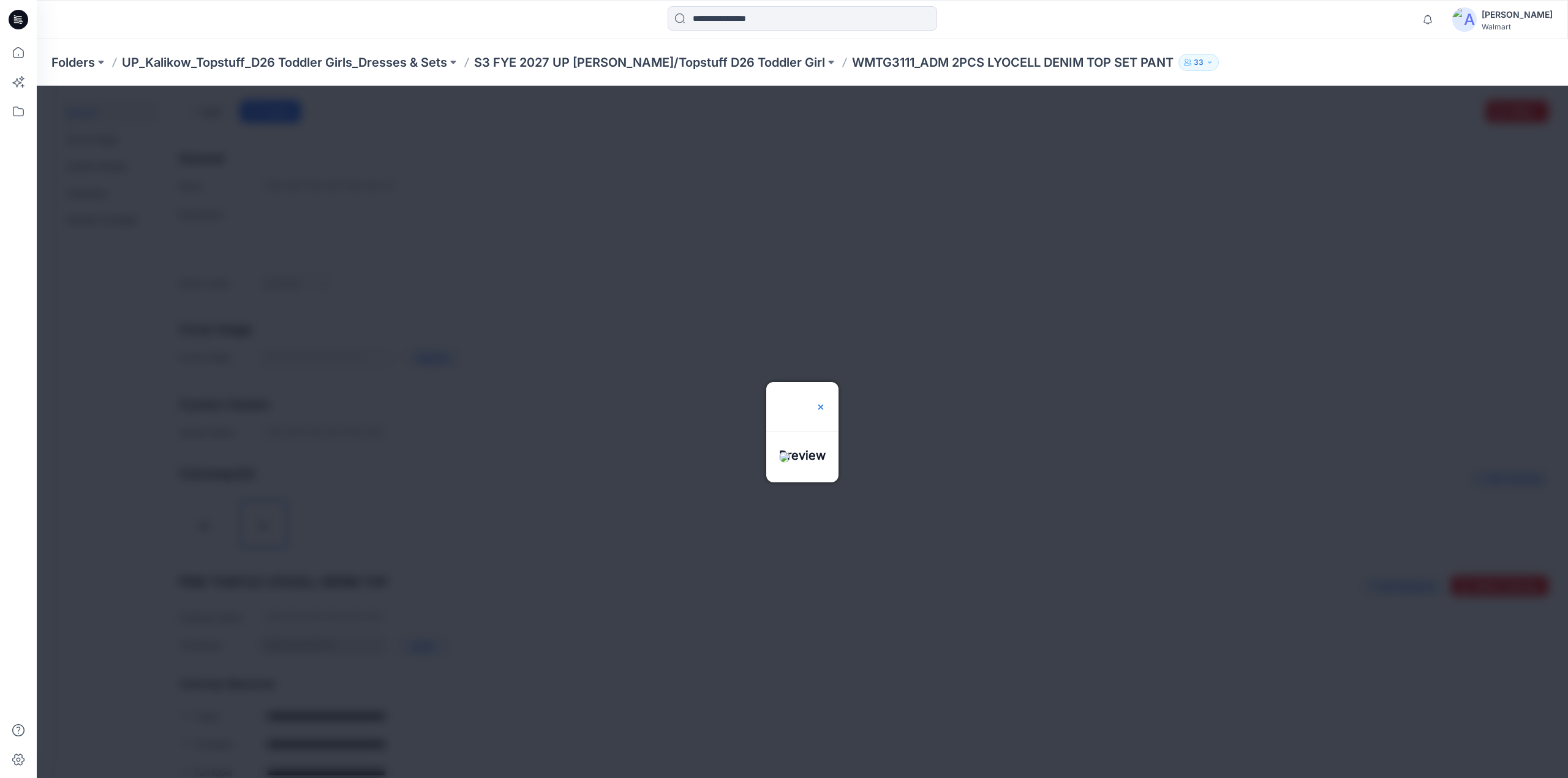
click at [826, 402] on img at bounding box center [821, 407] width 10 height 10
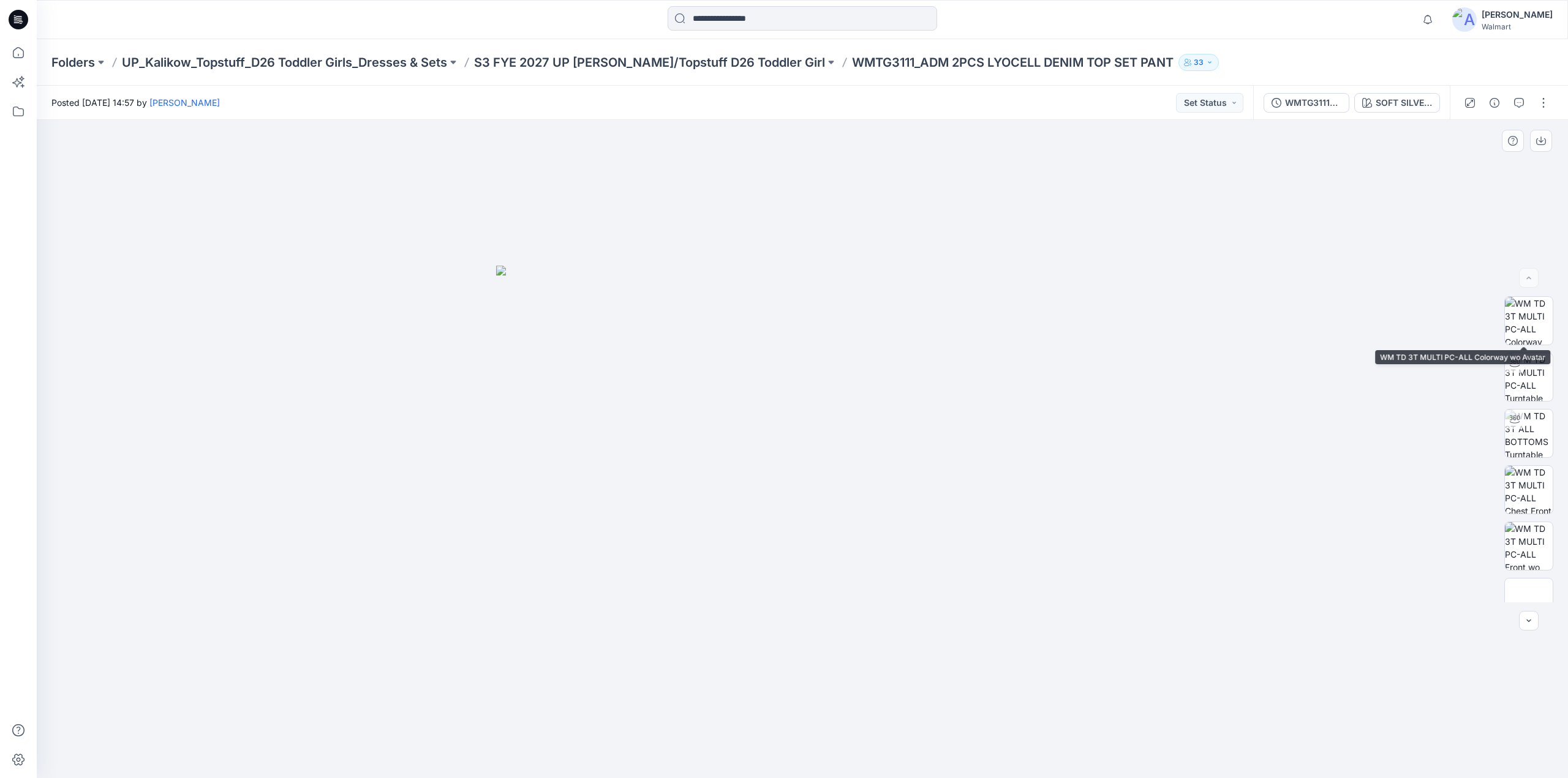
scroll to position [644, 0]
click at [1538, 105] on button "button" at bounding box center [1544, 103] width 20 height 20
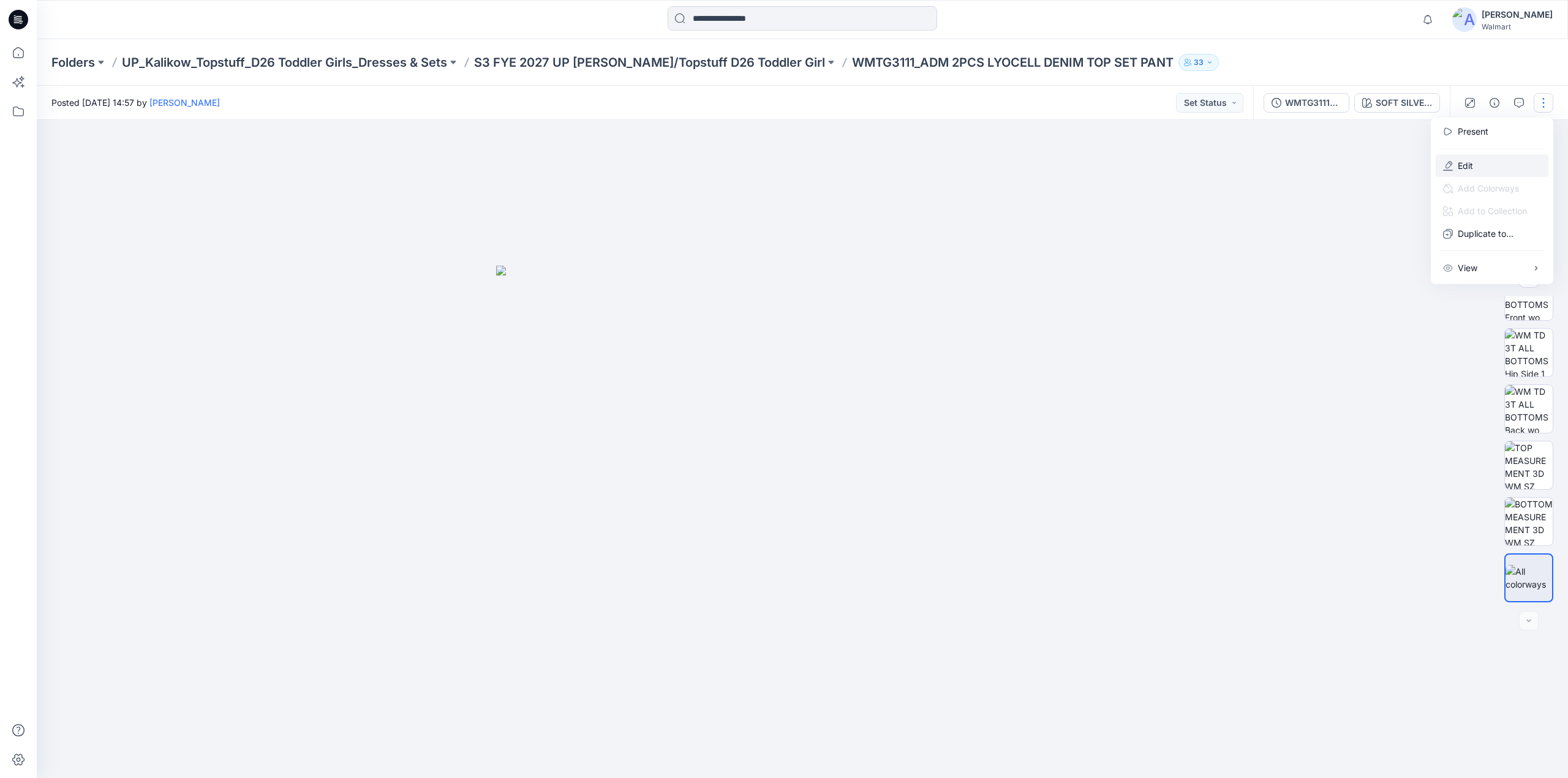
click at [1478, 165] on button "Edit" at bounding box center [1492, 165] width 113 height 22
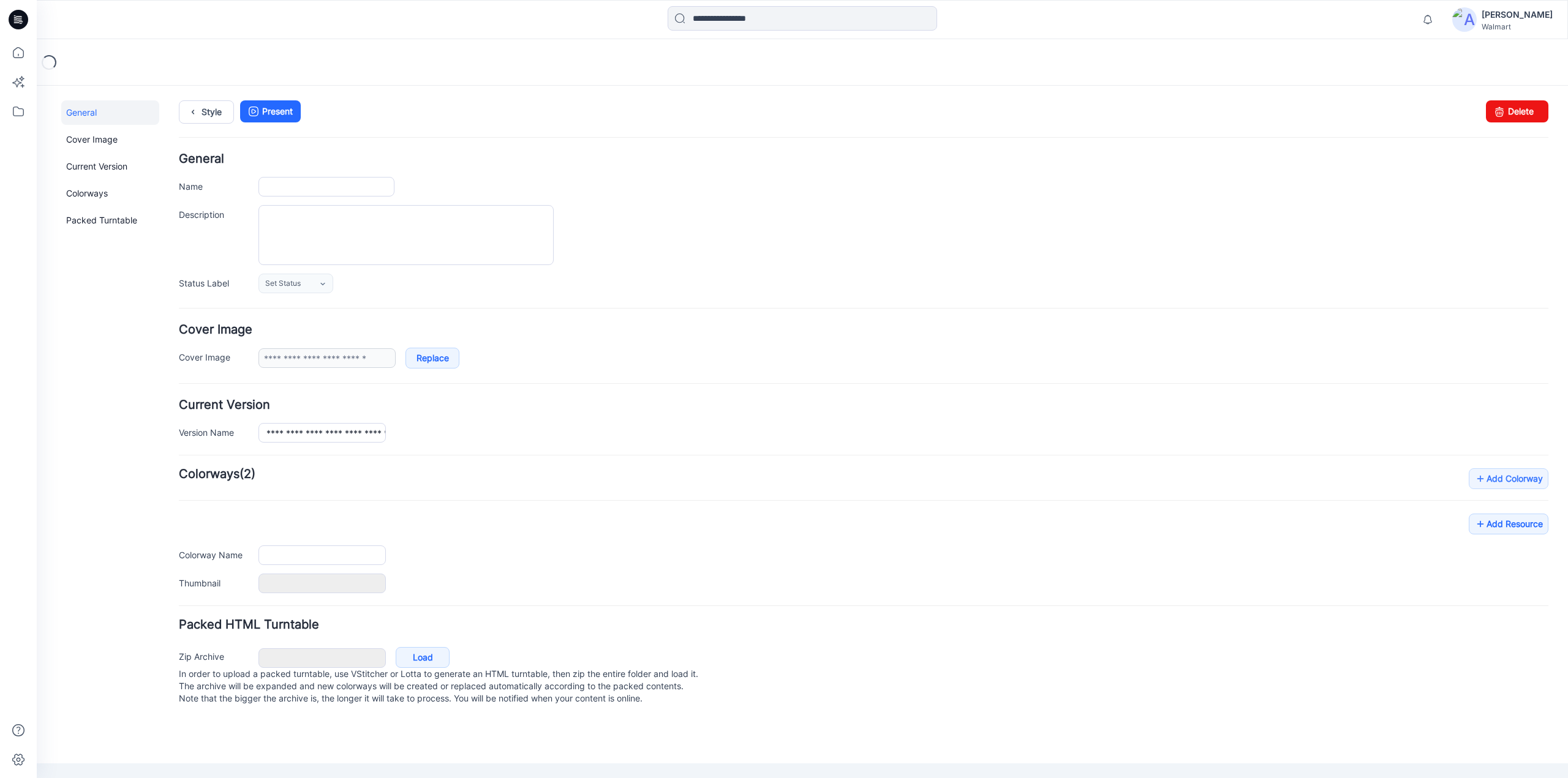
type input "**********"
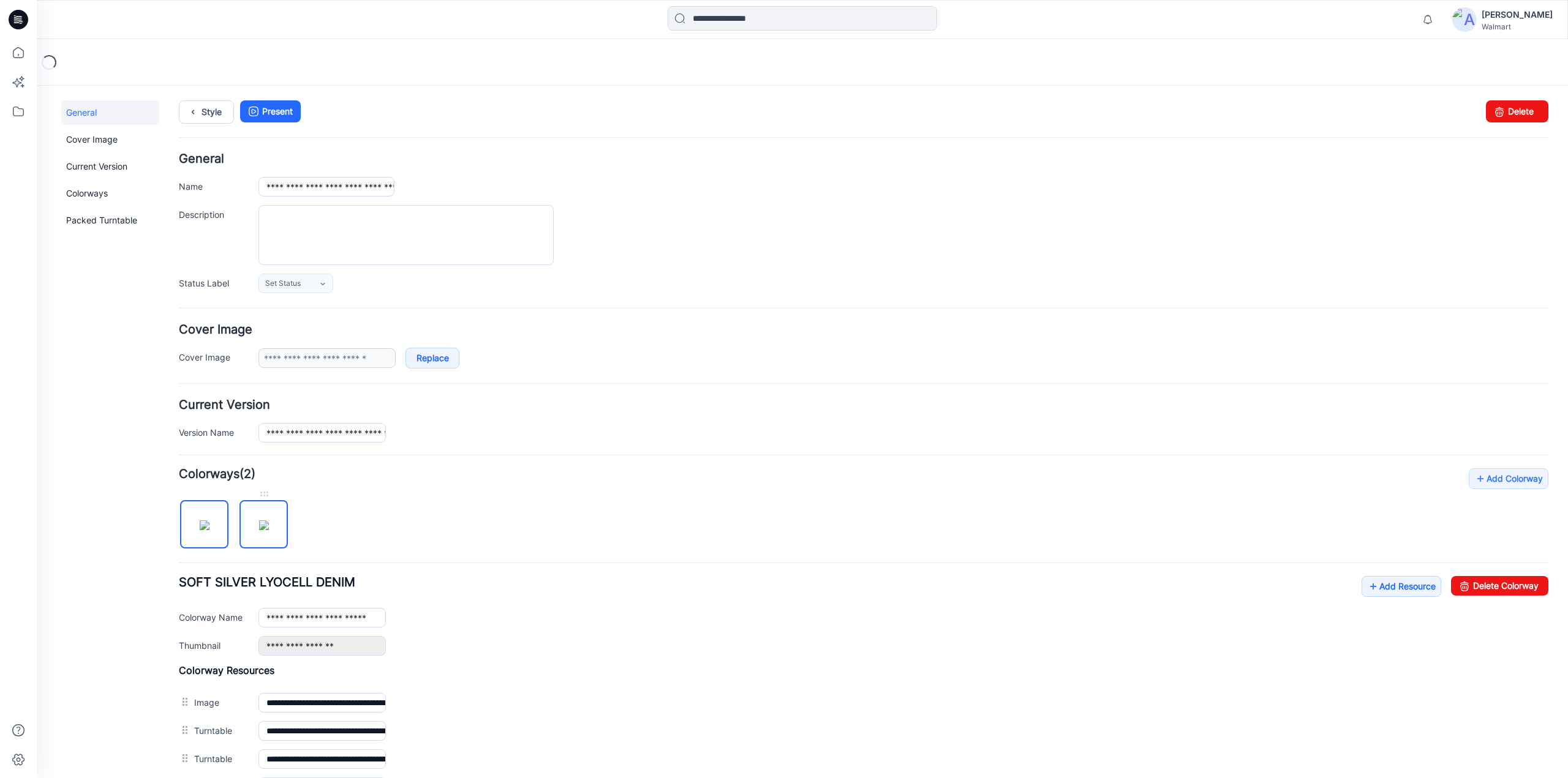
click at [259, 521] on img at bounding box center [264, 526] width 10 height 10
type input "**********"
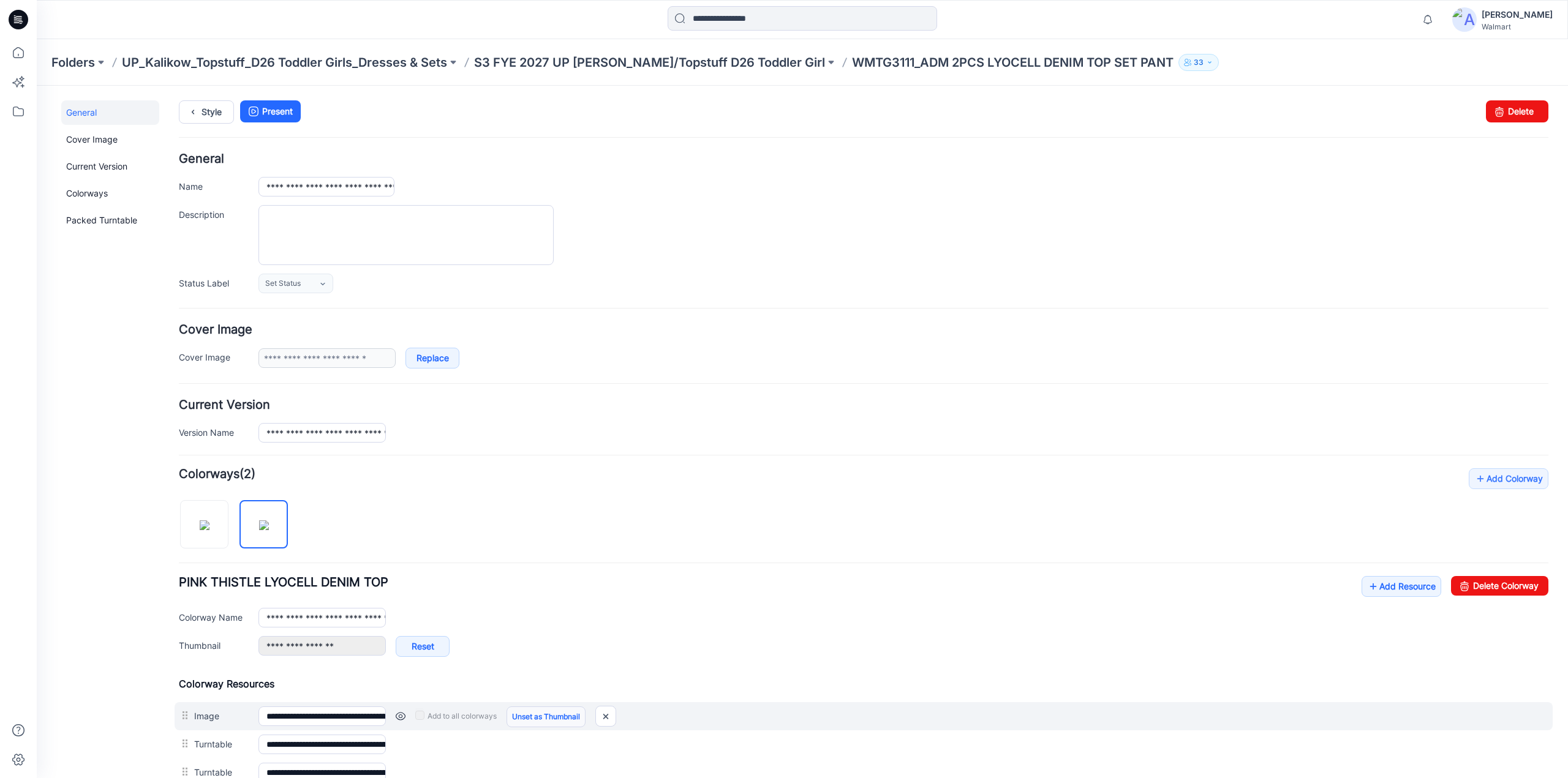
click at [516, 712] on link "Unset as Thumbnail" at bounding box center [546, 717] width 79 height 21
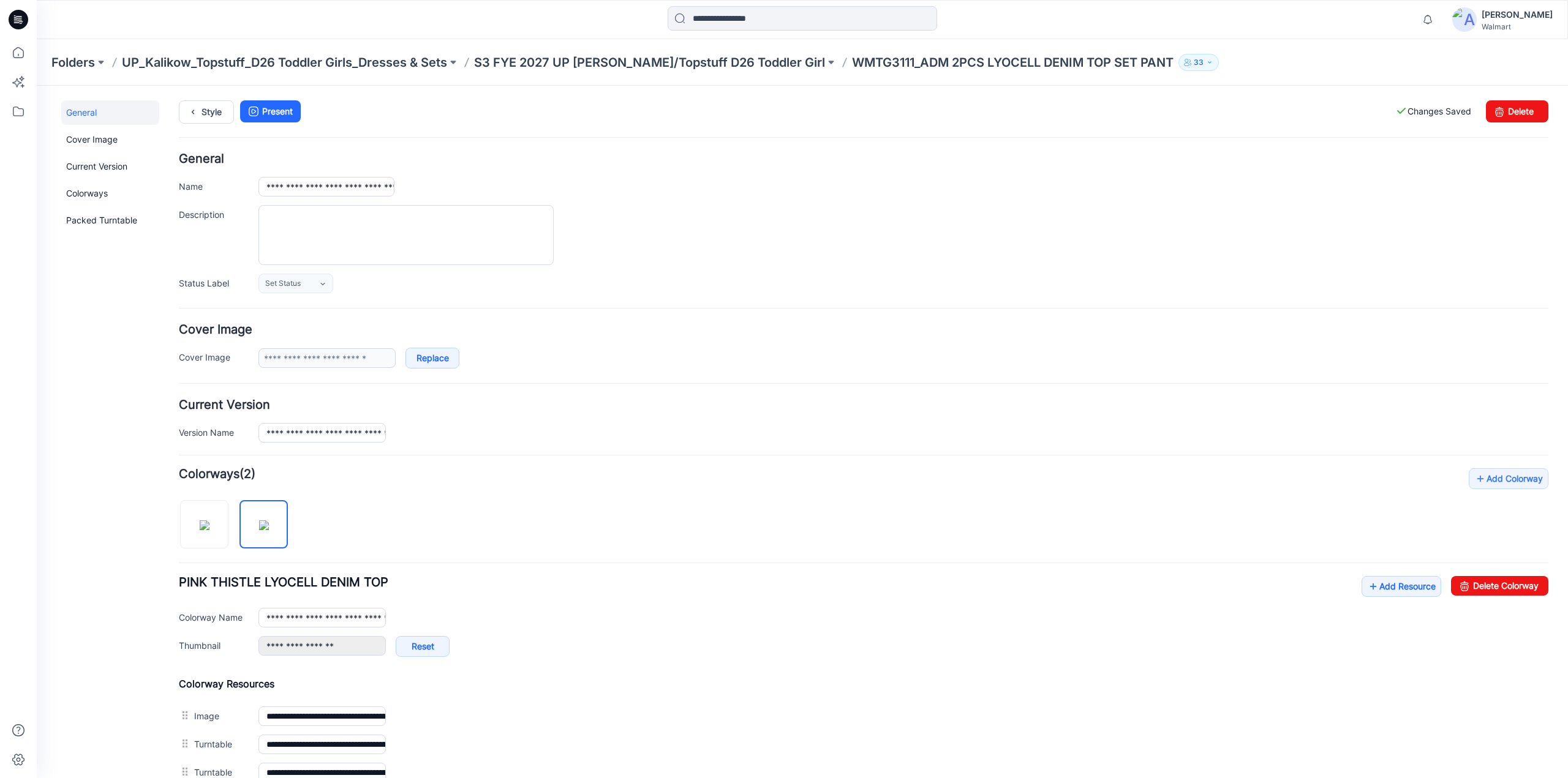
scroll to position [478, 0]
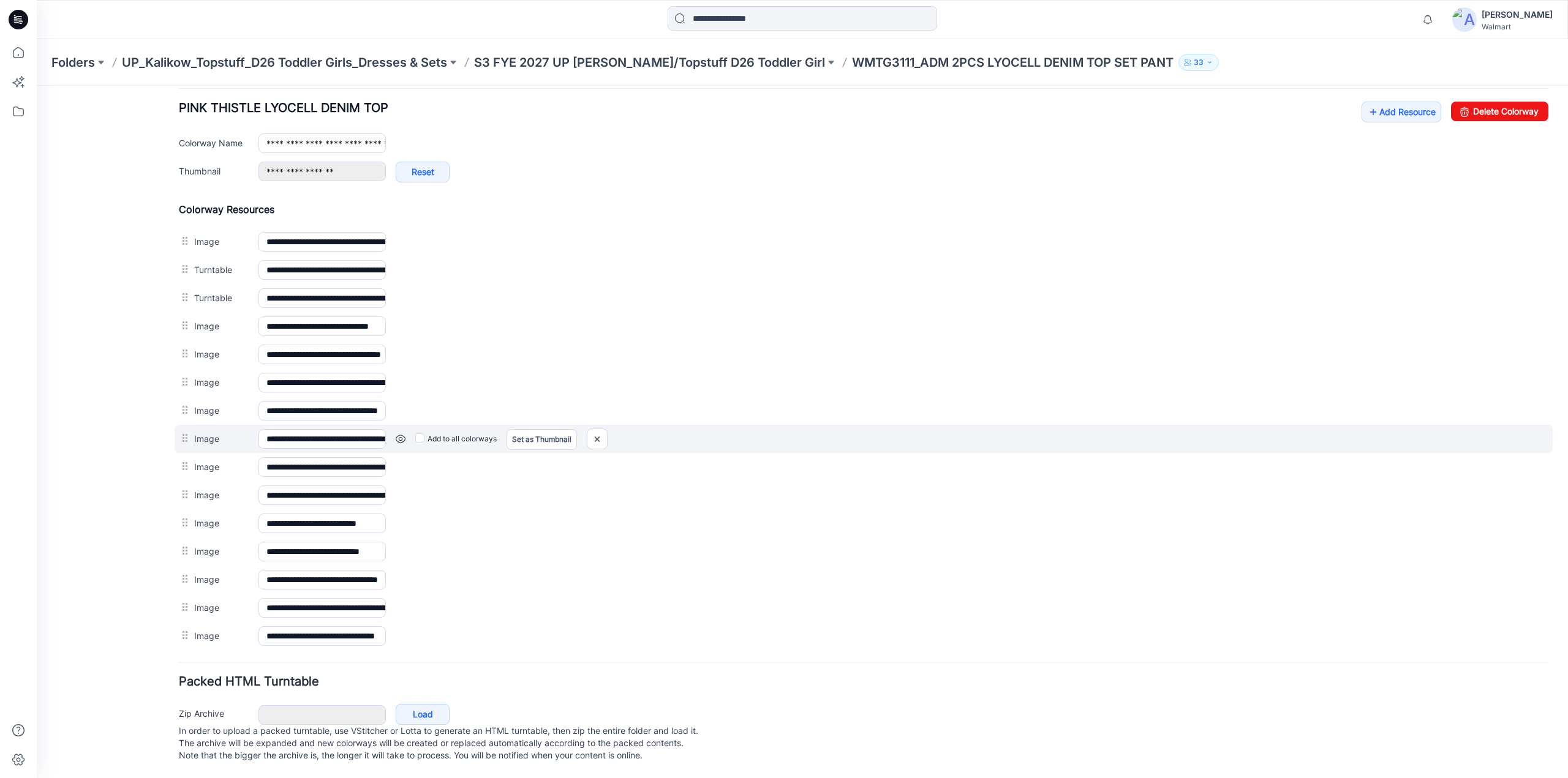
click at [397, 434] on link at bounding box center [401, 439] width 10 height 10
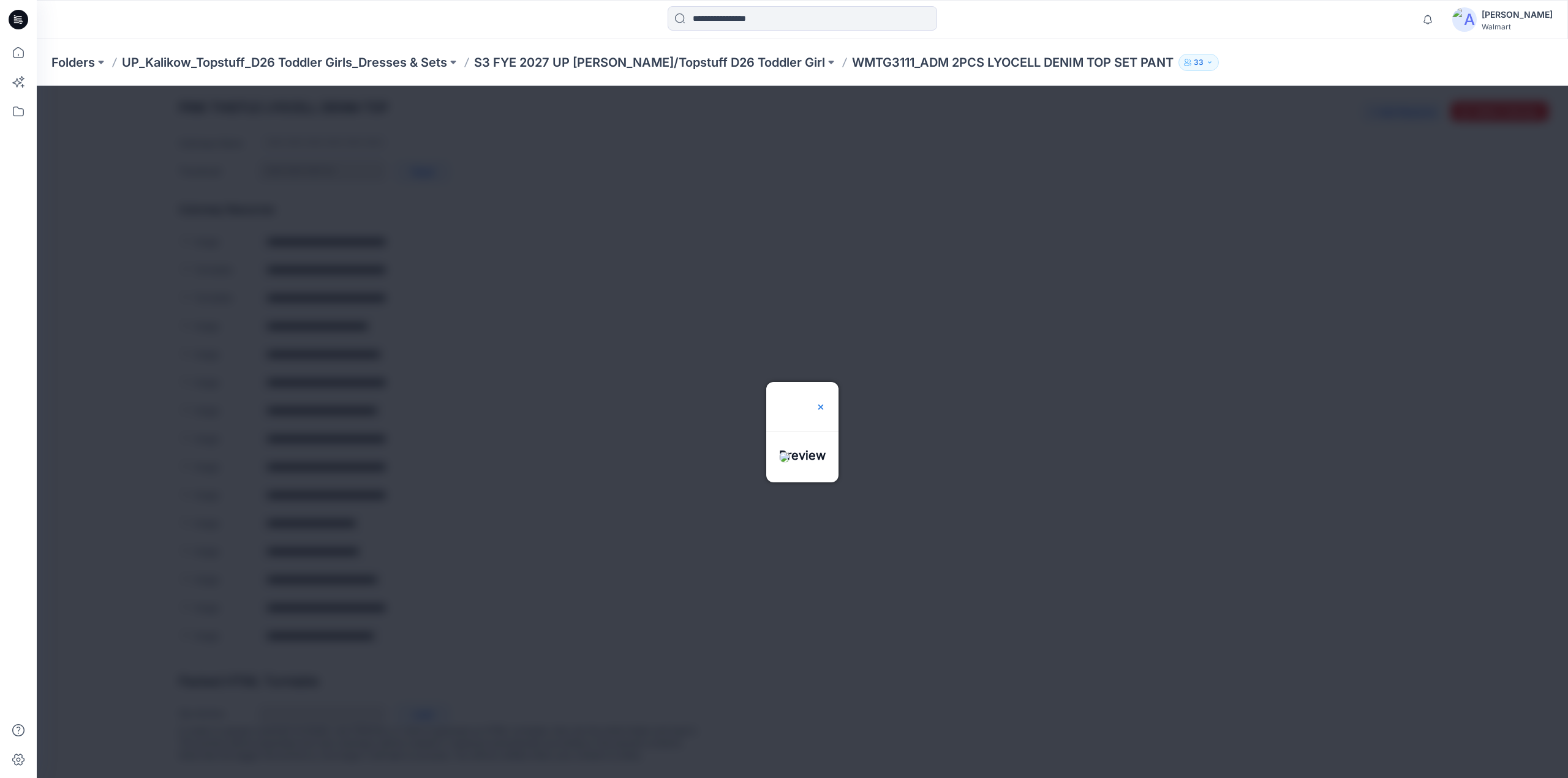
click at [826, 402] on img at bounding box center [821, 407] width 10 height 10
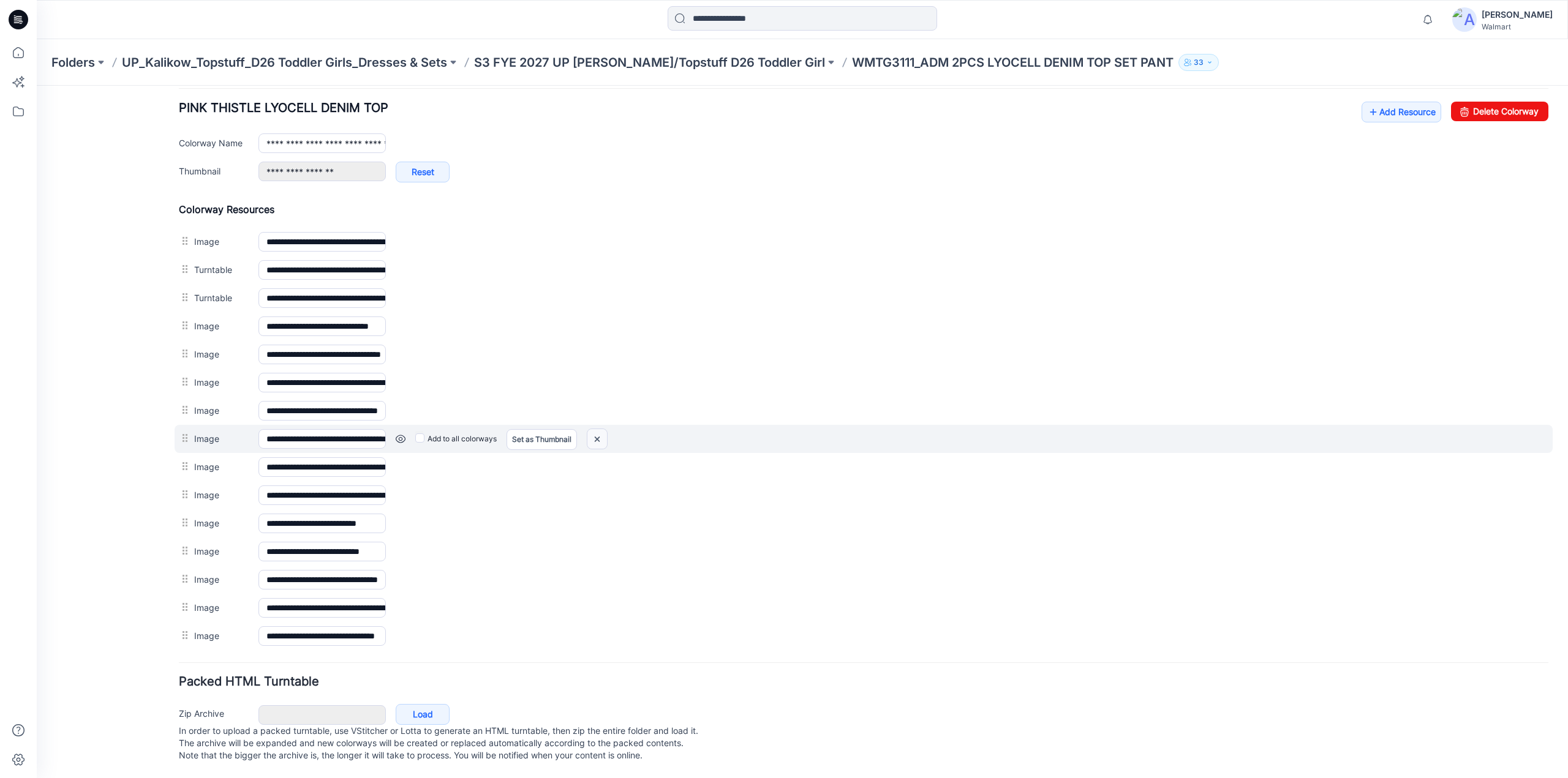
click at [601, 429] on img at bounding box center [597, 439] width 20 height 21
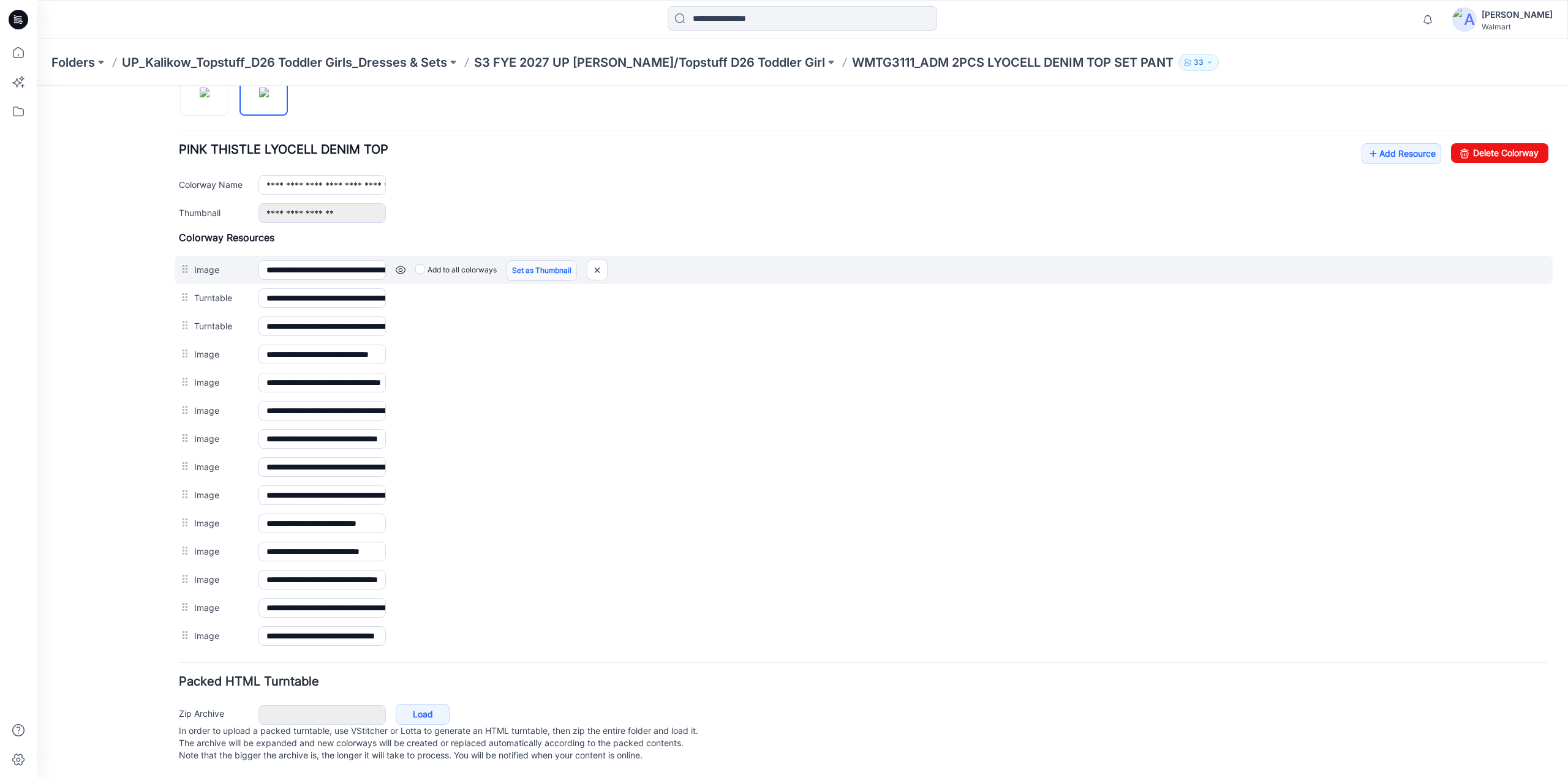
scroll to position [436, 0]
click at [533, 262] on link "Set as Thumbnail" at bounding box center [542, 271] width 70 height 21
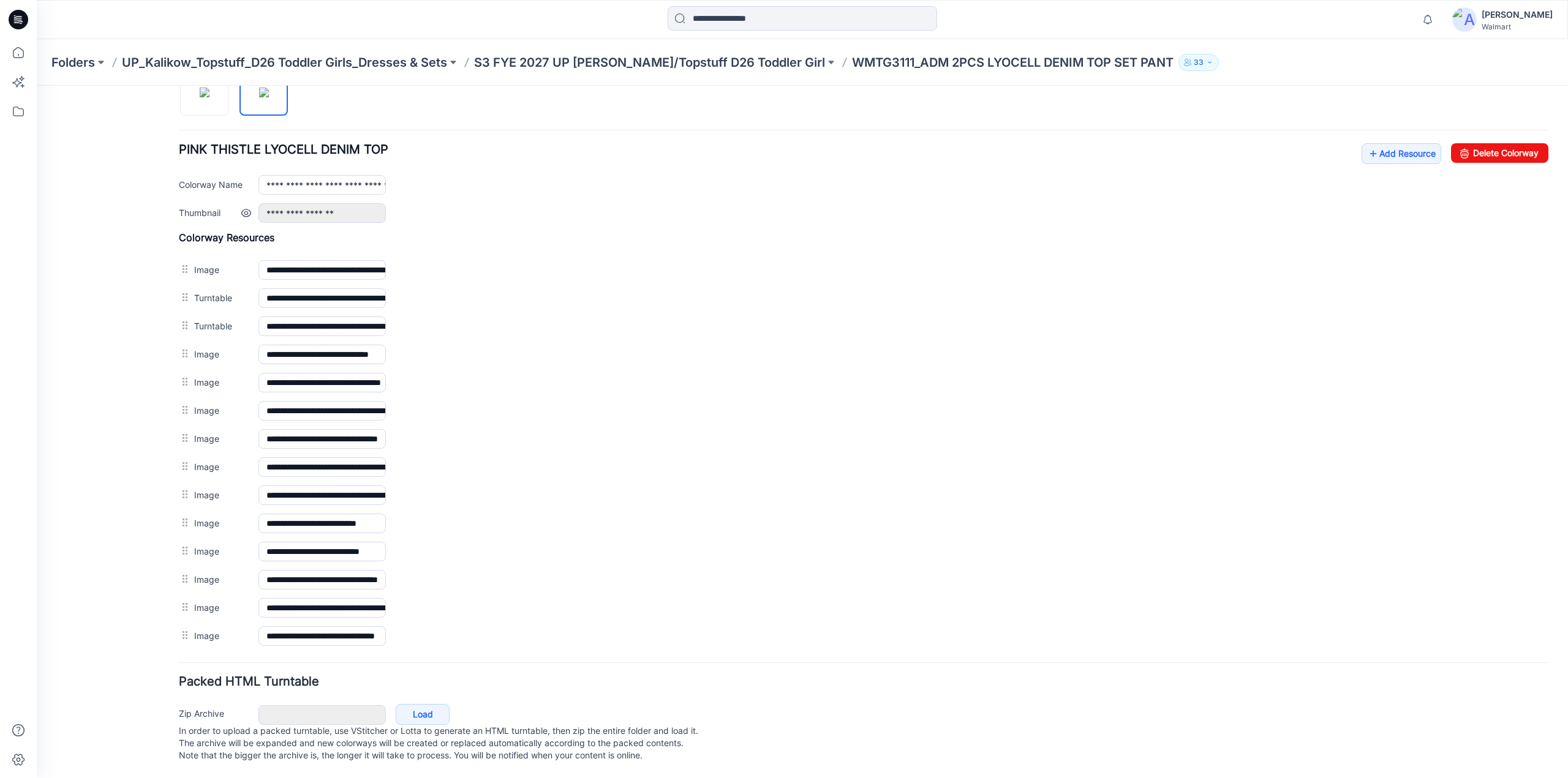
scroll to position [0, 0]
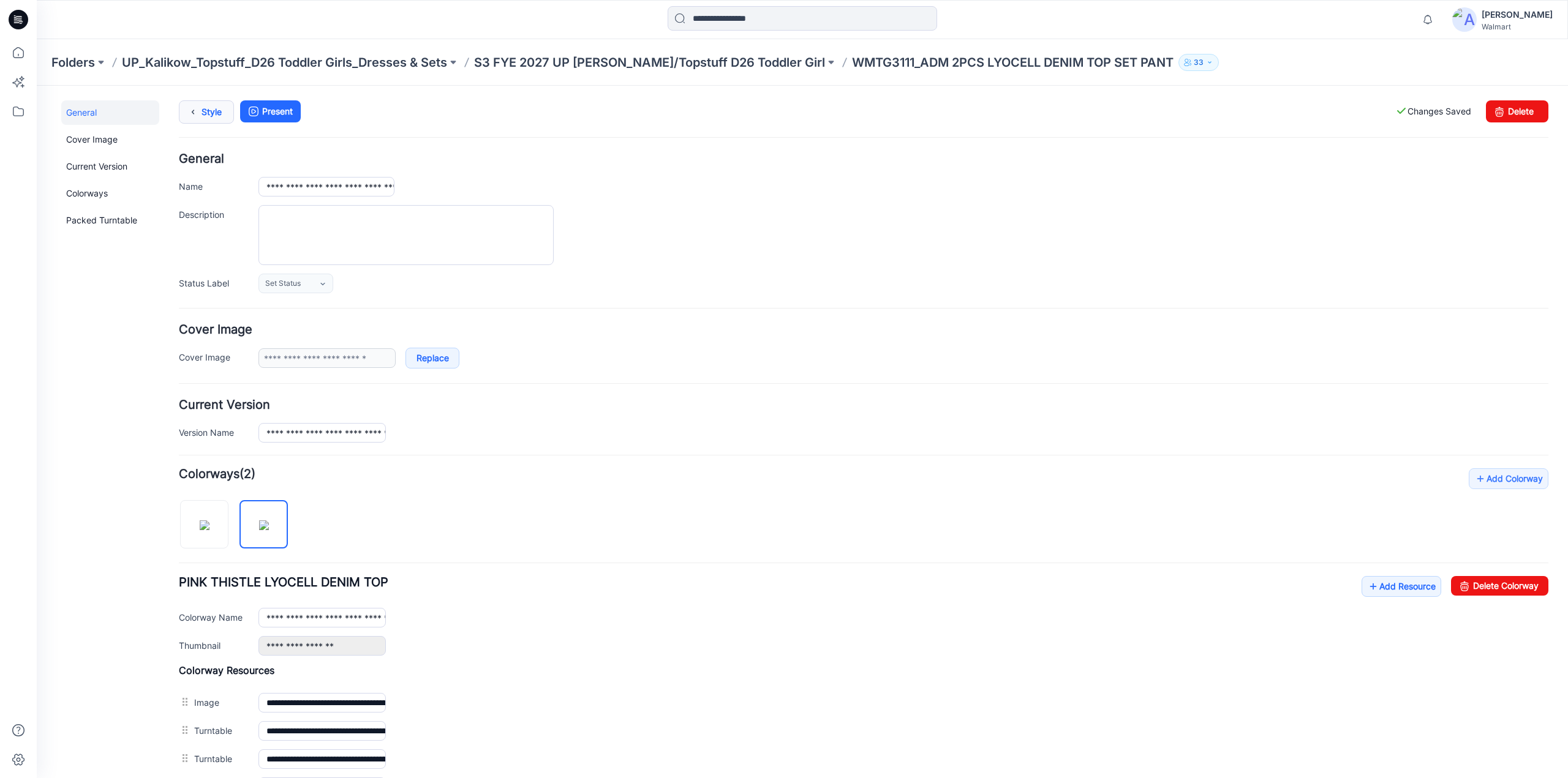
click at [212, 113] on link "Style" at bounding box center [206, 112] width 55 height 23
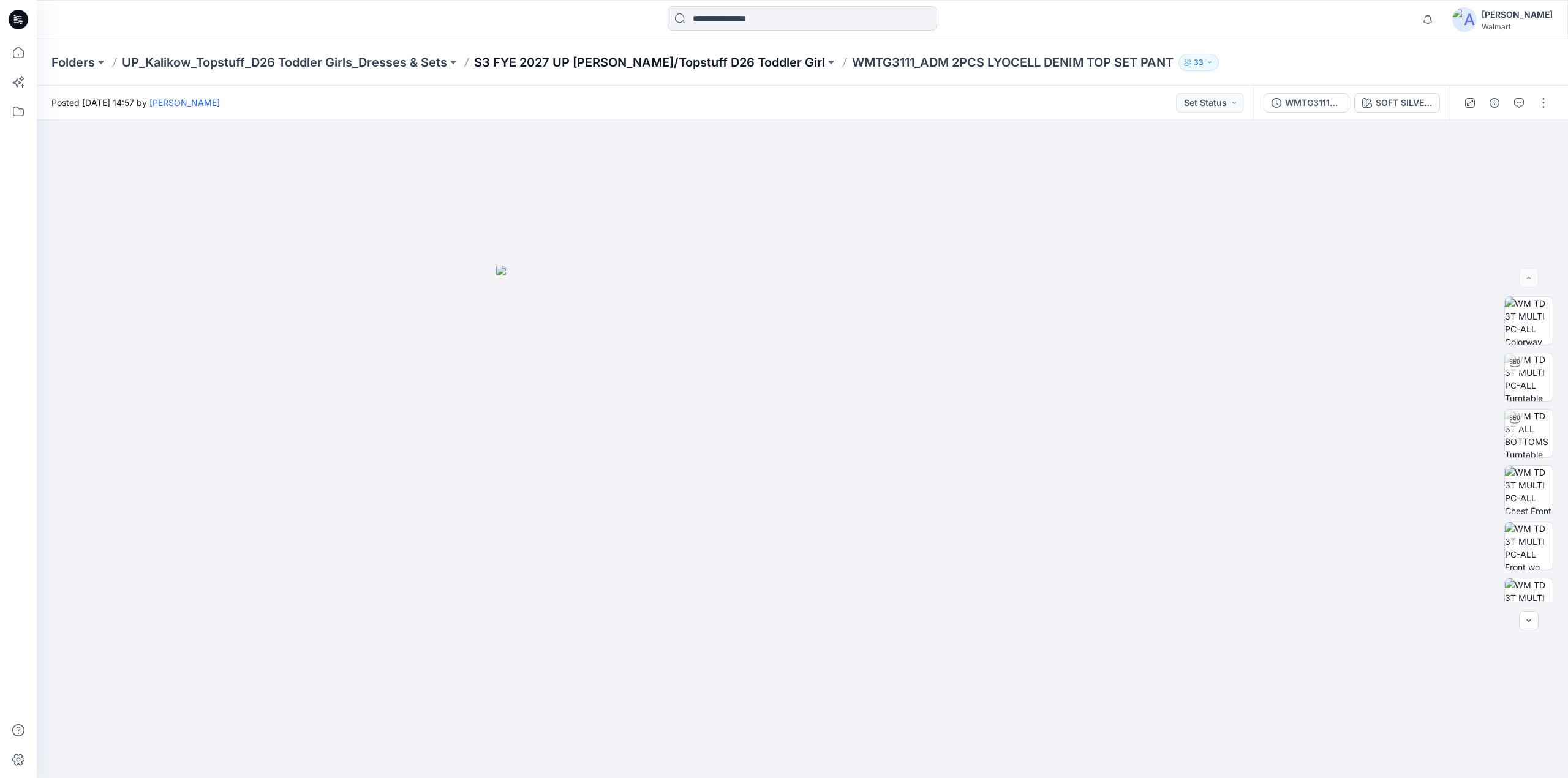
click at [730, 55] on p "S3 FYE 2027 UP [PERSON_NAME]/Topstuff D26 Toddler Girl" at bounding box center [650, 63] width 351 height 17
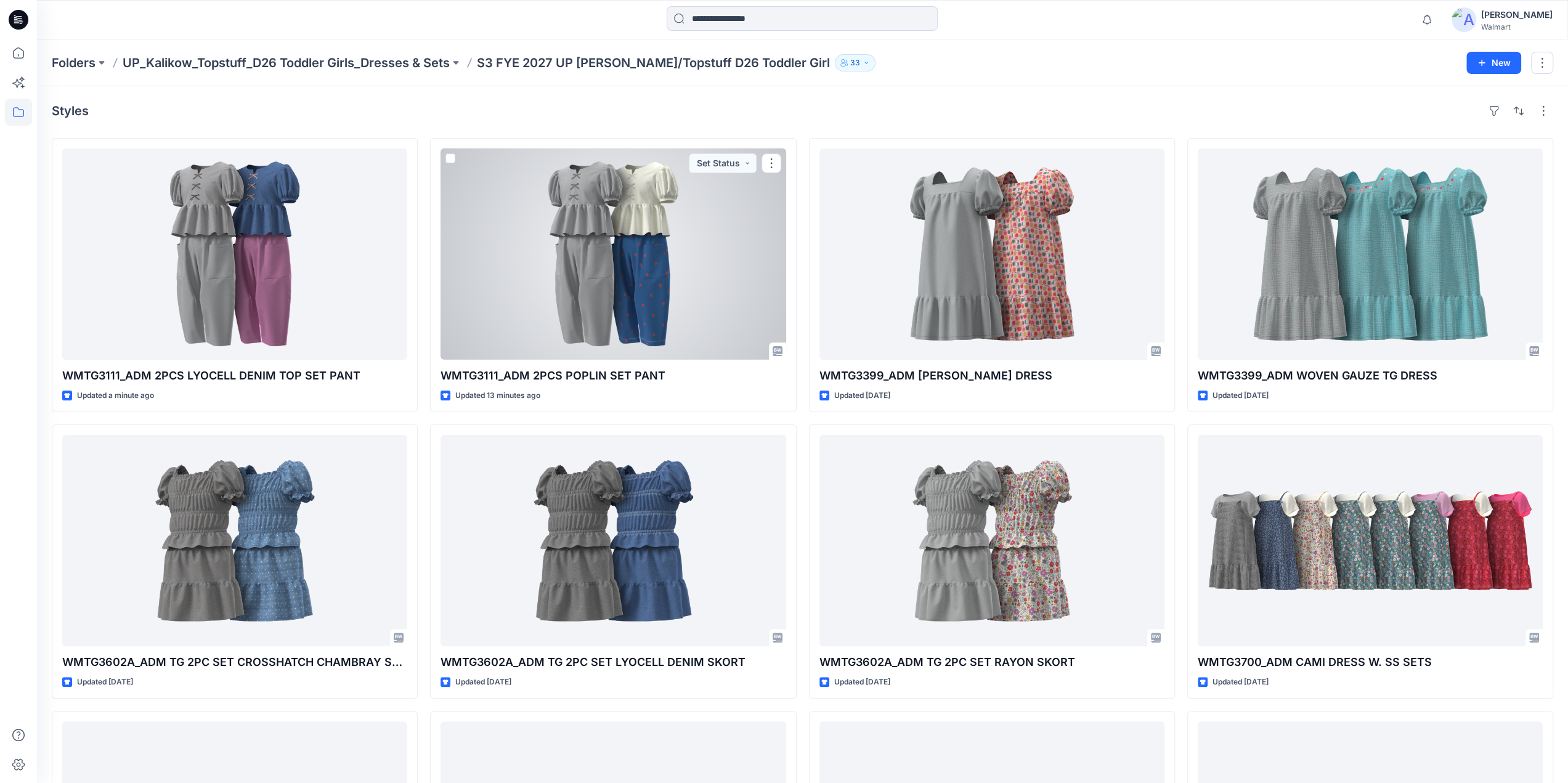
click at [614, 252] on div at bounding box center [613, 254] width 345 height 211
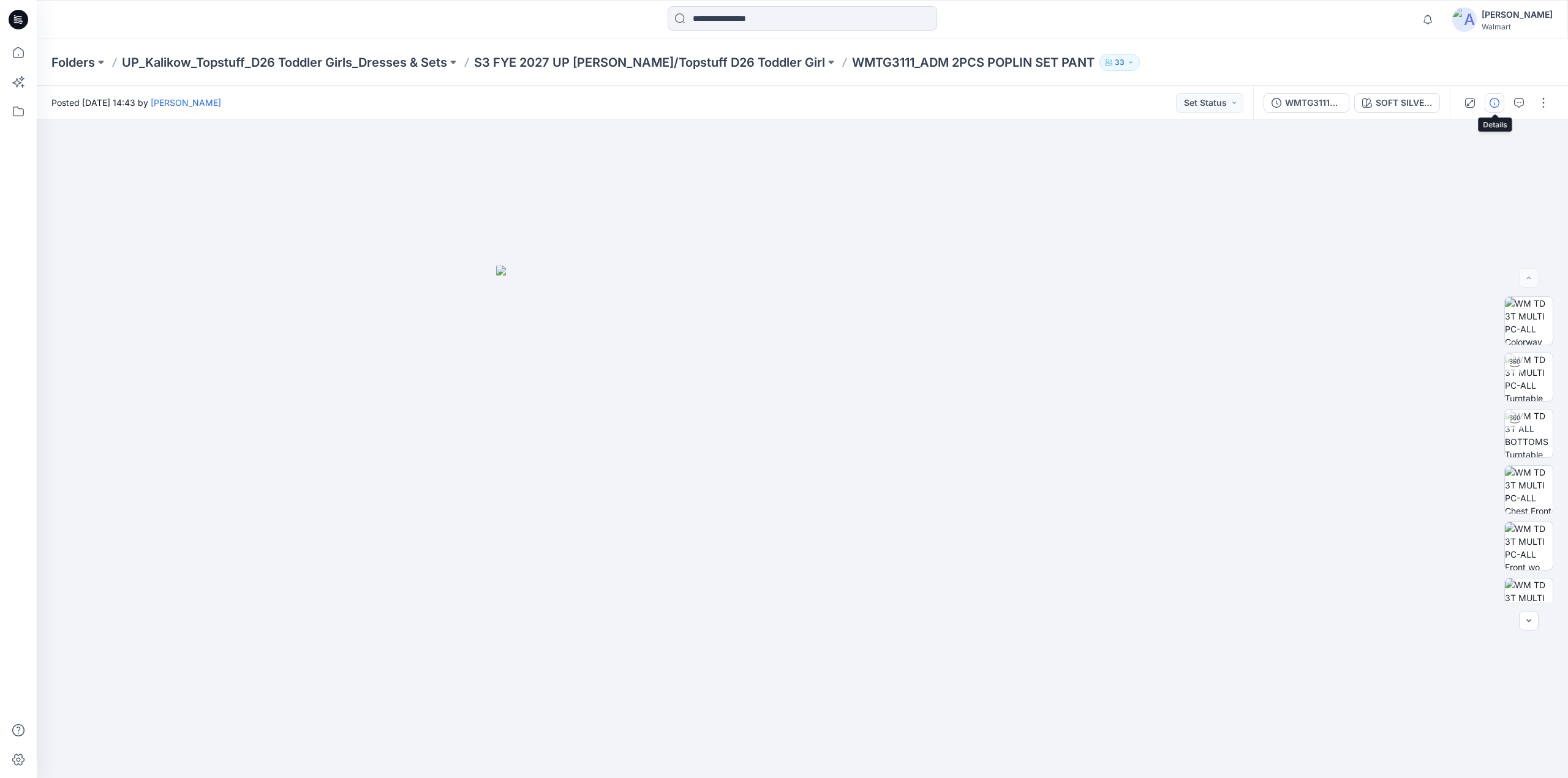
click at [1496, 107] on icon "button" at bounding box center [1495, 103] width 10 height 10
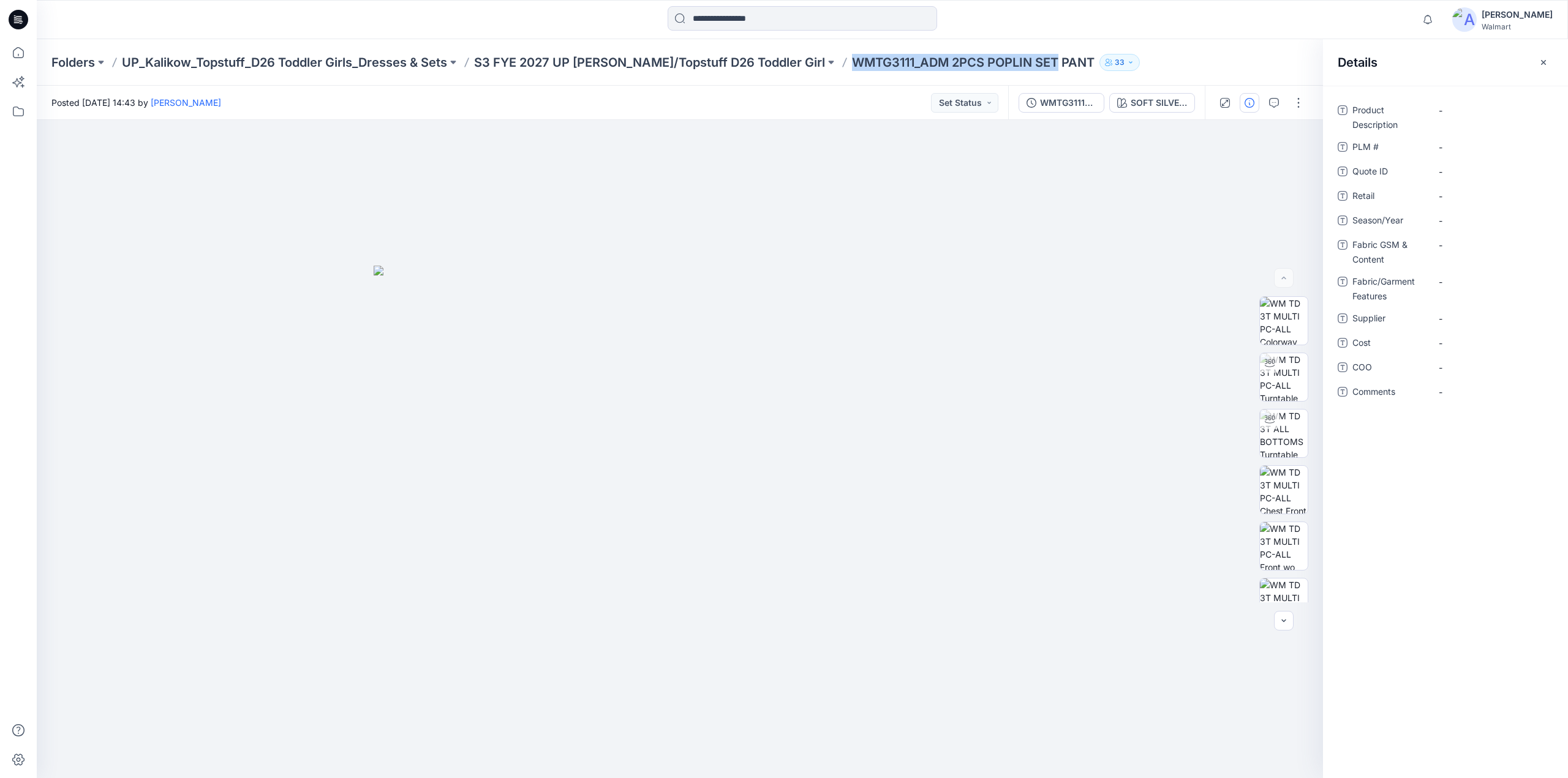
drag, startPoint x: 800, startPoint y: 73, endPoint x: 1012, endPoint y: 76, distance: 212.0
click at [1012, 76] on div "Folders UP_Kalikow_Topstuff_D26 Toddler Girls_Dresses & Sets S3 FYE 2027 UP [PE…" at bounding box center [802, 62] width 1531 height 47
click at [914, 88] on div "Posted [DATE] 14:43 by [PERSON_NAME] Set Status" at bounding box center [522, 103] width 972 height 34
drag, startPoint x: 905, startPoint y: 70, endPoint x: 1054, endPoint y: 71, distance: 149.0
click at [1054, 71] on div "Folders UP_Kalikow_Topstuff_D26 Toddler Girls_Dresses & Sets S3 FYE 2027 UP [PE…" at bounding box center [802, 62] width 1531 height 47
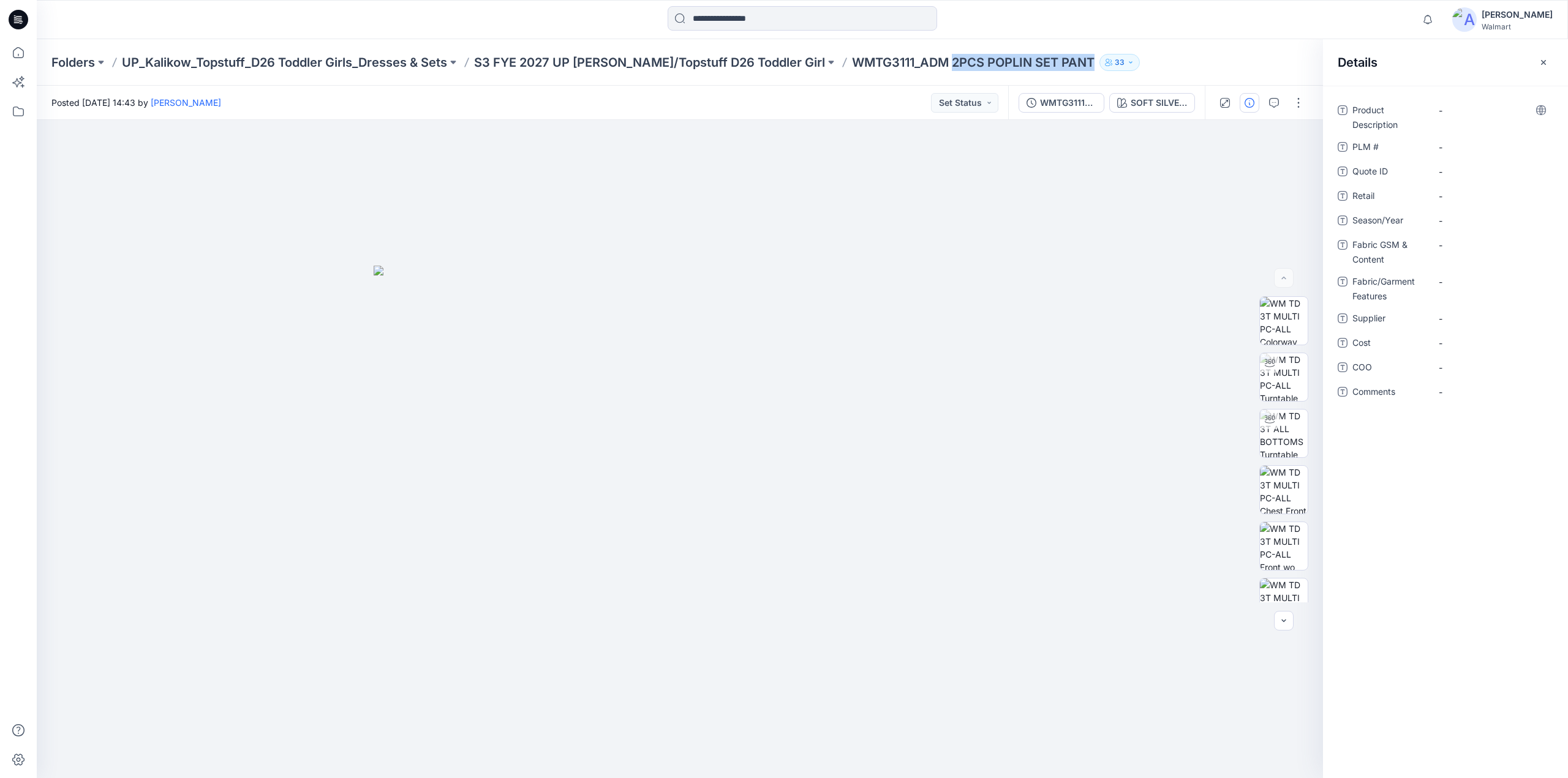
copy div "2PCS POPLIN SET PANT 33"
click at [1465, 104] on Description "-" at bounding box center [1492, 111] width 106 height 13
type textarea "**********"
drag, startPoint x: 803, startPoint y: 70, endPoint x: 866, endPoint y: 68, distance: 63.0
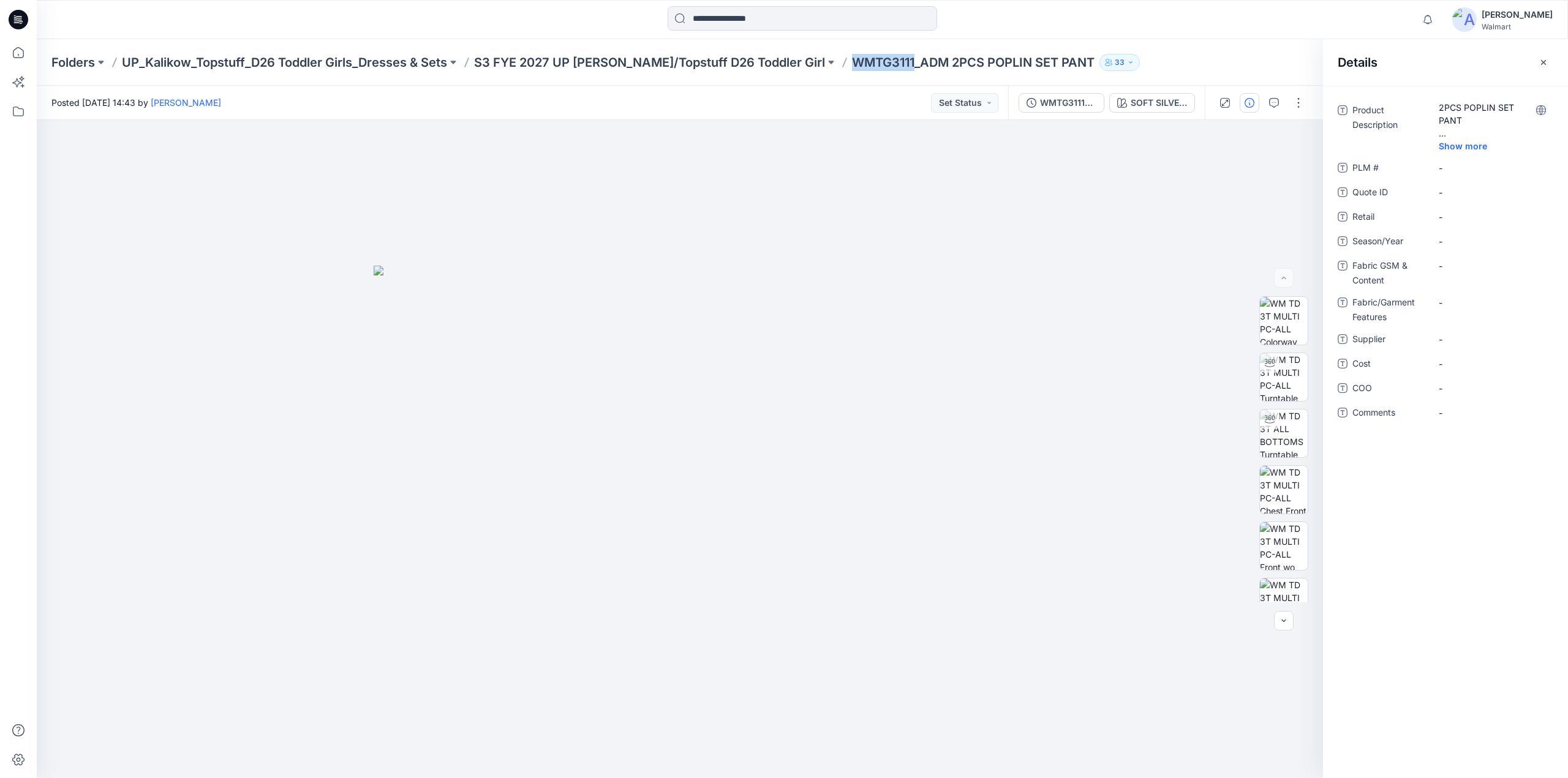
click at [866, 68] on div "Folders UP_Kalikow_Topstuff_D26 Toddler Girls_Dresses & Sets S3 FYE 2027 UP [PE…" at bounding box center [802, 62] width 1531 height 47
copy p "WMTG3111"
click at [1463, 162] on \ "-" at bounding box center [1492, 168] width 106 height 13
type textarea "********"
click at [1457, 196] on ID "-" at bounding box center [1492, 193] width 106 height 13
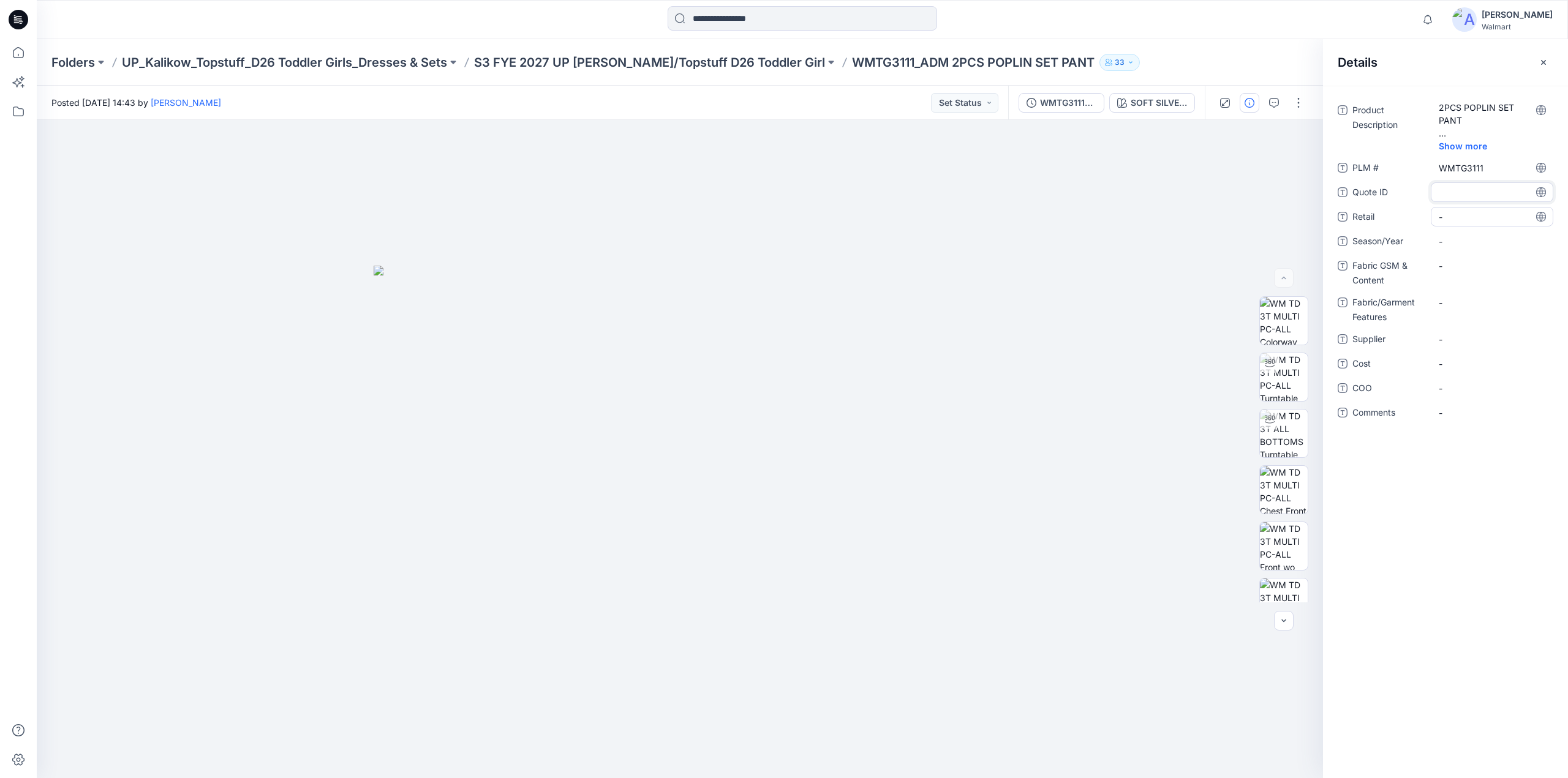
type textarea "********"
click at [1453, 219] on span "-" at bounding box center [1492, 217] width 106 height 13
type textarea "********"
drag, startPoint x: 474, startPoint y: 71, endPoint x: 550, endPoint y: 77, distance: 76.2
click at [550, 77] on div "Folders UP_Kalikow_Topstuff_D26 Toddler Girls_Dresses & Sets S3 FYE 2027 UP [PE…" at bounding box center [802, 62] width 1531 height 47
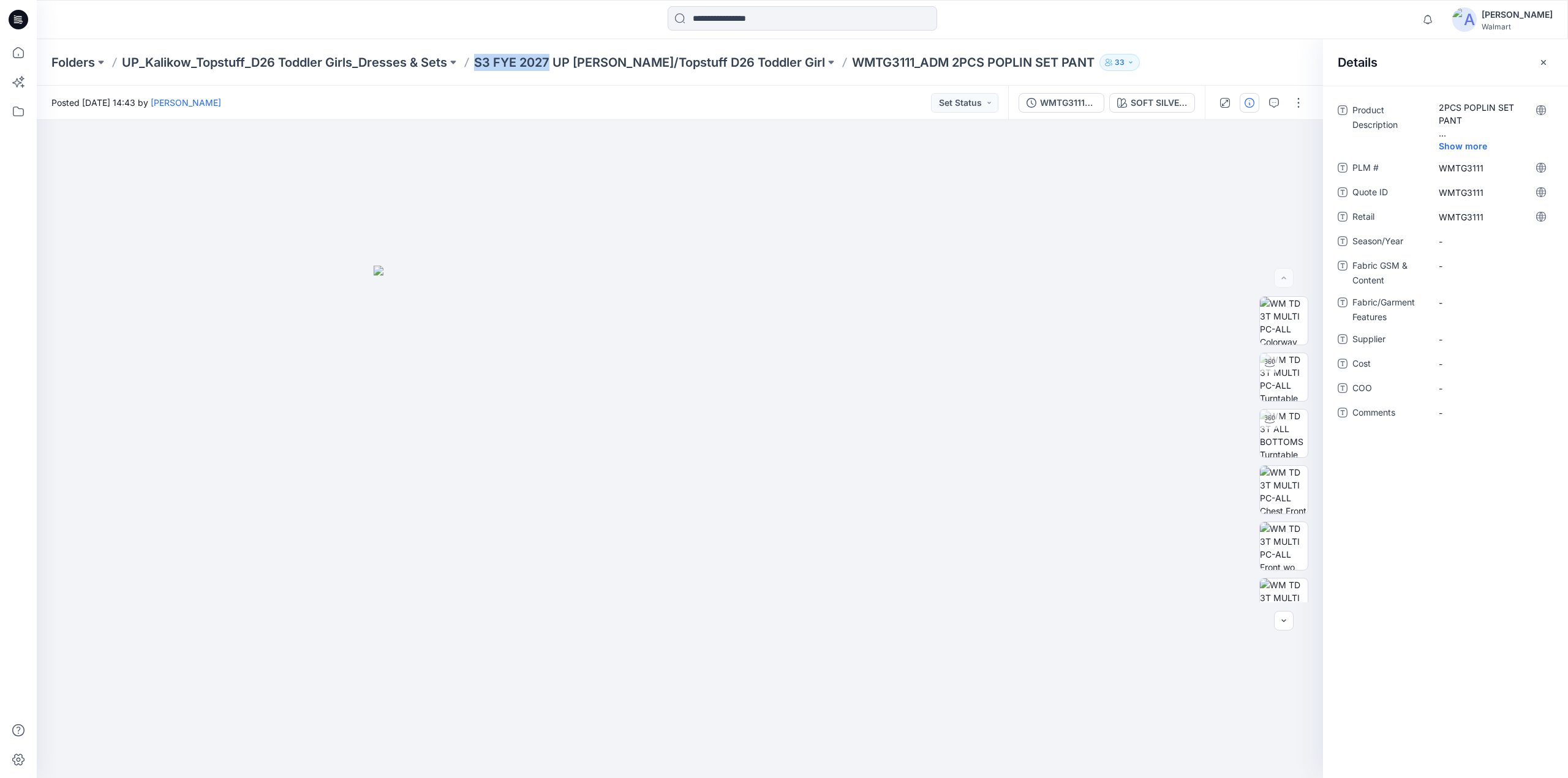
copy p "S3 FYE 2027"
click at [1453, 233] on div "-" at bounding box center [1492, 241] width 122 height 20
type textarea "**********"
click at [1464, 269] on Content "-" at bounding box center [1492, 266] width 106 height 13
type textarea "*********"
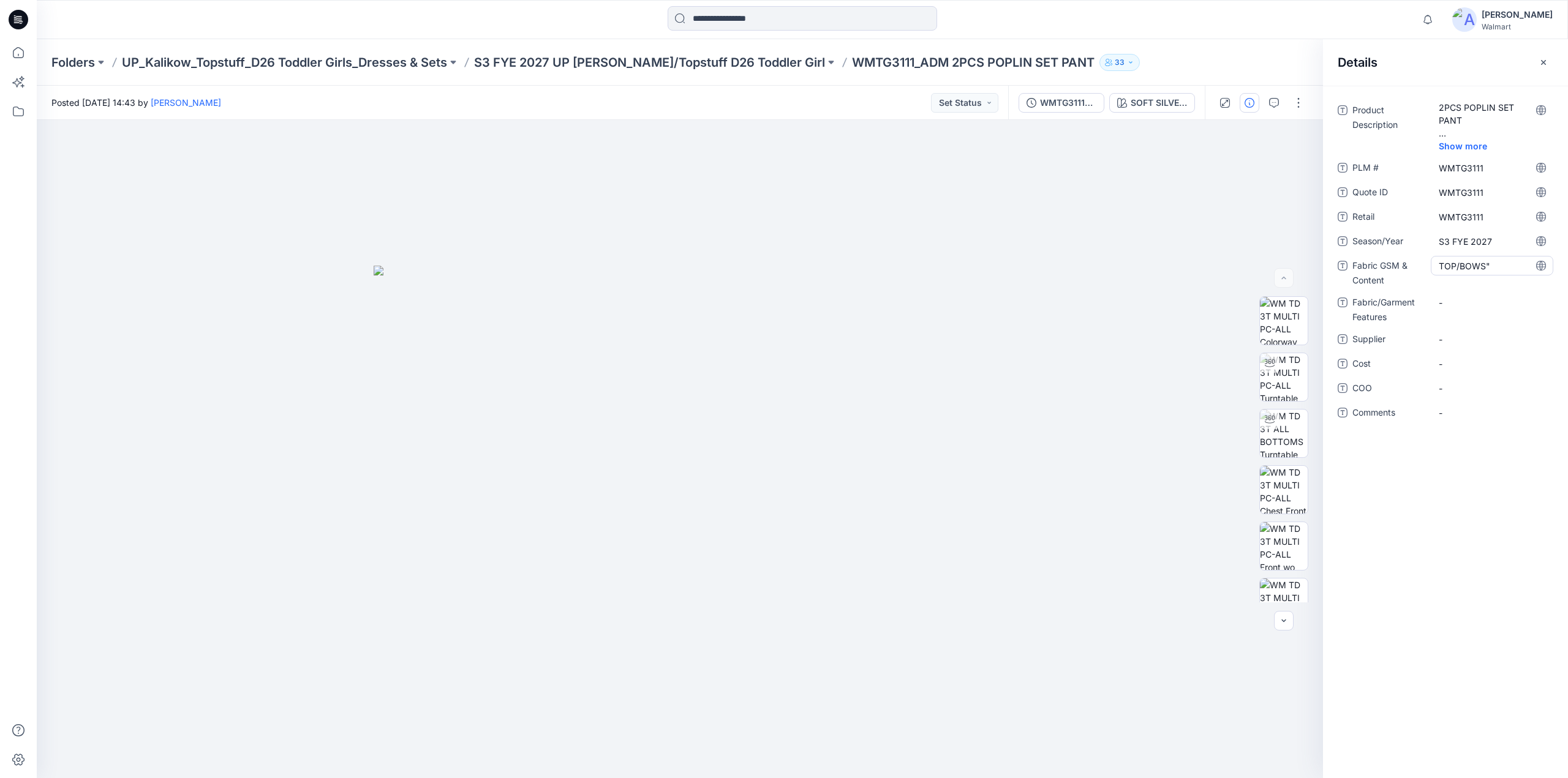
click at [1493, 265] on Content "TOP/BOWS"" at bounding box center [1492, 266] width 106 height 13
click at [1493, 265] on textarea "*********" at bounding box center [1492, 266] width 122 height 20
type textarea "*********"
click at [1497, 270] on Content "TOP/BOWS:" at bounding box center [1492, 266] width 106 height 13
type textarea "**********"
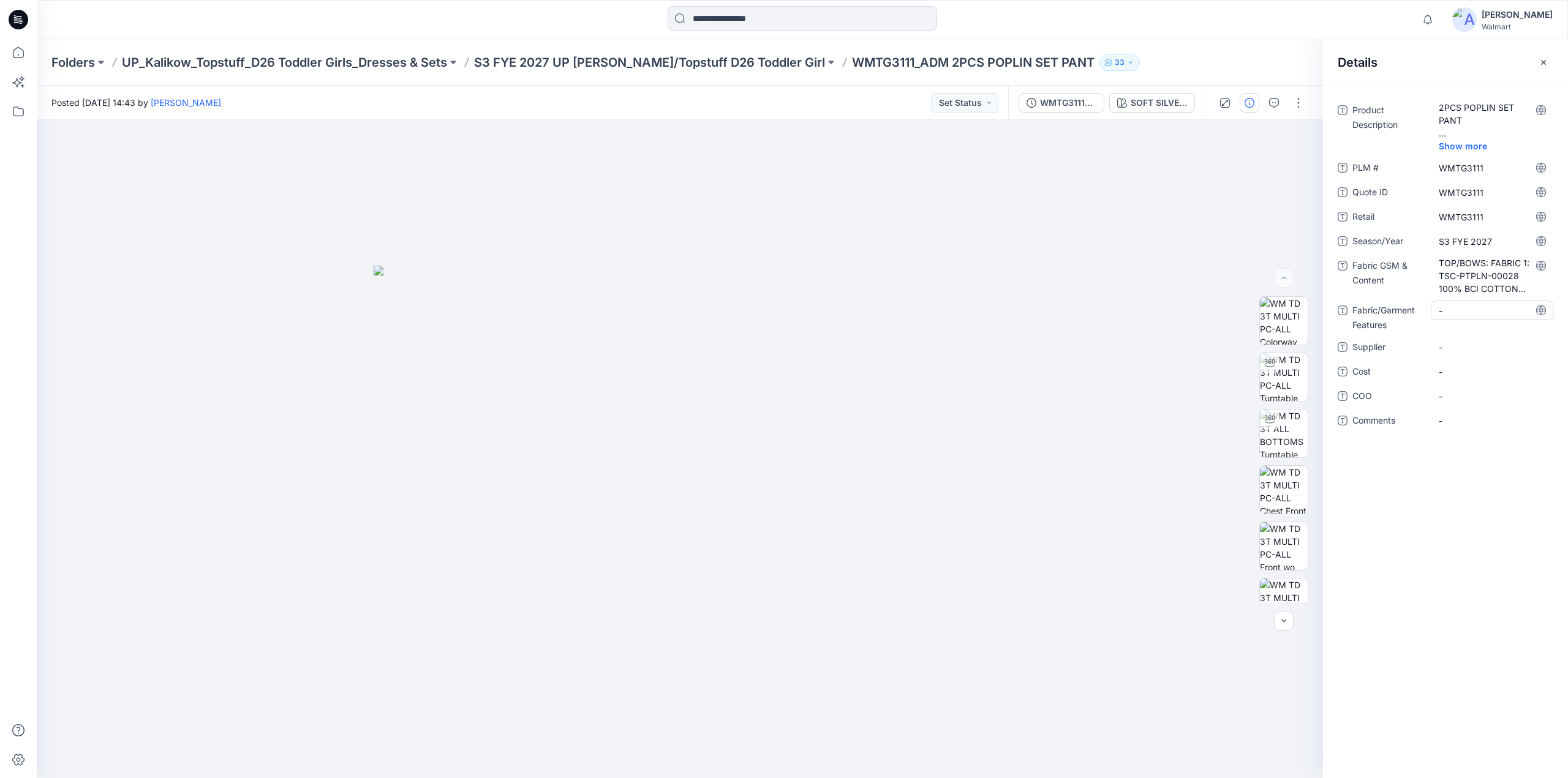
click at [1455, 309] on Features "-" at bounding box center [1492, 311] width 106 height 13
type textarea "*****"
click at [1493, 309] on Features "PANT:" at bounding box center [1492, 311] width 106 height 13
type textarea "**********"
click at [1450, 351] on span "-" at bounding box center [1492, 355] width 106 height 13
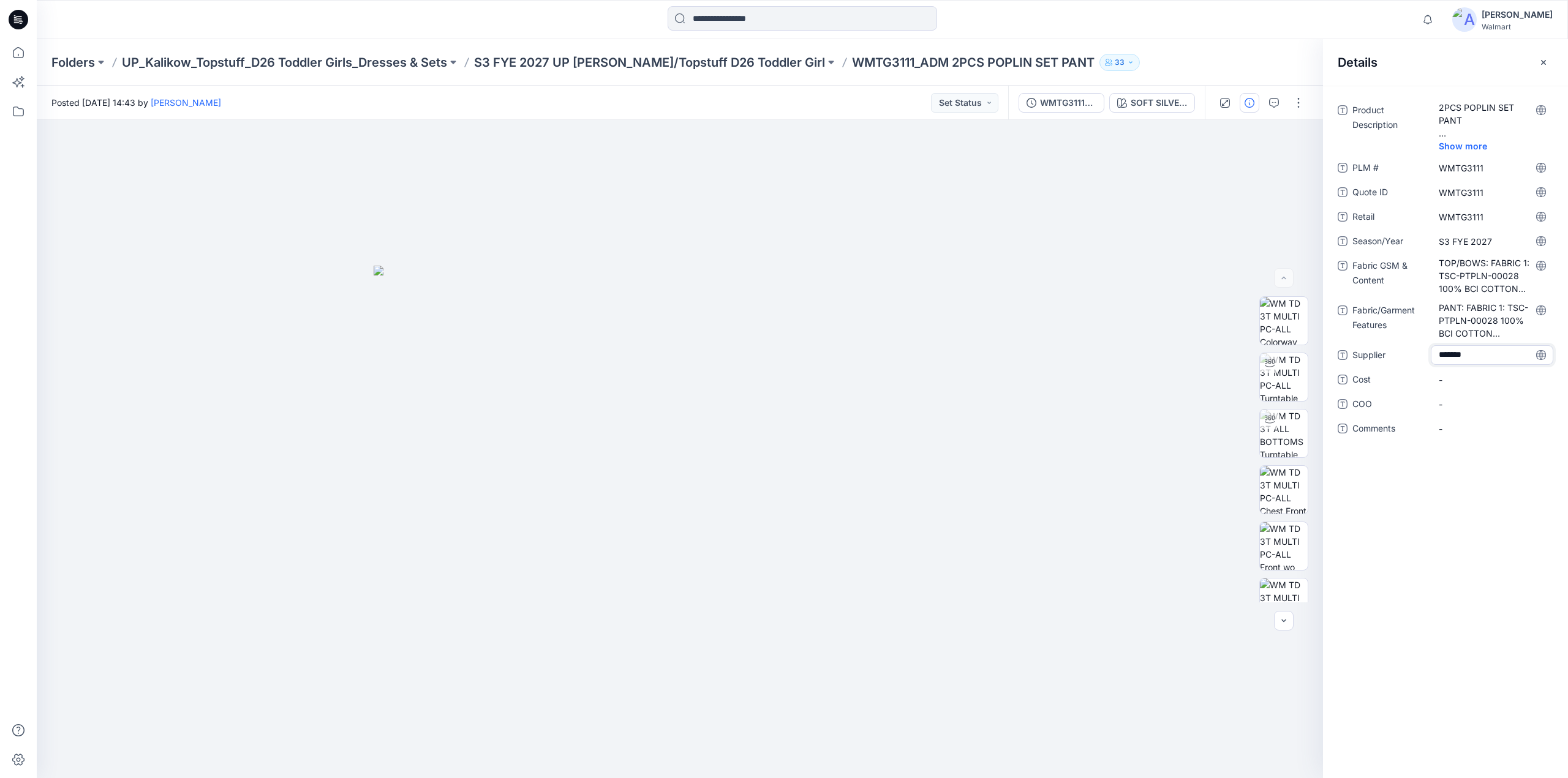
type textarea "********"
click at [1480, 352] on span "topstuff" at bounding box center [1492, 355] width 106 height 13
drag, startPoint x: 1480, startPoint y: 352, endPoint x: 1407, endPoint y: 355, distance: 73.1
click at [1407, 355] on div "Supplier ********" at bounding box center [1446, 355] width 216 height 20
type textarea "********"
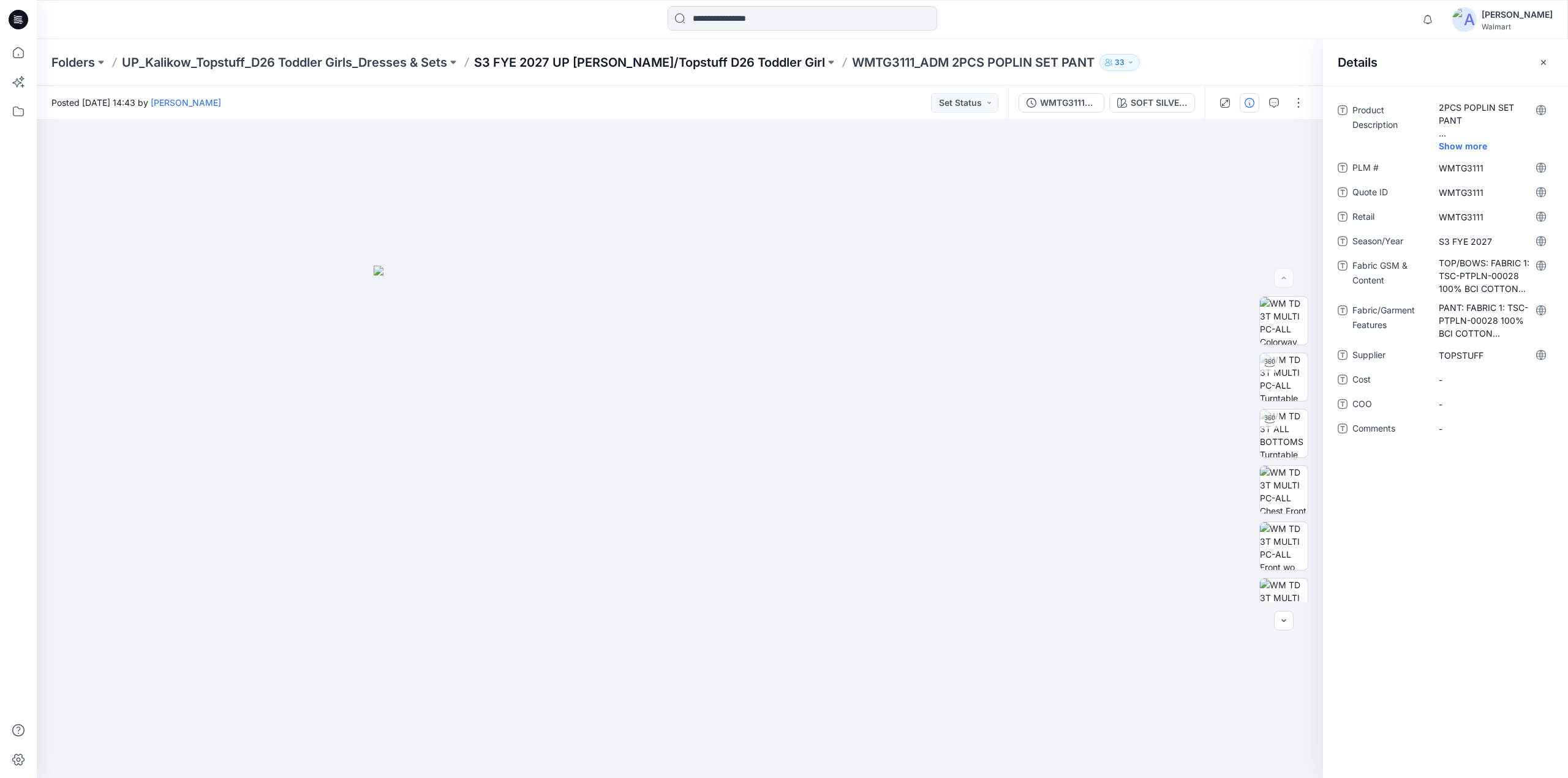
click at [648, 57] on p "S3 FYE 2027 UP [PERSON_NAME]/Topstuff D26 Toddler Girl" at bounding box center [650, 63] width 351 height 17
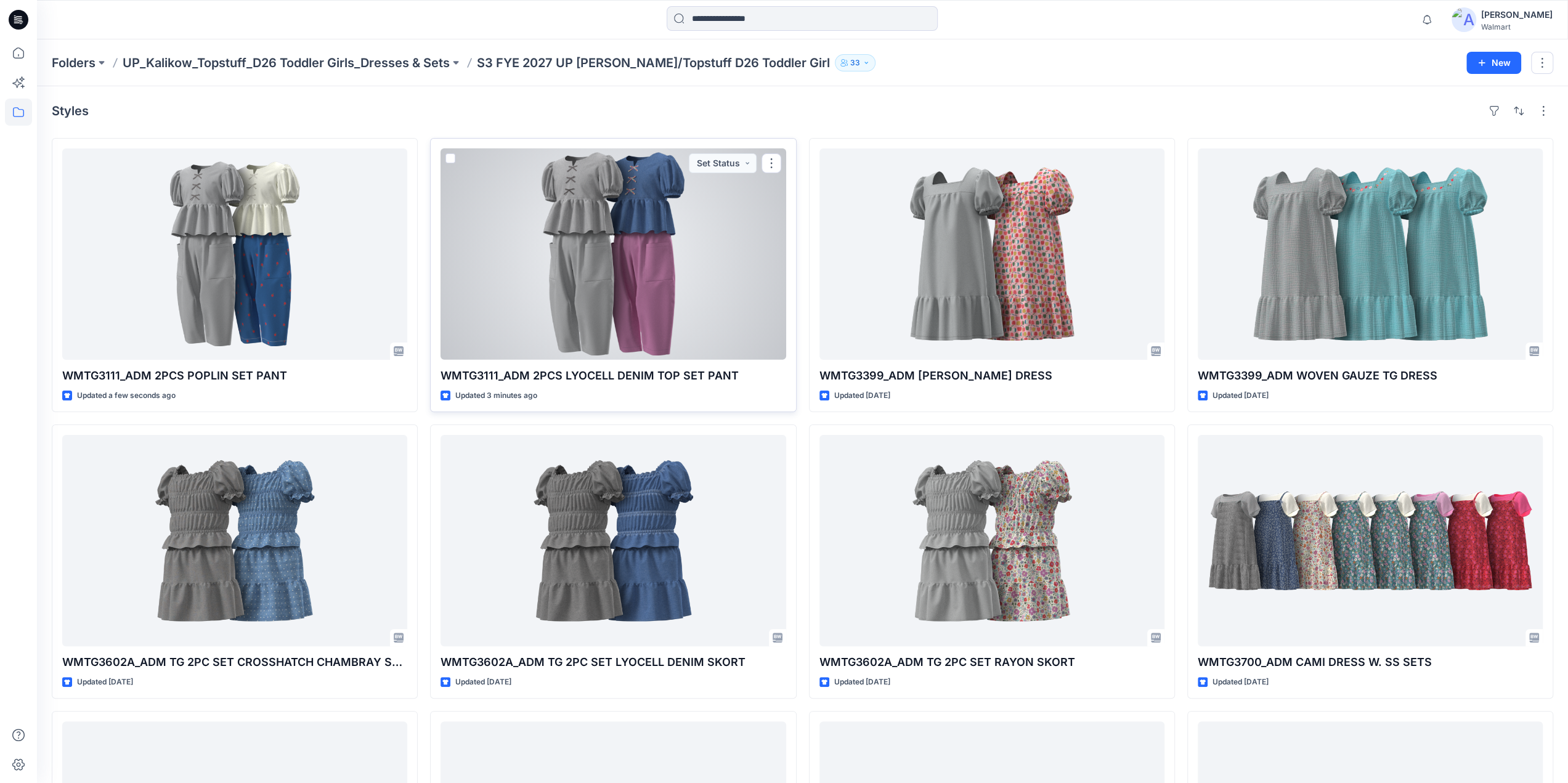
click at [583, 231] on div at bounding box center [613, 254] width 345 height 211
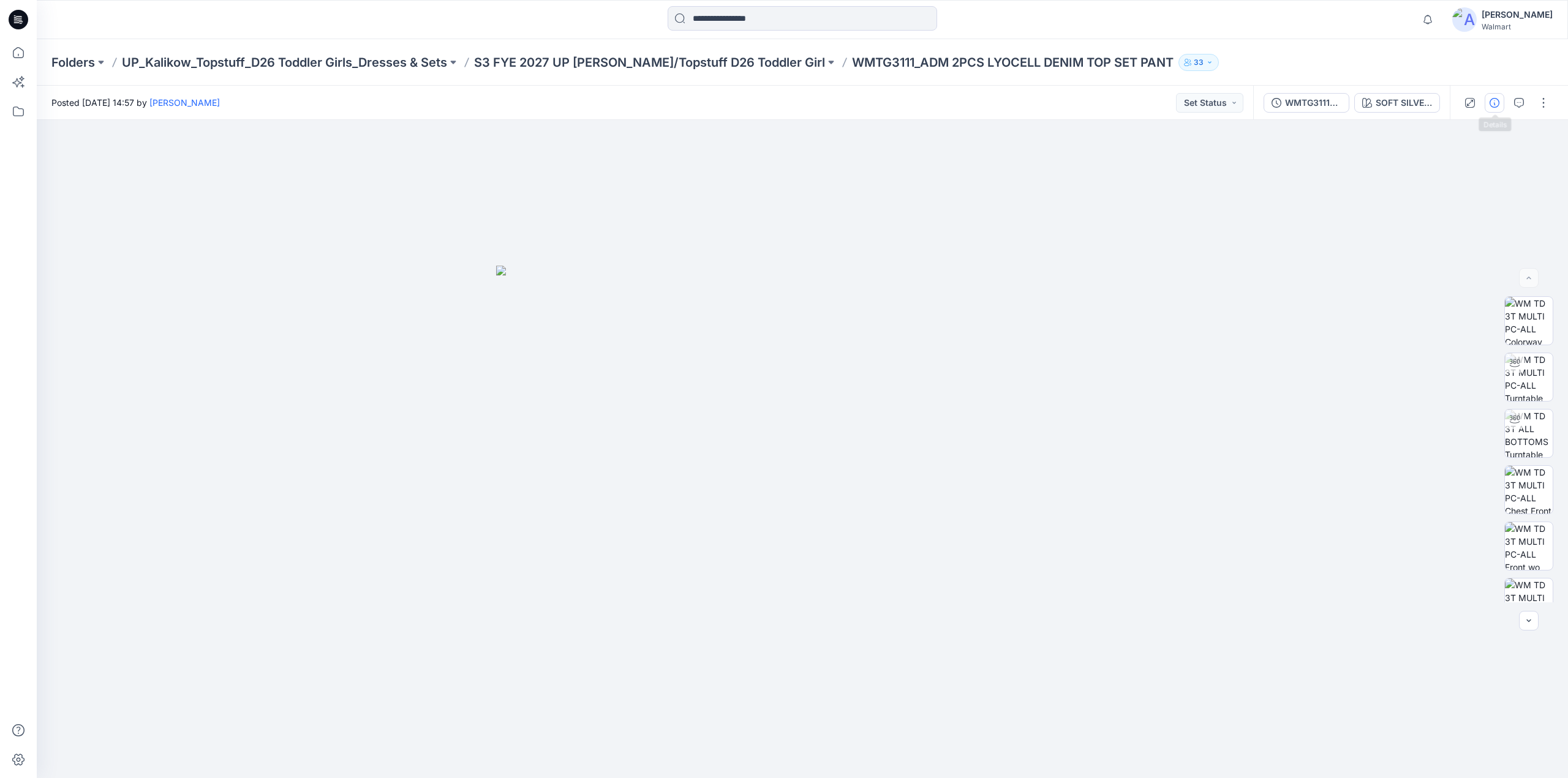
click at [1502, 103] on button "button" at bounding box center [1495, 103] width 20 height 20
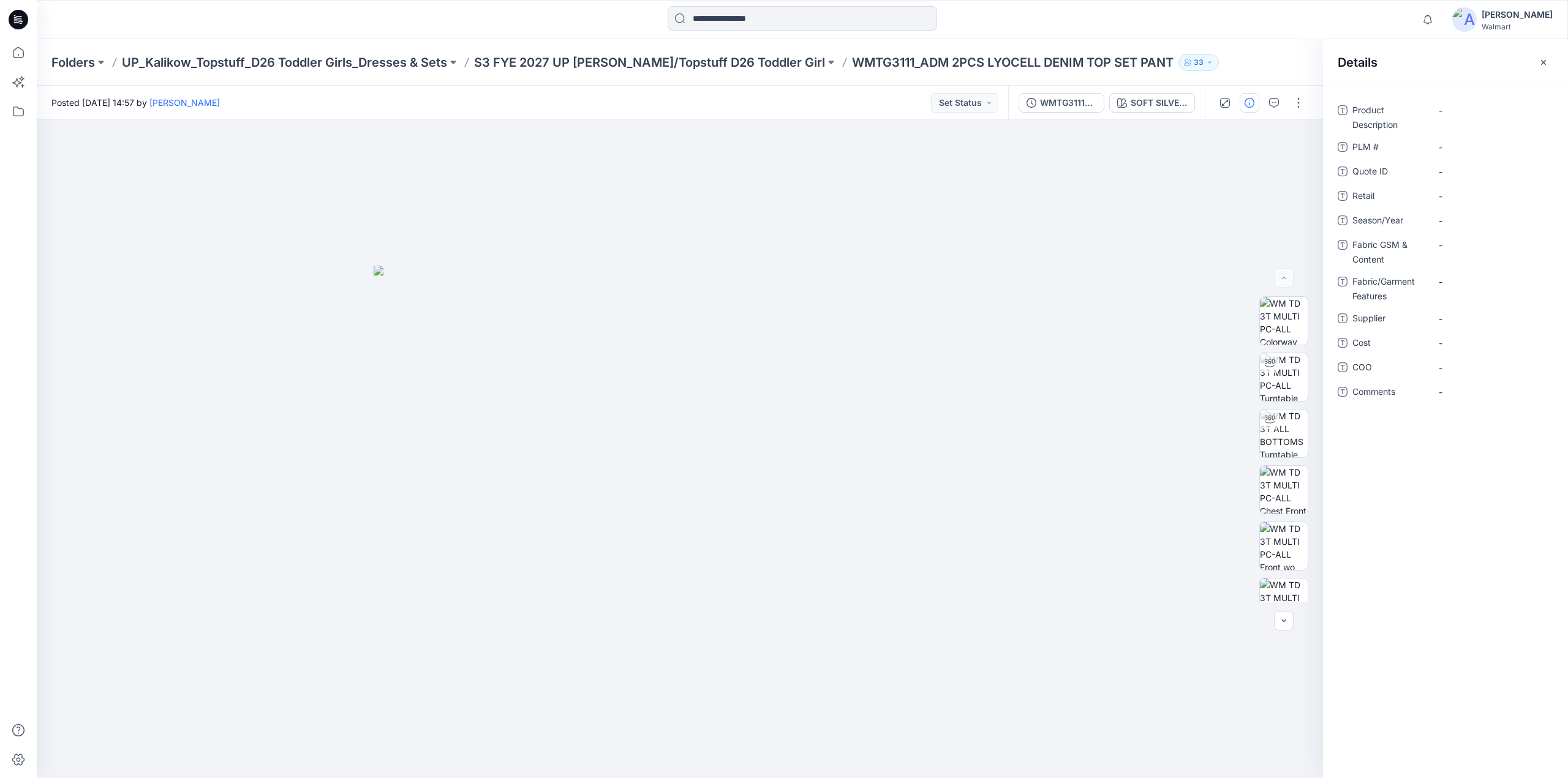
click at [877, 68] on p "WMTG3111_ADM 2PCS LYOCELL DENIM TOP SET PANT" at bounding box center [1013, 63] width 321 height 17
drag, startPoint x: 905, startPoint y: 73, endPoint x: 1125, endPoint y: 75, distance: 220.0
click at [1125, 75] on div "Folders UP_Kalikow_Topstuff_D26 Toddler Girls_Dresses & Sets S3 FYE 2027 UP [PE…" at bounding box center [802, 62] width 1531 height 47
copy p "2PCS LYOCELL DENIM TOP SET PANT"
click at [1455, 112] on Description "-" at bounding box center [1492, 111] width 106 height 13
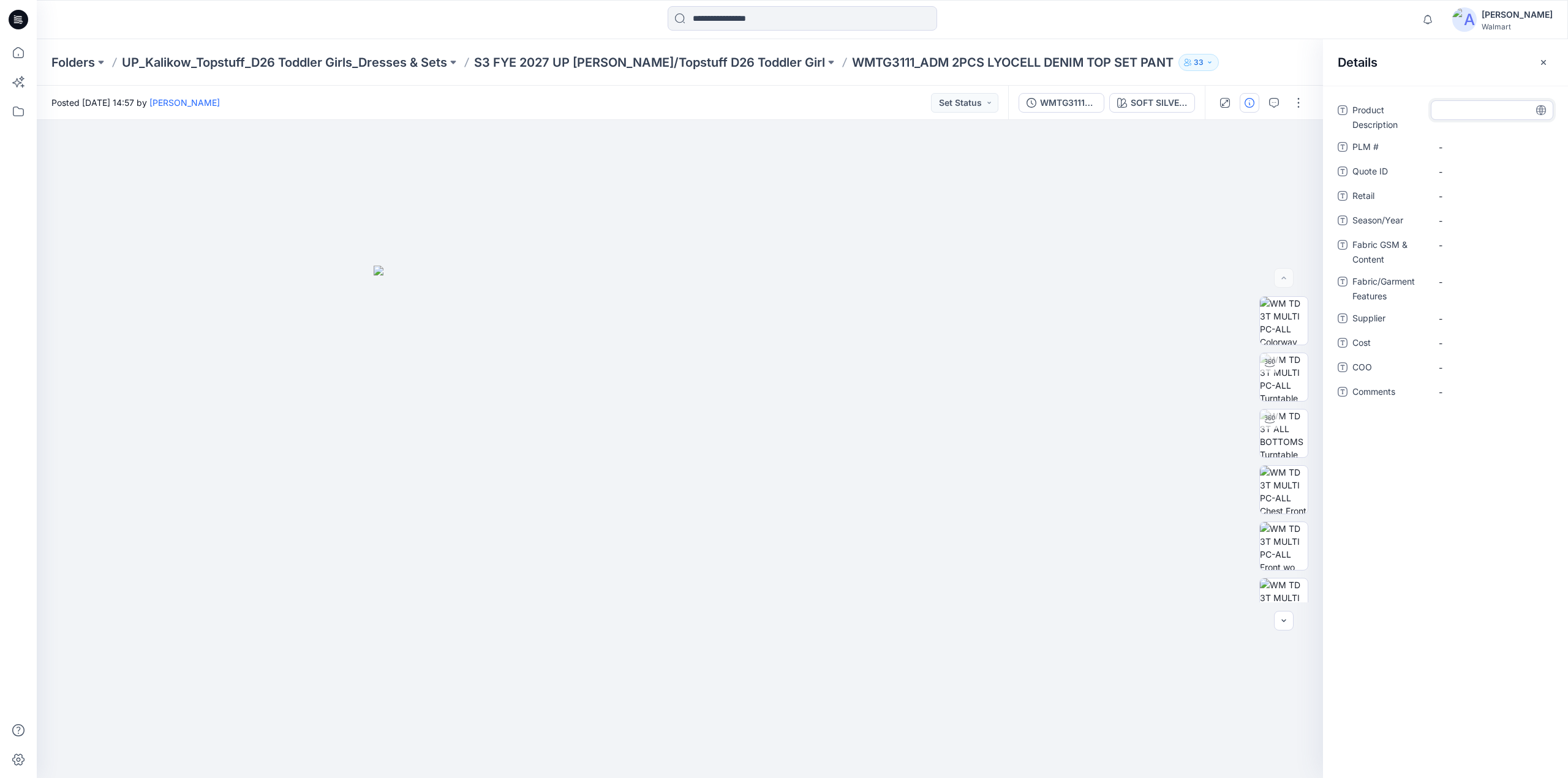
type textarea "**********"
drag, startPoint x: 805, startPoint y: 68, endPoint x: 866, endPoint y: 68, distance: 61.0
click at [866, 68] on p "WMTG3111_ADM 2PCS LYOCELL DENIM TOP SET PANT" at bounding box center [1013, 63] width 321 height 17
copy p "WMTG3111"
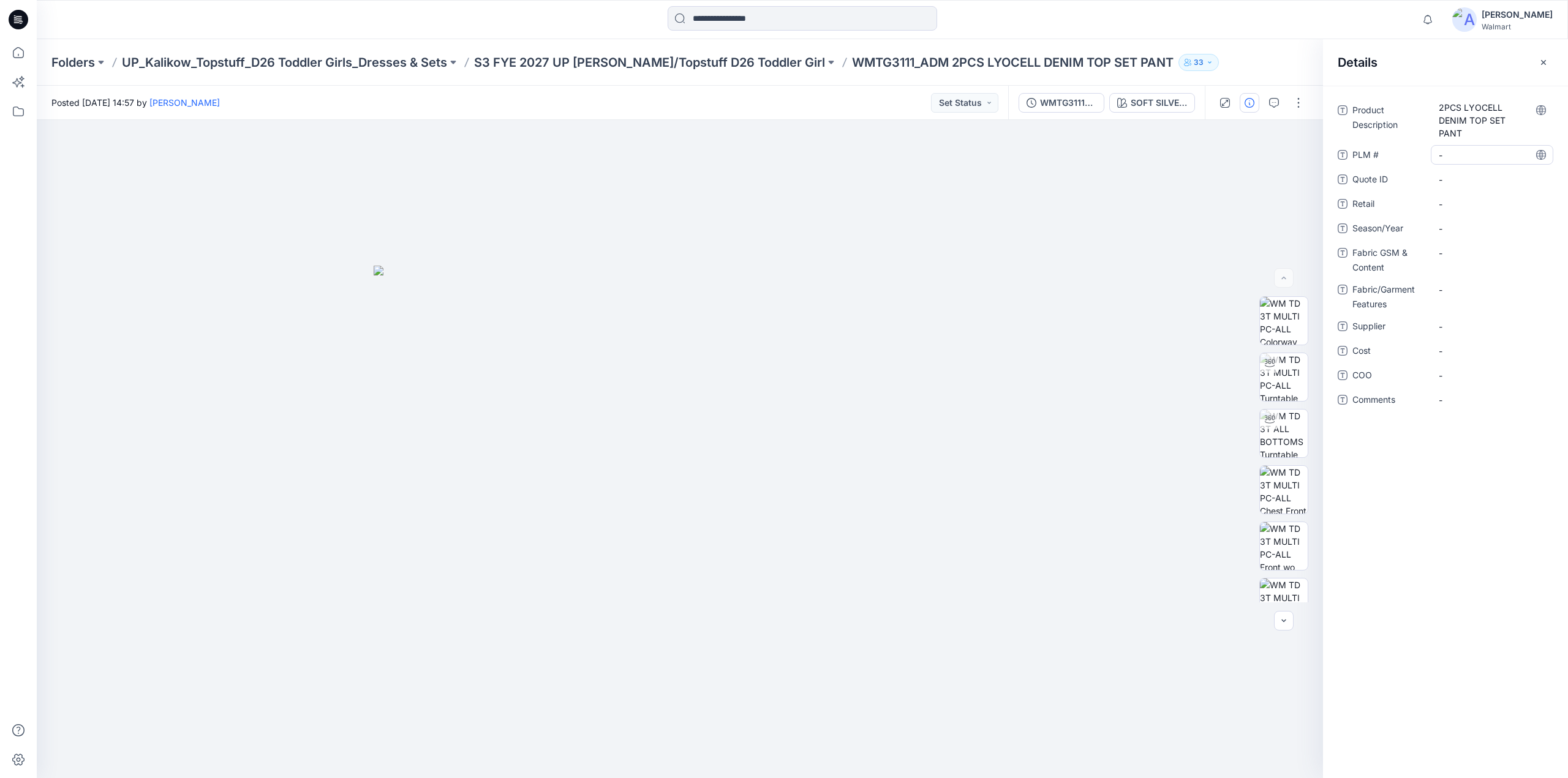
click at [1449, 156] on \ "-" at bounding box center [1492, 155] width 106 height 13
type textarea "********"
click at [1453, 184] on ID "-" at bounding box center [1492, 180] width 106 height 13
type textarea "********"
click at [1464, 208] on span "-" at bounding box center [1492, 204] width 106 height 13
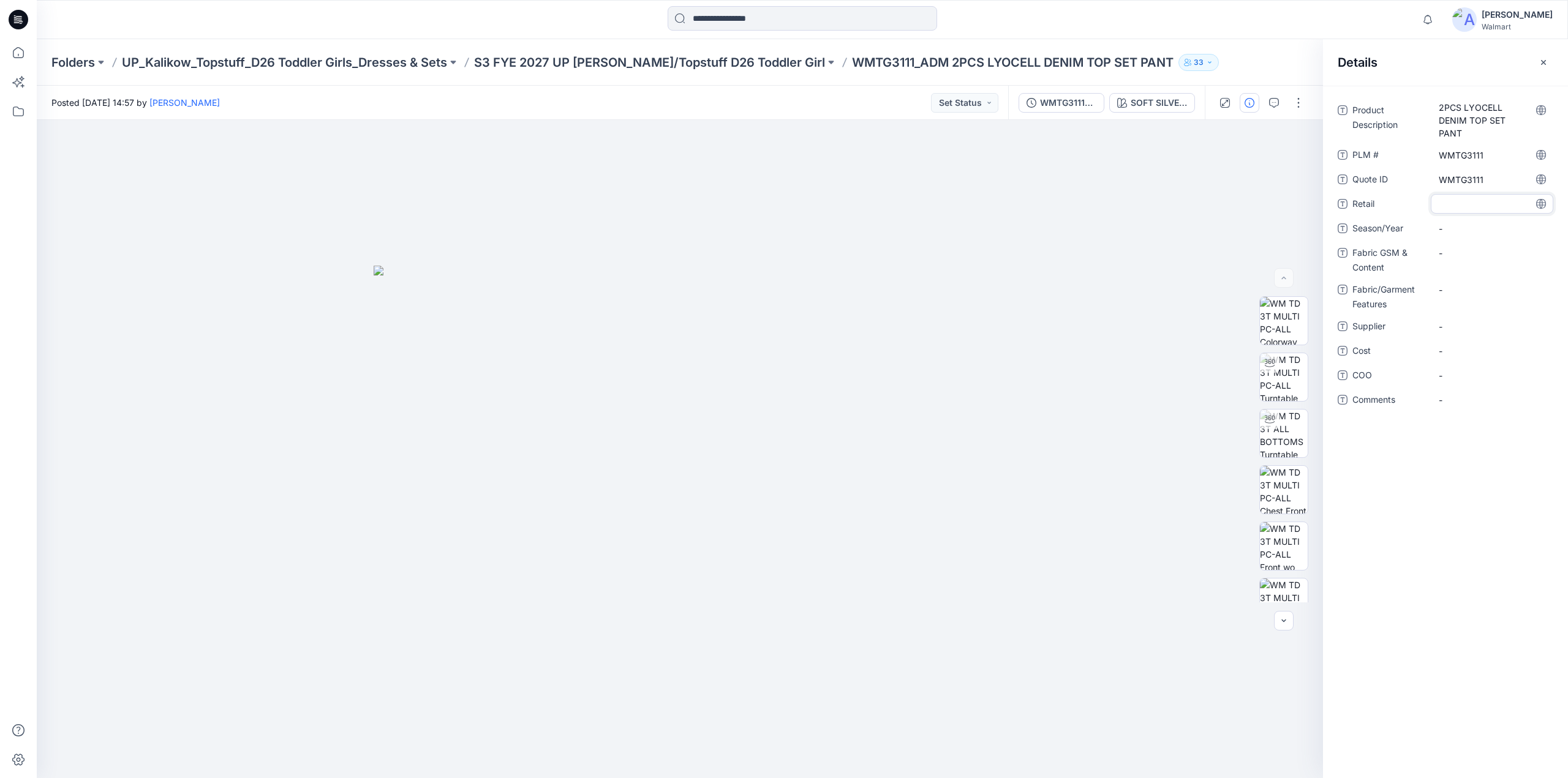
type textarea "********"
drag, startPoint x: 477, startPoint y: 50, endPoint x: 553, endPoint y: 56, distance: 76.2
click at [553, 56] on div "Folders UP_Kalikow_Topstuff_D26 Toddler Girls_Dresses & Sets S3 FYE 2027 UP [PE…" at bounding box center [802, 62] width 1531 height 47
copy p "S3 FYE 2027"
click at [1454, 223] on span "-" at bounding box center [1492, 229] width 106 height 13
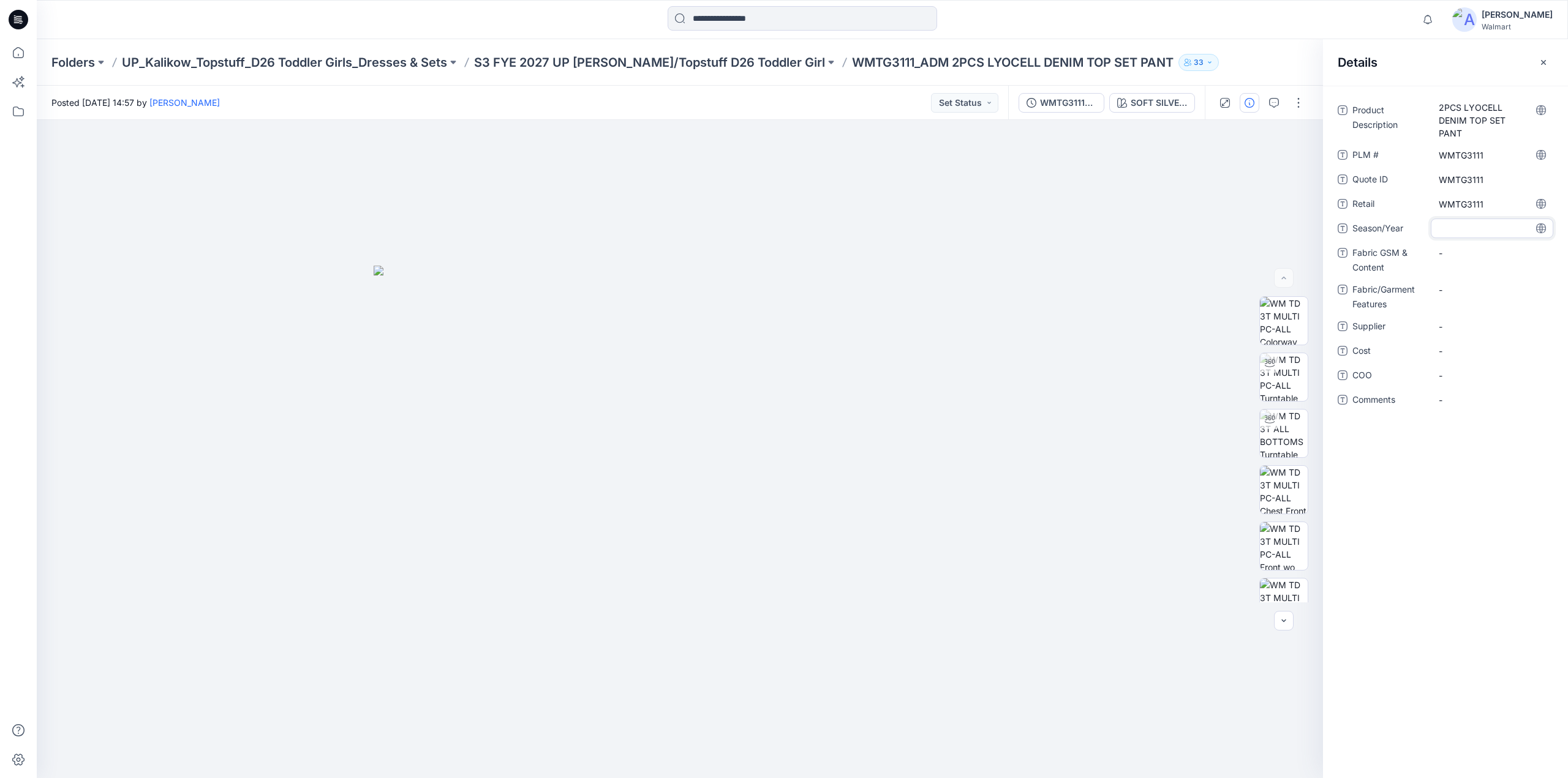
type textarea "**********"
click at [1450, 250] on Content "-" at bounding box center [1492, 253] width 106 height 13
type textarea "****"
click at [1468, 257] on Content "TOP:" at bounding box center [1492, 253] width 106 height 13
type textarea "**********"
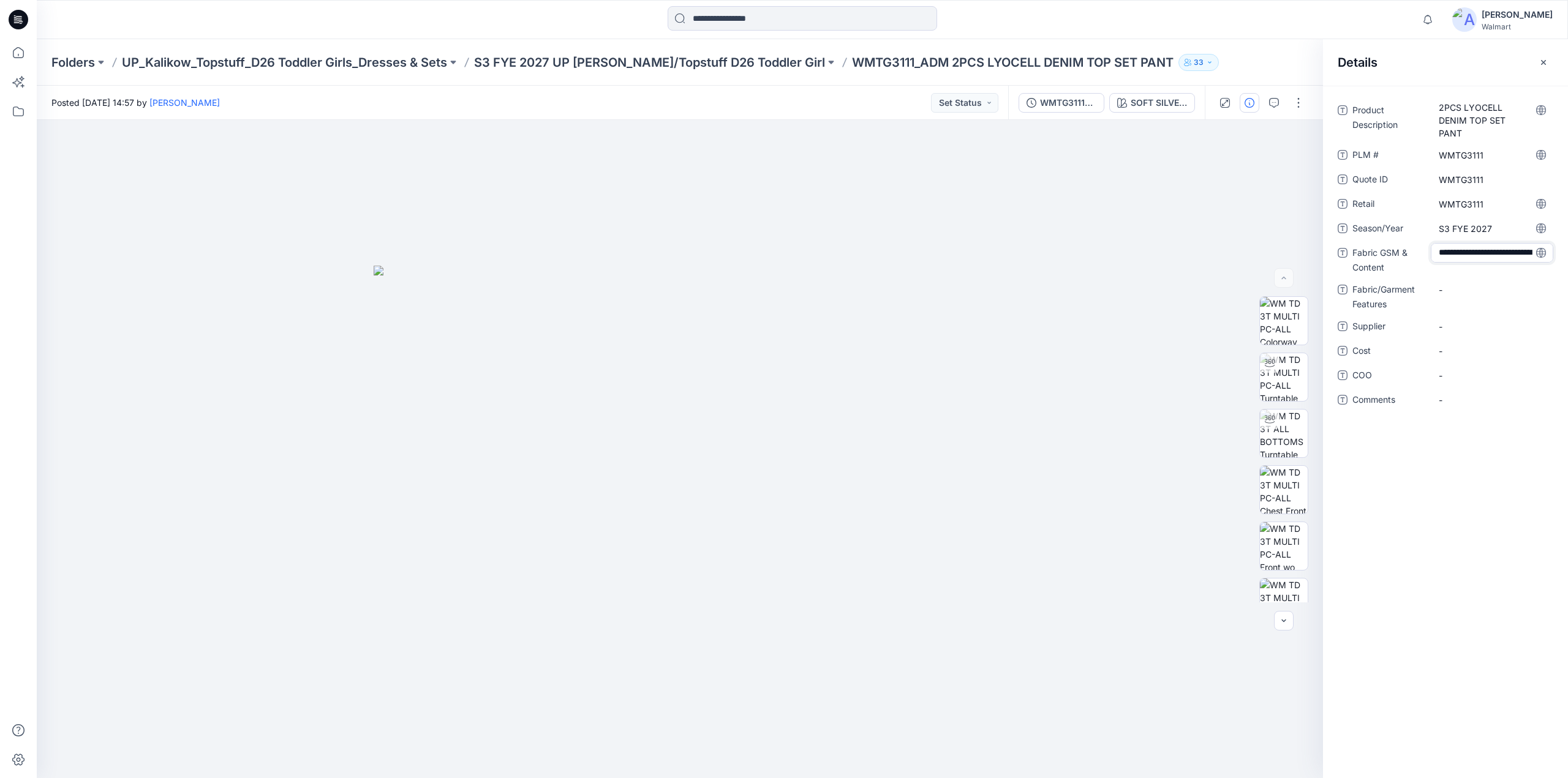
scroll to position [60, 0]
click at [1468, 294] on Features "-" at bounding box center [1492, 298] width 106 height 13
click at [1506, 277] on Content "TOP: FABRIC 2: 64 BCI COTTON 36 LYOCELL DENIM 156 GSM (TWILL WEAVE) *REF SP23 P…" at bounding box center [1492, 263] width 106 height 39
click at [1520, 276] on textarea "**********" at bounding box center [1492, 262] width 122 height 39
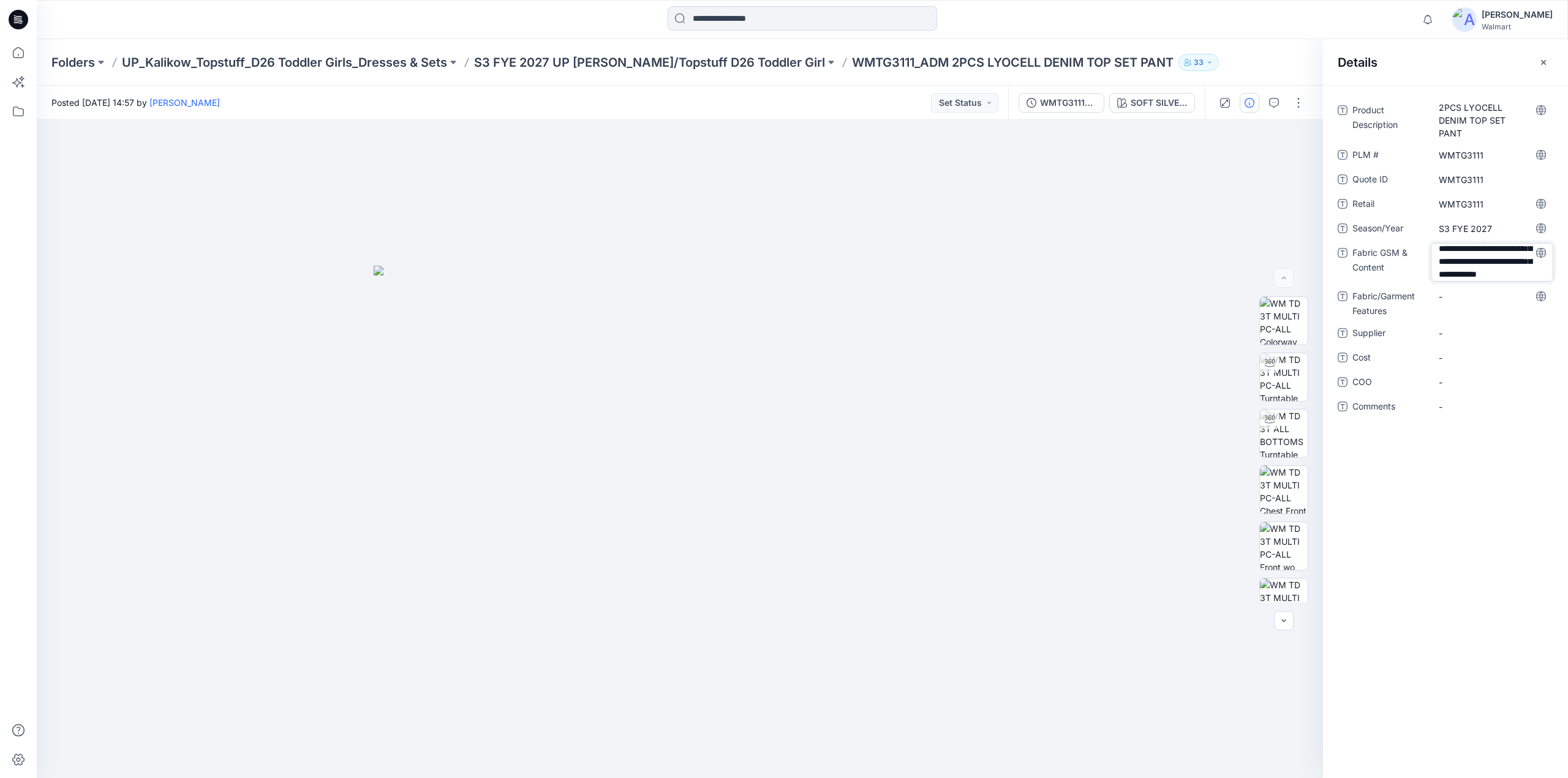
click at [1498, 280] on textarea "**********" at bounding box center [1492, 262] width 122 height 39
type textarea "**********"
click at [1501, 292] on div "TOP: FABRIC 2: 64 BCI COTTON 36 LYOCELL DENIM 156 GSM BOWS ON DENIM (TWILL WEAV…" at bounding box center [1492, 269] width 122 height 53
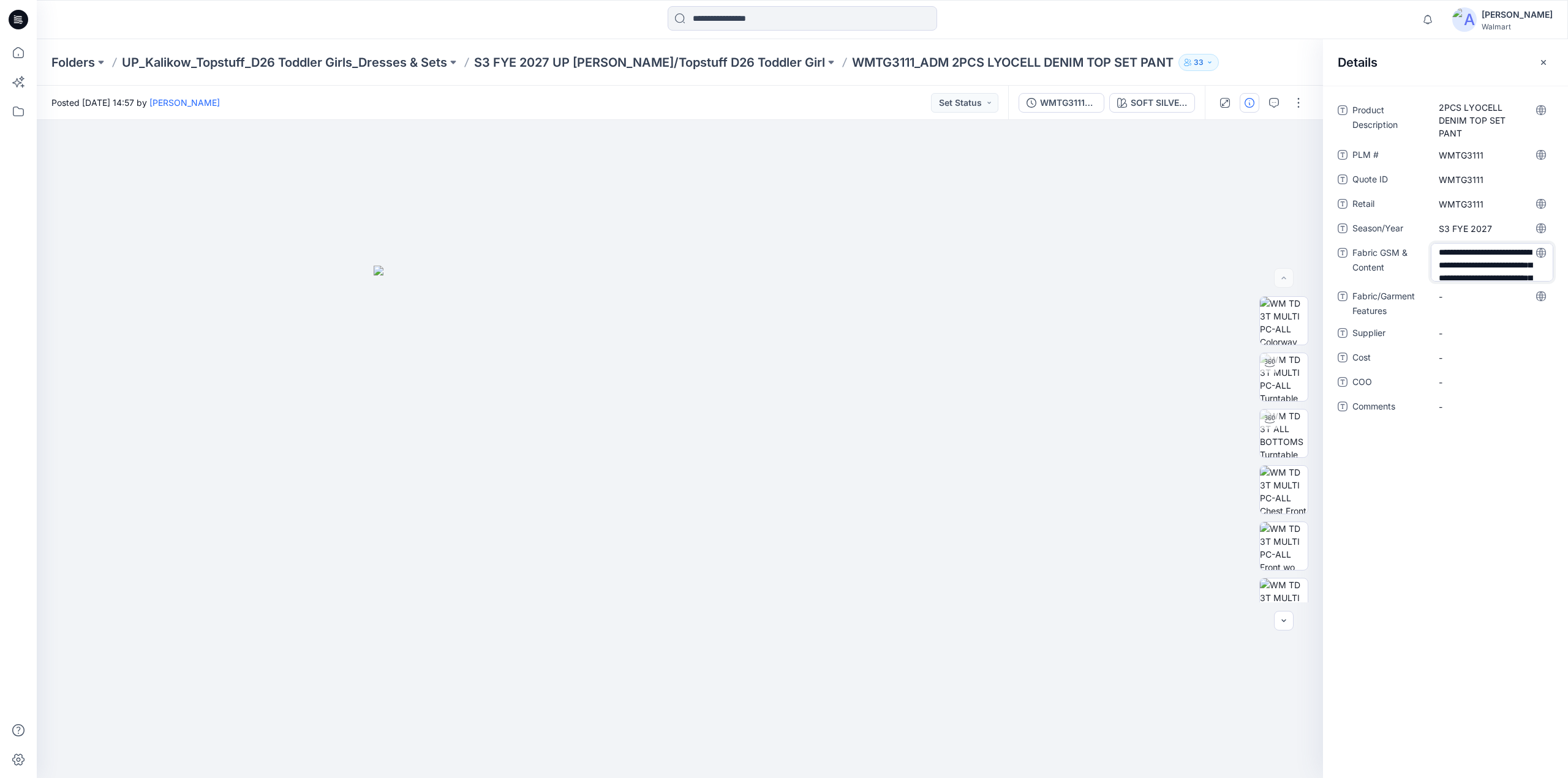
scroll to position [80, 0]
type textarea "**********"
click at [1461, 314] on Features "-" at bounding box center [1492, 311] width 106 height 13
type textarea "*****"
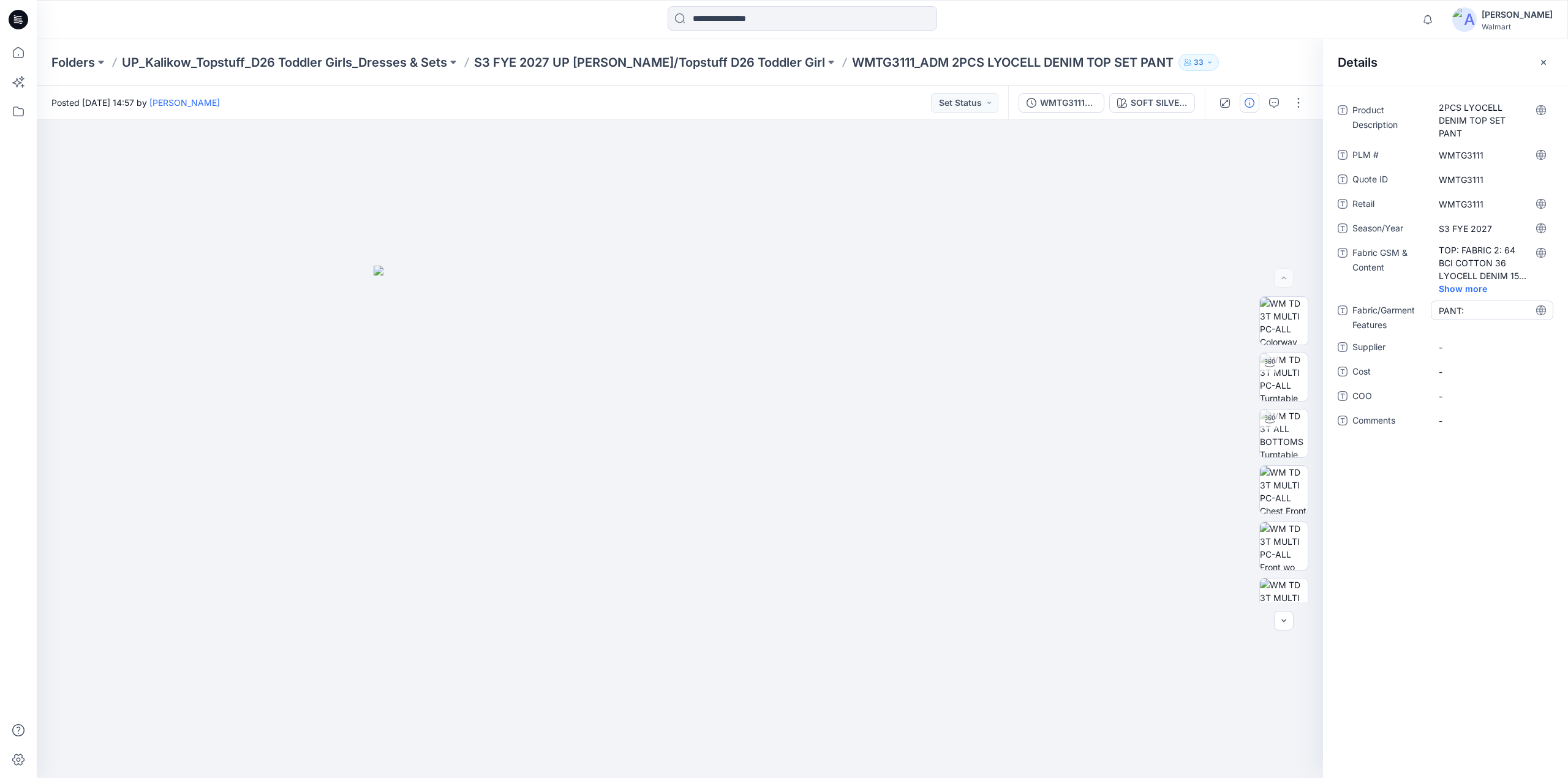
click at [1473, 313] on Features "PANT:" at bounding box center [1492, 311] width 106 height 13
type textarea "**********"
click at [1446, 354] on span "-" at bounding box center [1492, 355] width 106 height 13
type textarea "********"
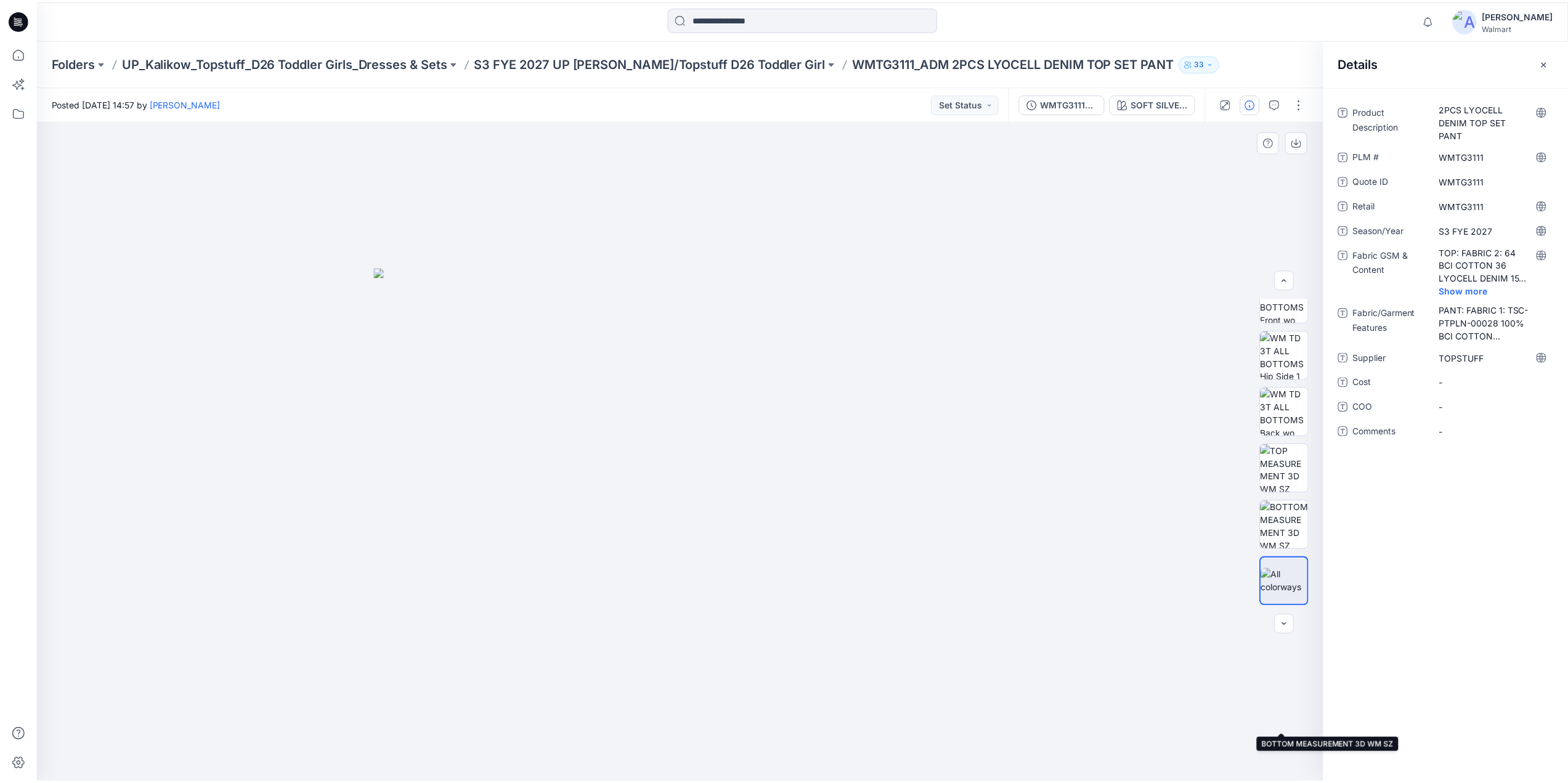
scroll to position [0, 0]
click at [637, 63] on p "S3 FYE 2027 UP [PERSON_NAME]/Topstuff D26 Toddler Girl" at bounding box center [653, 63] width 353 height 18
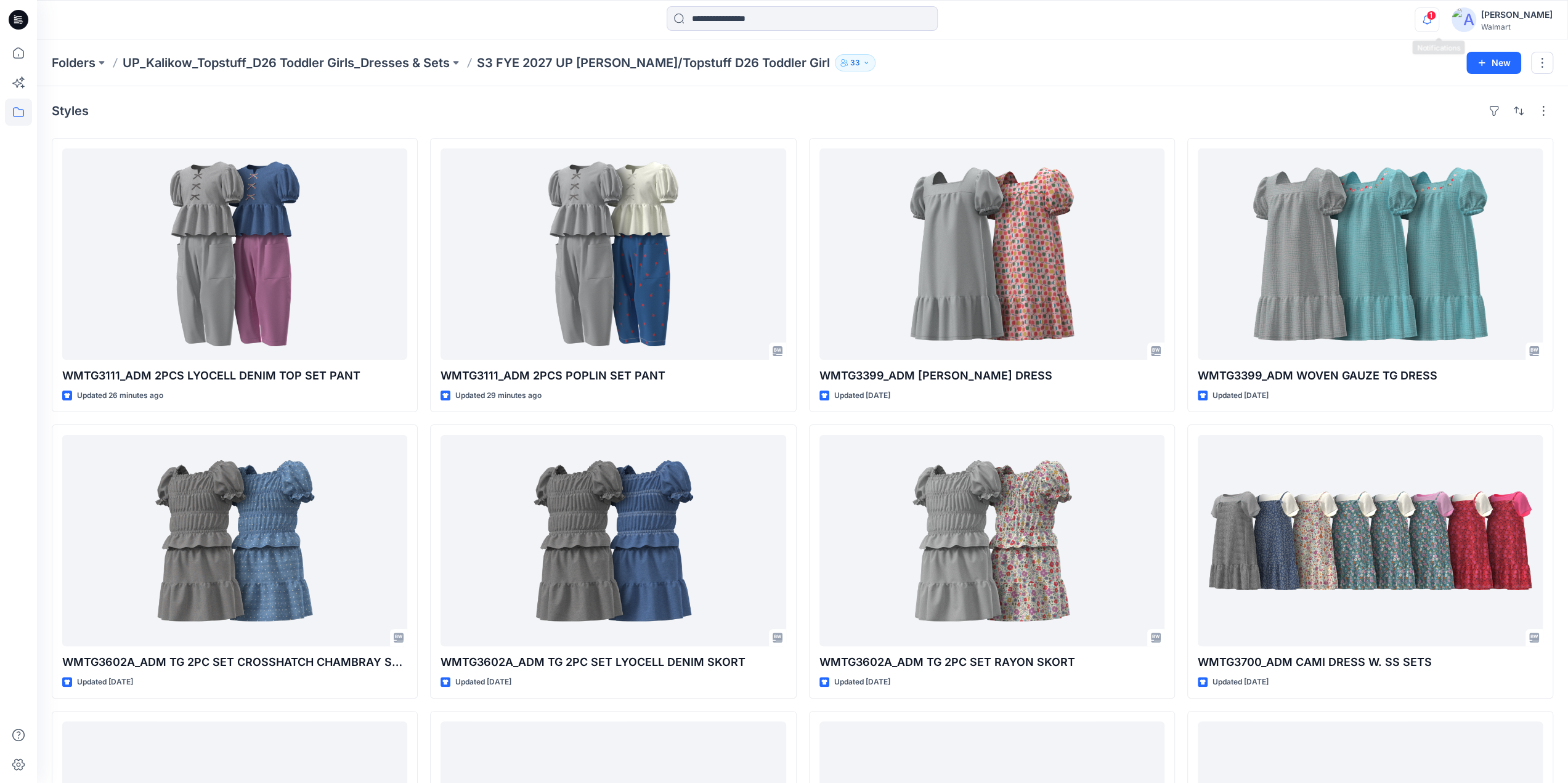
click at [1434, 21] on icon "button" at bounding box center [1426, 19] width 23 height 24
